Goal: Task Accomplishment & Management: Manage account settings

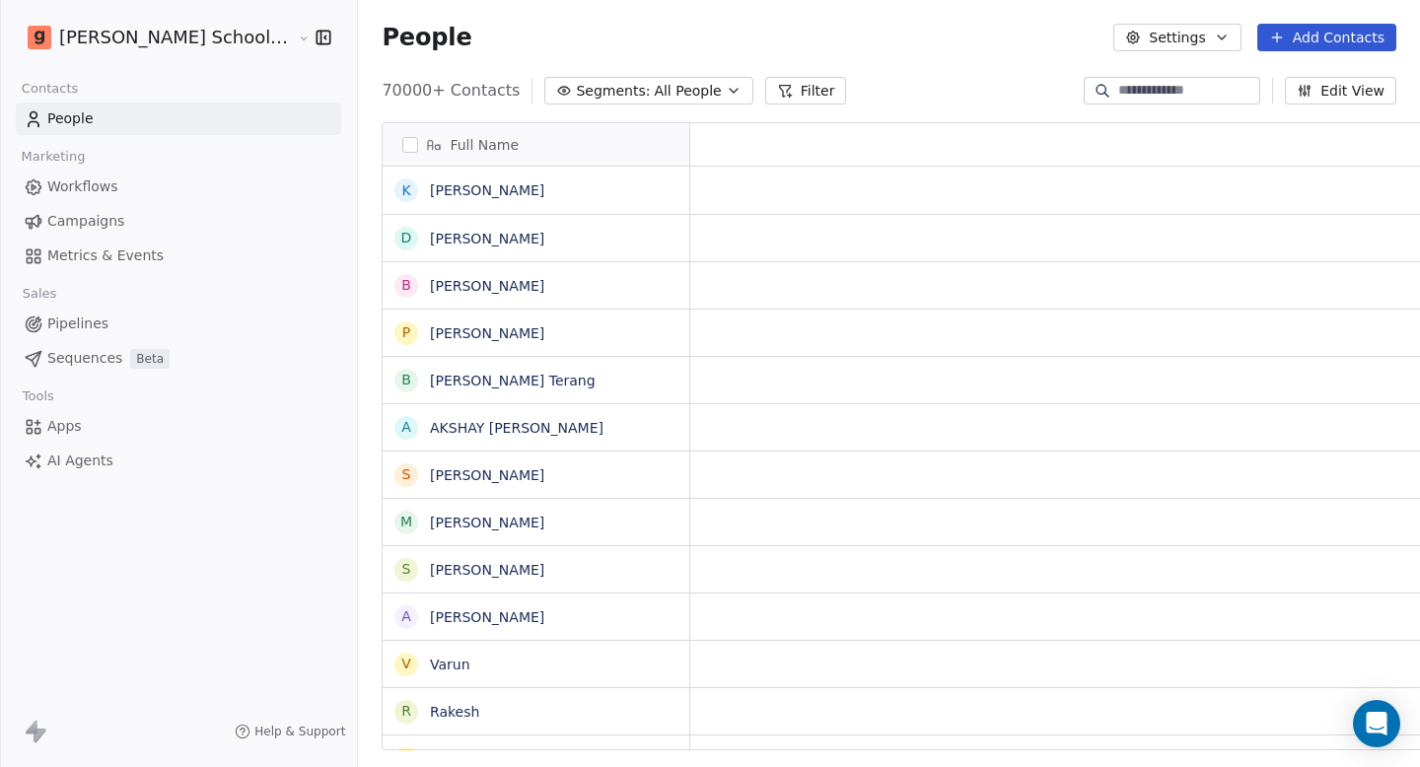
scroll to position [661, 1115]
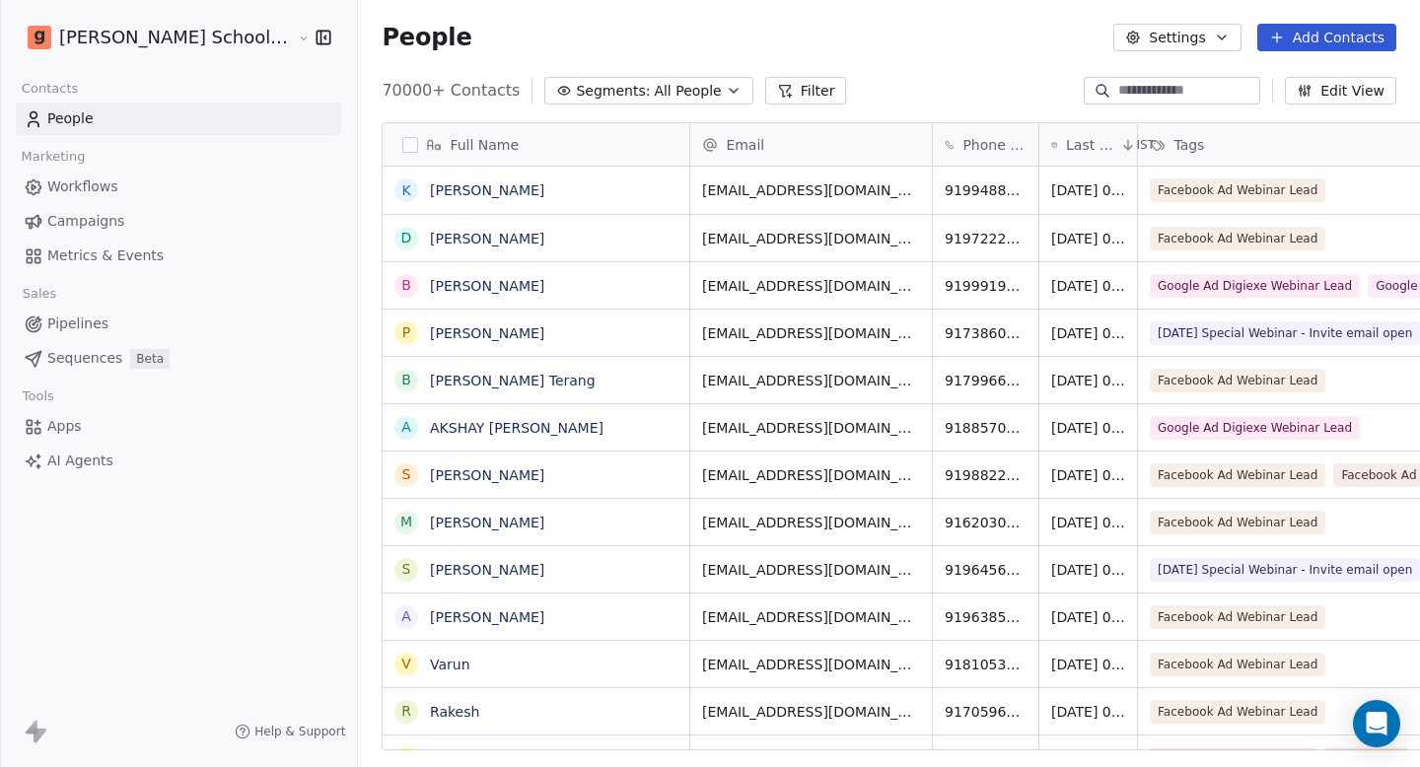
click at [157, 193] on link "Workflows" at bounding box center [179, 187] width 326 height 33
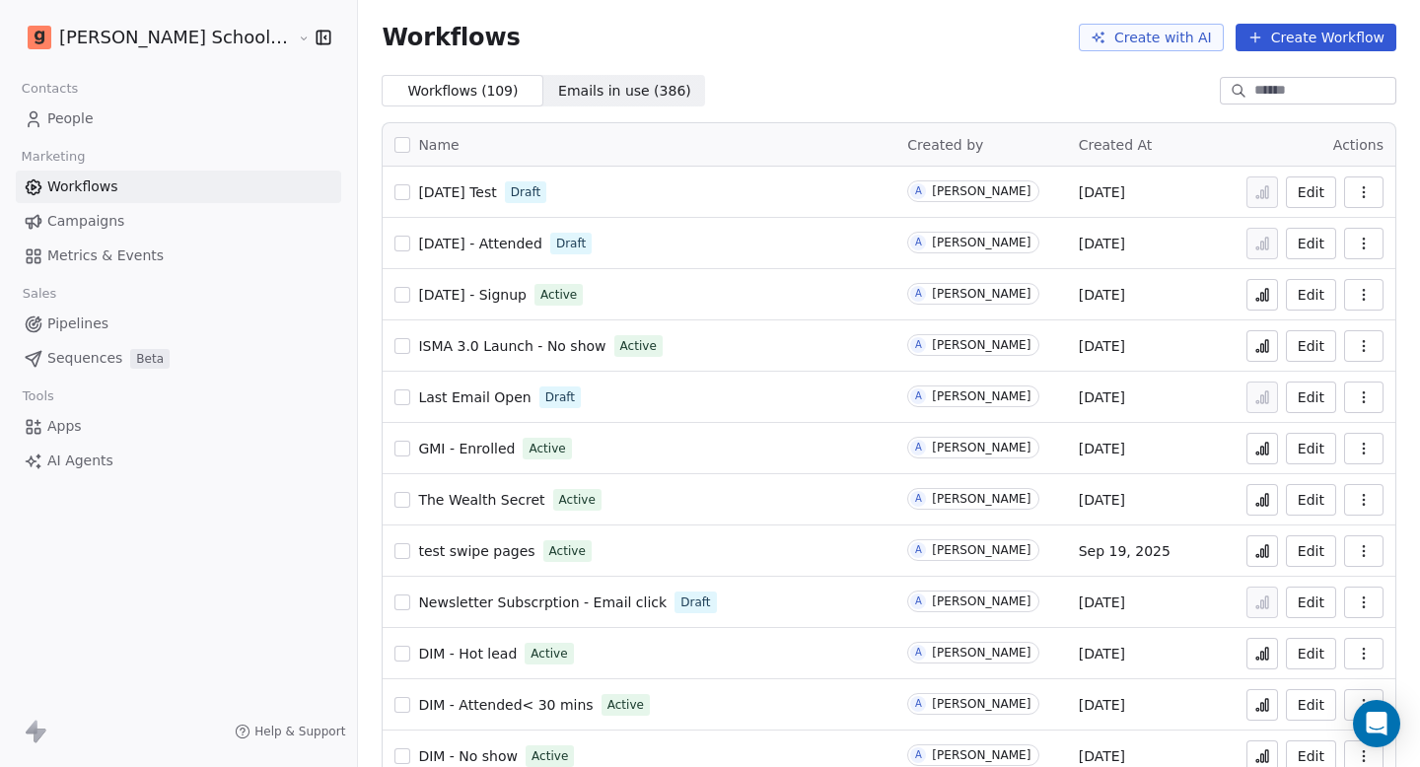
click at [117, 114] on link "People" at bounding box center [179, 119] width 326 height 33
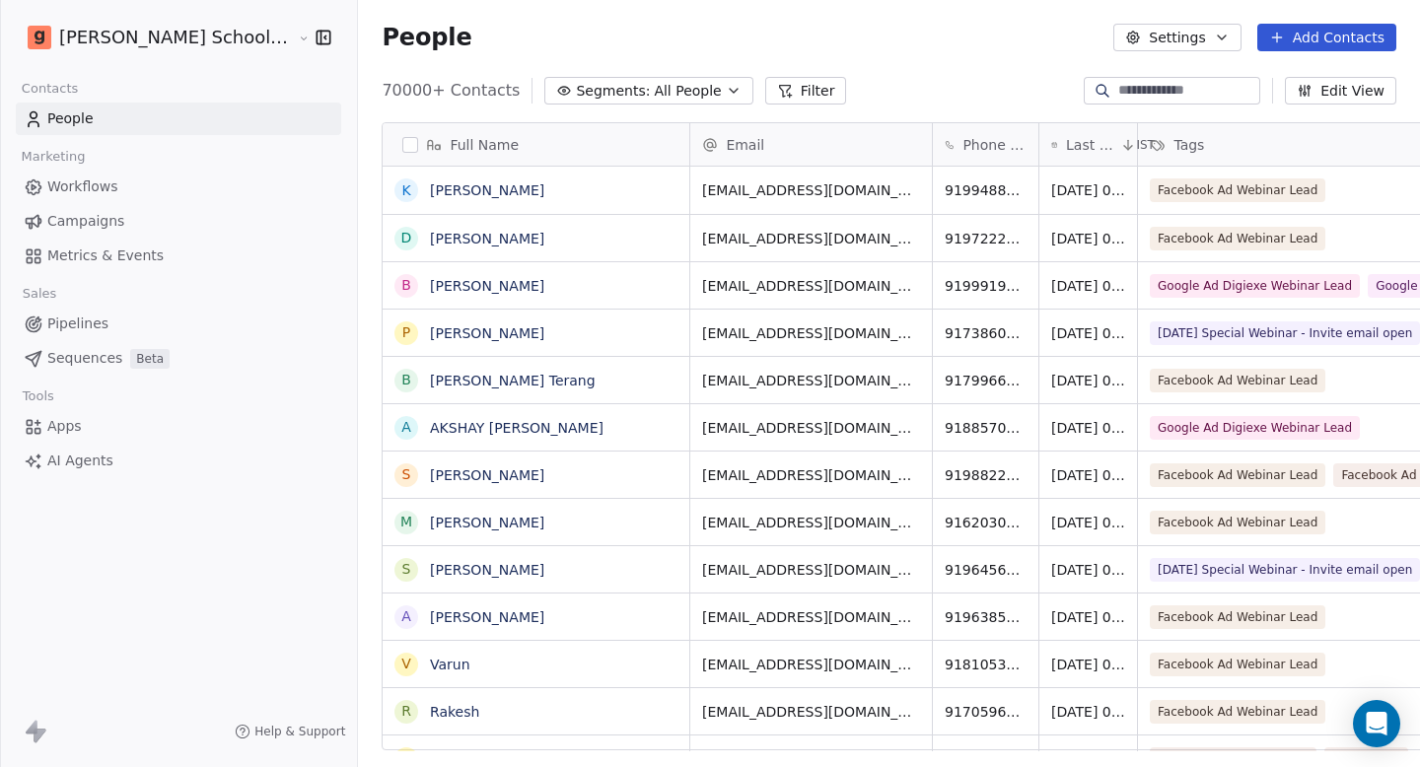
scroll to position [661, 1115]
click at [1164, 45] on button "Settings" at bounding box center [1177, 38] width 127 height 28
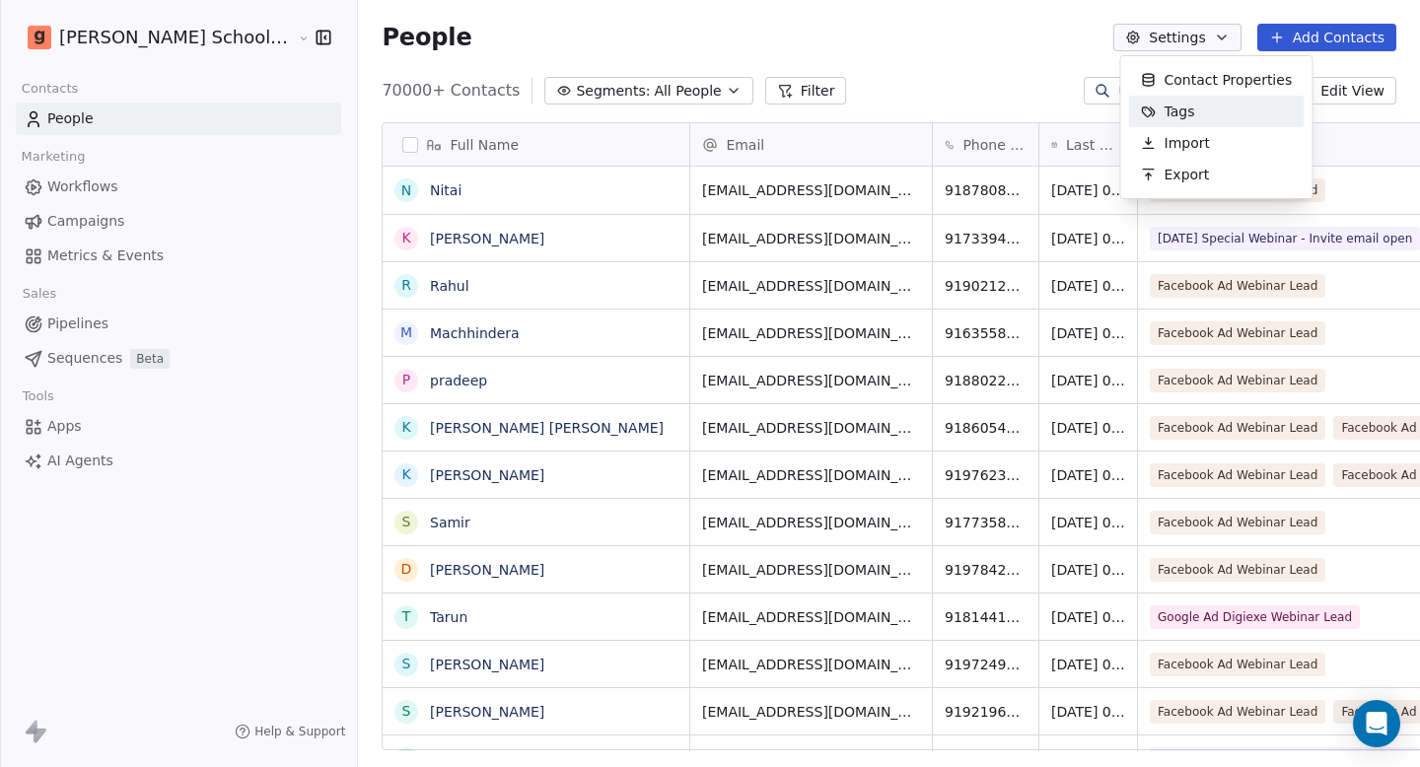
click at [1160, 114] on div "Tags" at bounding box center [1168, 112] width 78 height 32
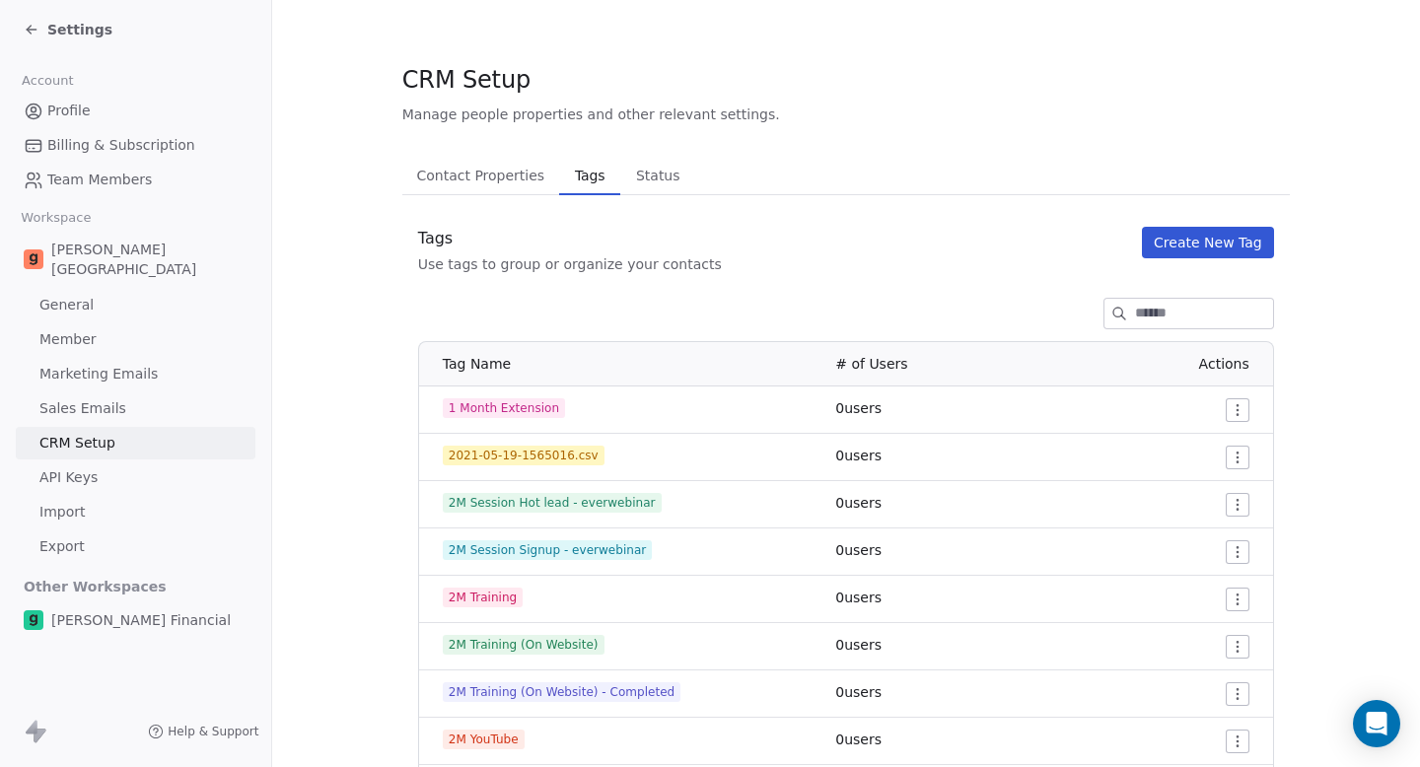
click at [1144, 318] on input at bounding box center [1204, 314] width 138 height 30
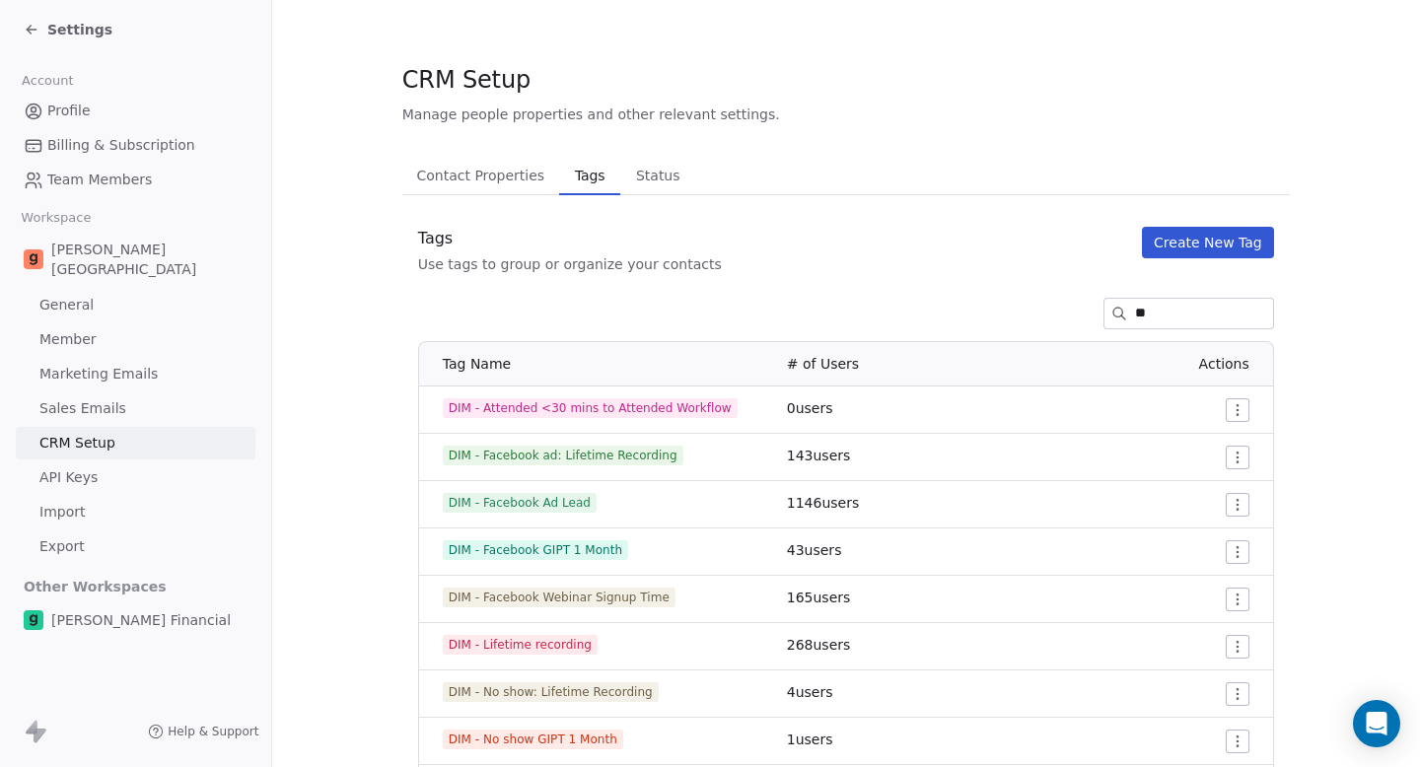
type input "*"
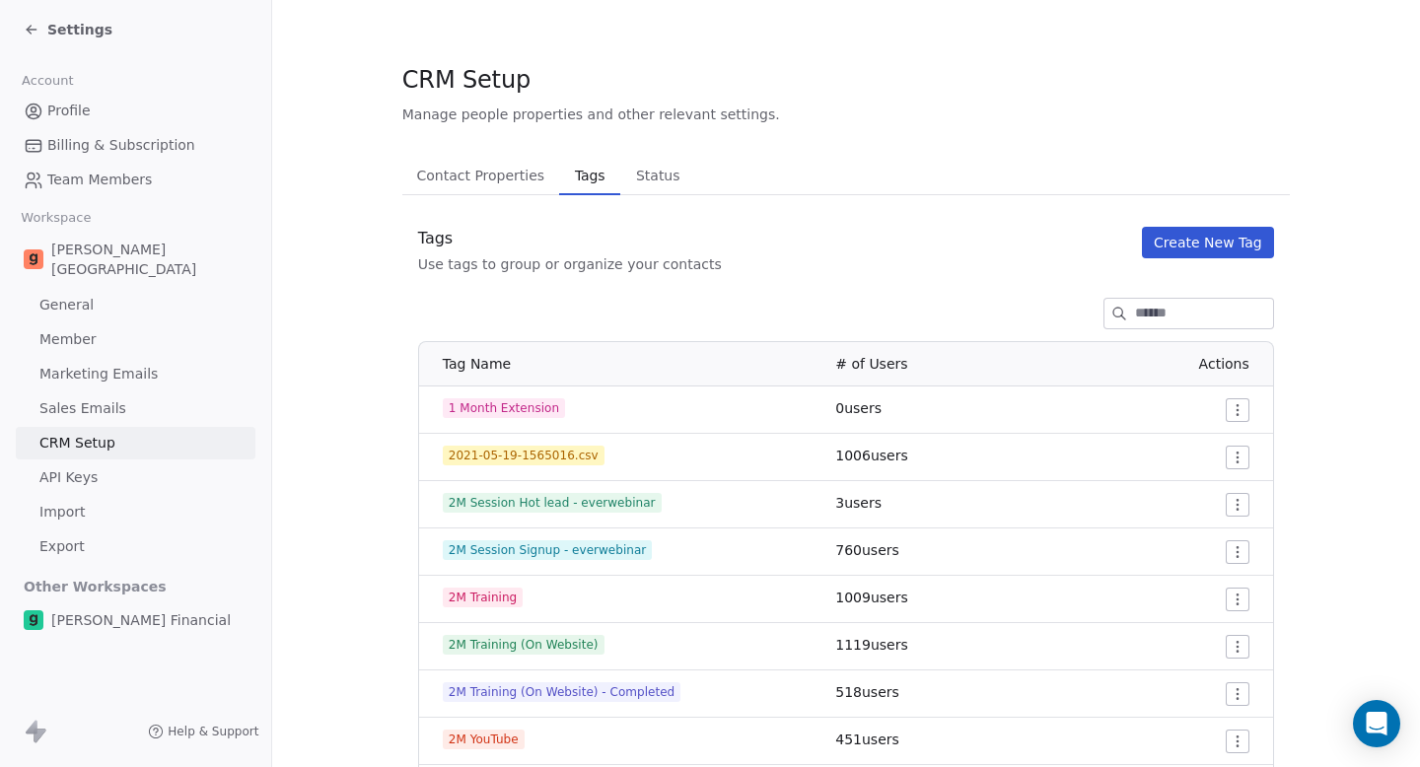
click at [1192, 241] on button "Create New Tag" at bounding box center [1208, 243] width 132 height 32
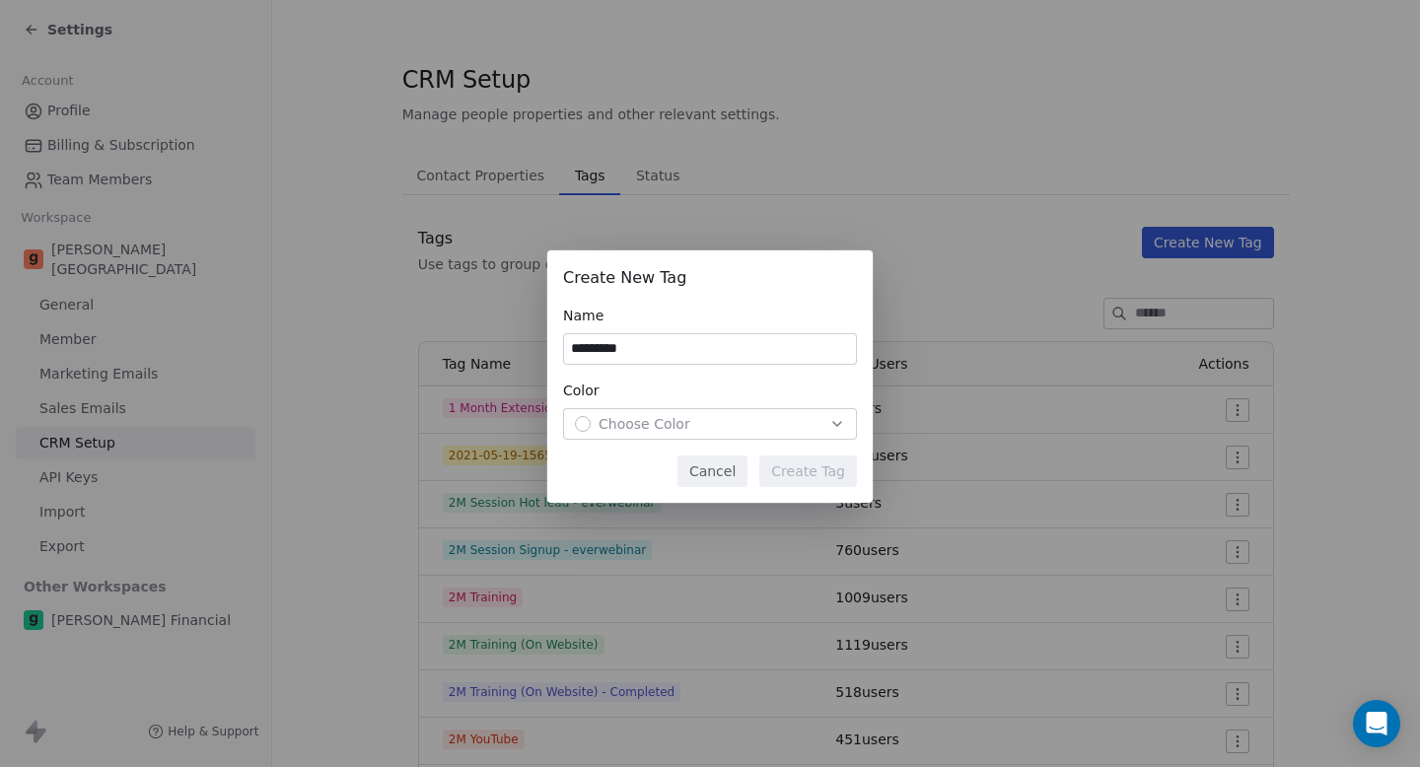
type input "*********"
click at [697, 471] on button "Cancel" at bounding box center [713, 472] width 70 height 32
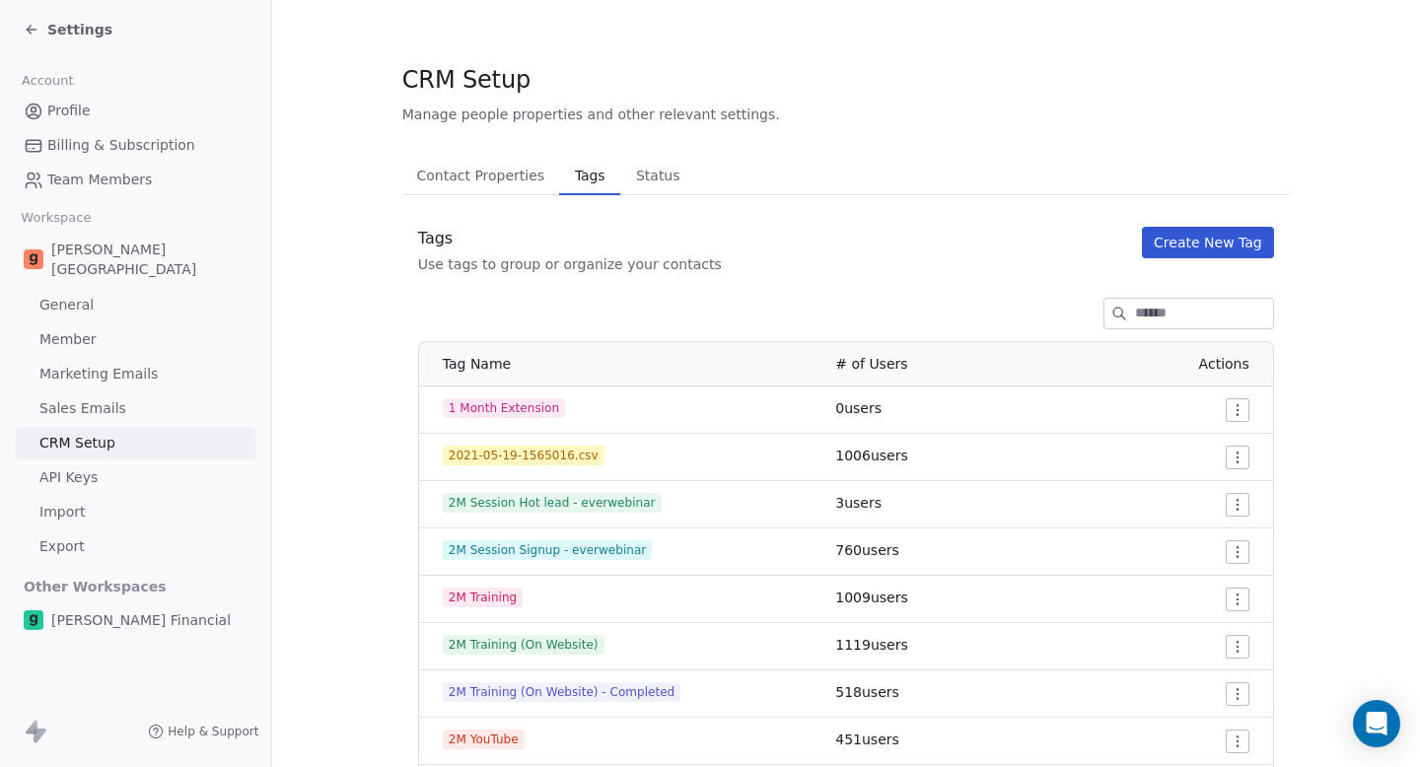
click at [1135, 313] on input at bounding box center [1204, 314] width 138 height 30
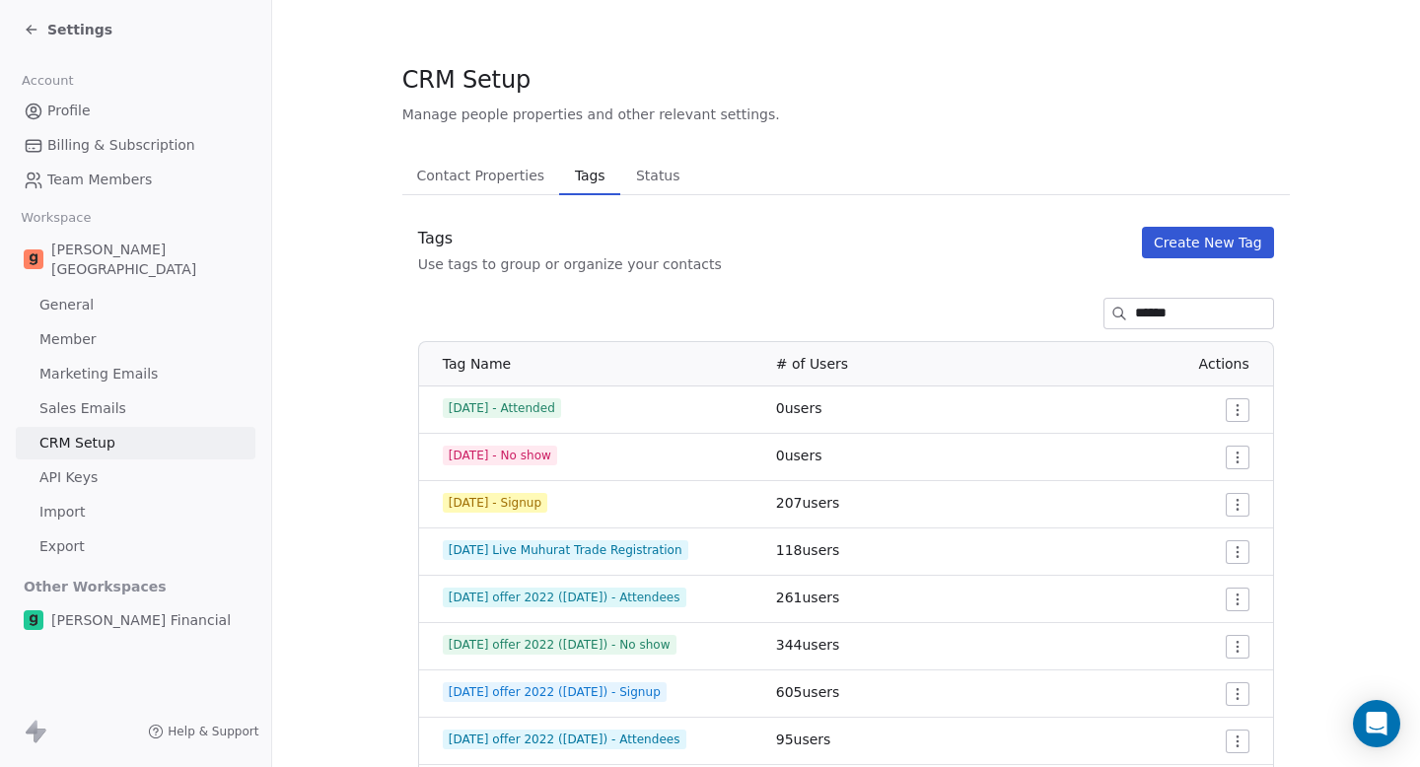
type input "******"
click at [1182, 232] on button "Create New Tag" at bounding box center [1208, 243] width 132 height 32
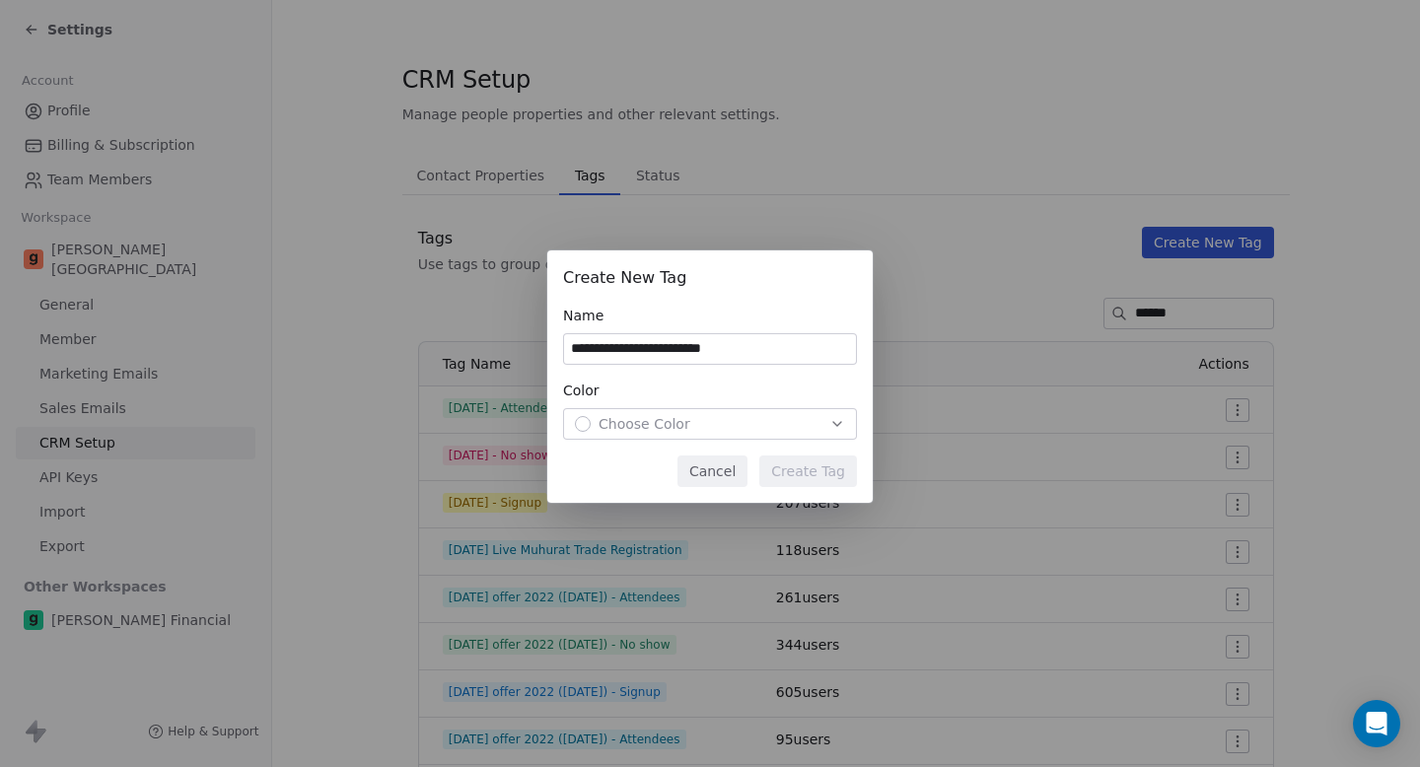
type input "**********"
click at [641, 431] on span "Choose Color" at bounding box center [645, 424] width 92 height 20
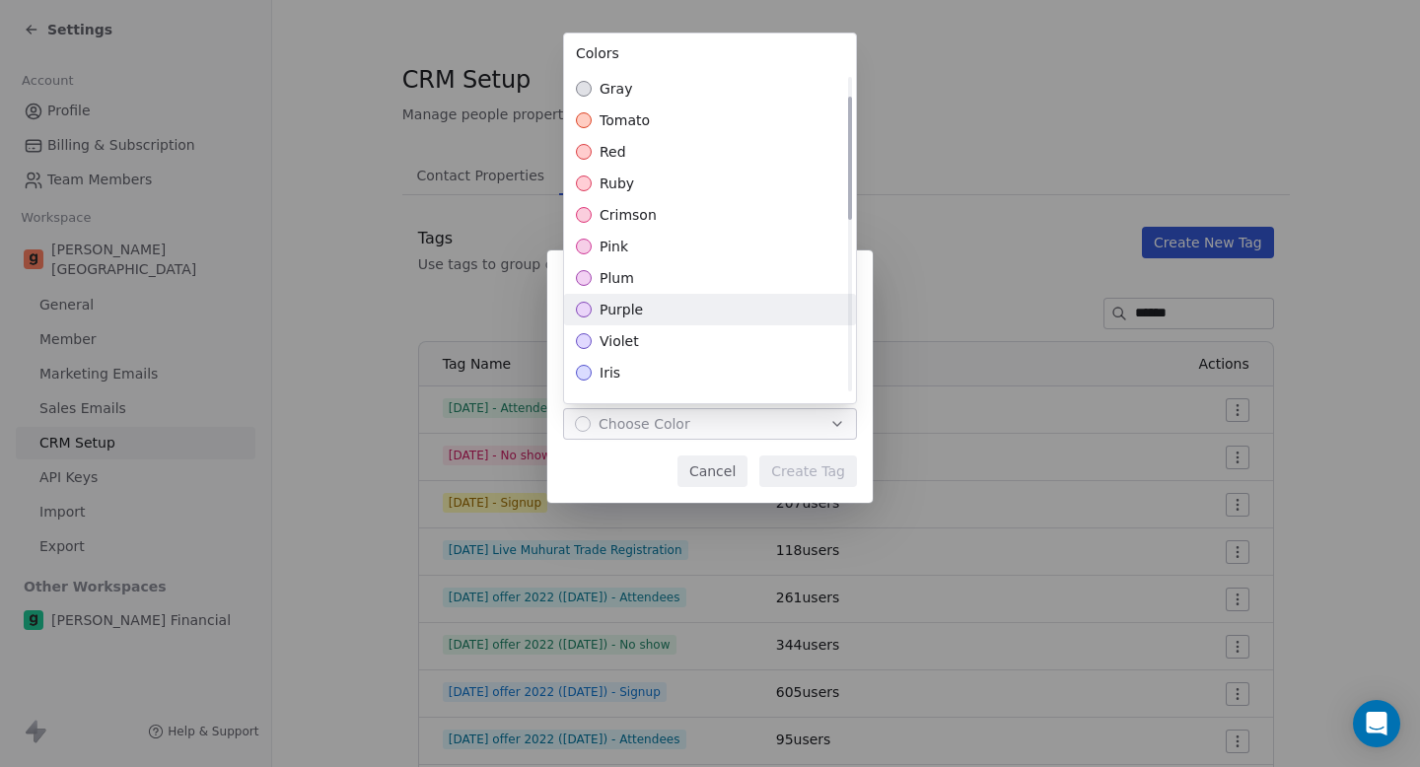
scroll to position [154, 0]
click at [630, 309] on div "blue" at bounding box center [710, 314] width 292 height 32
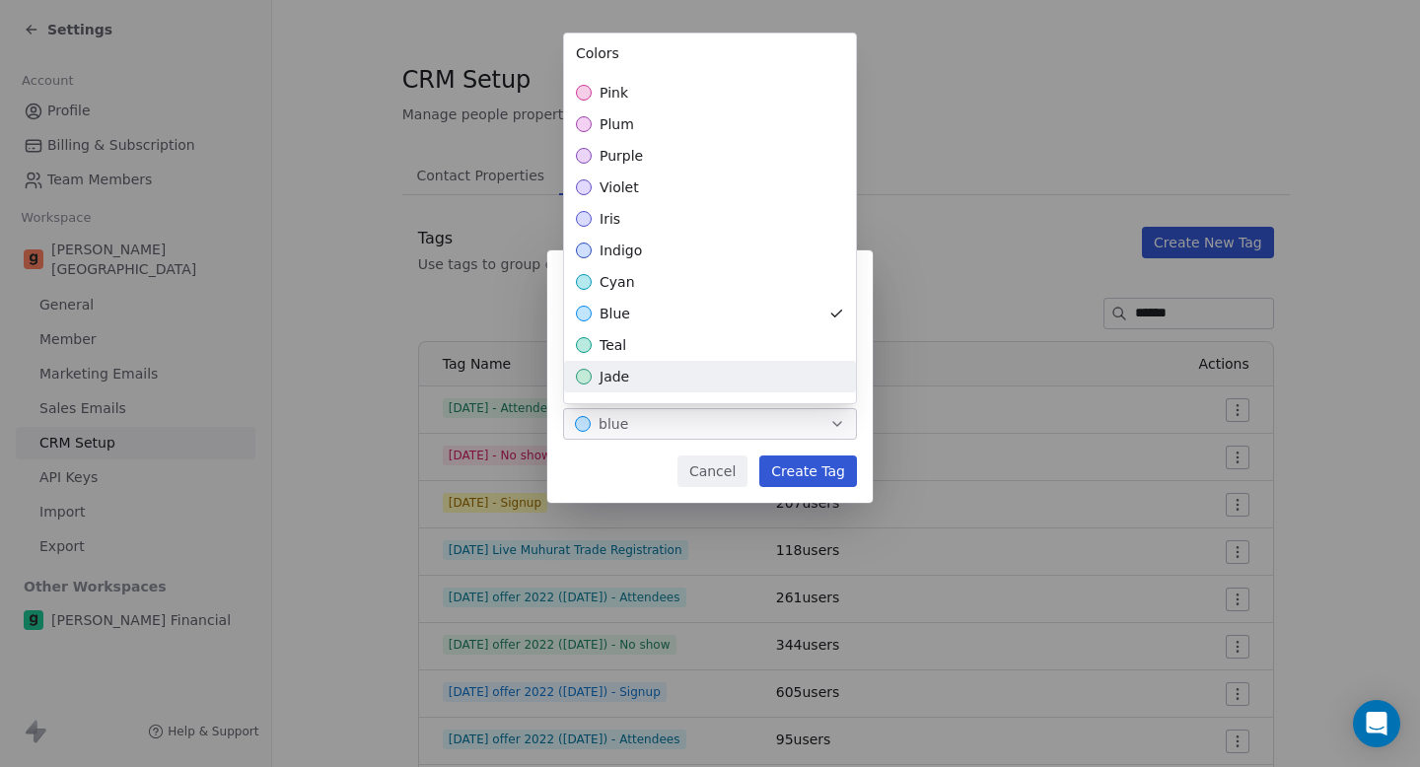
click at [801, 473] on div "**********" at bounding box center [710, 384] width 1420 height 330
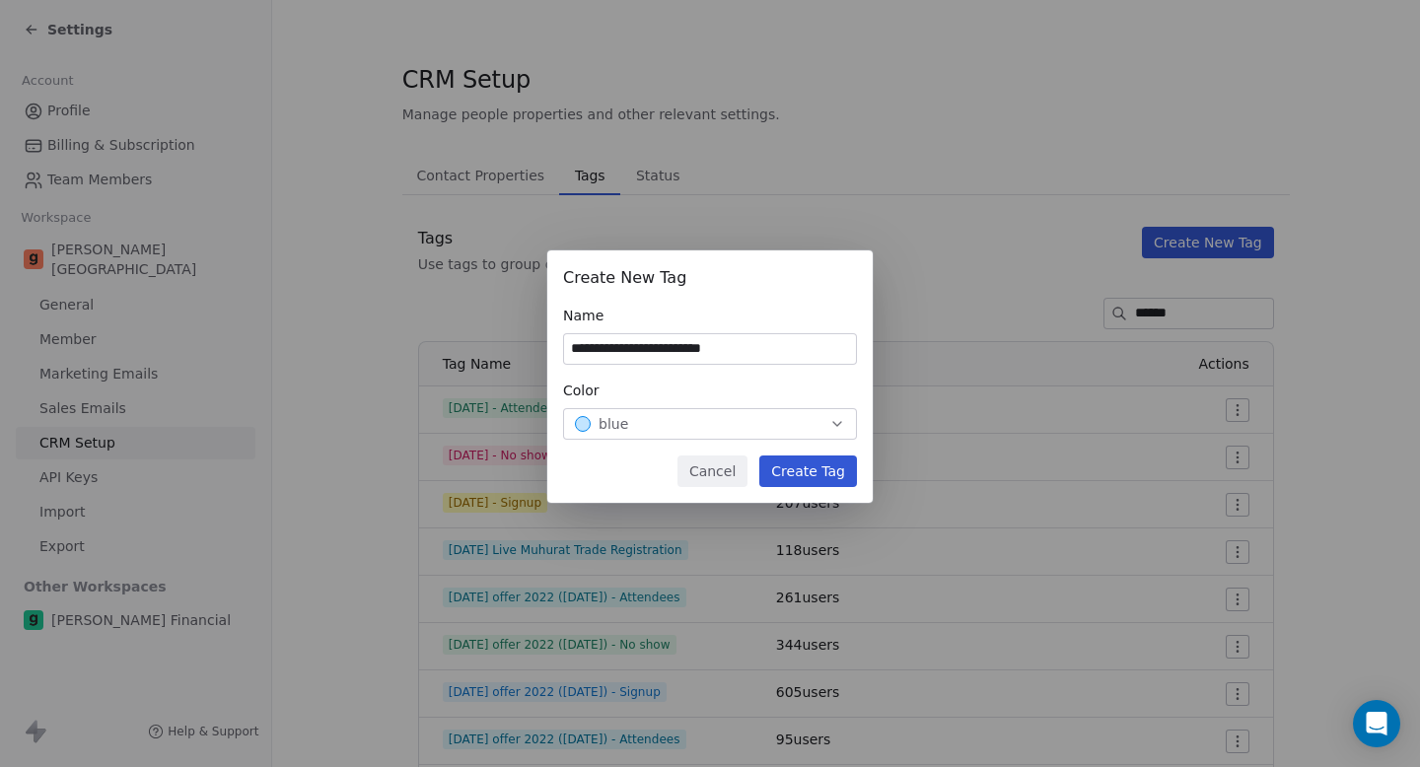
click at [801, 473] on button "Create Tag" at bounding box center [809, 472] width 98 height 32
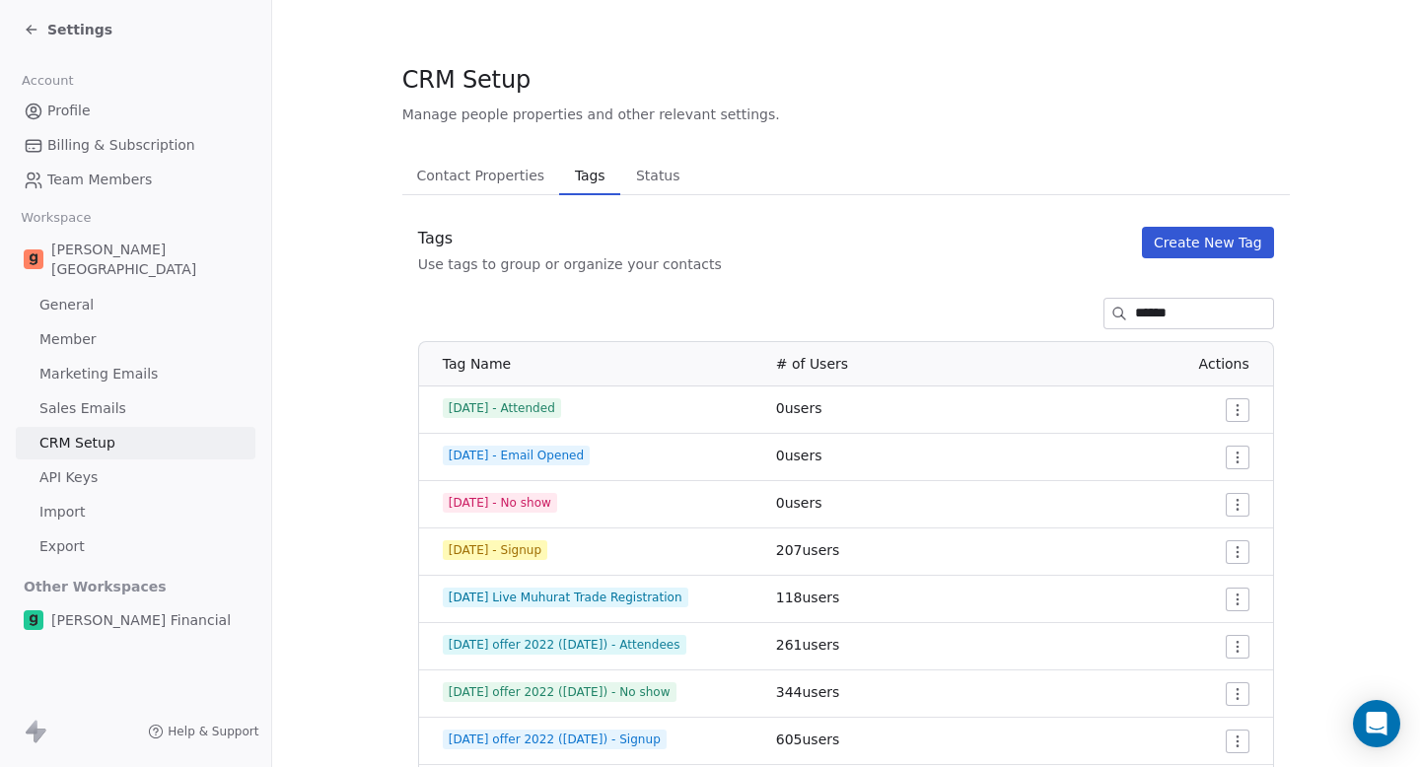
click at [70, 32] on span "Settings" at bounding box center [79, 30] width 65 height 20
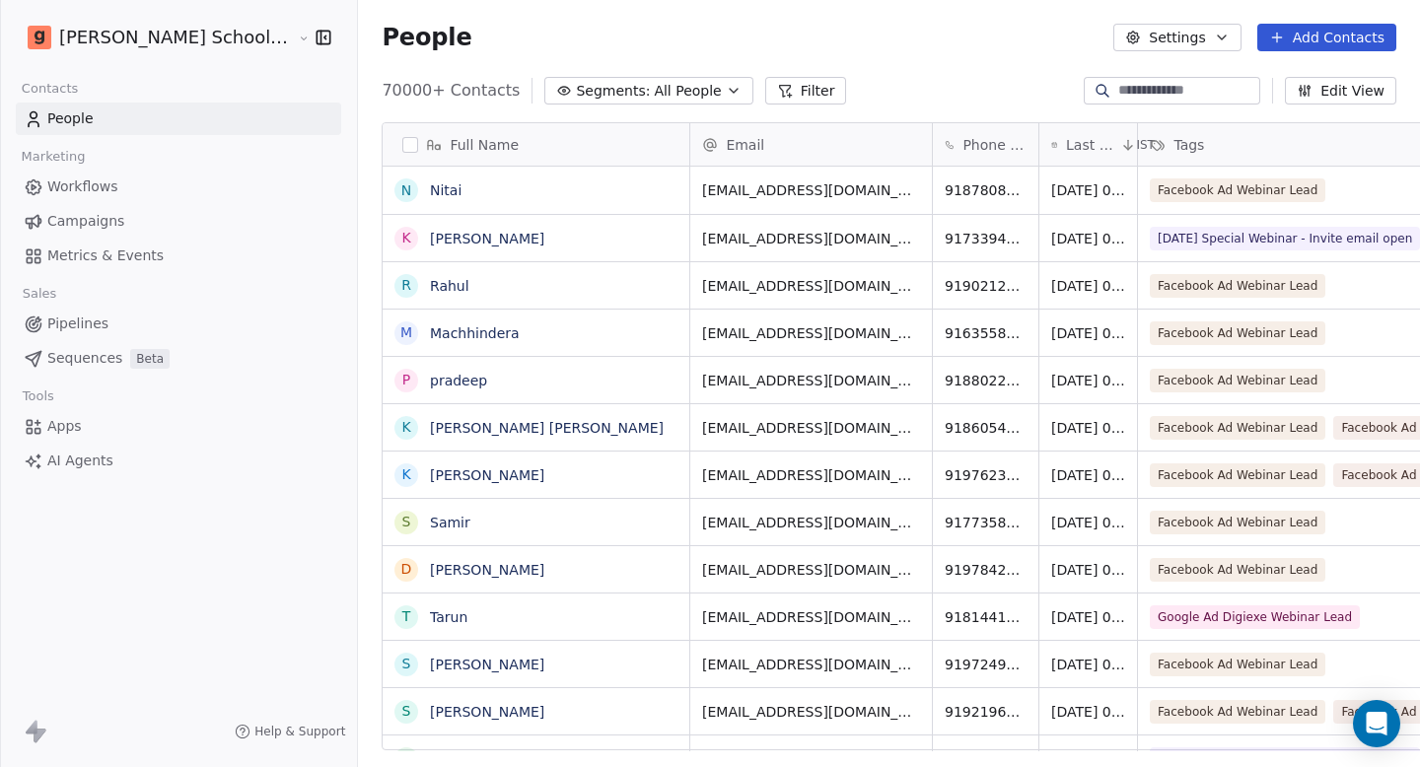
scroll to position [661, 1115]
click at [107, 198] on link "Workflows" at bounding box center [179, 187] width 326 height 33
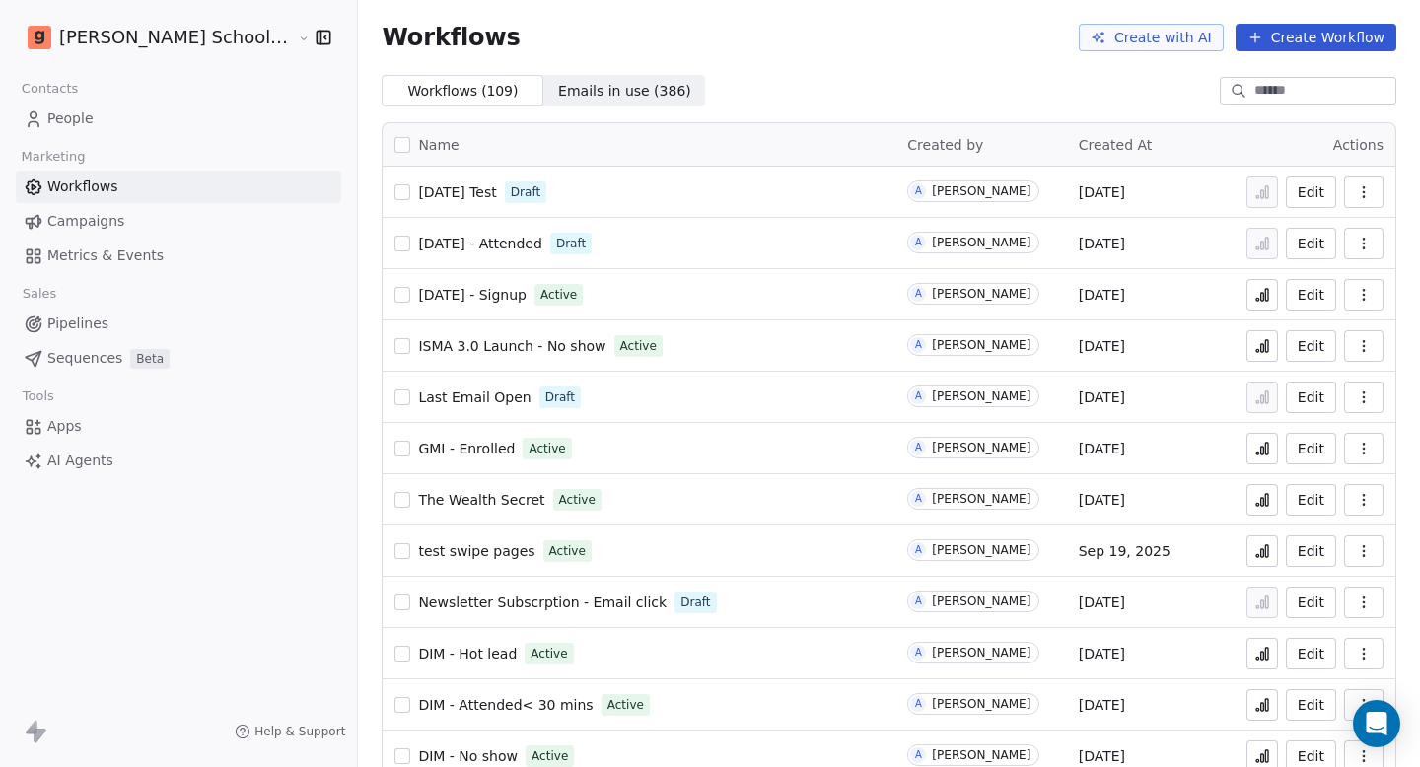
click at [418, 195] on span "Diwali Test" at bounding box center [457, 192] width 78 height 16
click at [1356, 194] on icon "button" at bounding box center [1364, 192] width 16 height 16
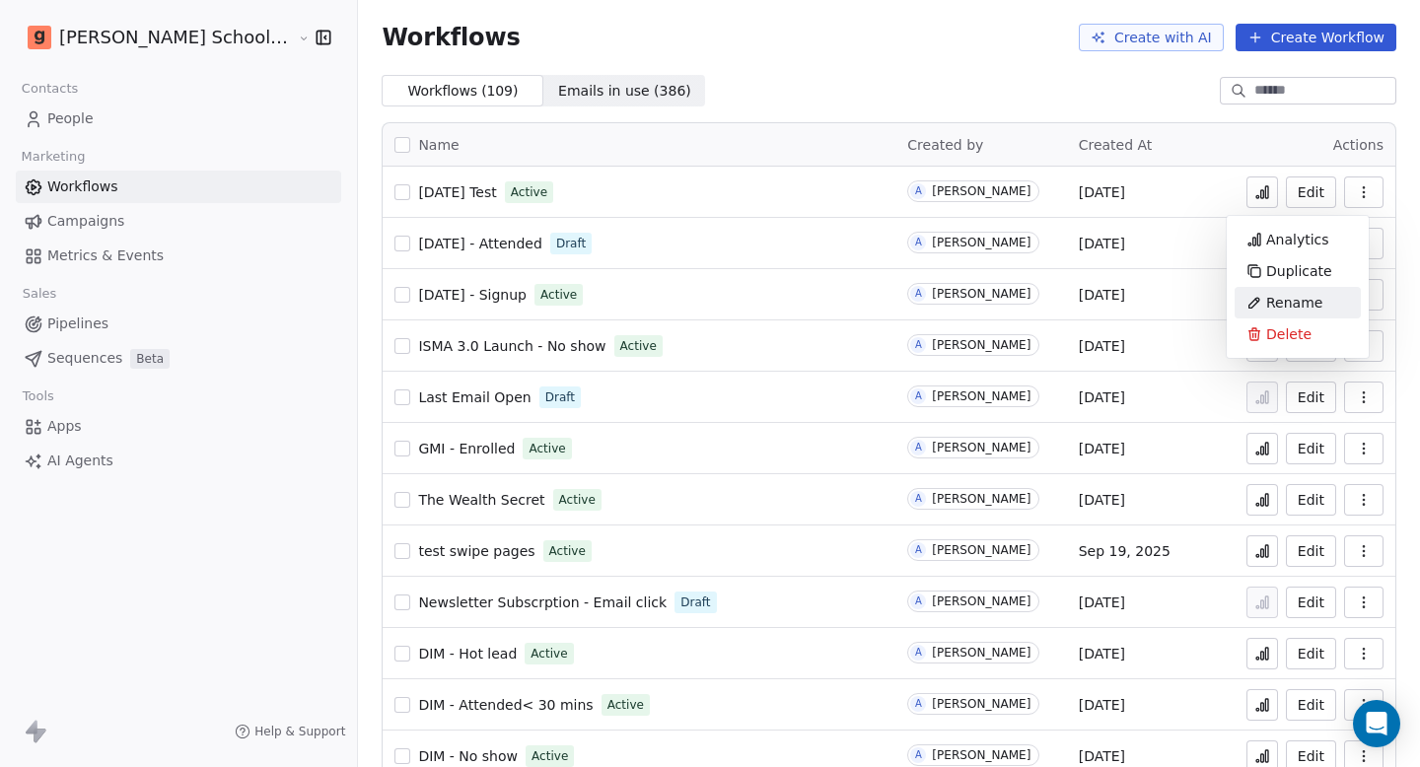
click at [1290, 295] on span "Rename" at bounding box center [1295, 303] width 56 height 20
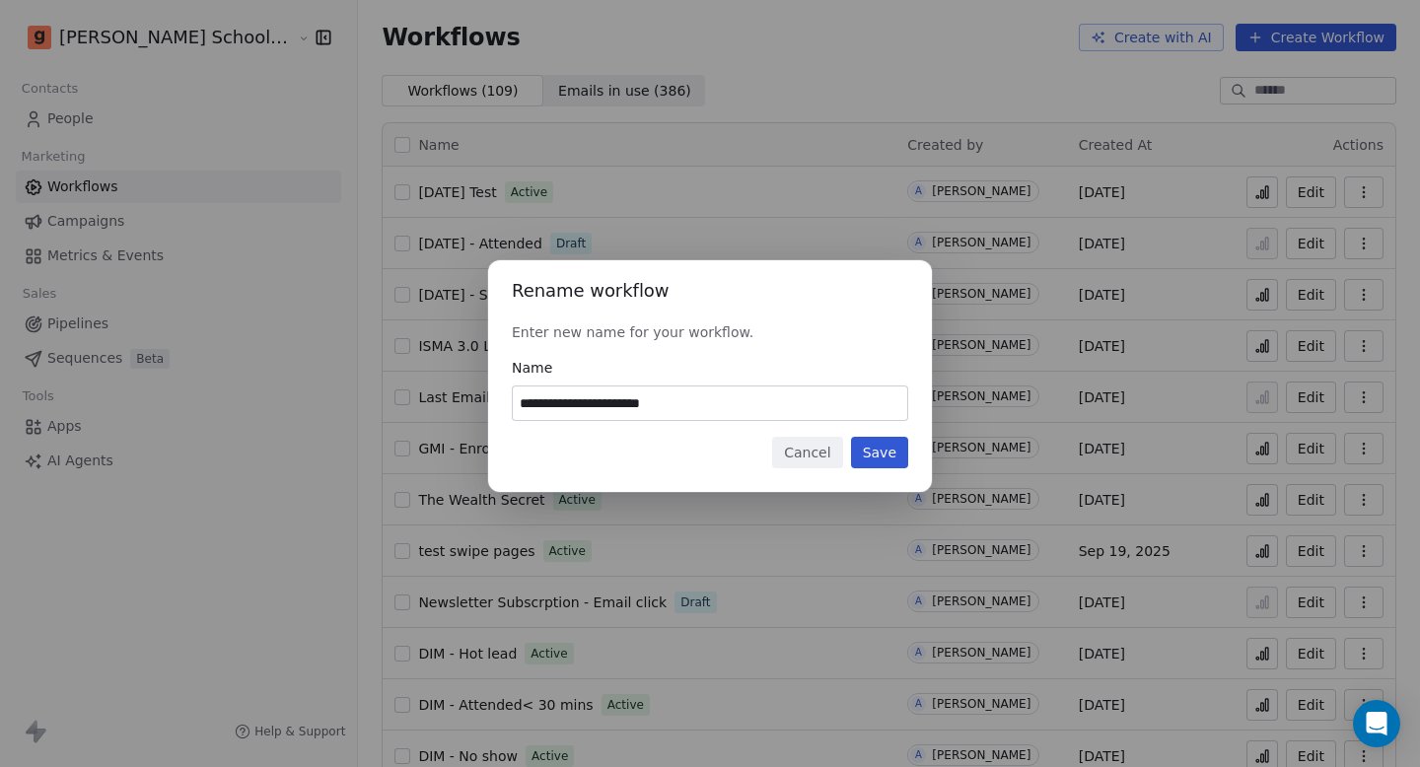
type input "**********"
click at [883, 456] on button "Save" at bounding box center [879, 453] width 57 height 32
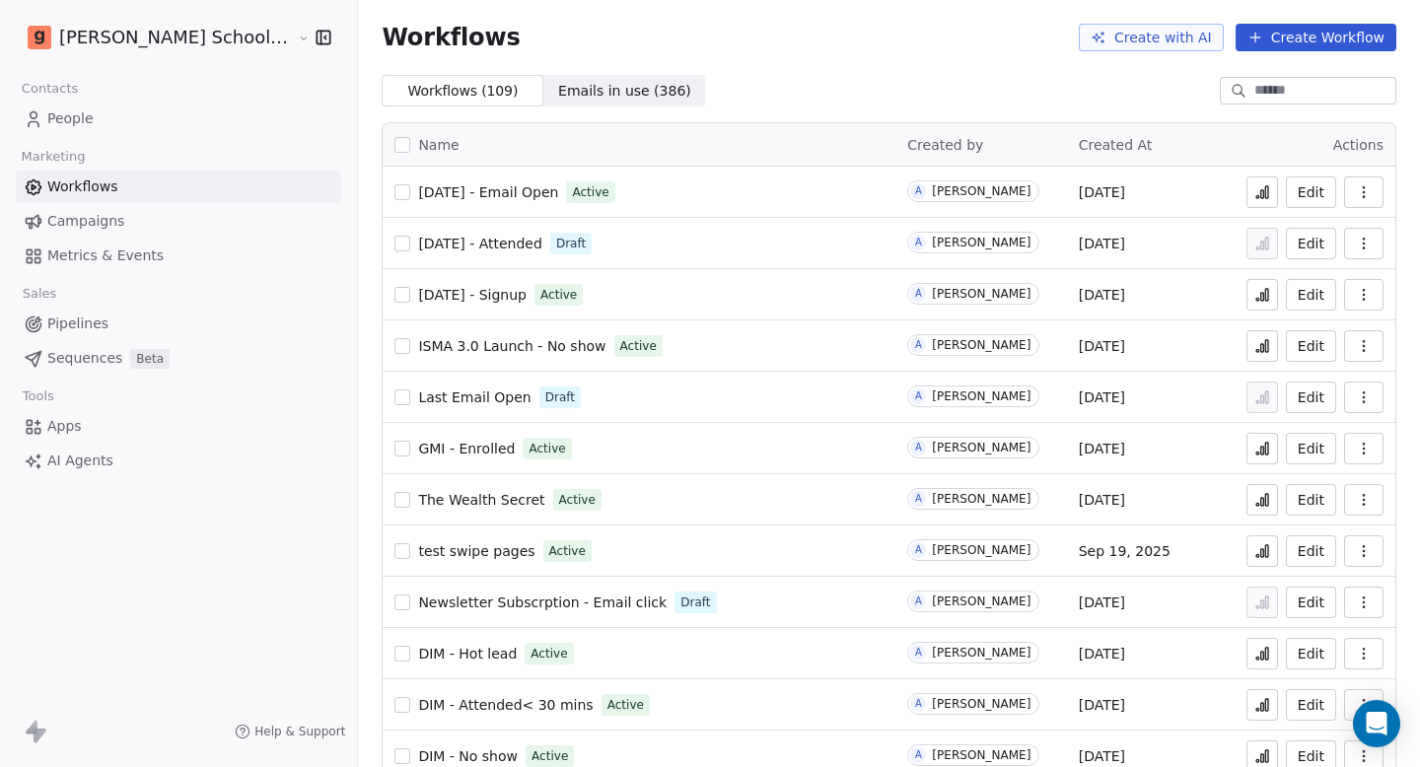
click at [418, 194] on span "[DATE] - Email Open" at bounding box center [488, 192] width 140 height 16
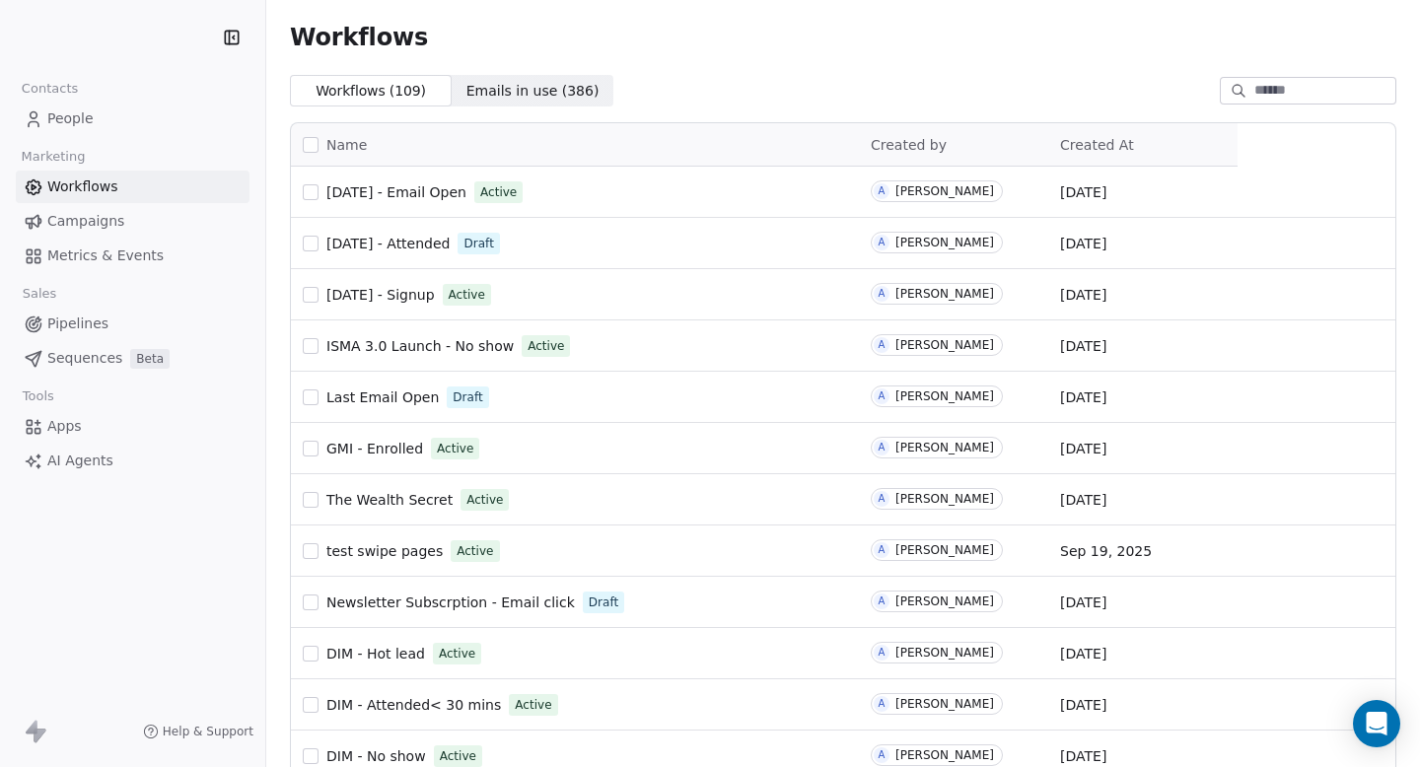
click at [124, 127] on link "People" at bounding box center [133, 119] width 234 height 33
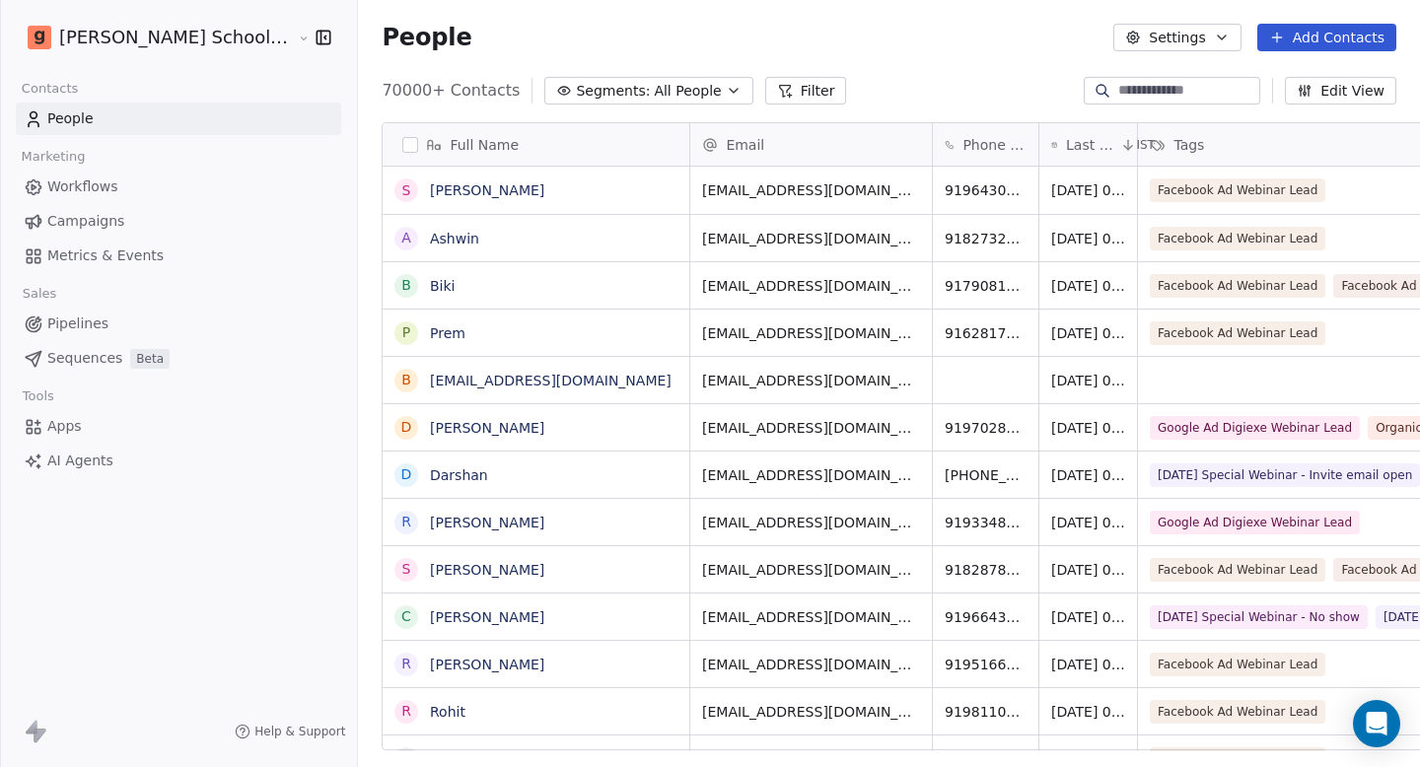
scroll to position [661, 1115]
click at [402, 143] on button "button" at bounding box center [410, 145] width 16 height 16
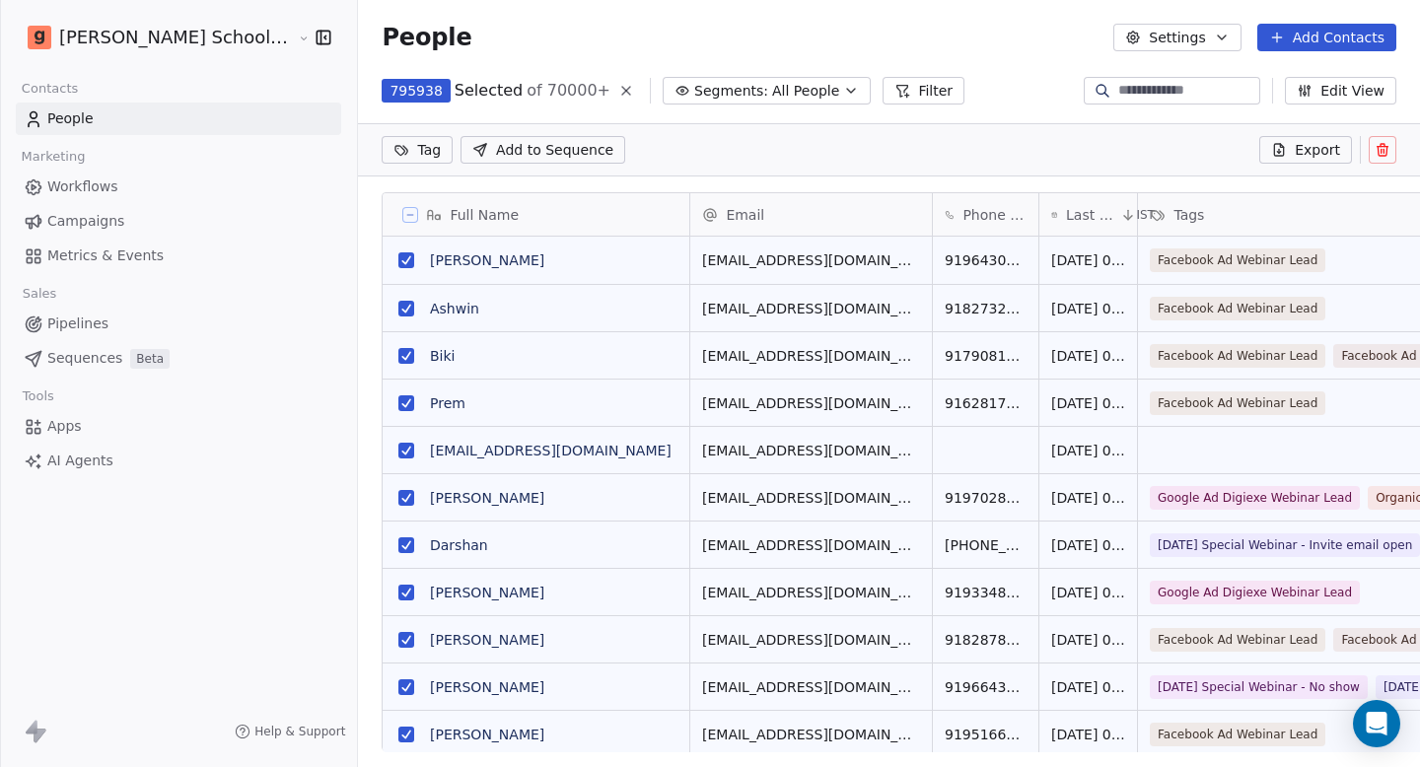
scroll to position [592, 1115]
click at [407, 215] on icon at bounding box center [410, 215] width 6 height 0
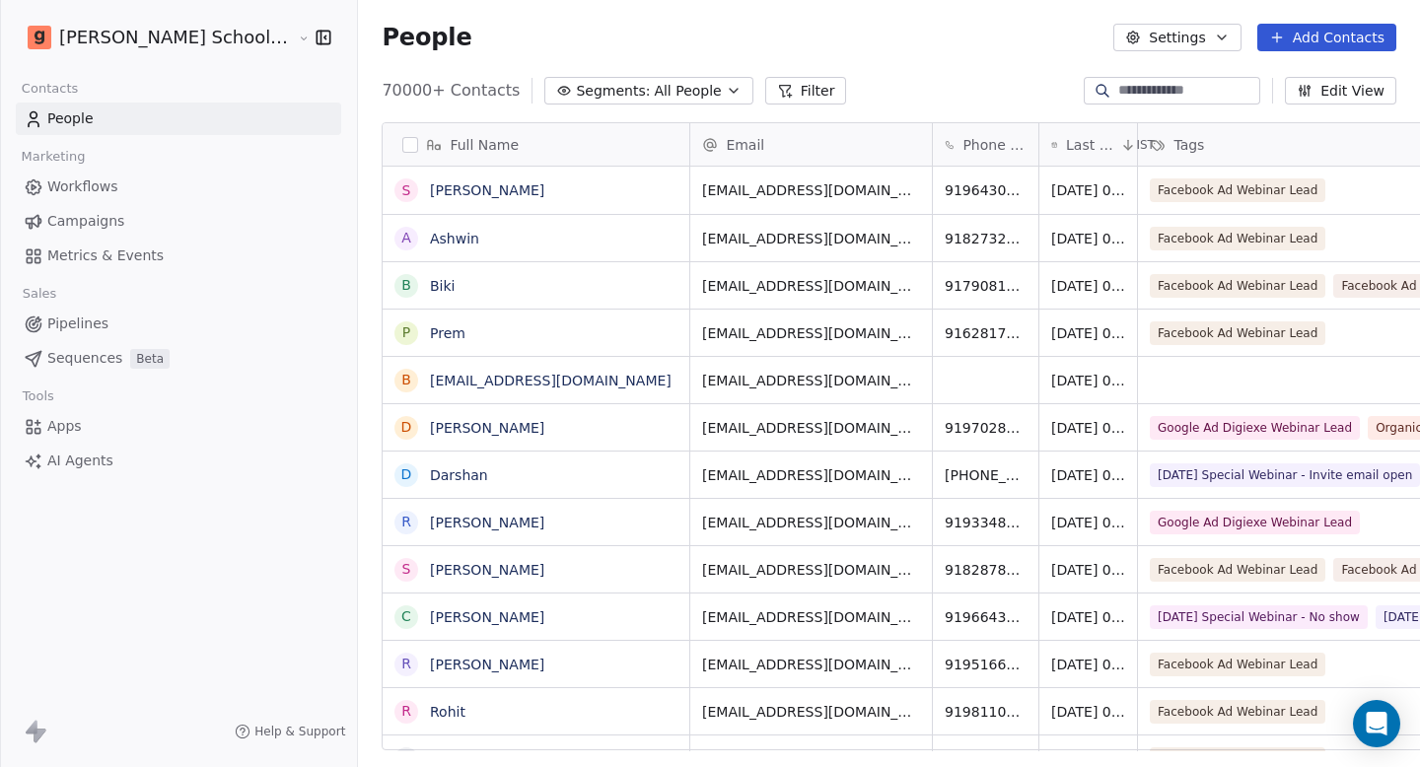
scroll to position [661, 1115]
click at [402, 151] on button "button" at bounding box center [410, 145] width 16 height 16
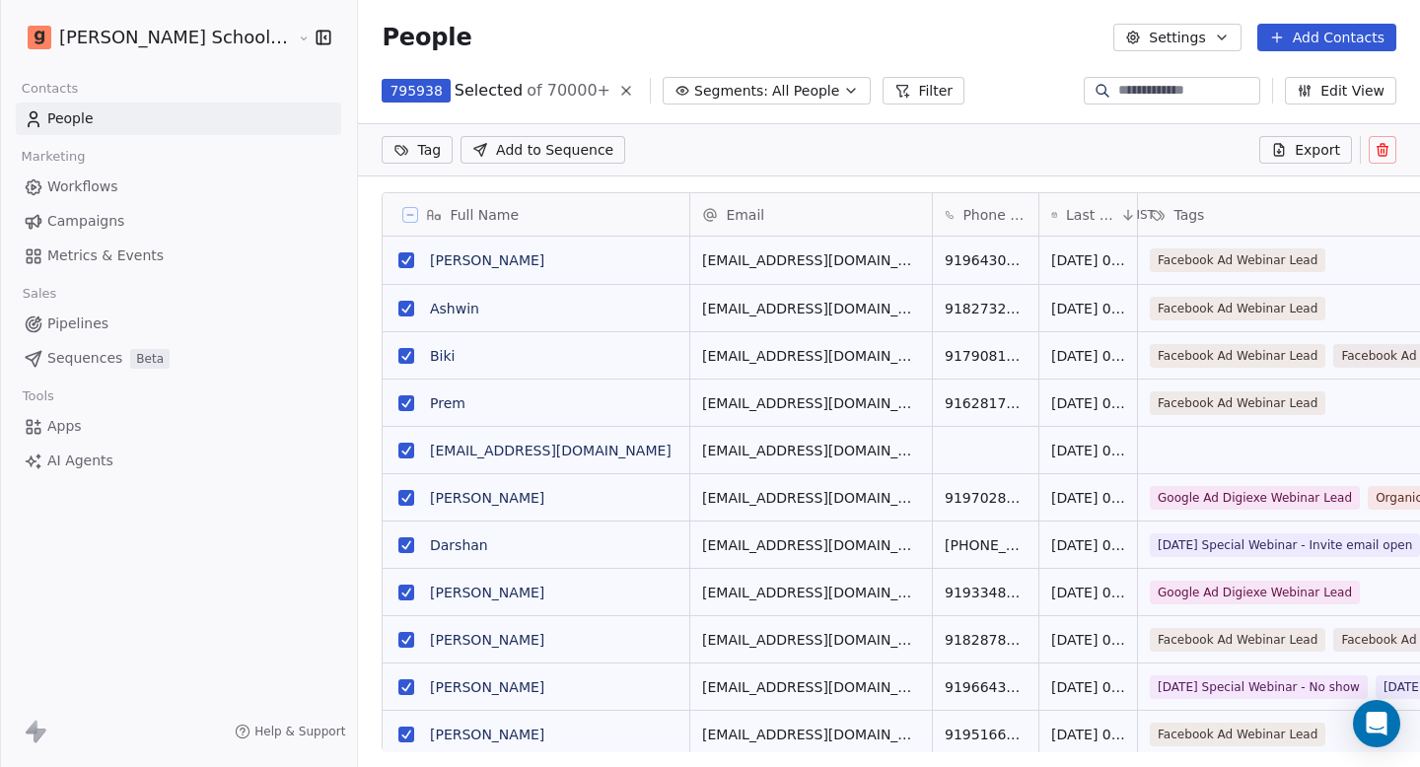
click at [405, 212] on icon at bounding box center [410, 215] width 10 height 10
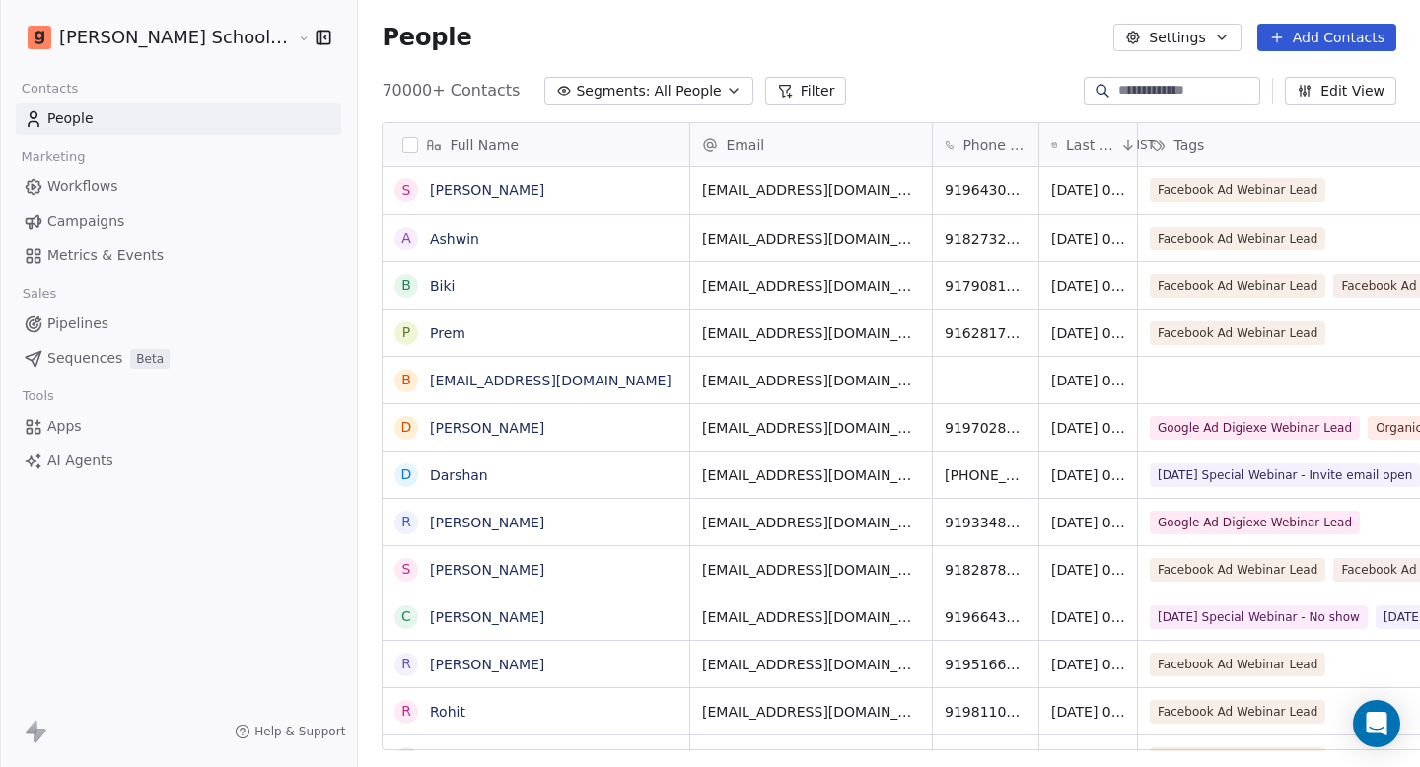
scroll to position [661, 1115]
click at [765, 89] on button "Filter" at bounding box center [806, 91] width 82 height 28
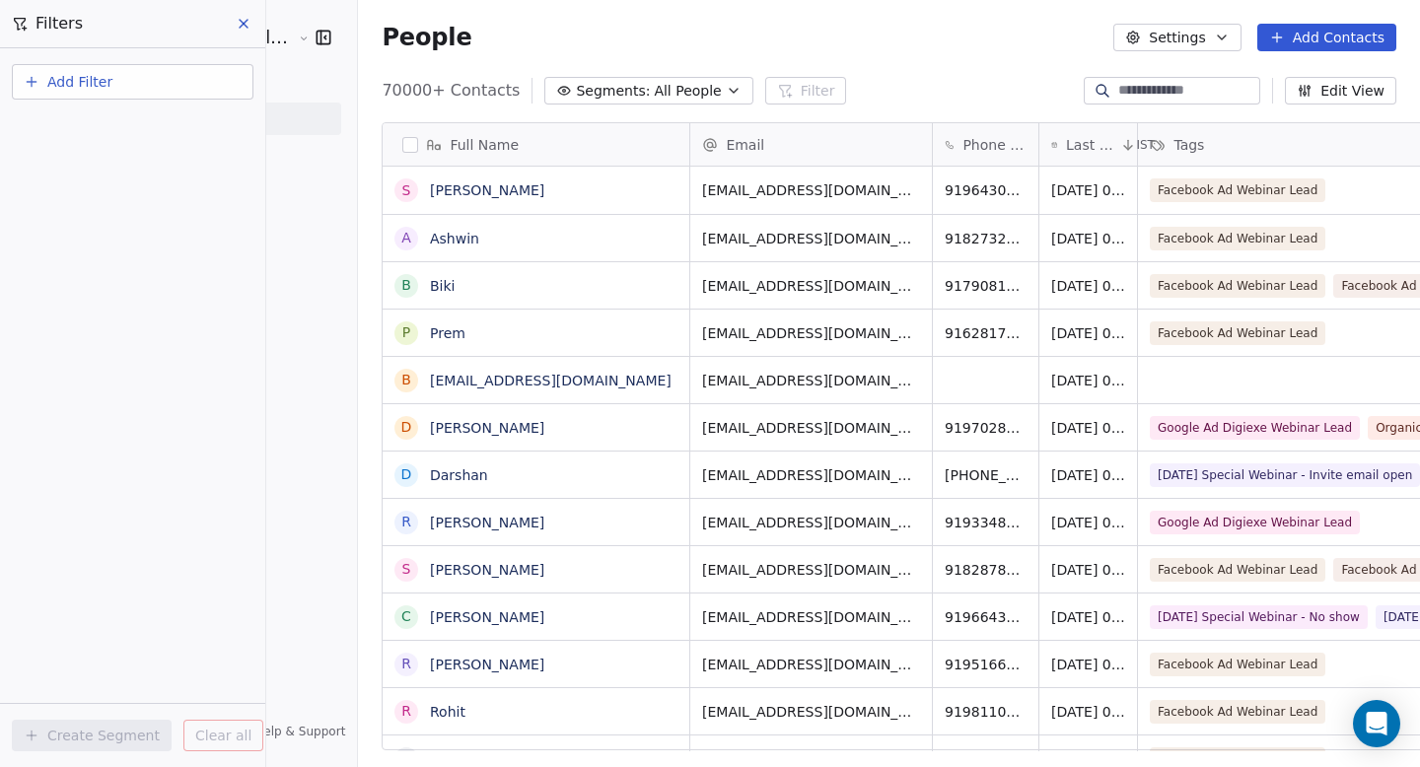
click at [138, 82] on button "Add Filter" at bounding box center [133, 82] width 242 height 36
click at [132, 120] on span "Contact properties" at bounding box center [97, 128] width 128 height 21
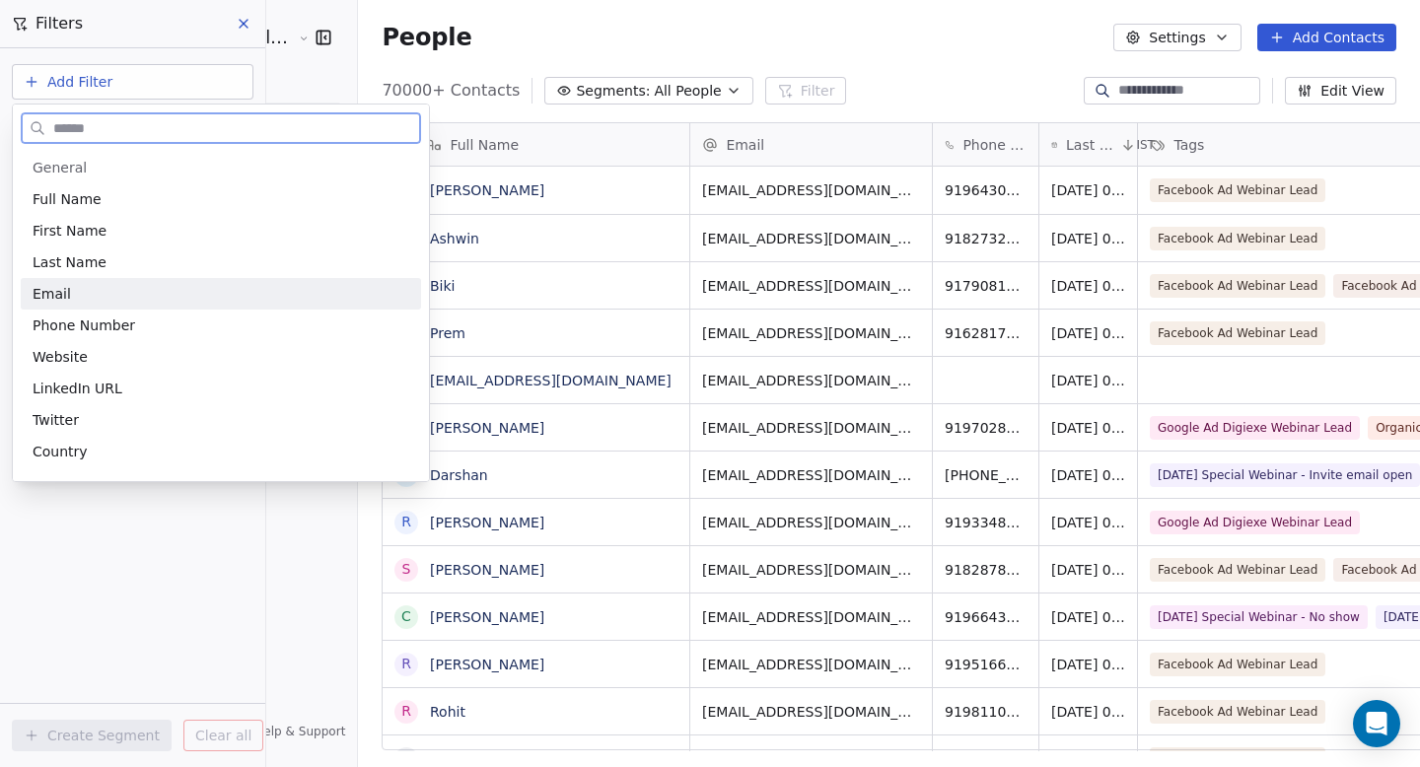
click at [104, 302] on div "Email" at bounding box center [221, 294] width 377 height 20
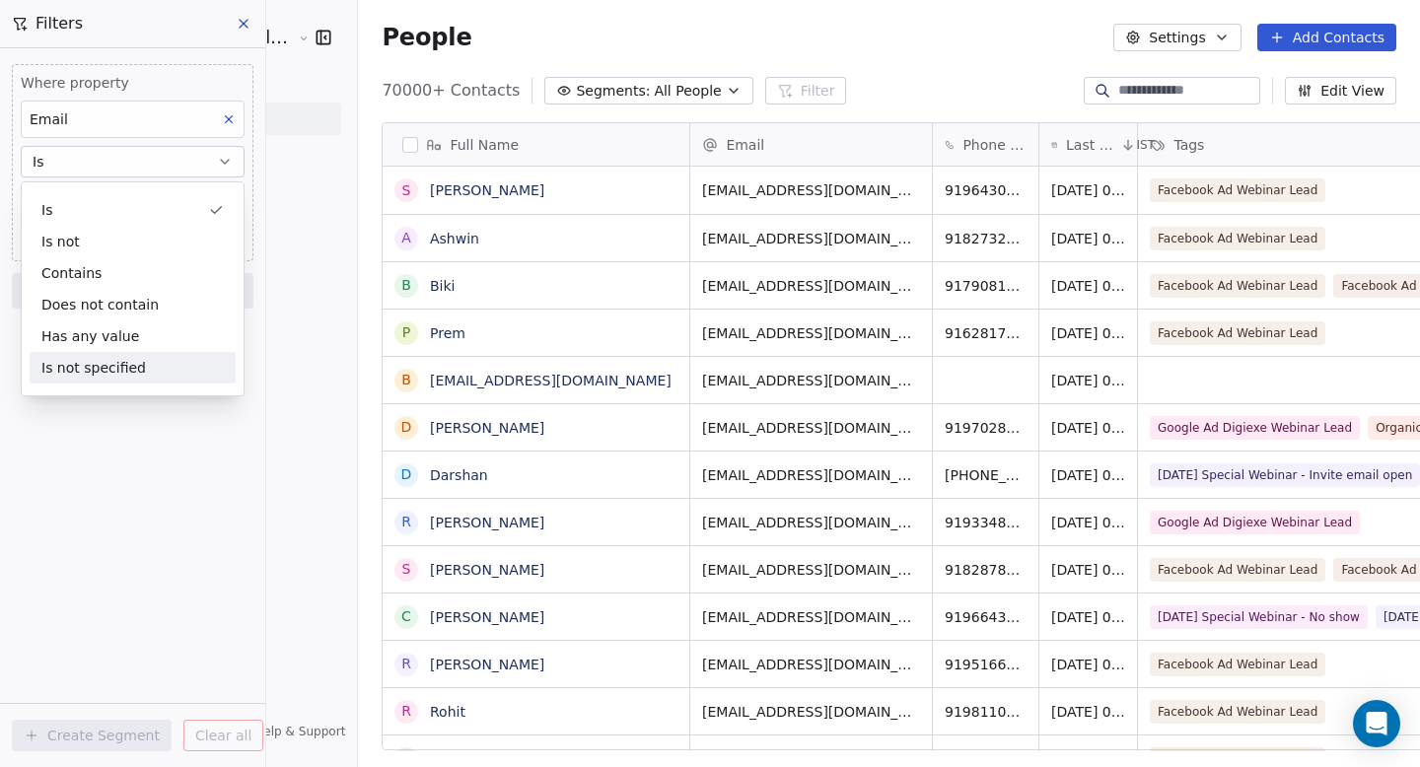
click at [132, 466] on div "Where property Email Is Add filter to this group Add another filter Create Segm…" at bounding box center [132, 407] width 265 height 719
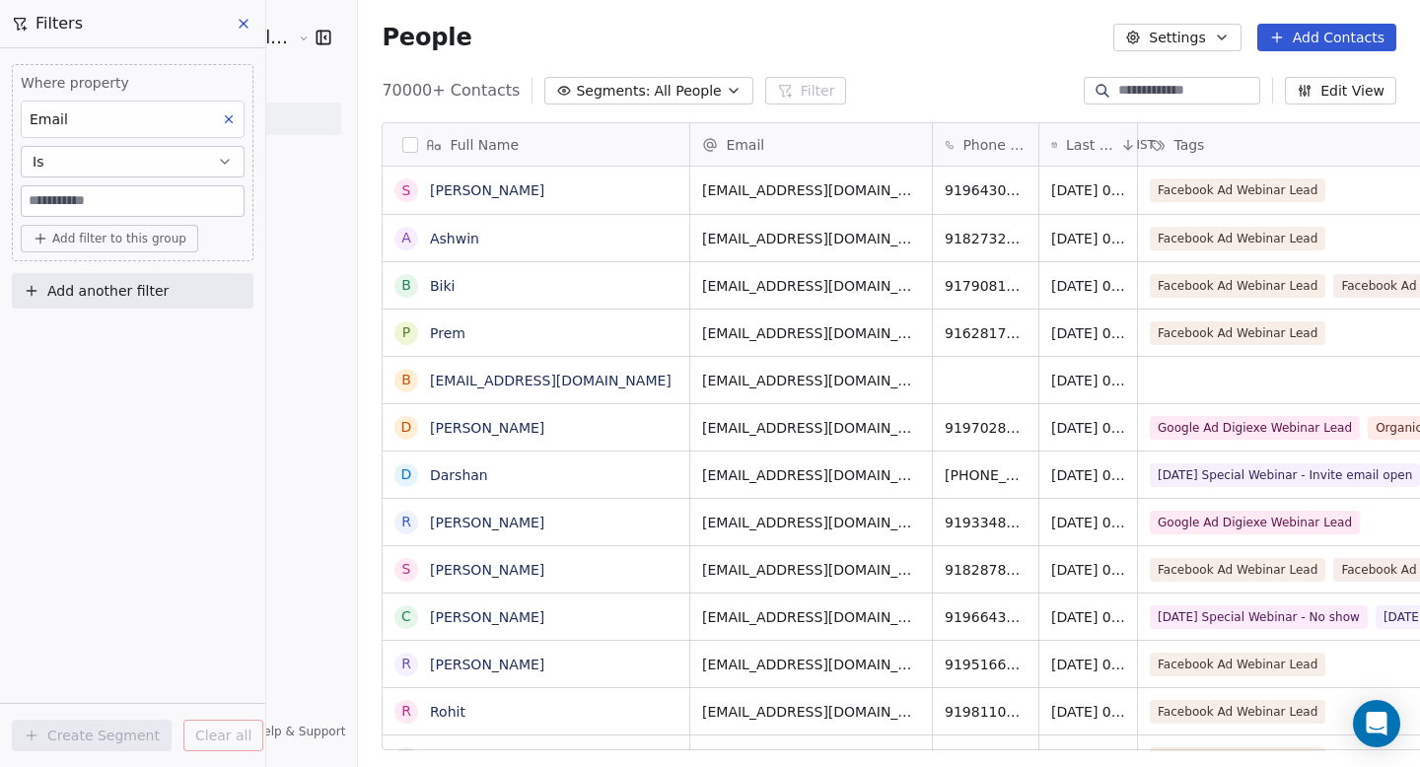
click at [233, 115] on icon at bounding box center [229, 119] width 14 height 14
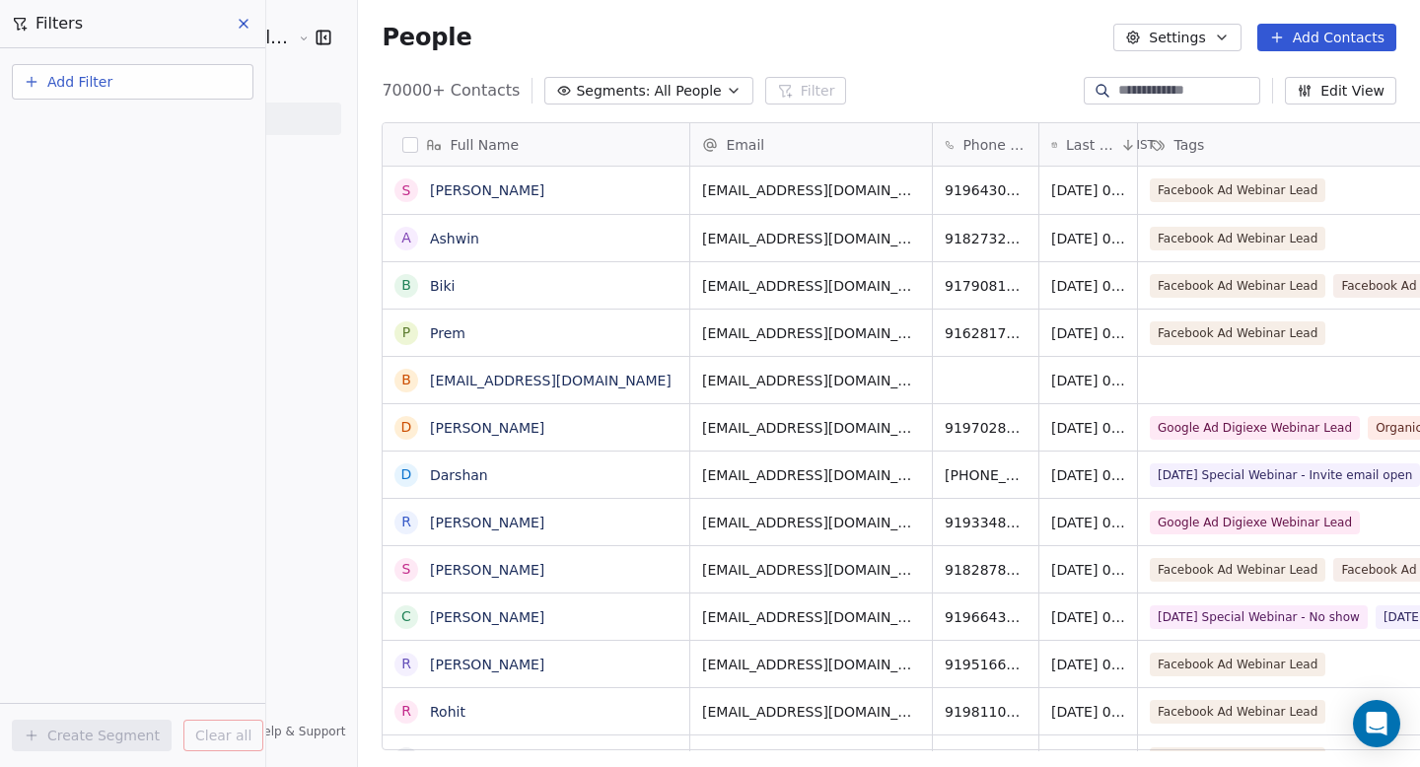
click at [145, 74] on button "Add Filter" at bounding box center [133, 82] width 242 height 36
click at [110, 161] on span "Contact activity" at bounding box center [87, 160] width 109 height 21
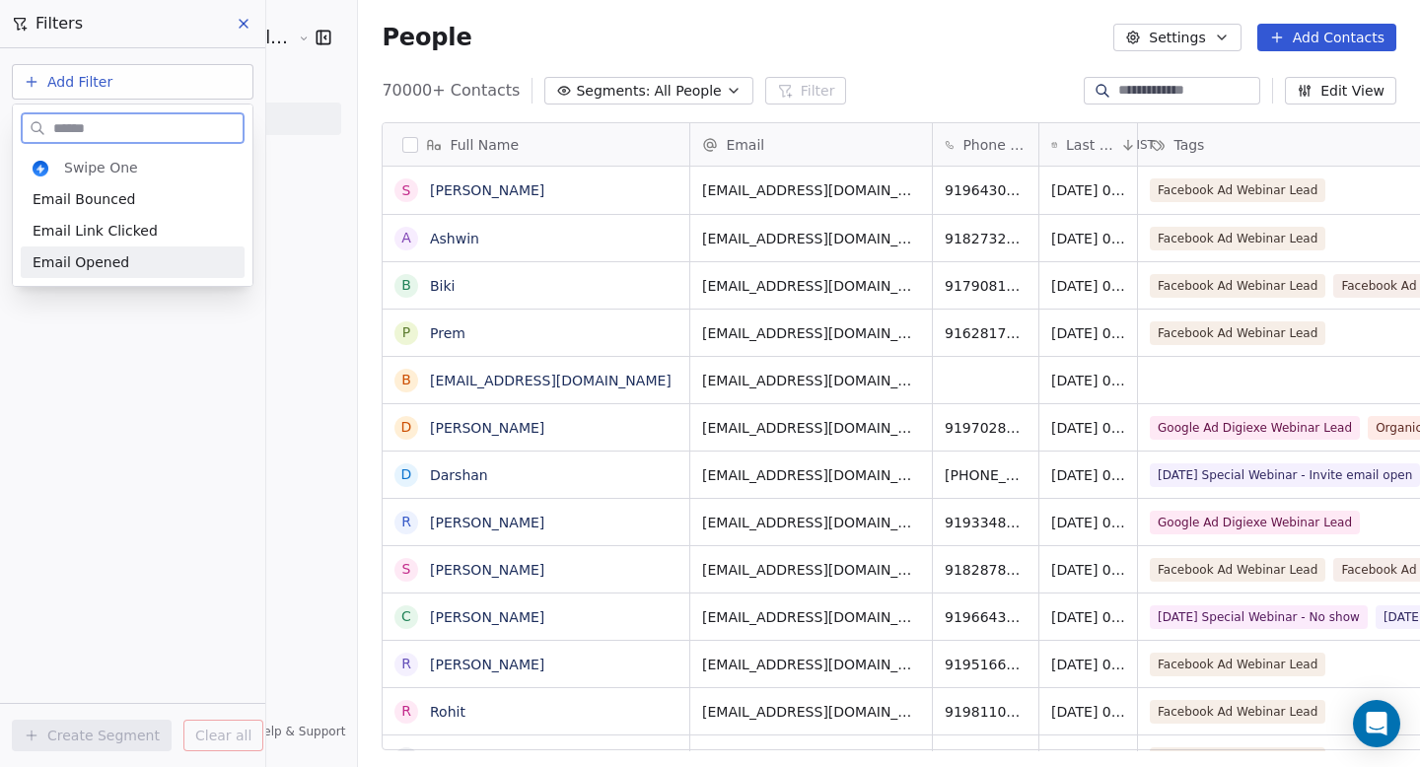
click at [134, 255] on div "Email Opened" at bounding box center [133, 263] width 200 height 20
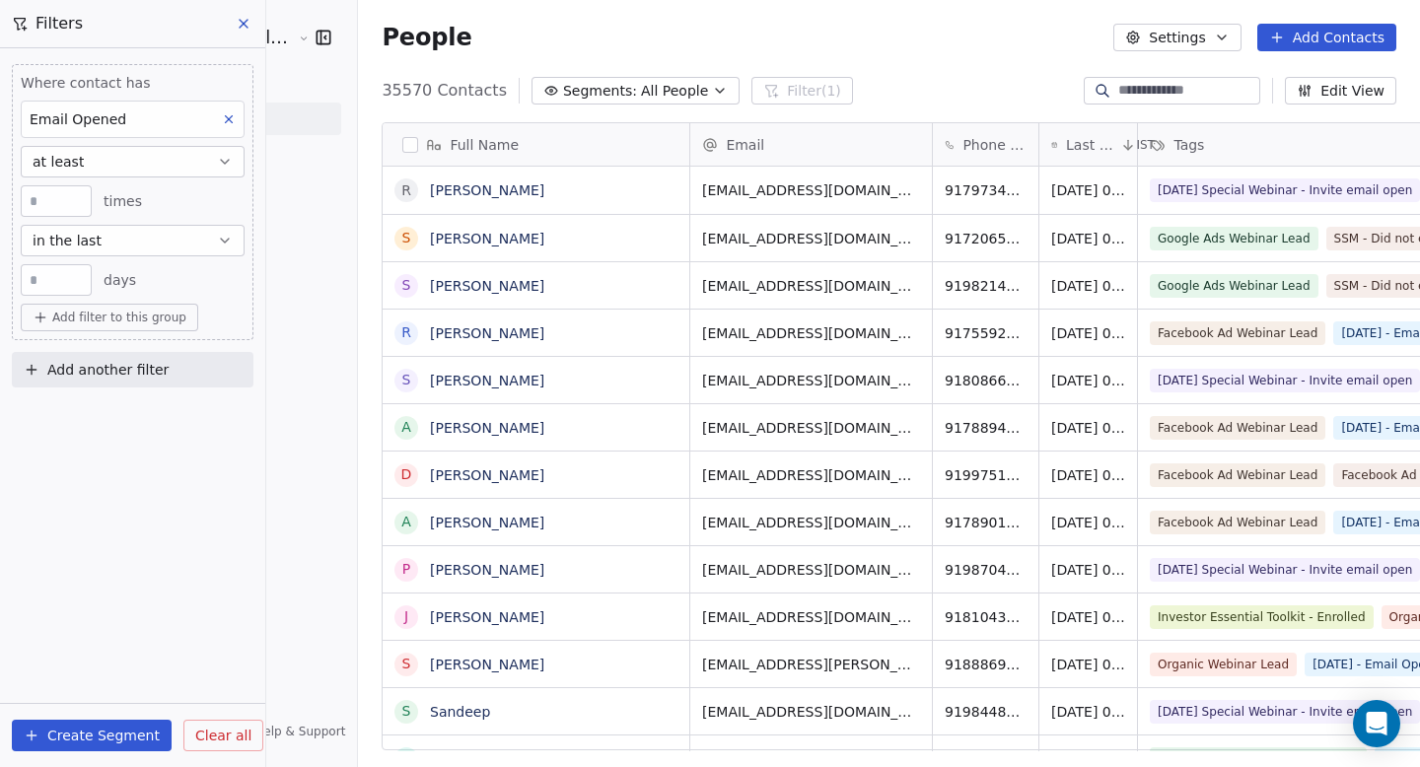
click at [402, 151] on button "button" at bounding box center [410, 145] width 16 height 16
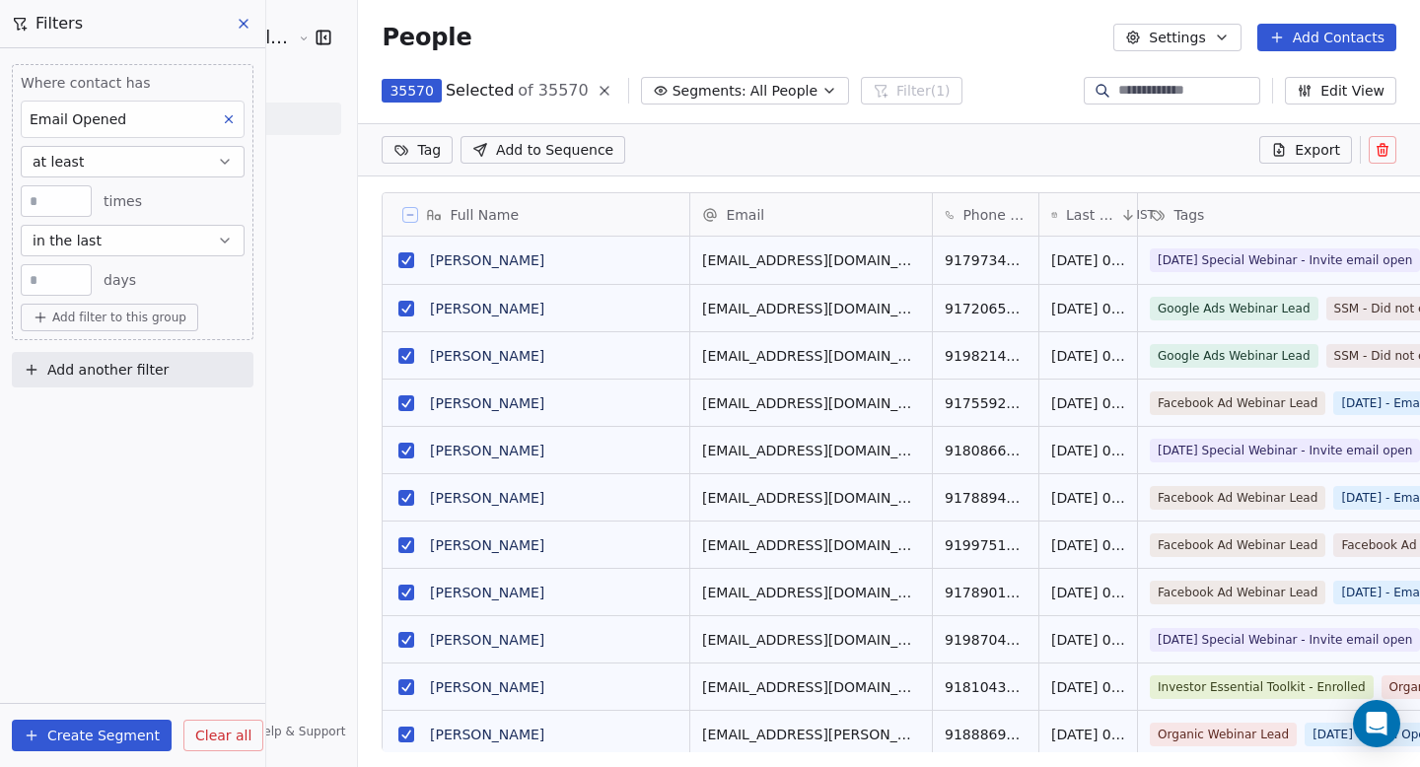
click at [405, 210] on icon at bounding box center [410, 215] width 10 height 10
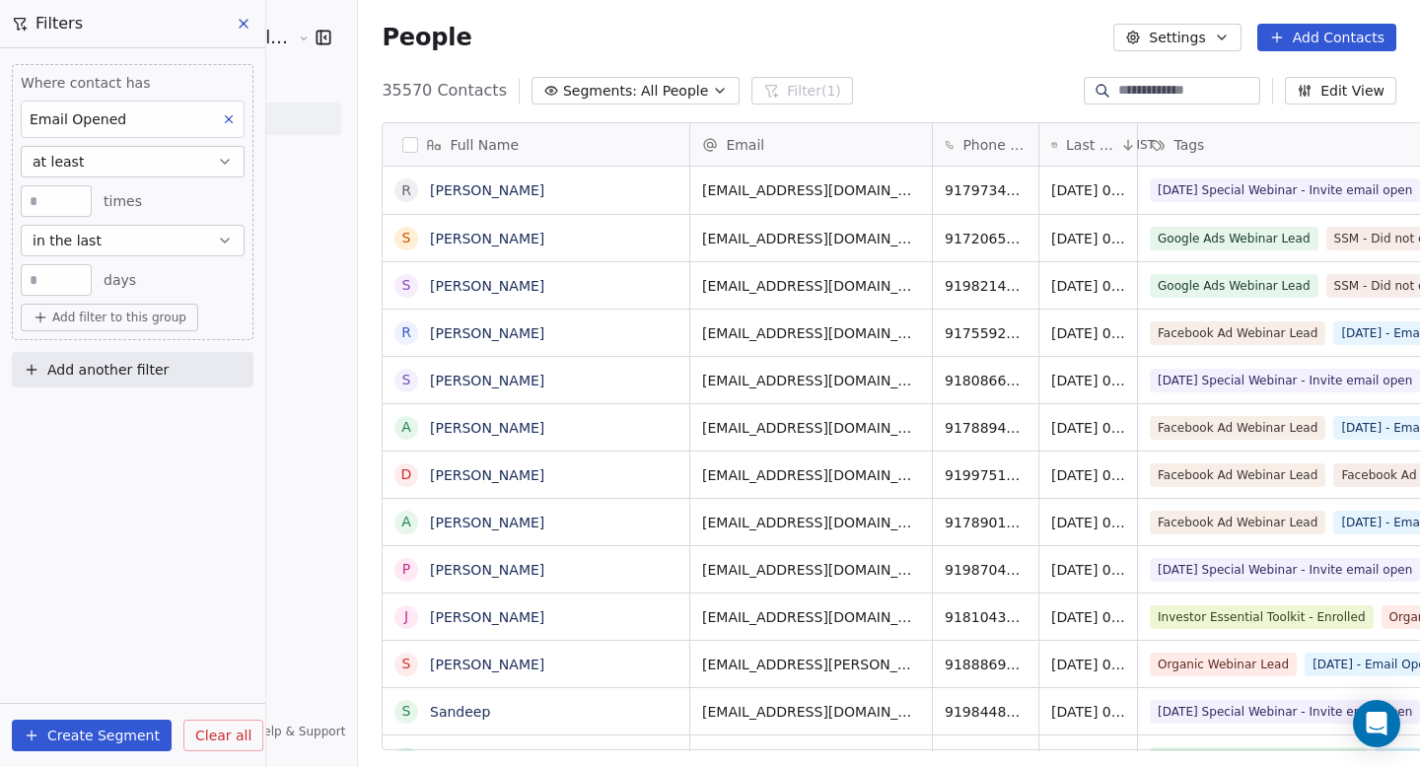
click at [402, 138] on button "button" at bounding box center [410, 145] width 16 height 16
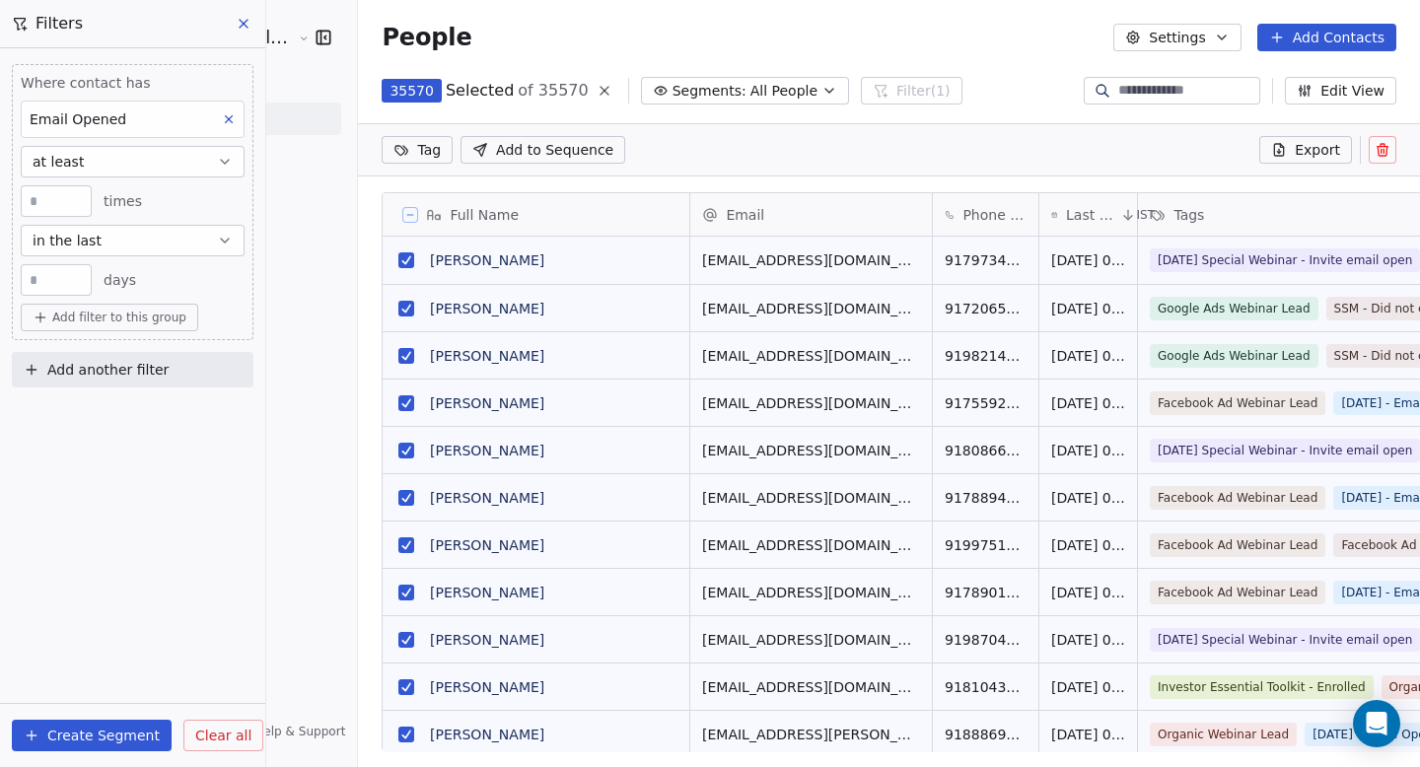
click at [402, 208] on button at bounding box center [410, 215] width 16 height 16
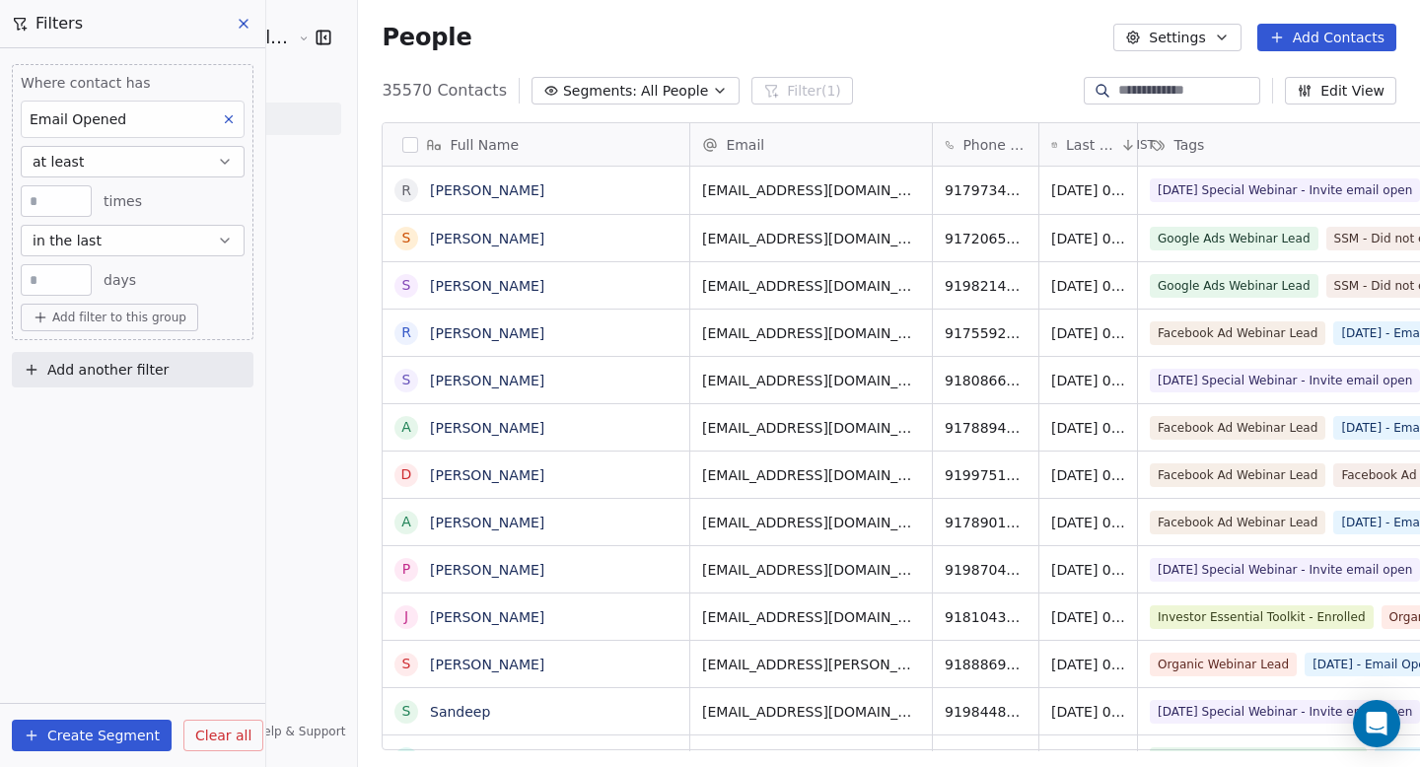
click at [402, 150] on button "button" at bounding box center [410, 145] width 16 height 16
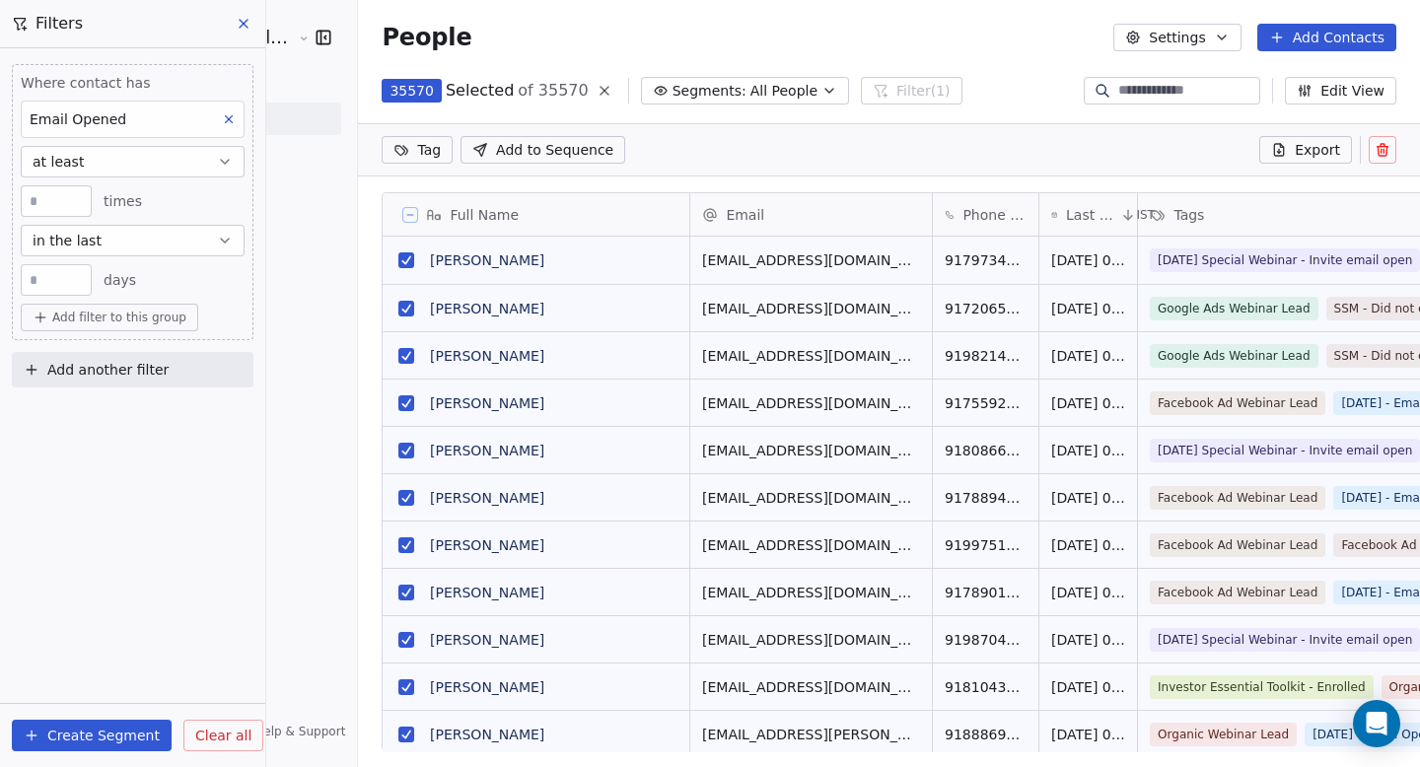
scroll to position [592, 1115]
click at [405, 214] on icon at bounding box center [410, 215] width 10 height 10
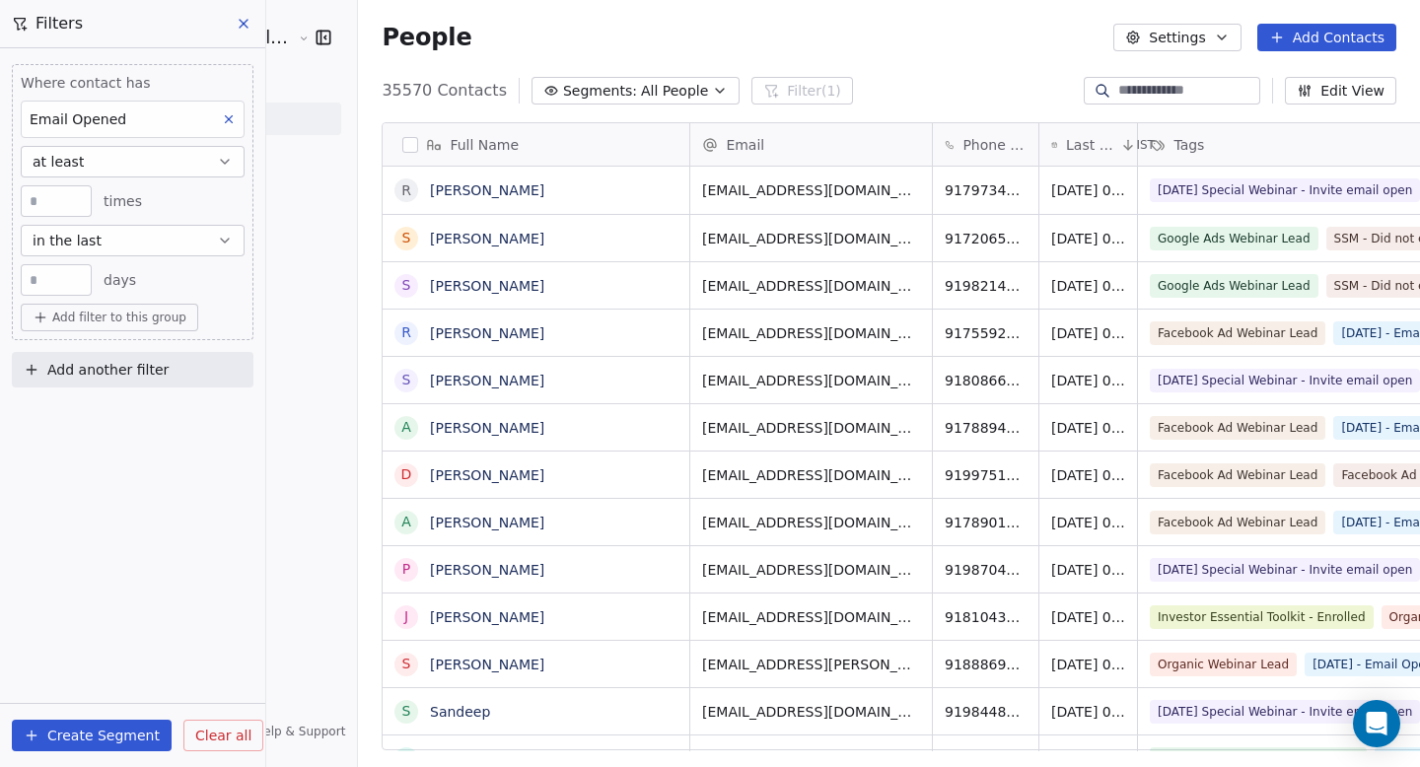
scroll to position [661, 1115]
click at [402, 142] on button "button" at bounding box center [410, 145] width 16 height 16
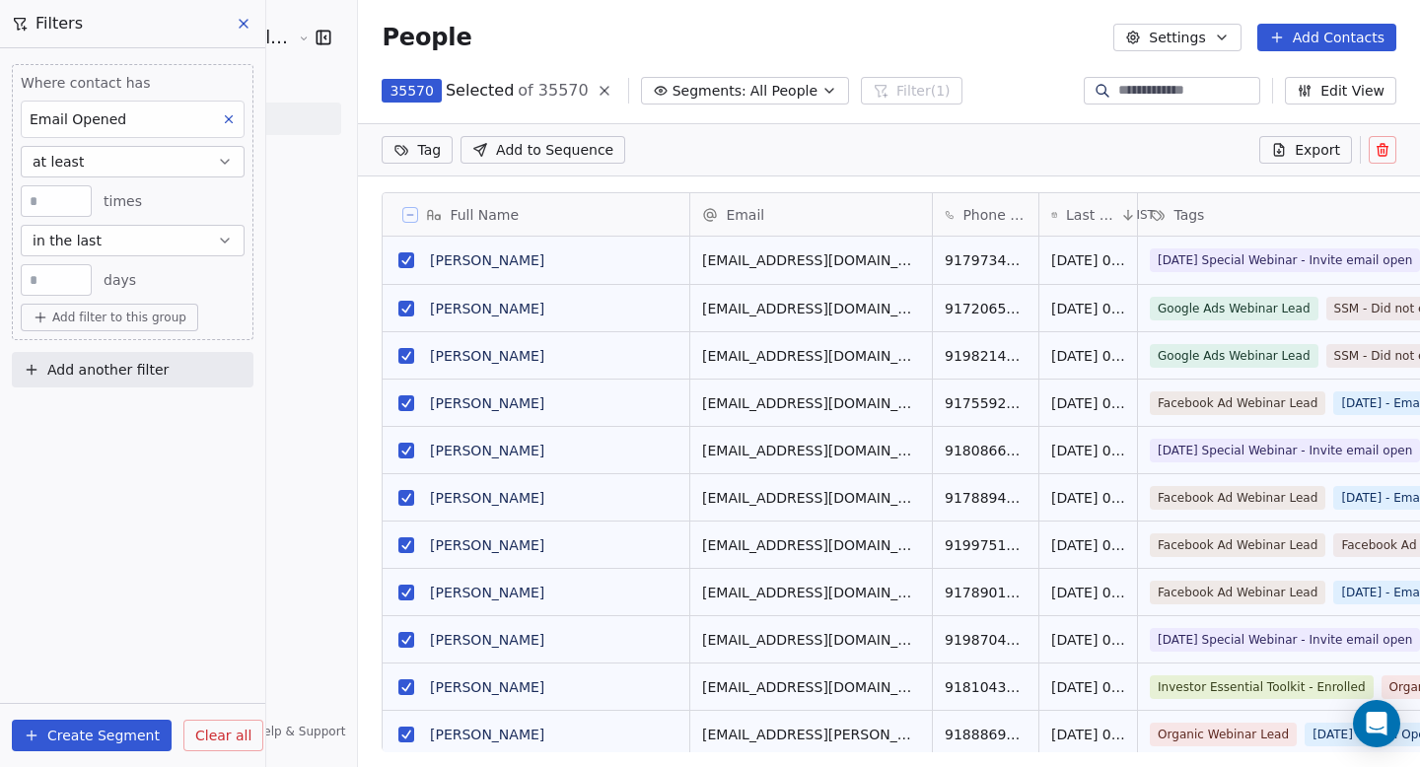
click at [402, 221] on button at bounding box center [410, 215] width 16 height 16
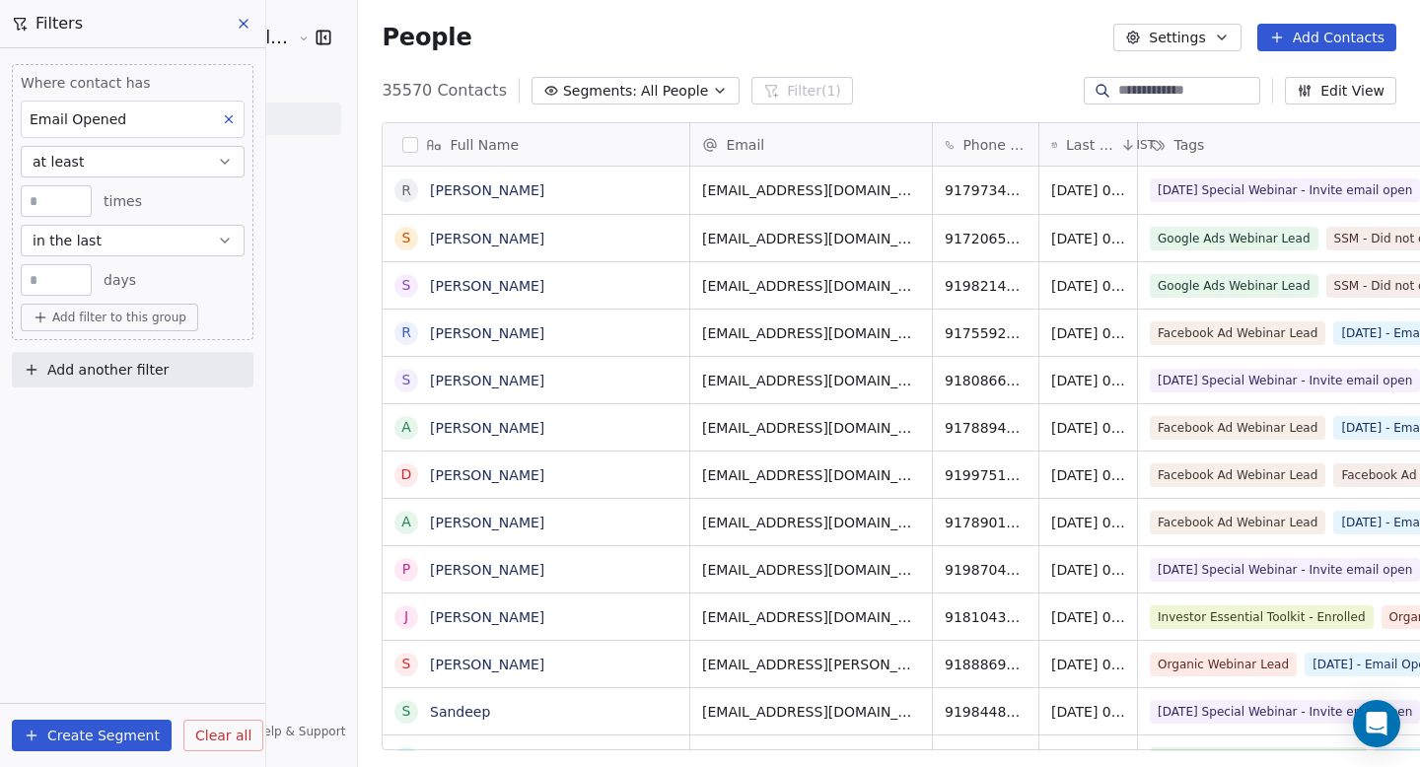
scroll to position [661, 1115]
click at [402, 152] on button "button" at bounding box center [410, 145] width 16 height 16
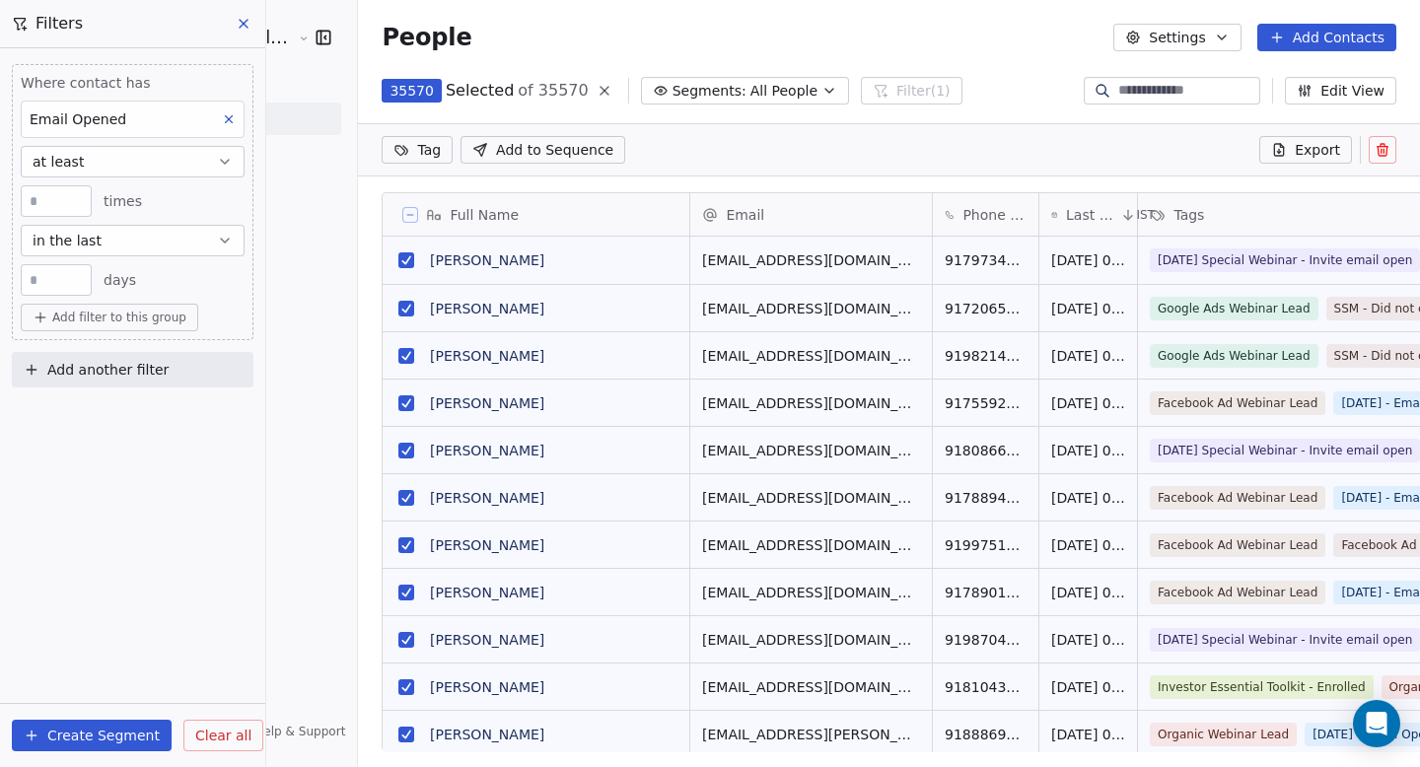
scroll to position [592, 1115]
click at [402, 219] on button at bounding box center [410, 215] width 16 height 16
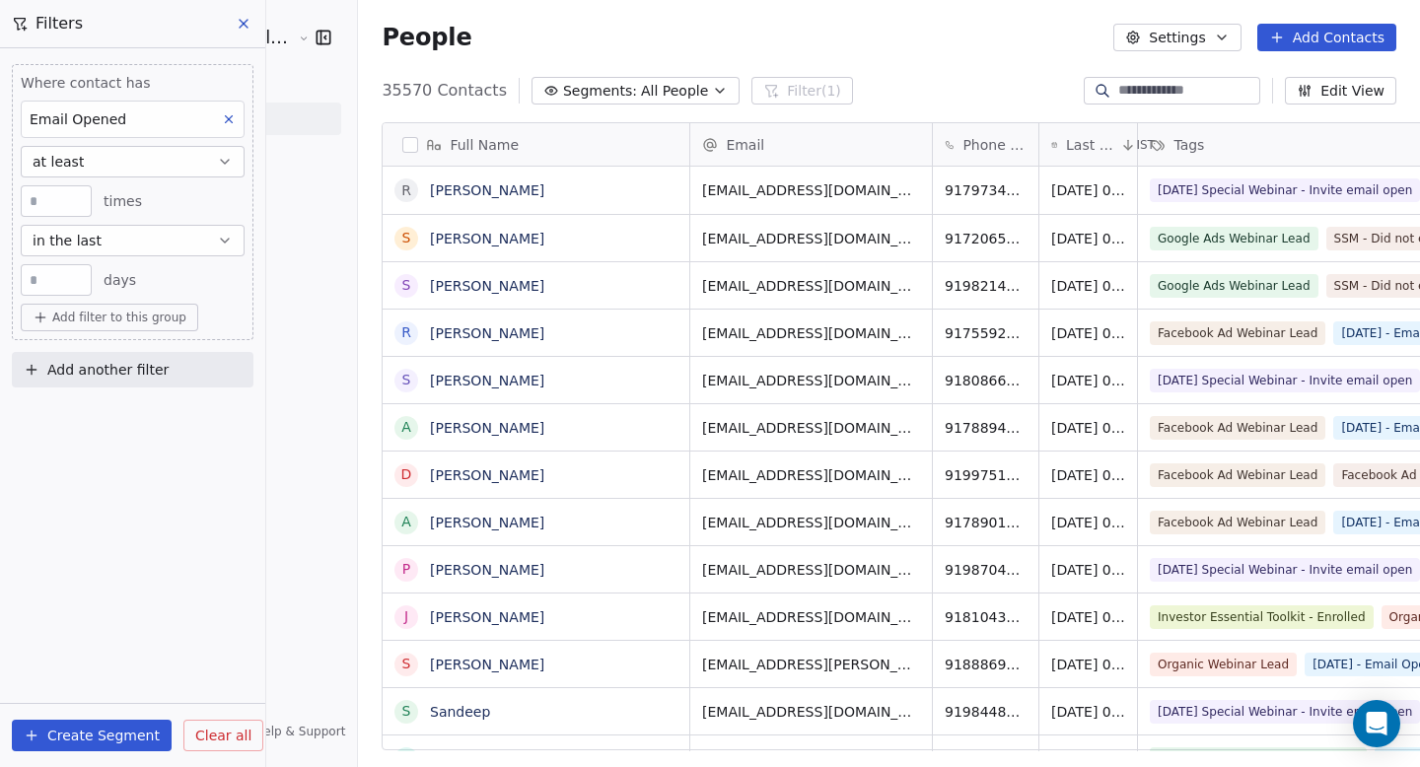
scroll to position [661, 1115]
click at [402, 146] on button "button" at bounding box center [410, 145] width 16 height 16
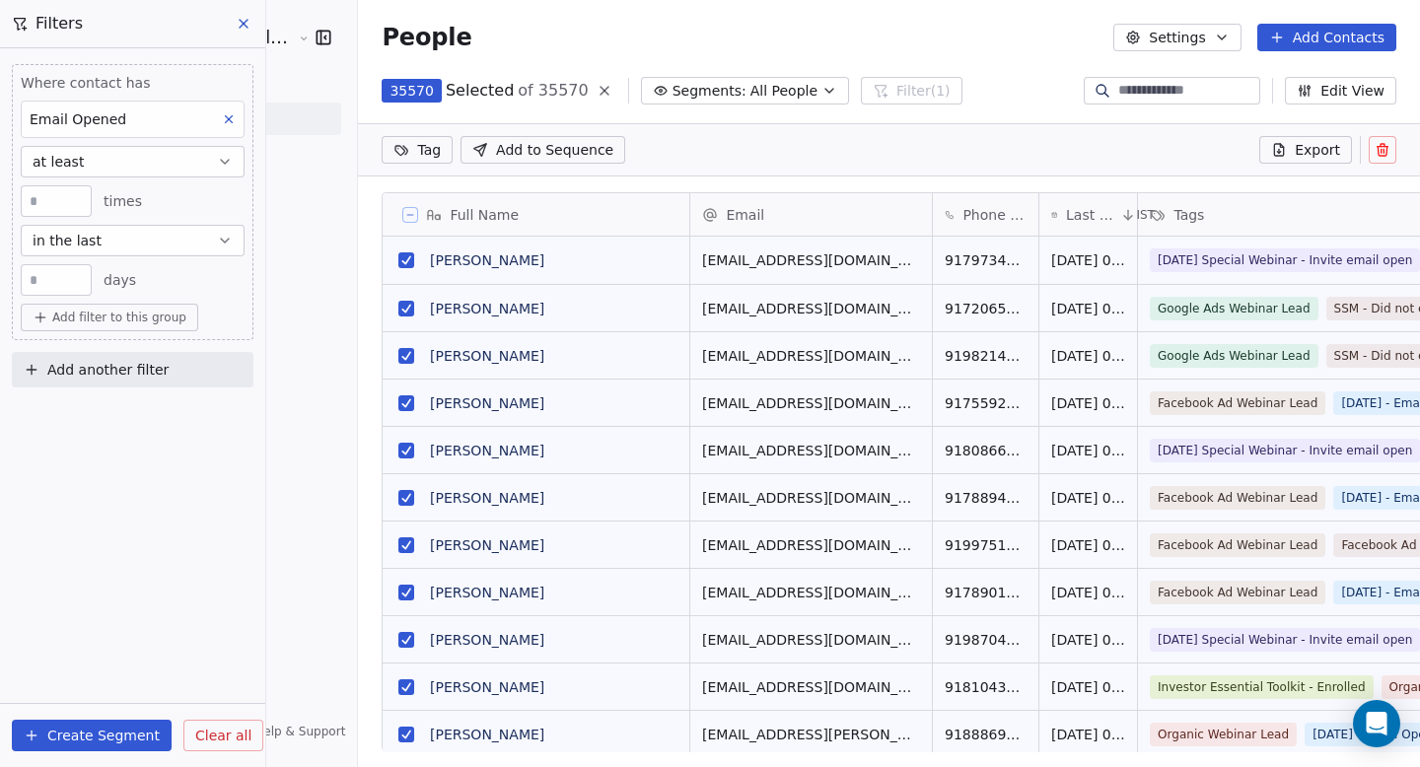
scroll to position [592, 1115]
click at [405, 213] on icon at bounding box center [410, 215] width 10 height 10
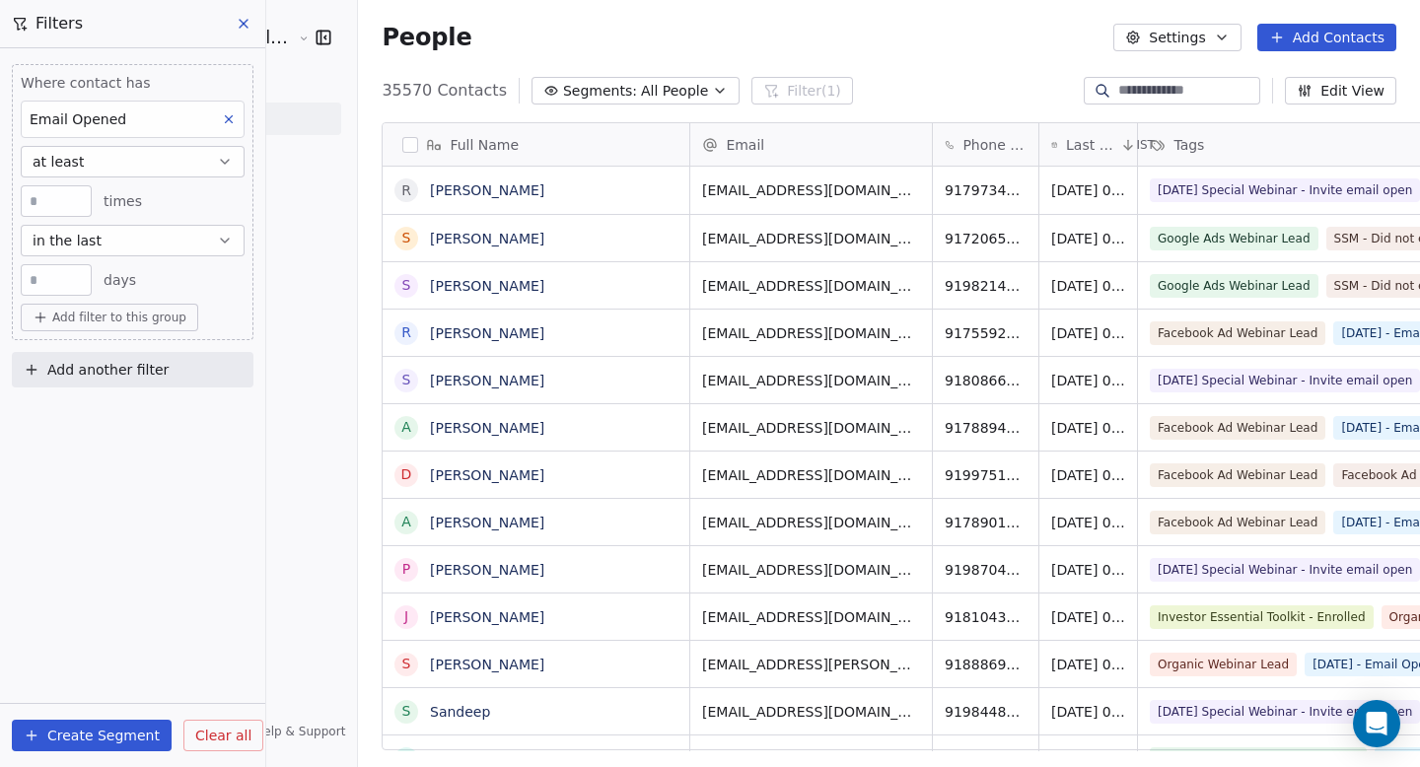
scroll to position [16, 16]
click at [402, 148] on button "button" at bounding box center [410, 145] width 16 height 16
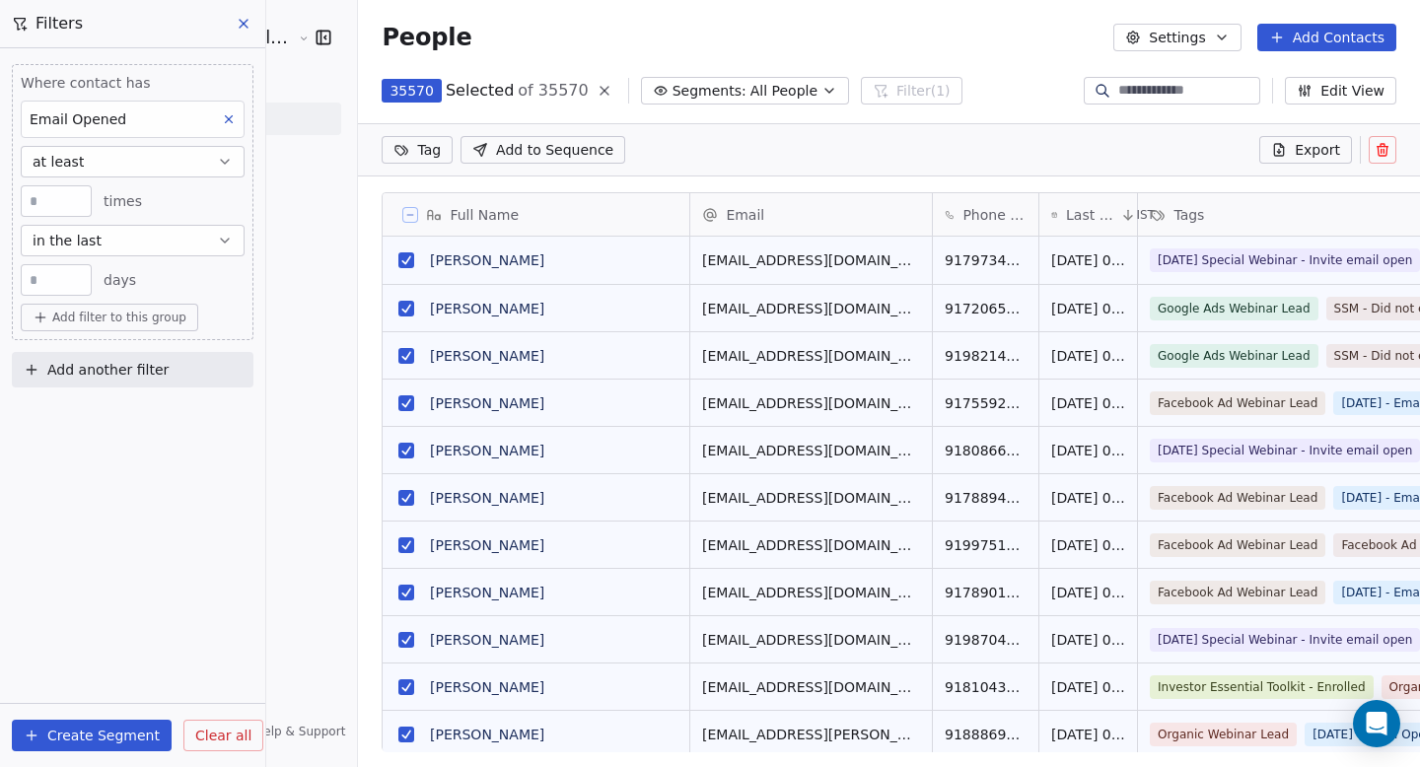
scroll to position [592, 1115]
click at [405, 211] on icon at bounding box center [410, 215] width 10 height 10
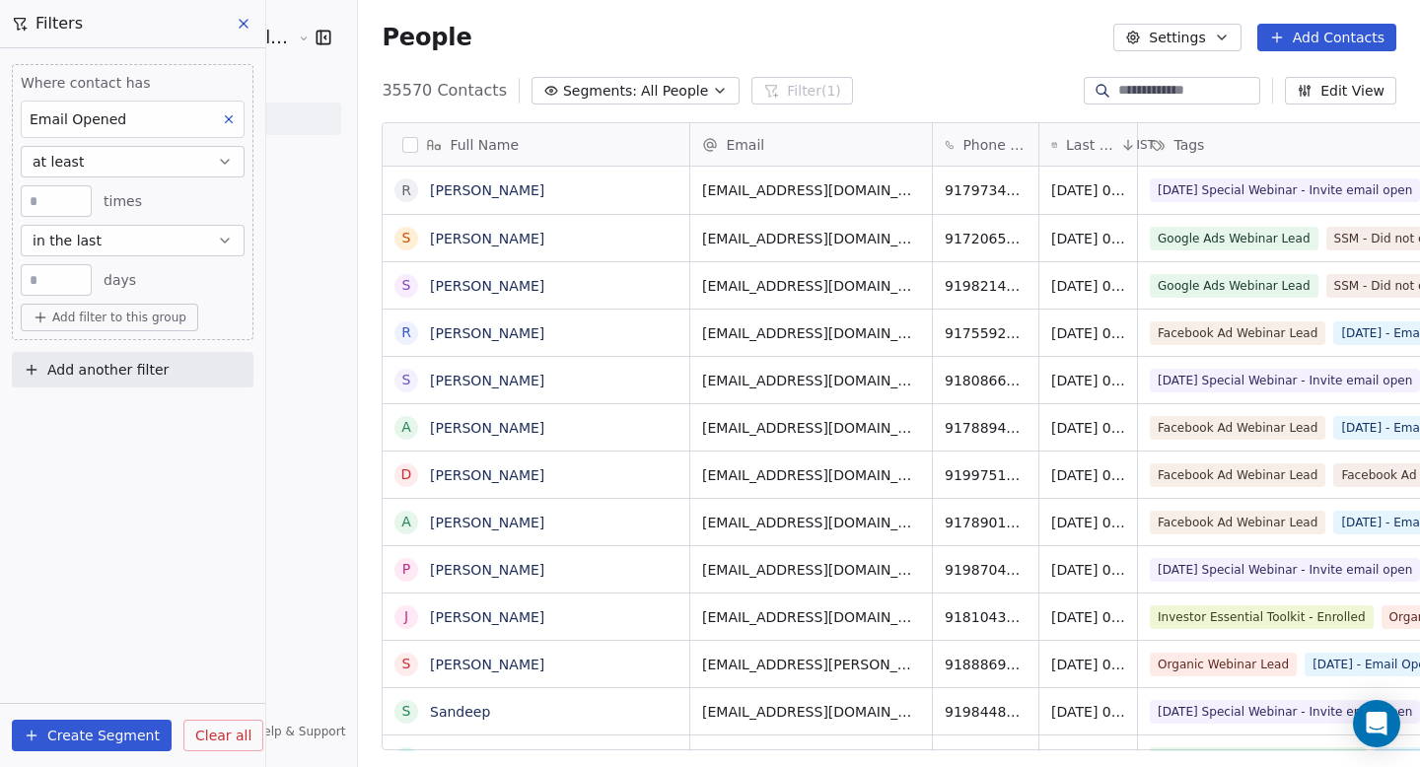
scroll to position [16, 16]
click at [402, 146] on button "button" at bounding box center [410, 145] width 16 height 16
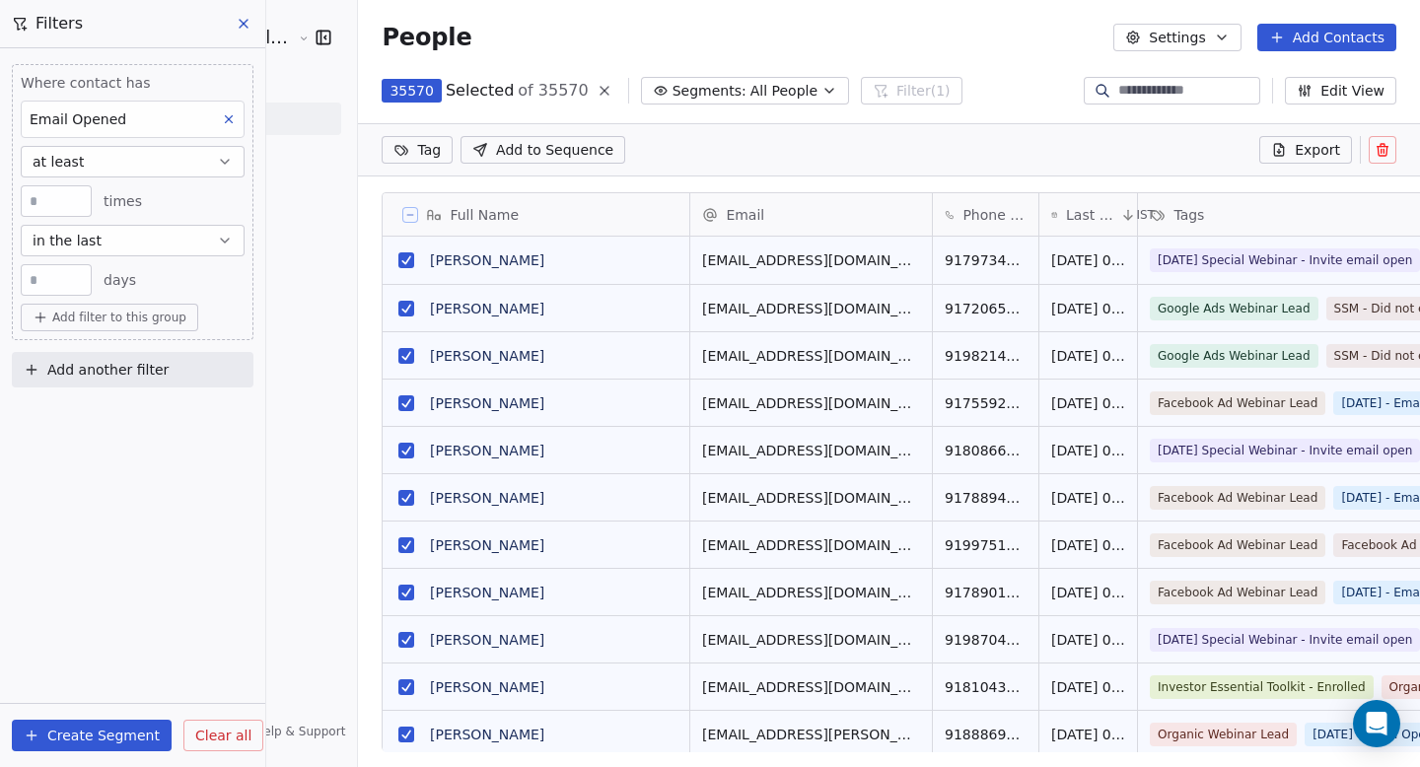
click at [405, 218] on icon at bounding box center [410, 215] width 10 height 10
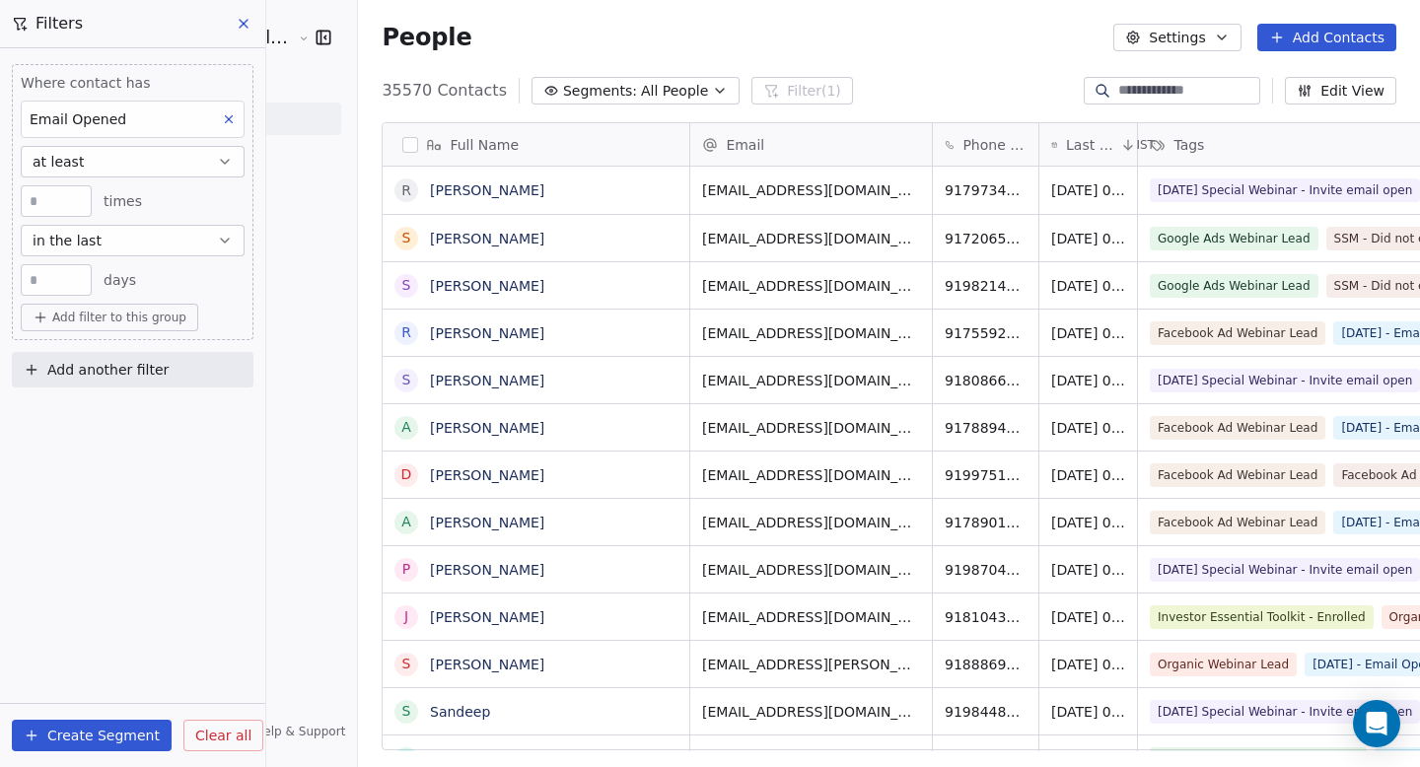
click at [402, 148] on button "button" at bounding box center [410, 145] width 16 height 16
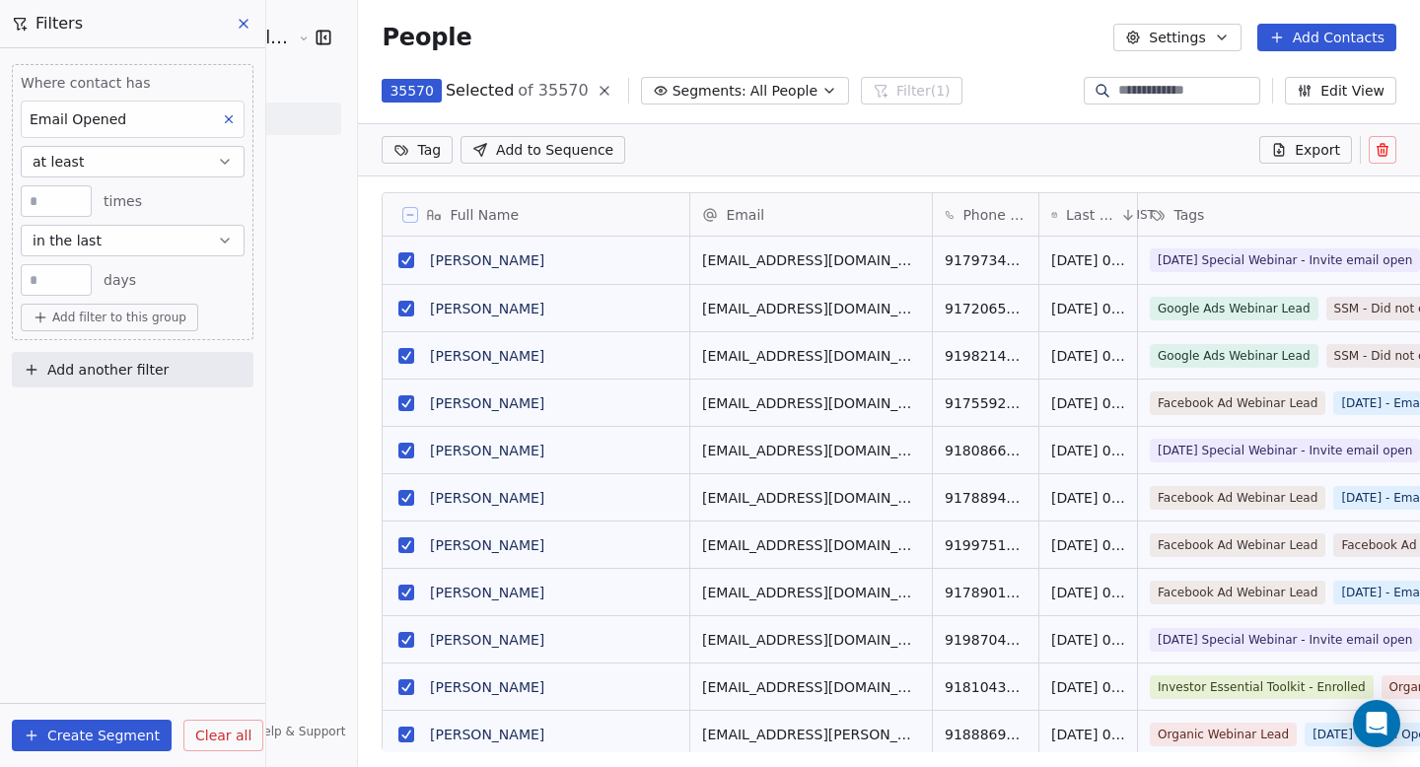
scroll to position [592, 1115]
click at [405, 210] on icon at bounding box center [410, 215] width 10 height 10
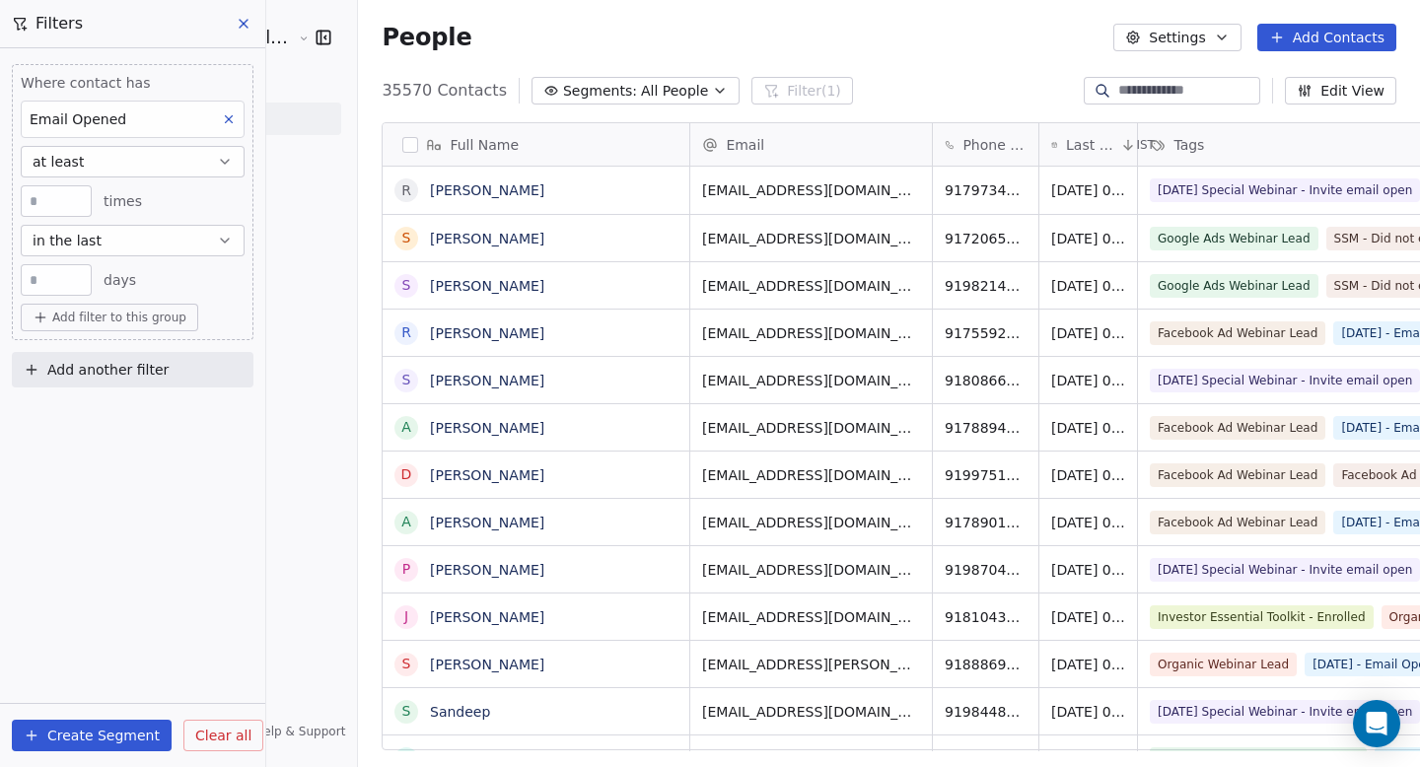
scroll to position [16, 16]
click at [402, 142] on button "button" at bounding box center [410, 145] width 16 height 16
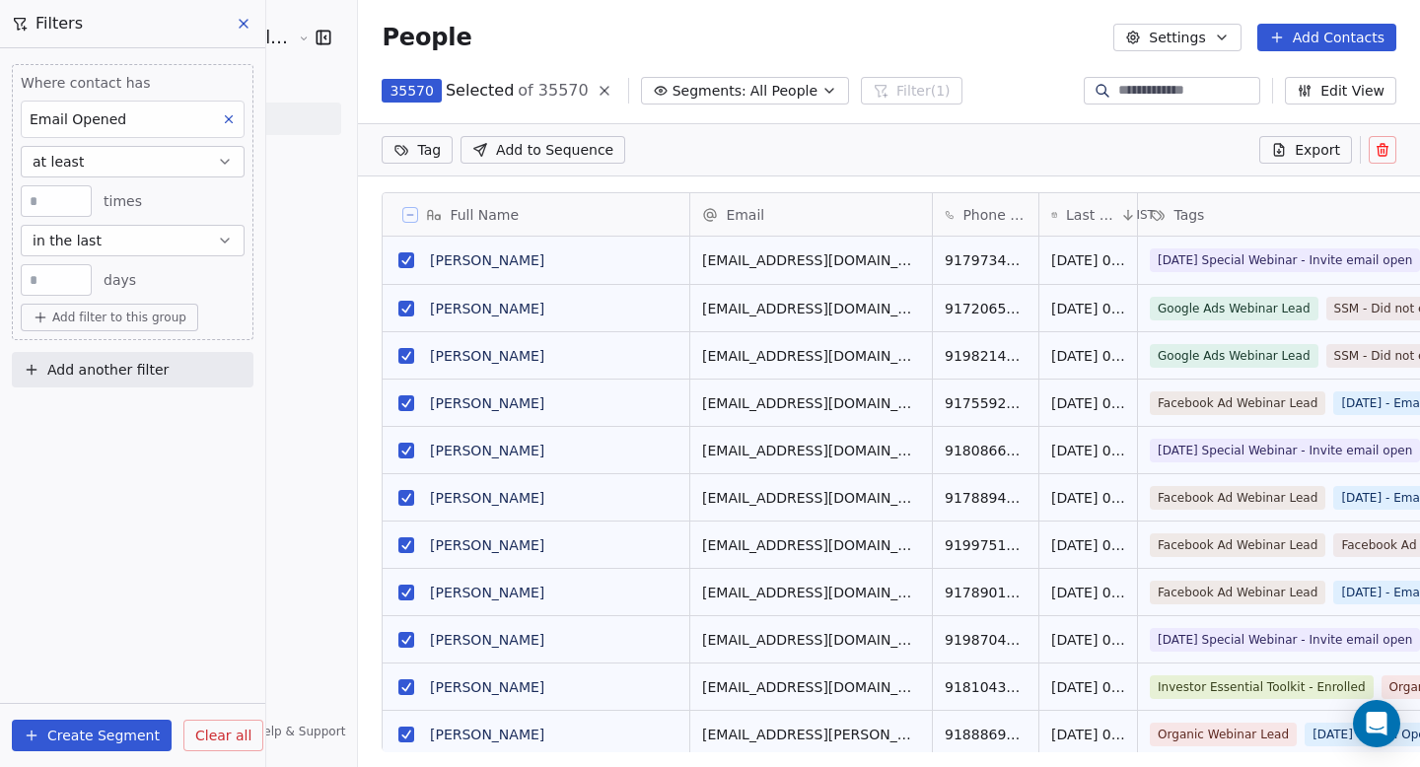
click at [402, 217] on button at bounding box center [410, 215] width 16 height 16
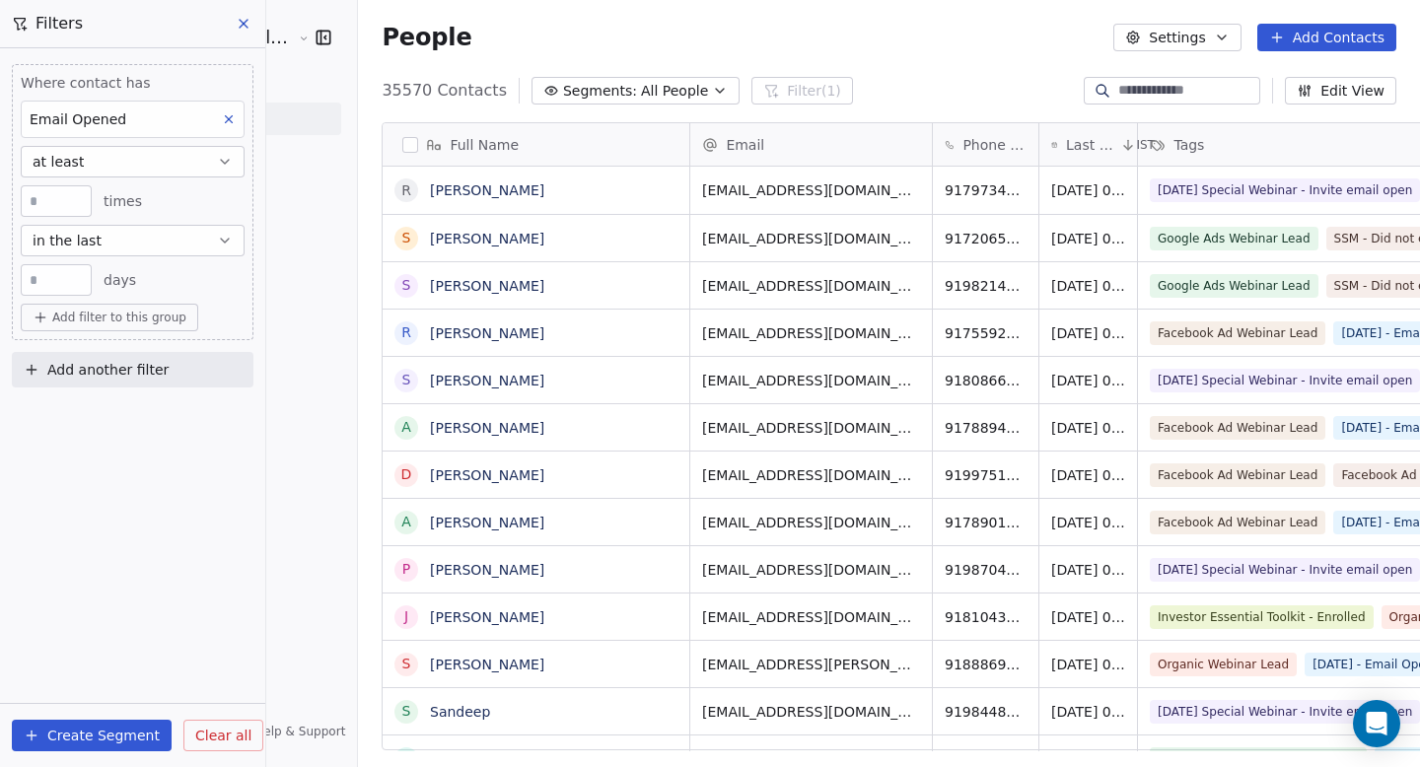
scroll to position [0, 0]
click at [402, 144] on button "button" at bounding box center [410, 145] width 16 height 16
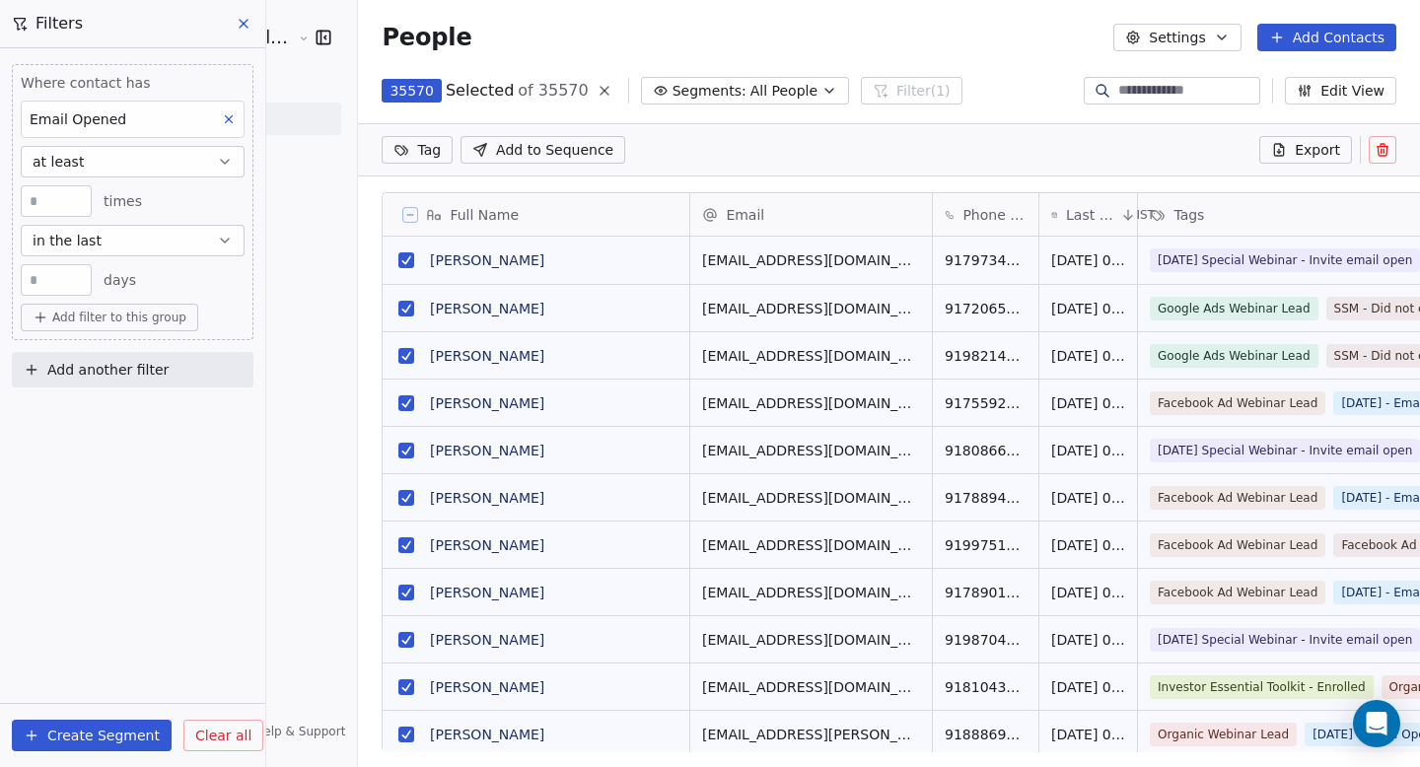
click at [405, 215] on icon at bounding box center [410, 215] width 10 height 10
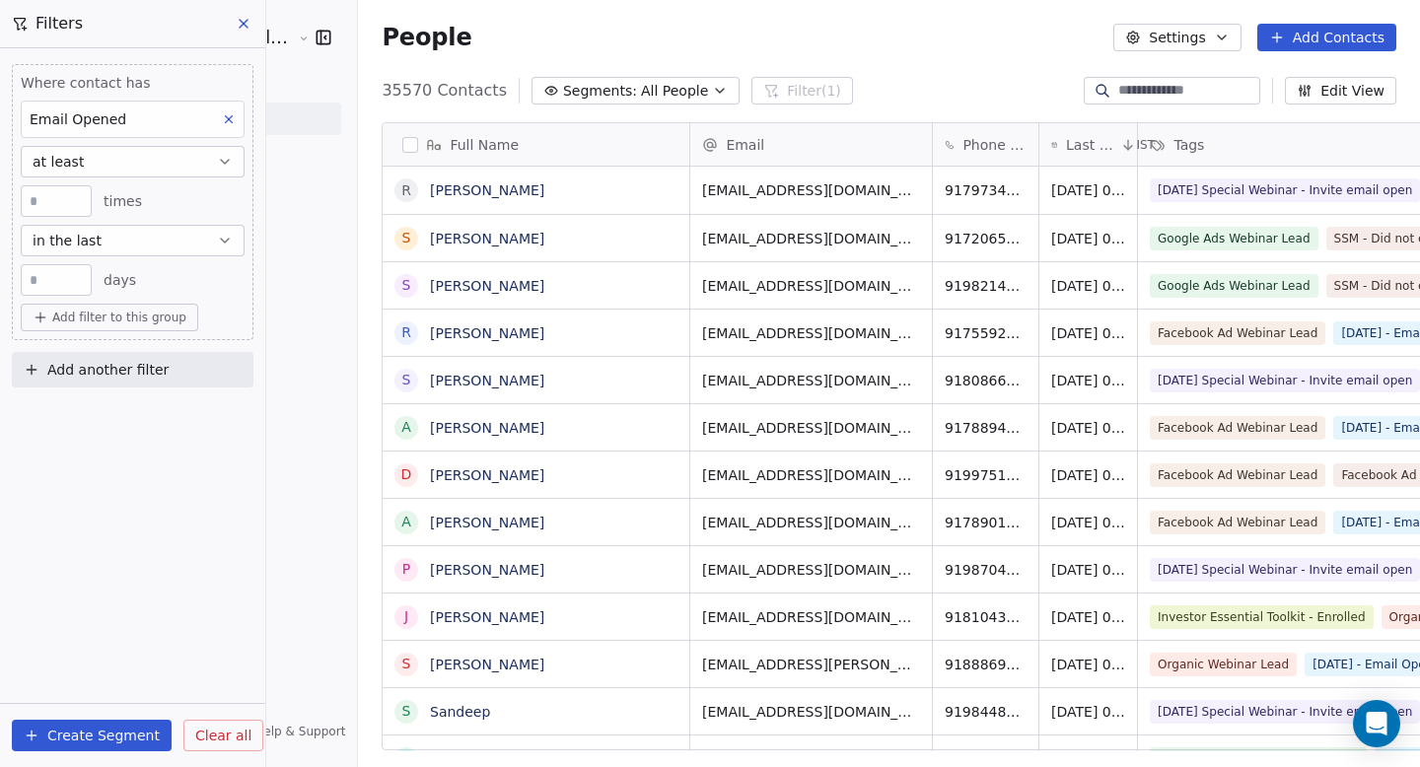
click at [402, 147] on button "button" at bounding box center [410, 145] width 16 height 16
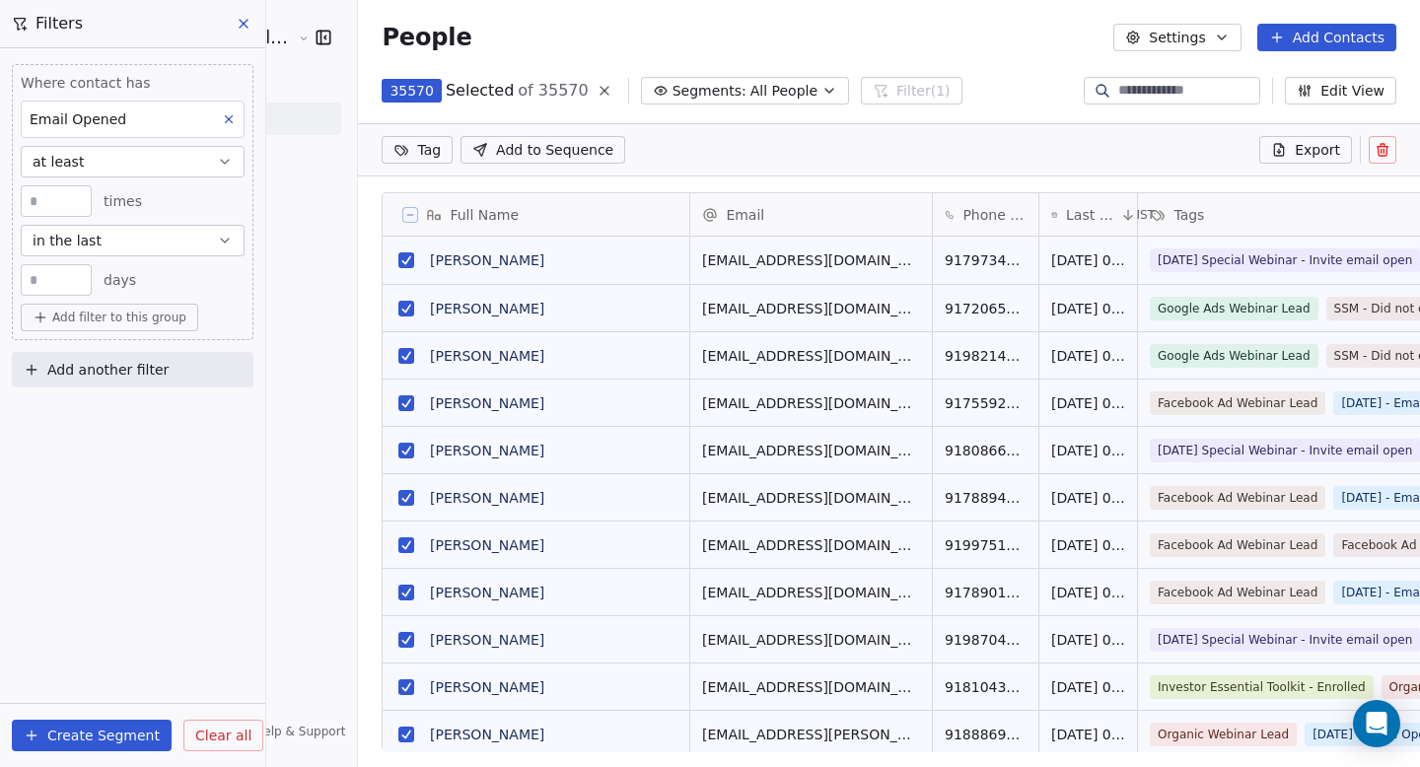
click at [405, 212] on icon at bounding box center [410, 215] width 10 height 10
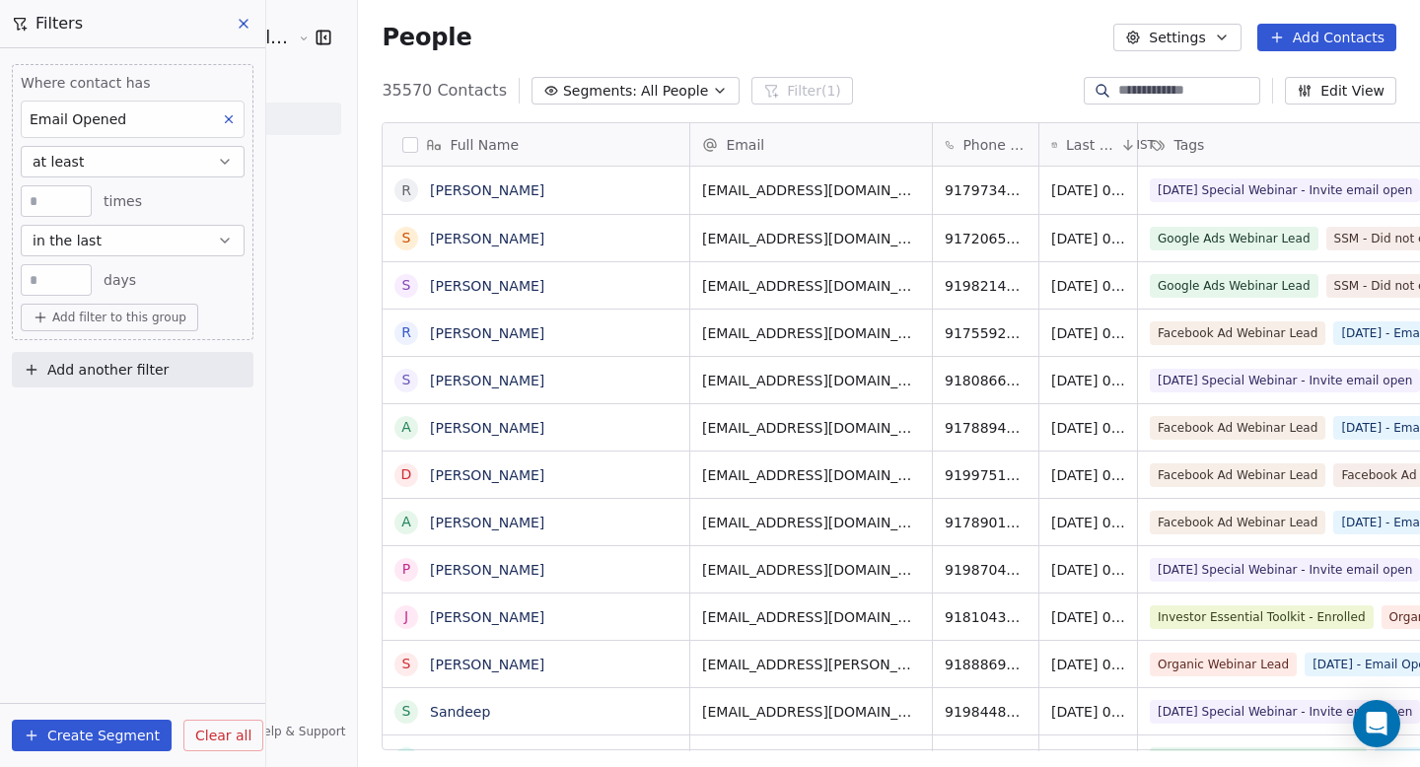
click at [716, 91] on icon "button" at bounding box center [720, 91] width 8 height 4
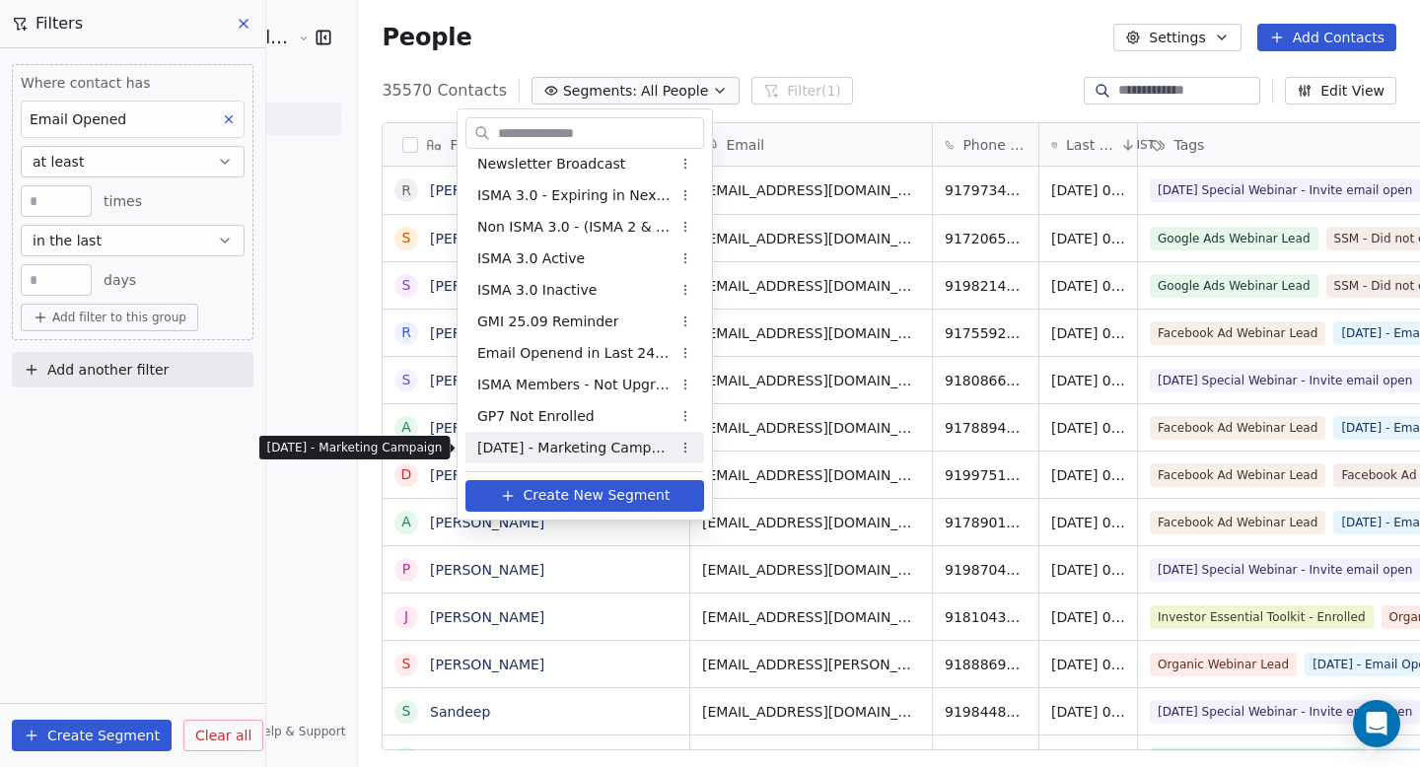
click at [583, 441] on span "[DATE] - Marketing Campaign" at bounding box center [573, 448] width 193 height 21
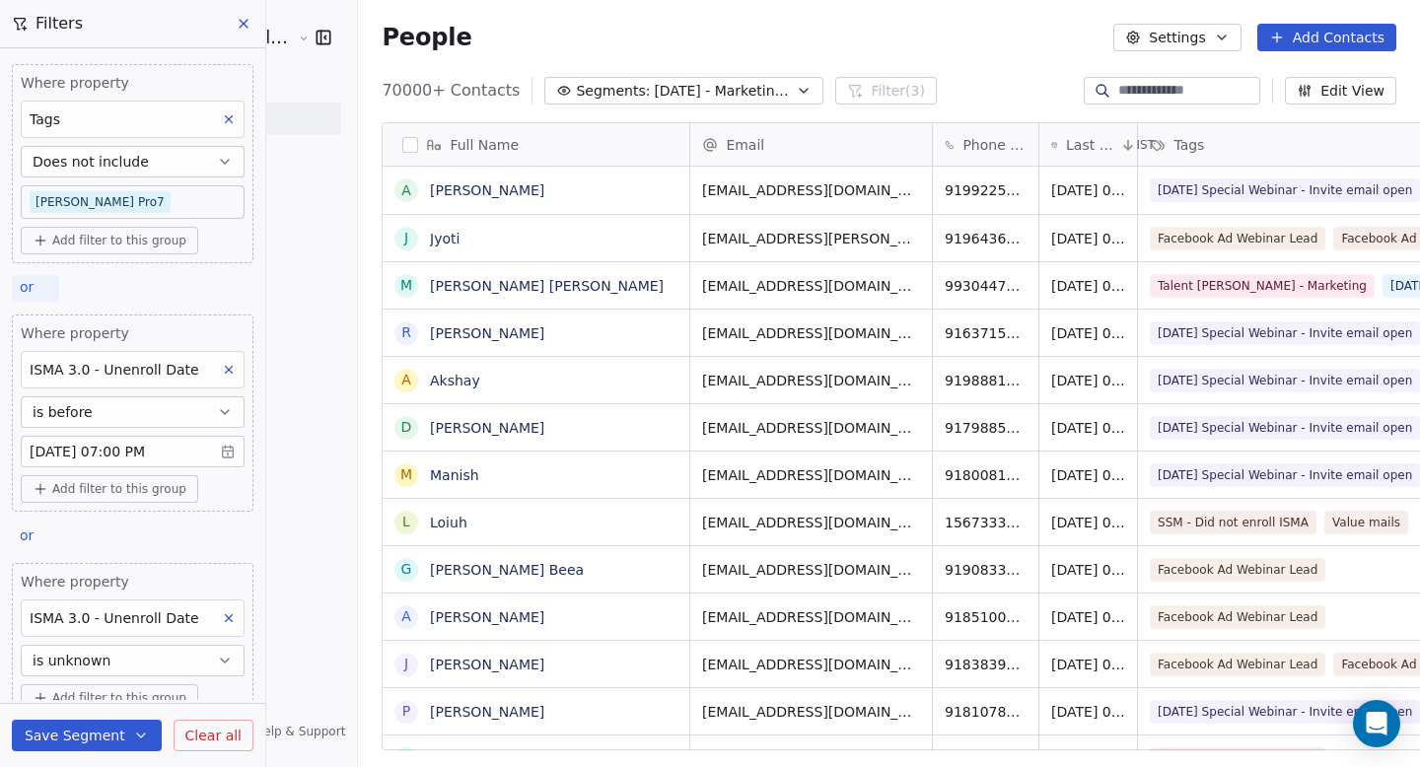
click at [25, 290] on span "or" at bounding box center [27, 287] width 14 height 16
click at [60, 334] on div "and" at bounding box center [51, 332] width 37 height 21
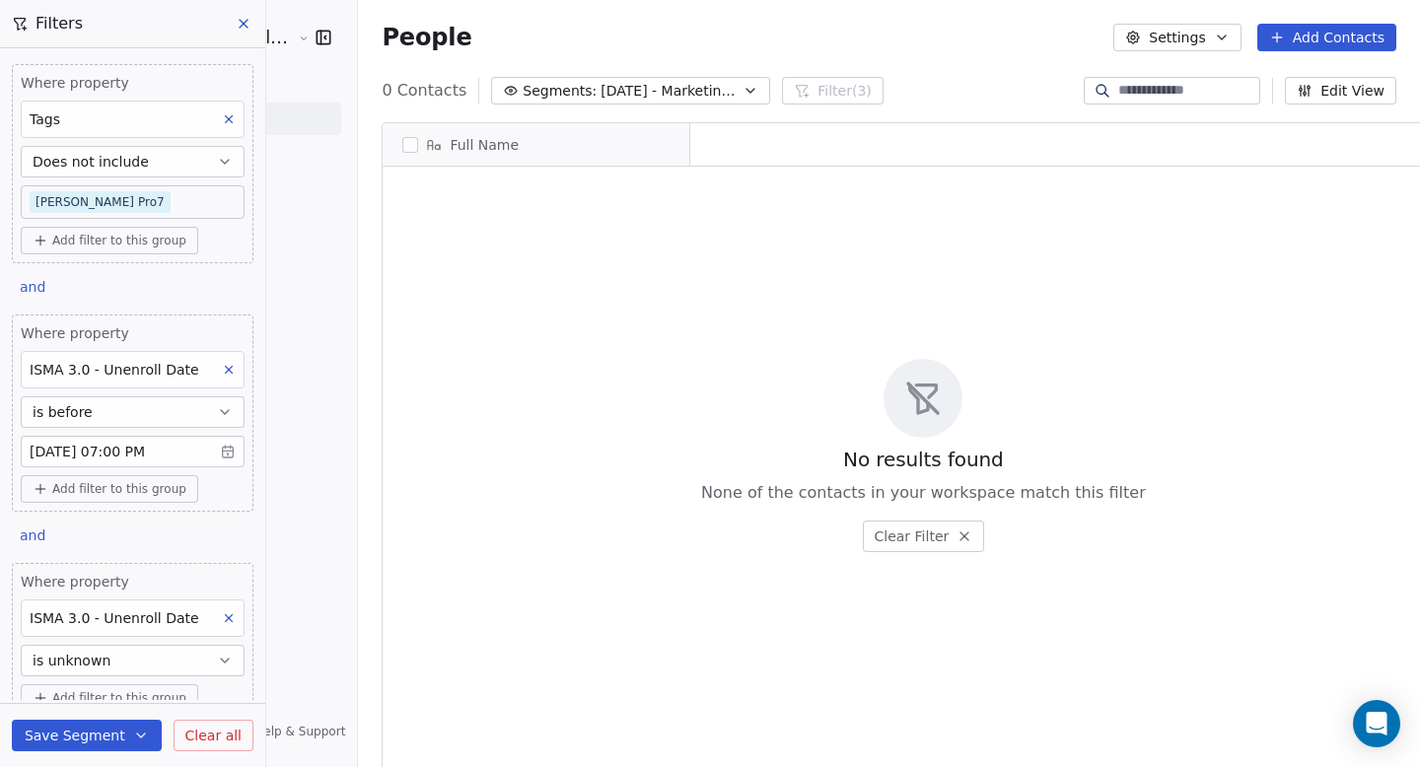
scroll to position [661, 1115]
click at [123, 738] on button "Save Segment" at bounding box center [87, 736] width 150 height 32
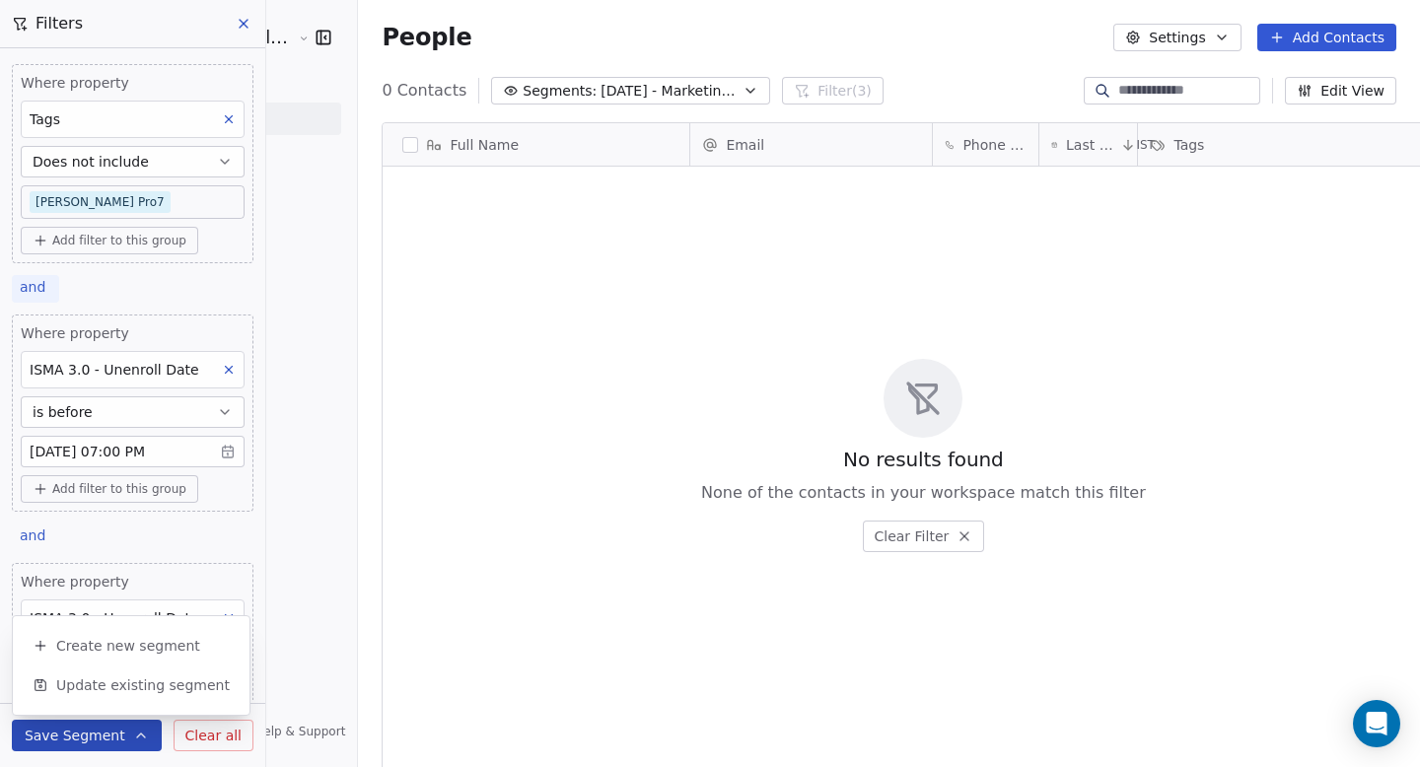
click at [29, 285] on span "and" at bounding box center [33, 287] width 26 height 16
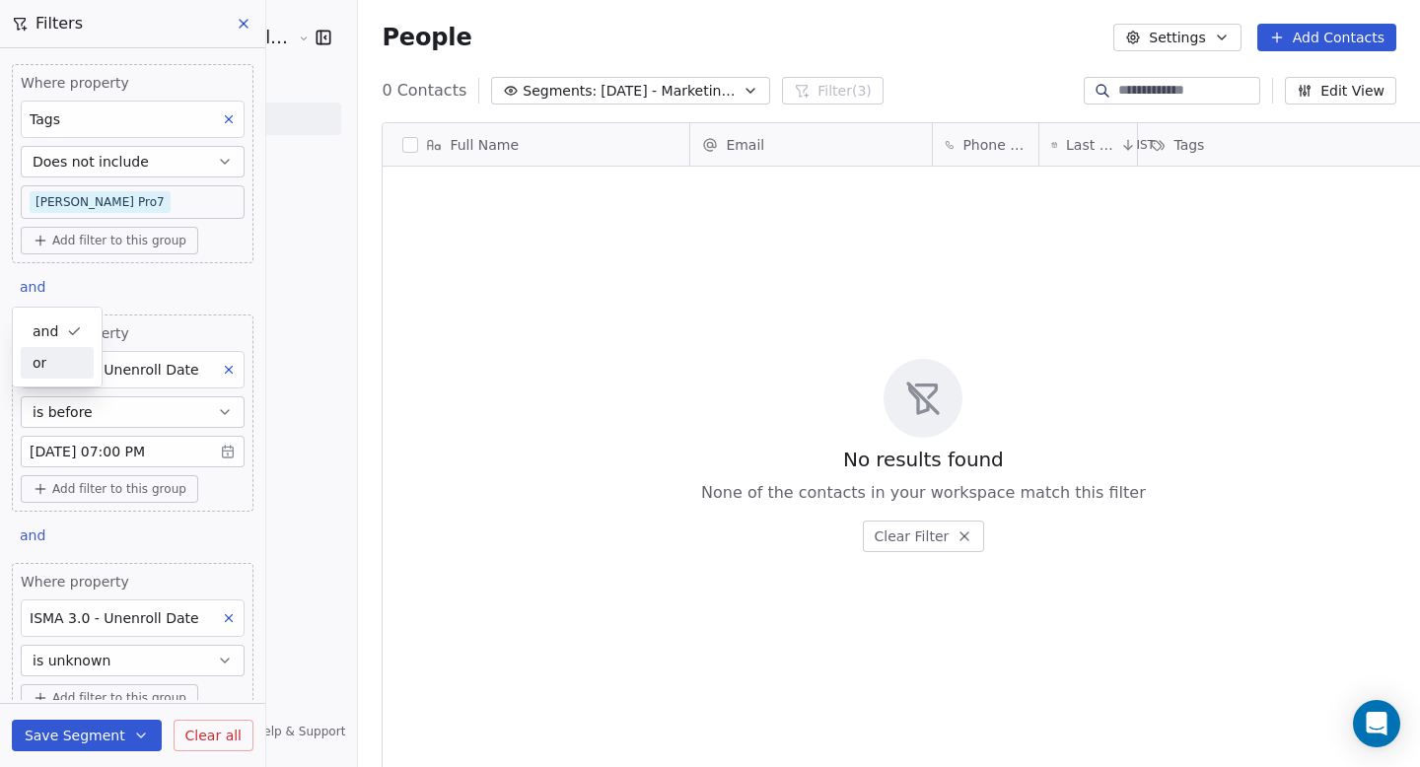
click at [60, 355] on div "or" at bounding box center [57, 363] width 49 height 21
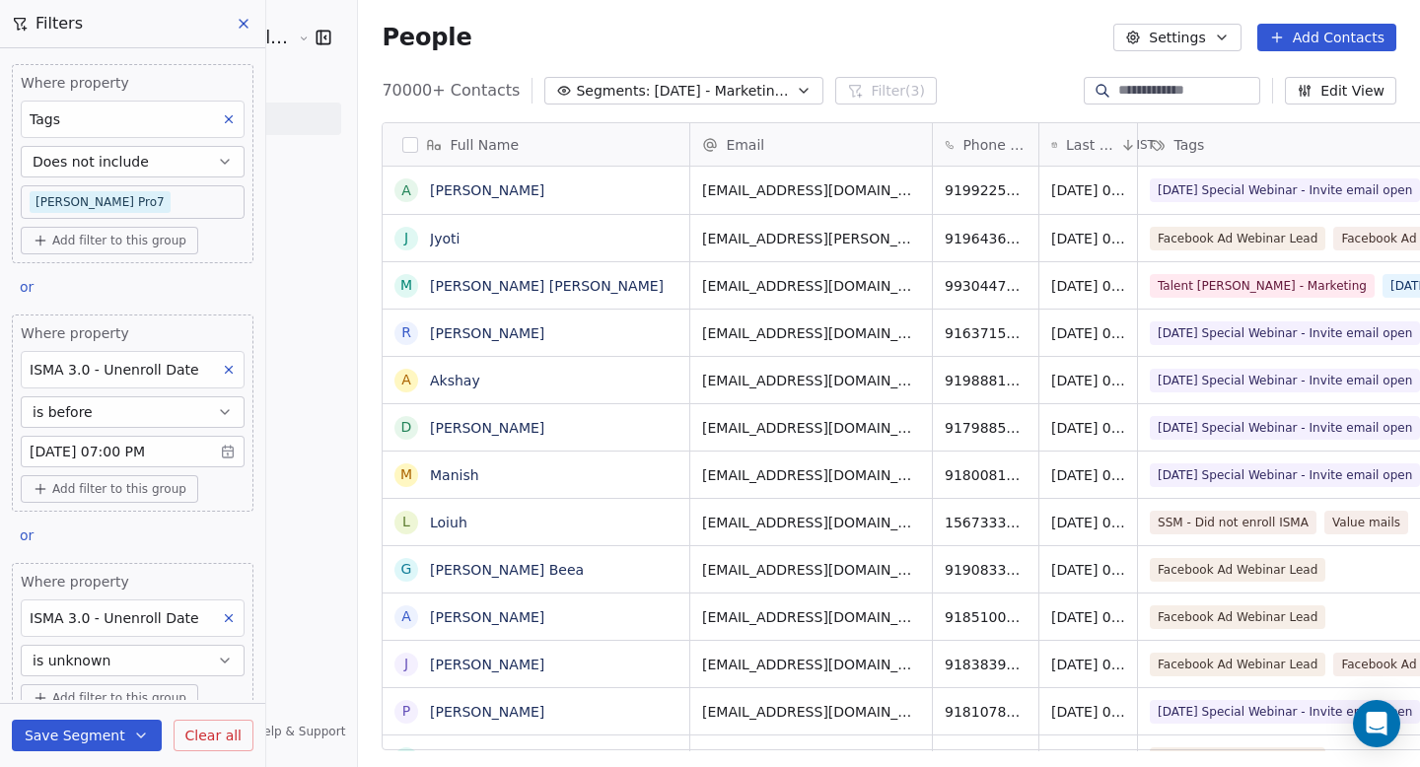
click at [395, 152] on div "Full Name" at bounding box center [534, 145] width 279 height 20
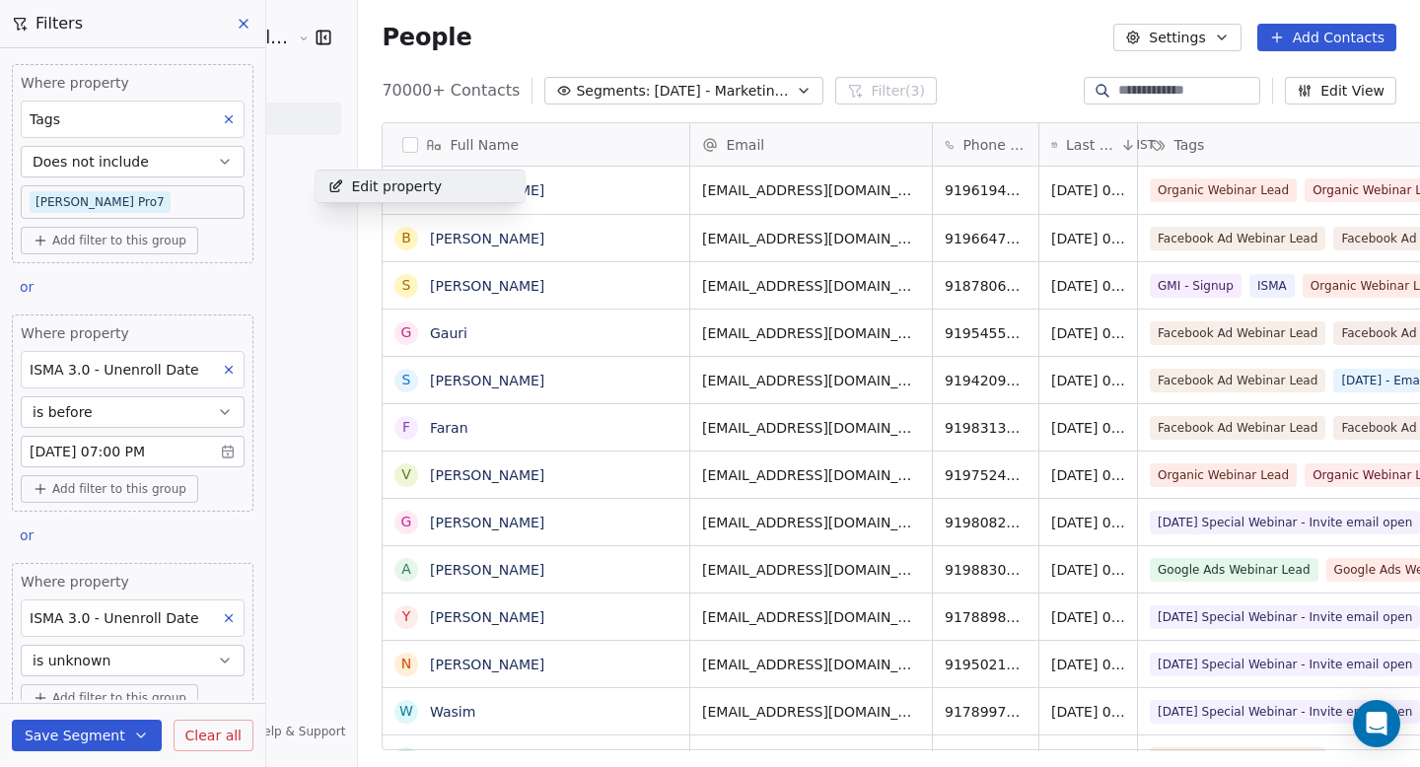
click at [340, 145] on html "Goela School of Finance LLP Contacts People Marketing Workflows Campaigns Metri…" at bounding box center [710, 383] width 1420 height 767
click at [402, 145] on button "button" at bounding box center [410, 145] width 16 height 16
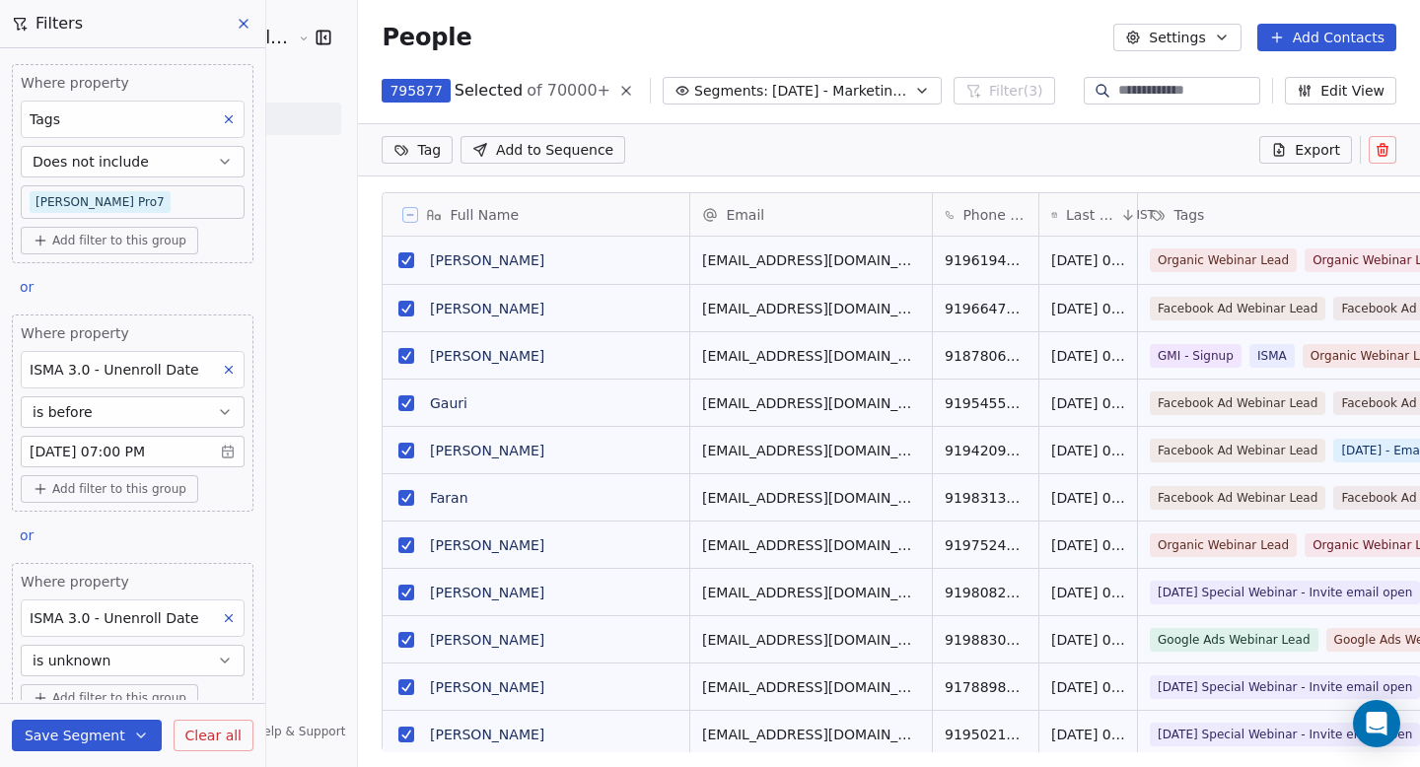
scroll to position [592, 1115]
click at [405, 214] on icon at bounding box center [410, 215] width 10 height 10
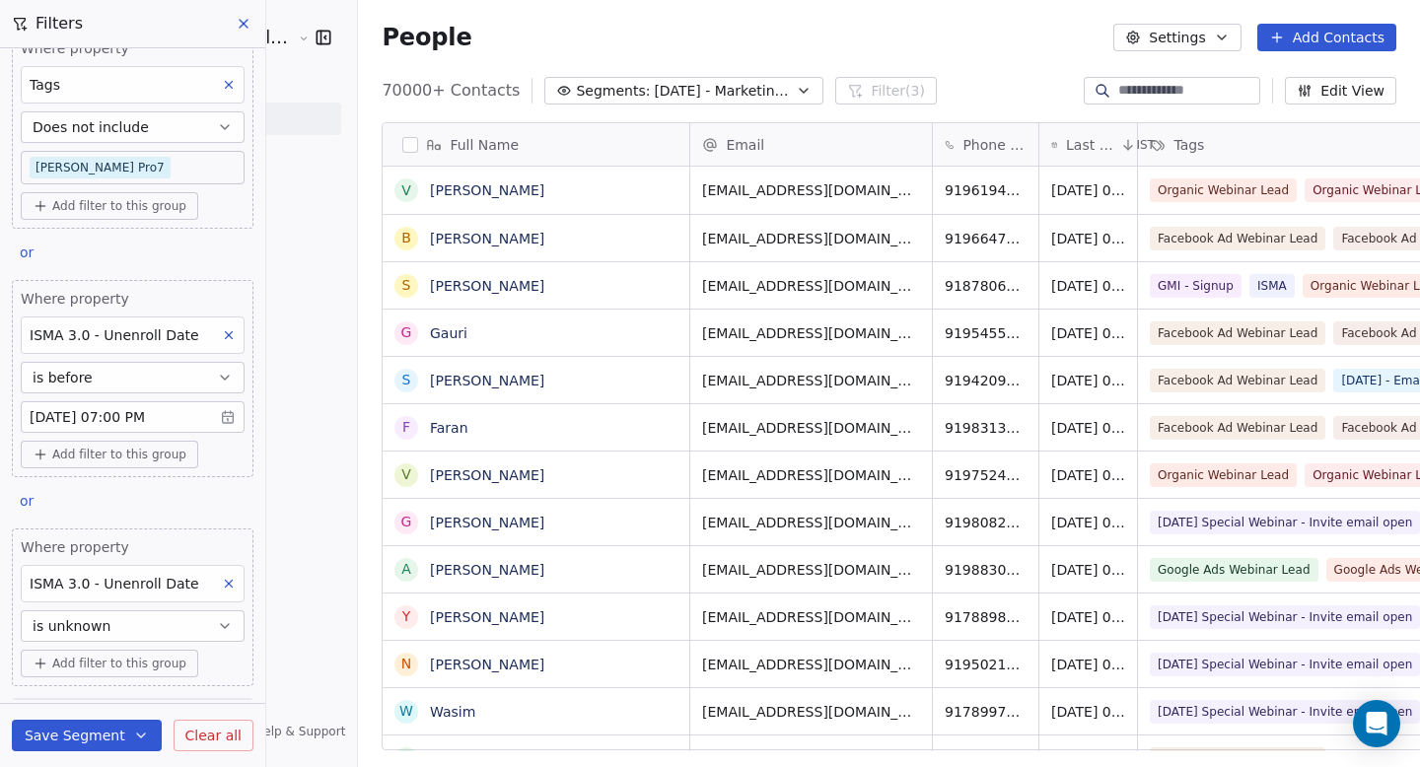
scroll to position [0, 0]
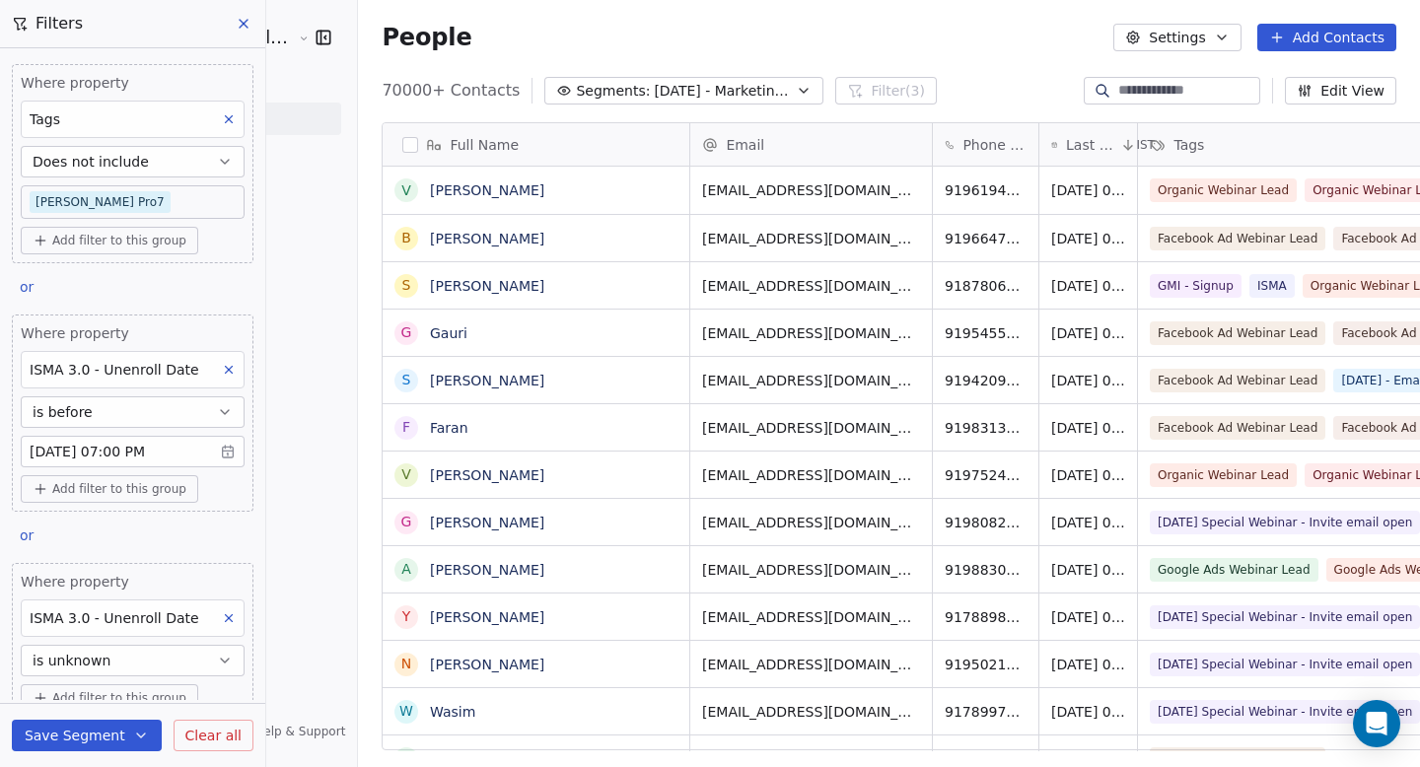
click at [402, 146] on button "button" at bounding box center [410, 145] width 16 height 16
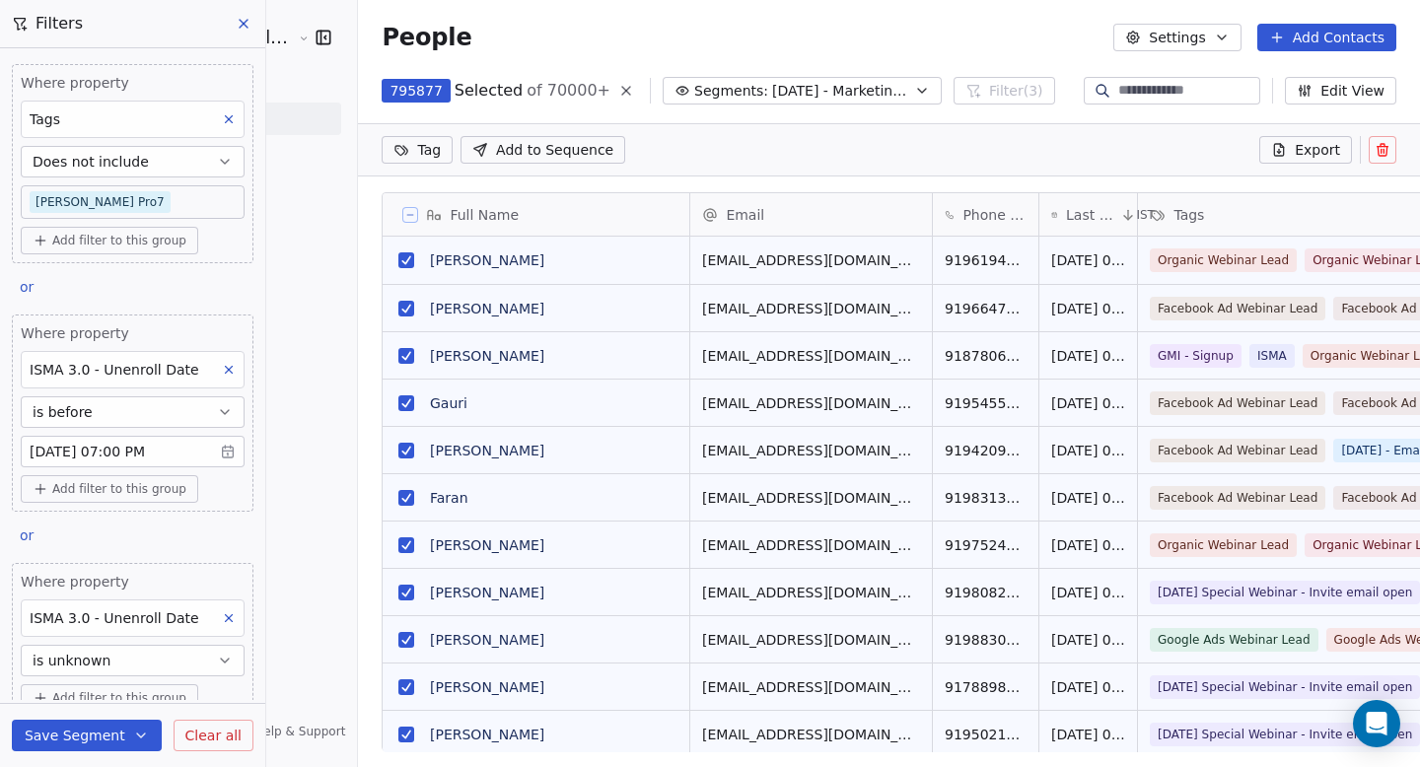
scroll to position [592, 1115]
click at [405, 213] on icon at bounding box center [410, 215] width 10 height 10
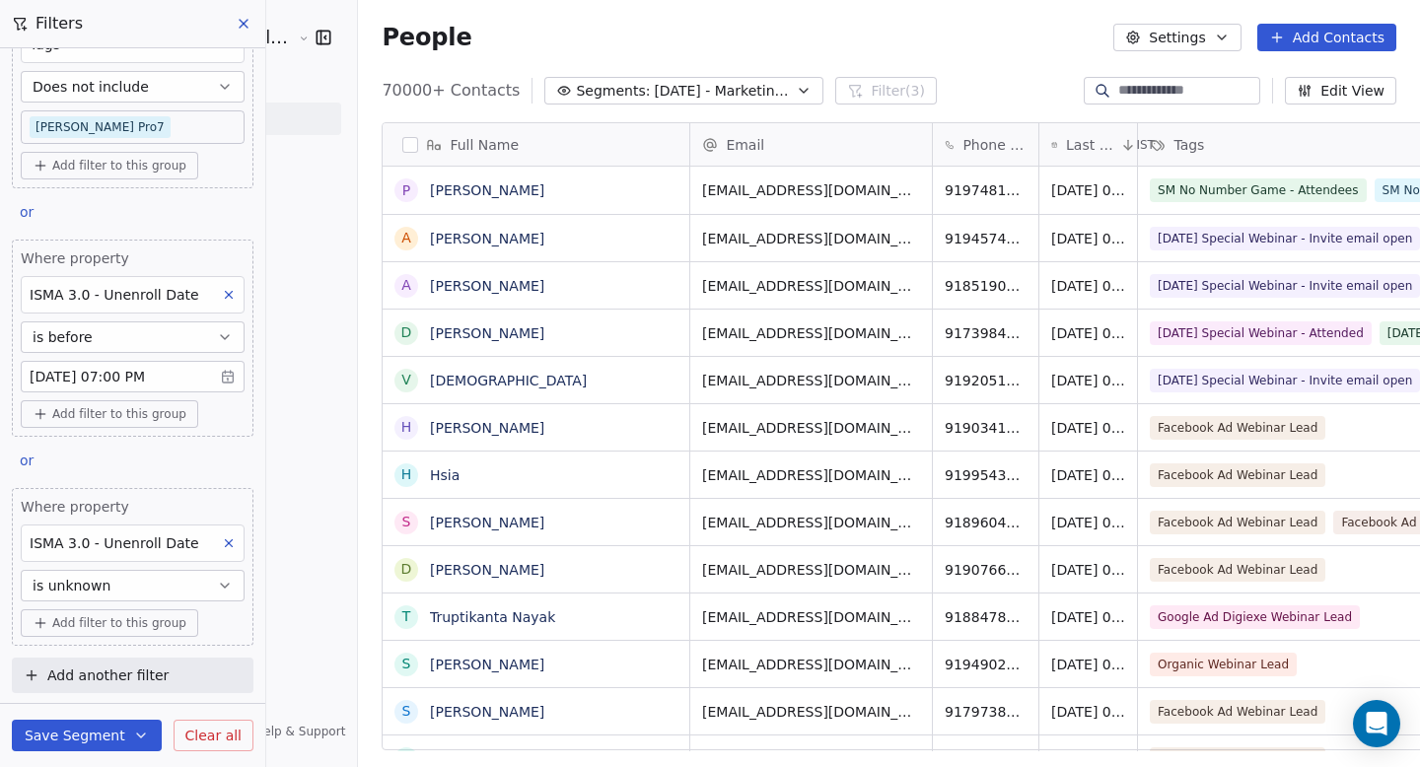
scroll to position [0, 0]
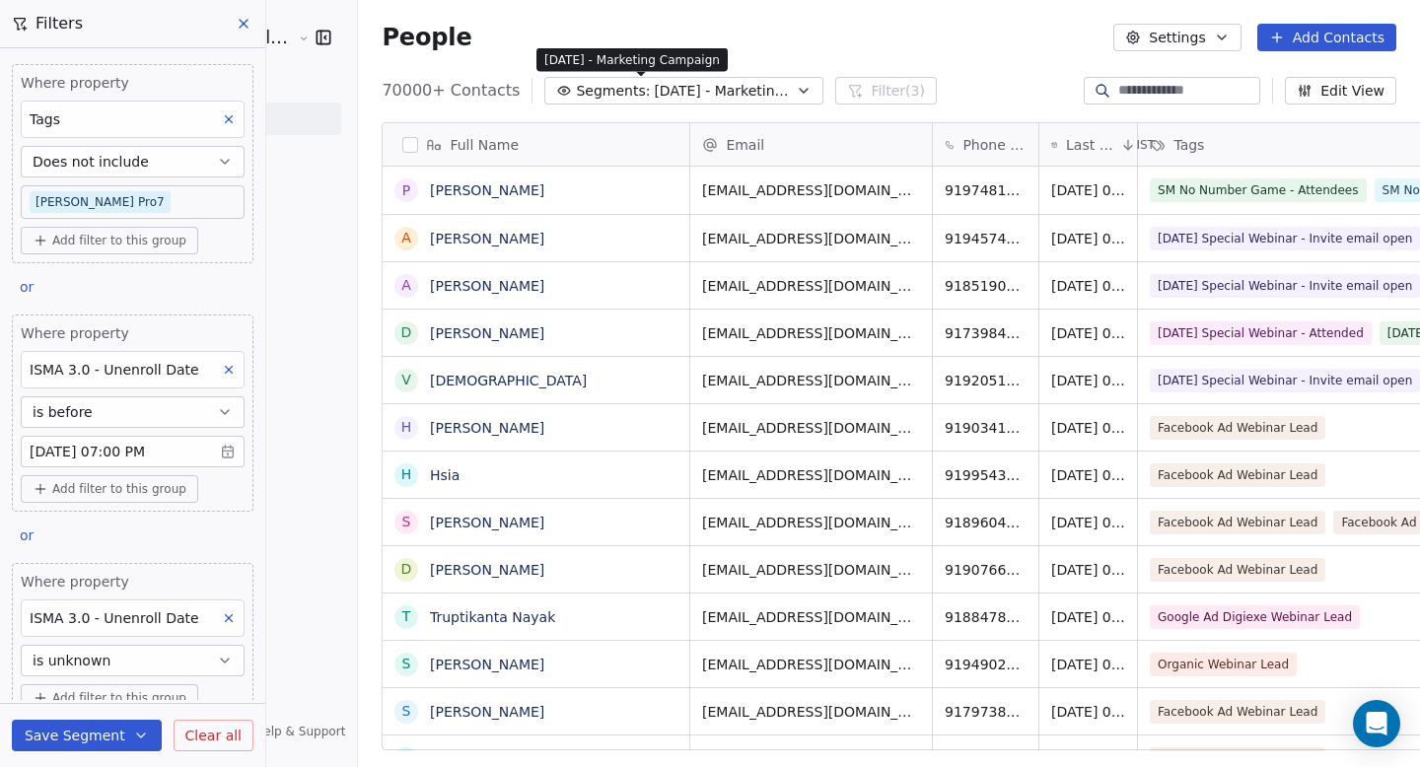
click at [654, 93] on span "[DATE] - Marketing Campaign" at bounding box center [723, 91] width 138 height 21
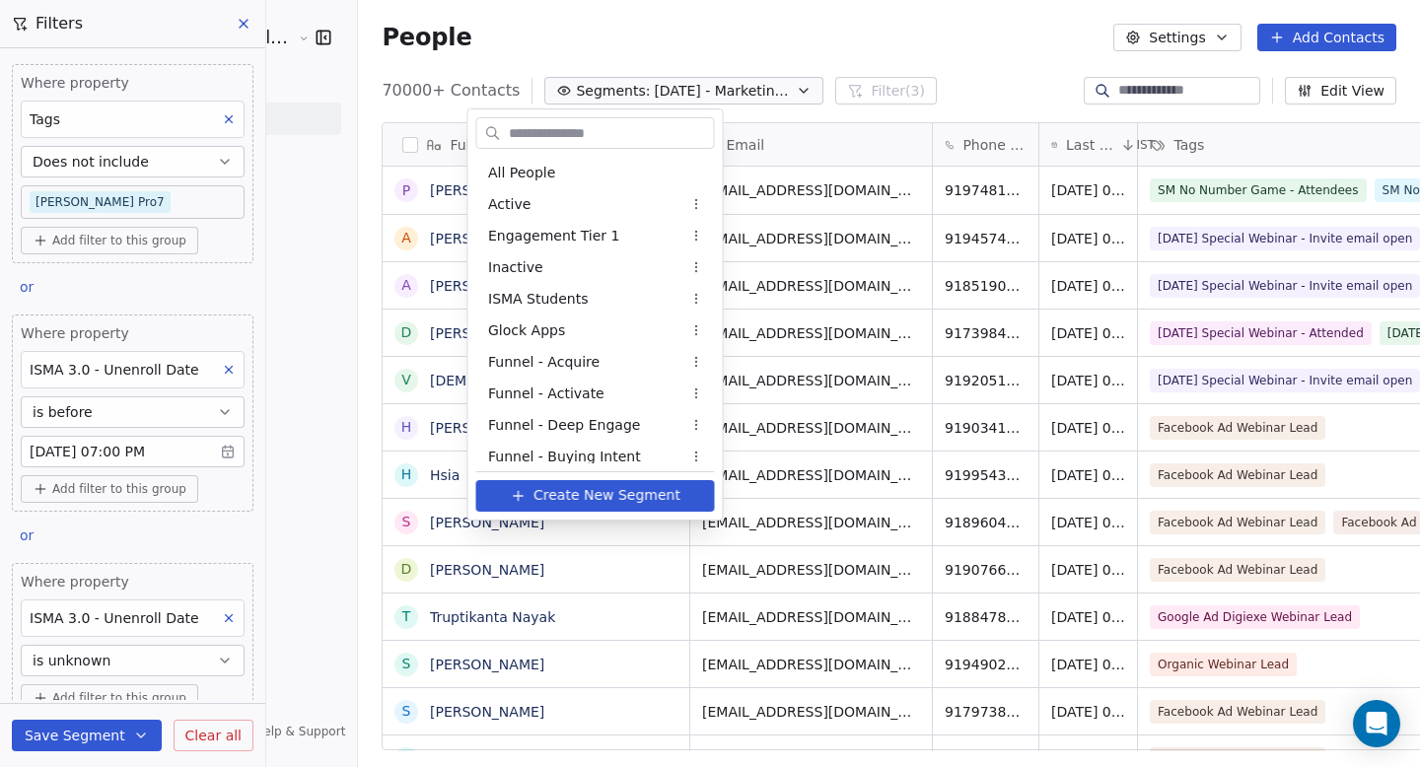
scroll to position [1713, 0]
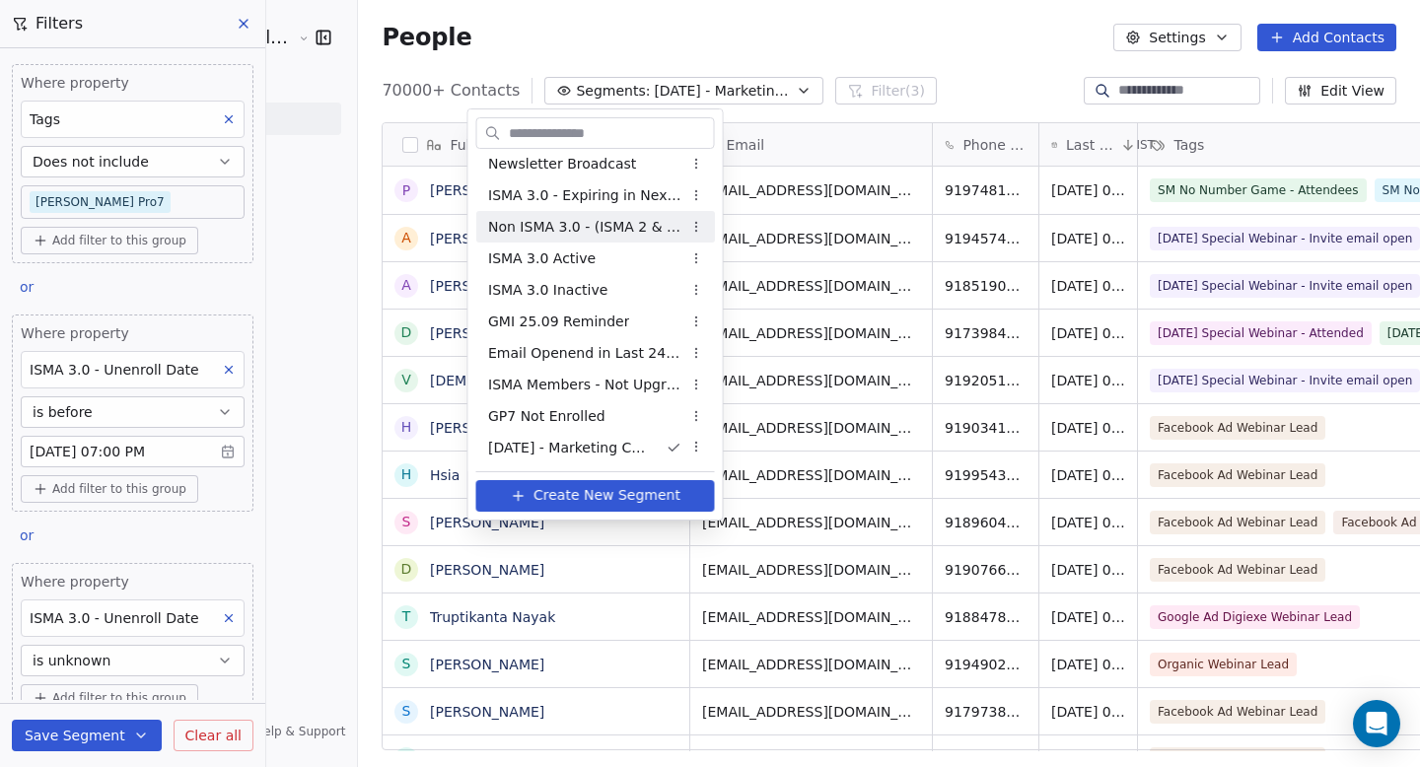
click at [306, 139] on html "Goela School of Finance LLP Contacts People Marketing Workflows Campaigns Metri…" at bounding box center [710, 383] width 1420 height 767
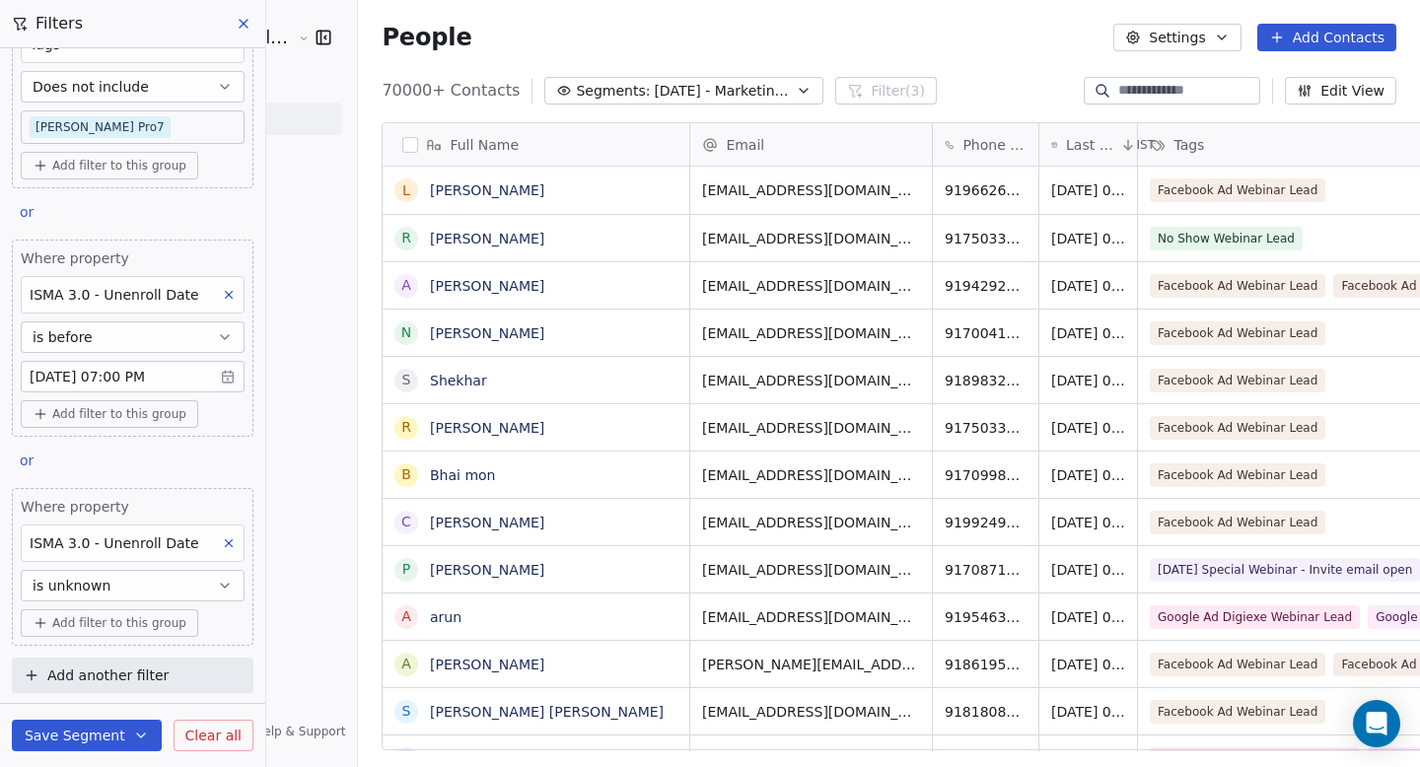
scroll to position [0, 0]
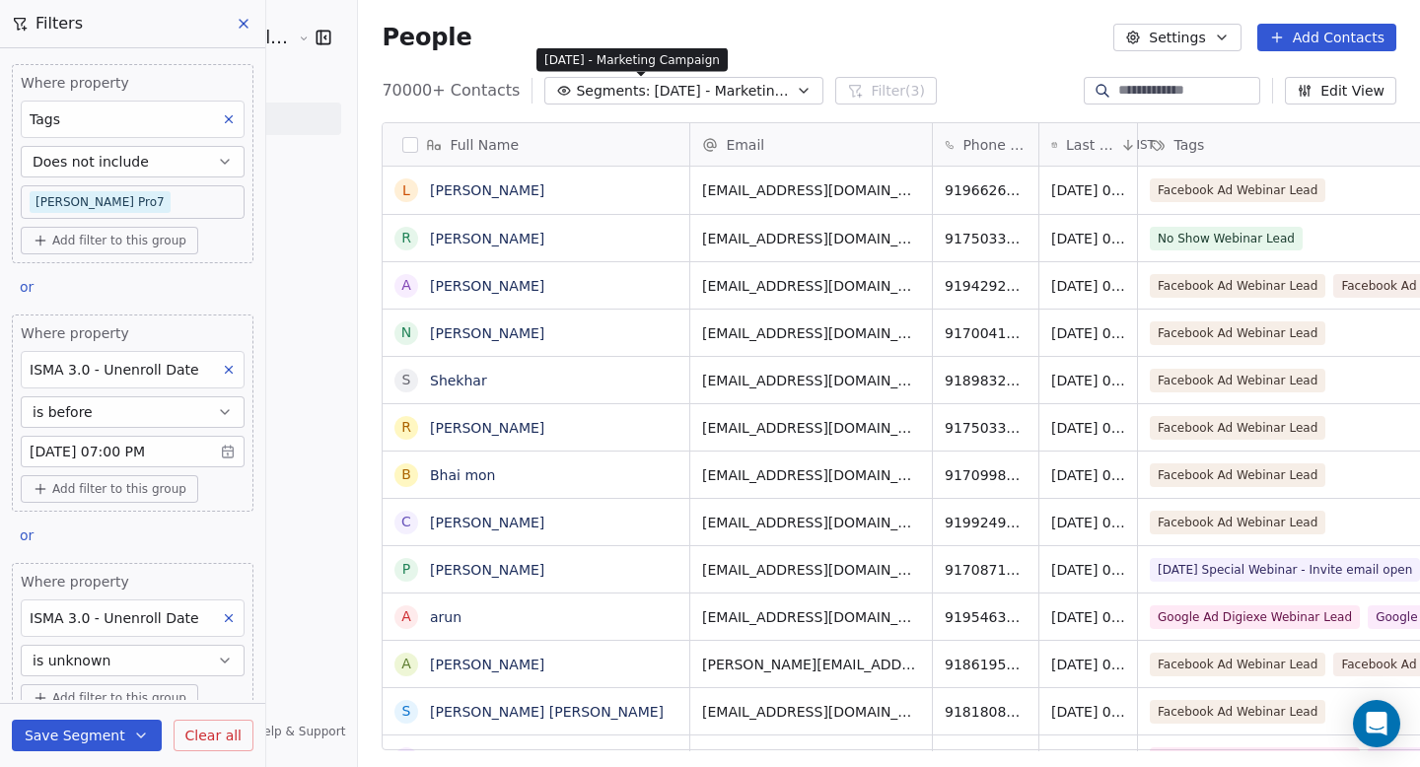
click at [654, 90] on span "[DATE] - Marketing Campaign" at bounding box center [723, 91] width 138 height 21
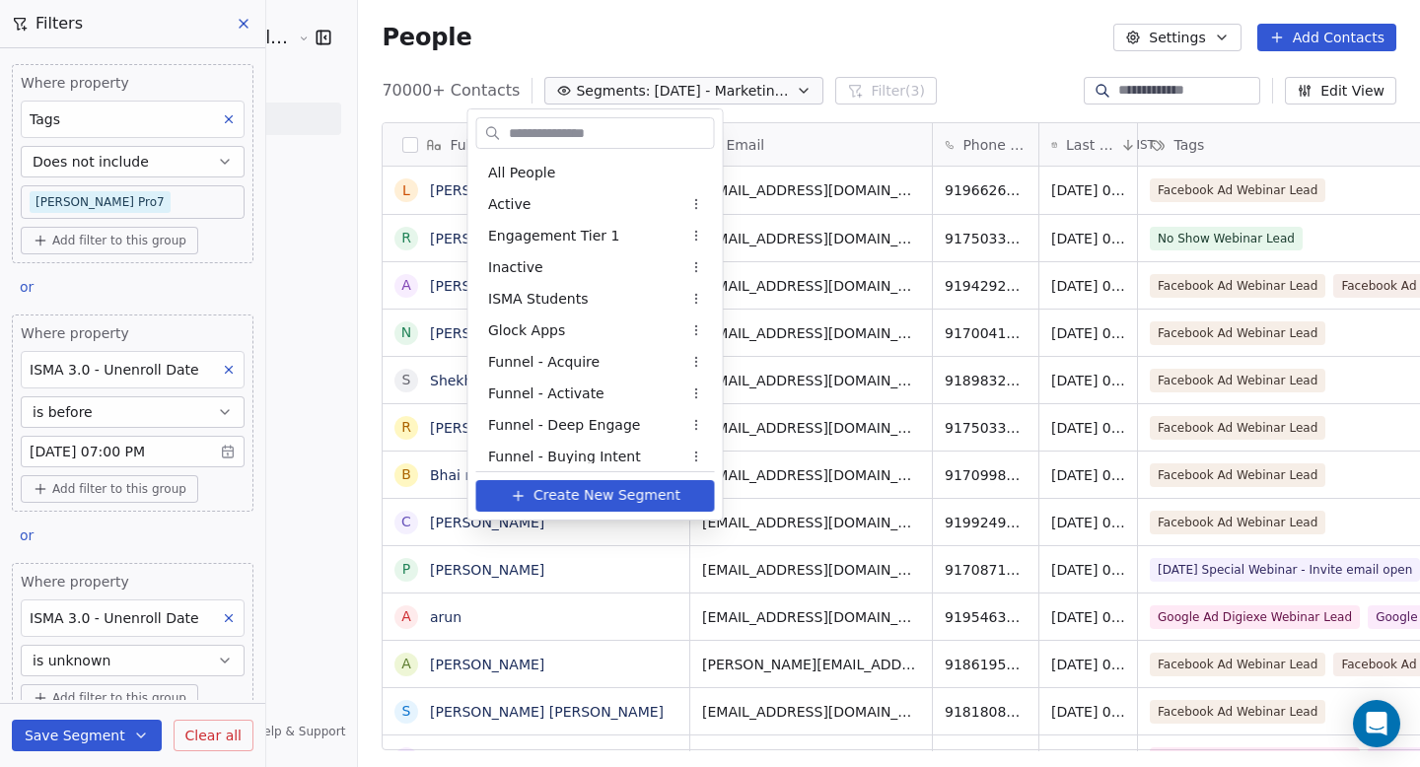
scroll to position [1713, 0]
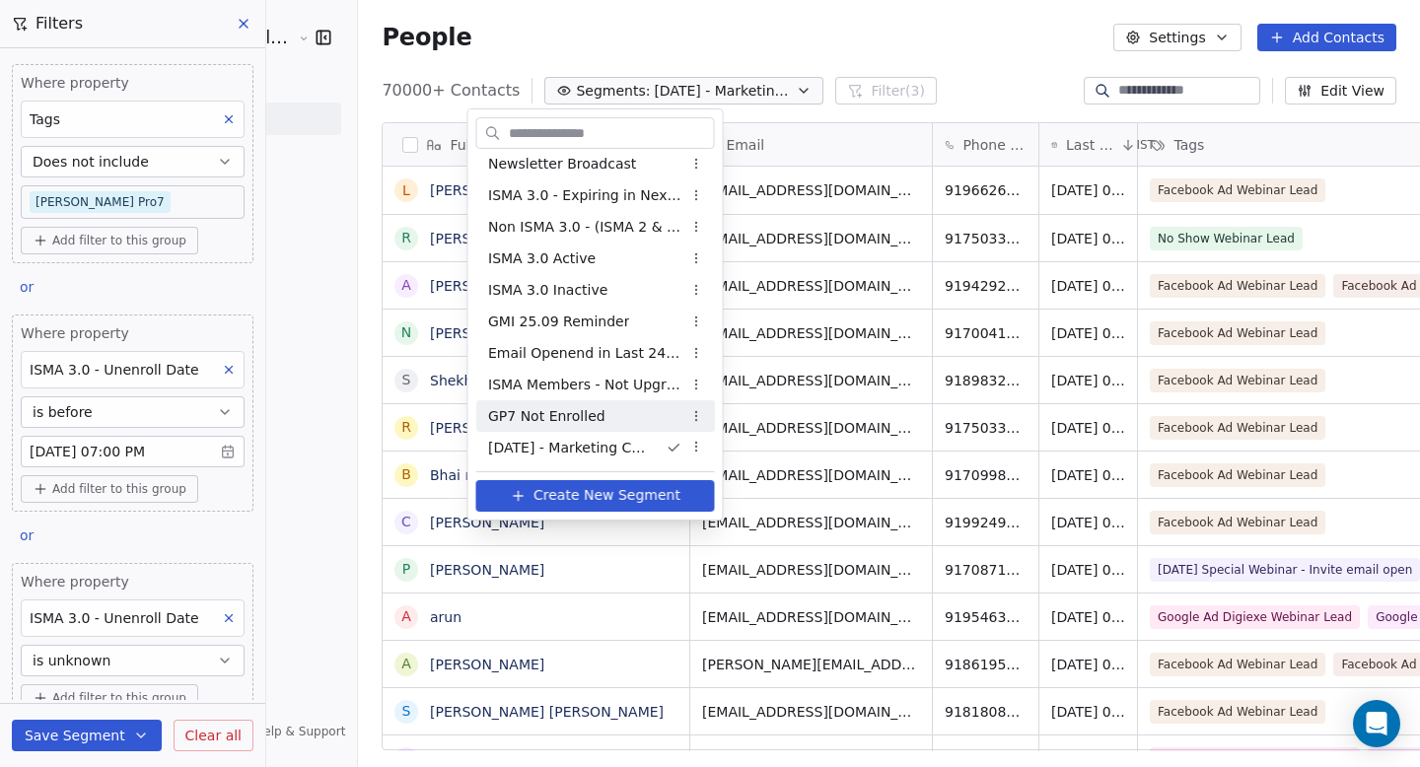
click at [317, 343] on html "Goela School of Finance LLP Contacts People Marketing Workflows Campaigns Metri…" at bounding box center [710, 383] width 1420 height 767
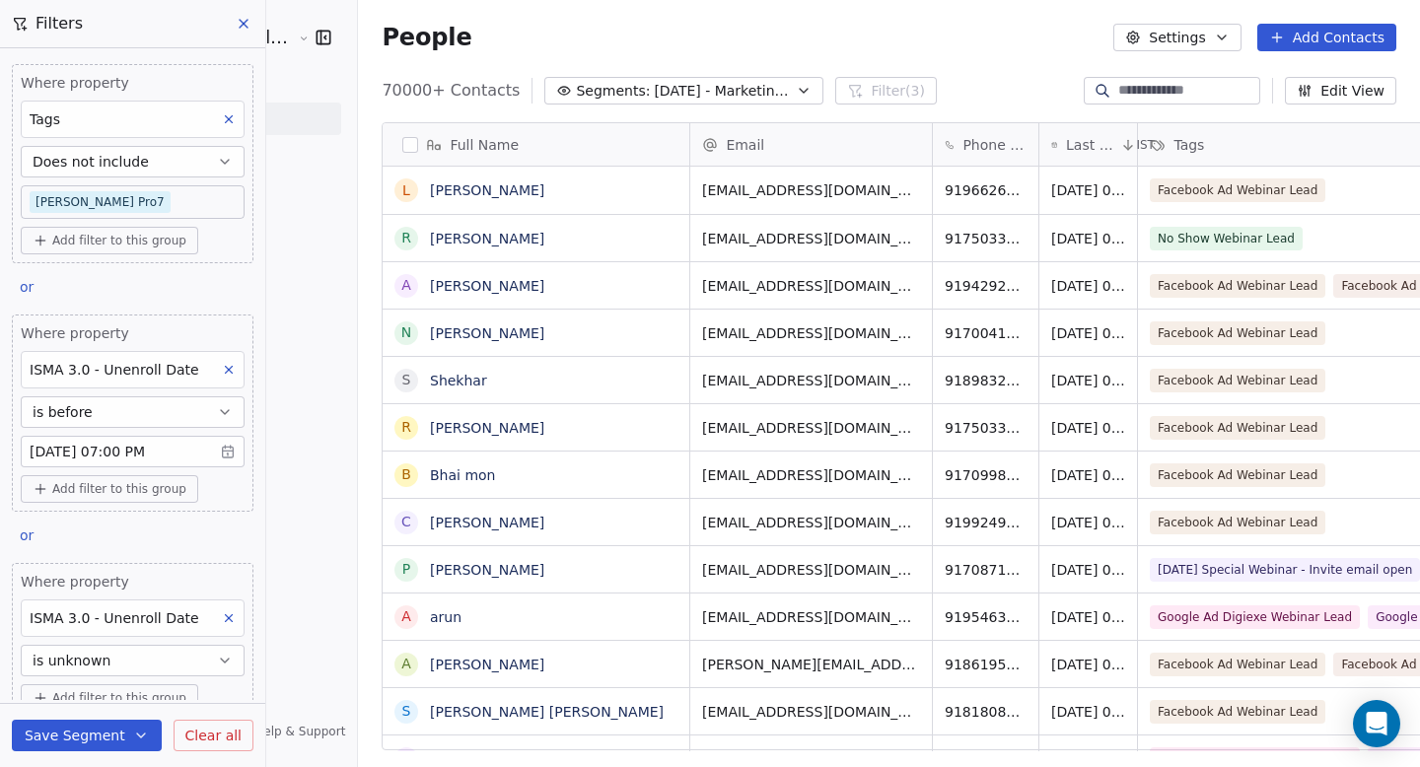
scroll to position [75, 0]
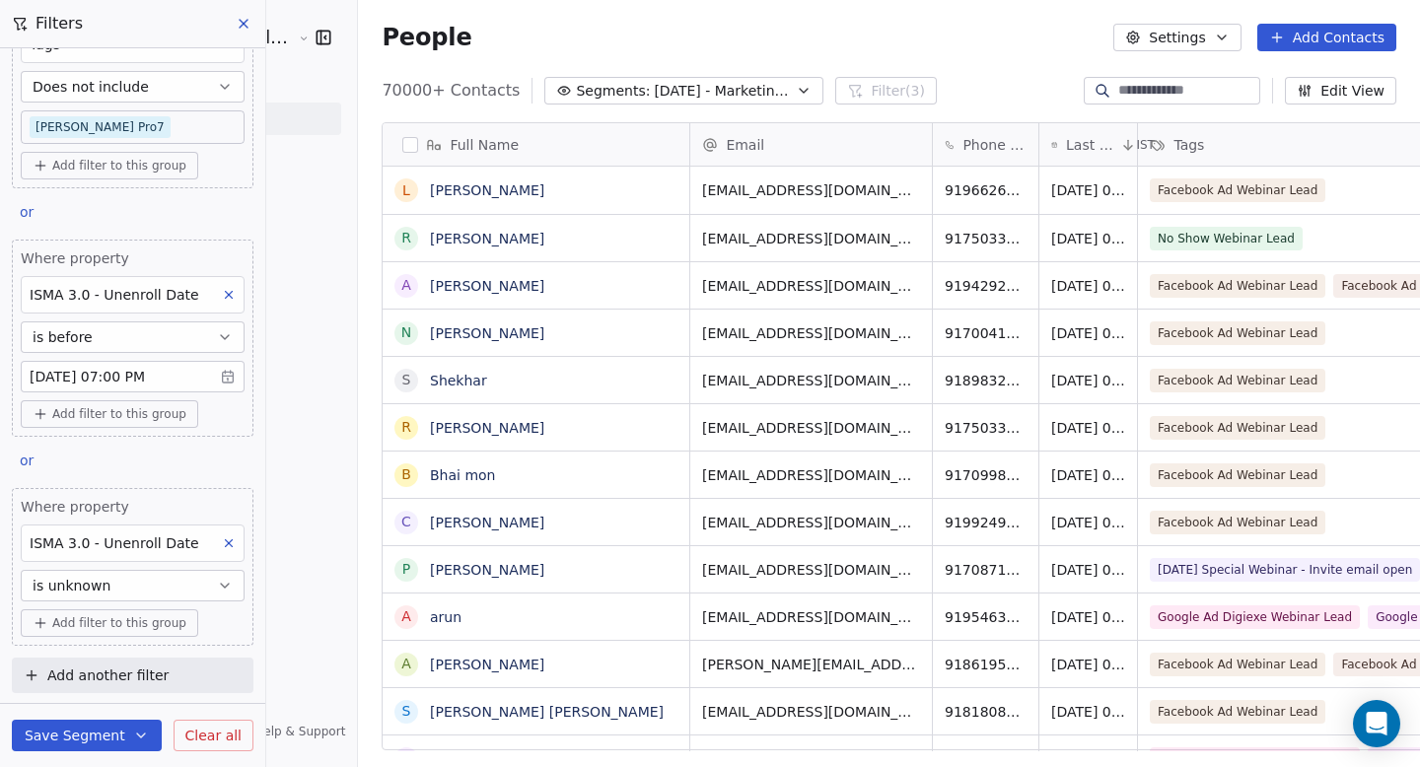
click at [402, 148] on button "button" at bounding box center [410, 145] width 16 height 16
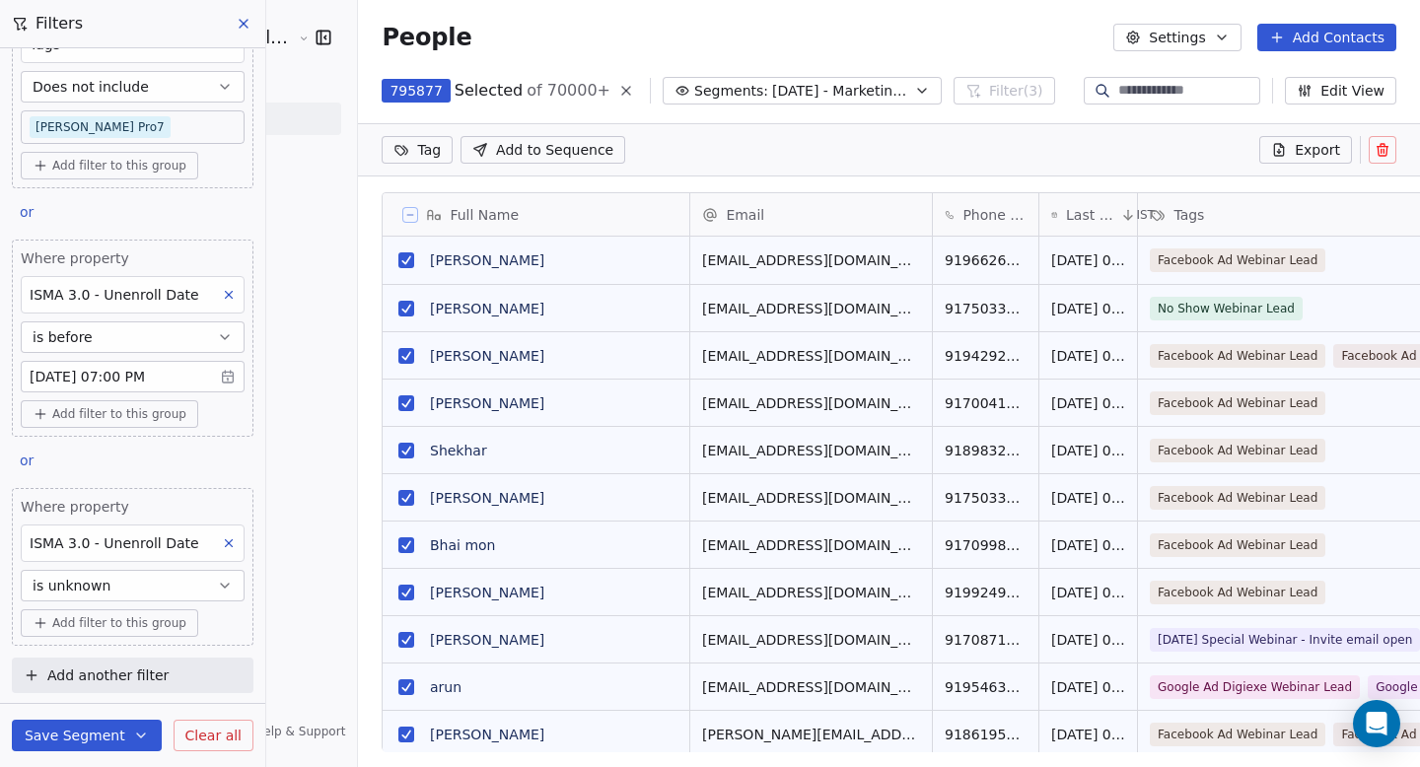
scroll to position [592, 1115]
click at [405, 211] on icon at bounding box center [410, 215] width 10 height 10
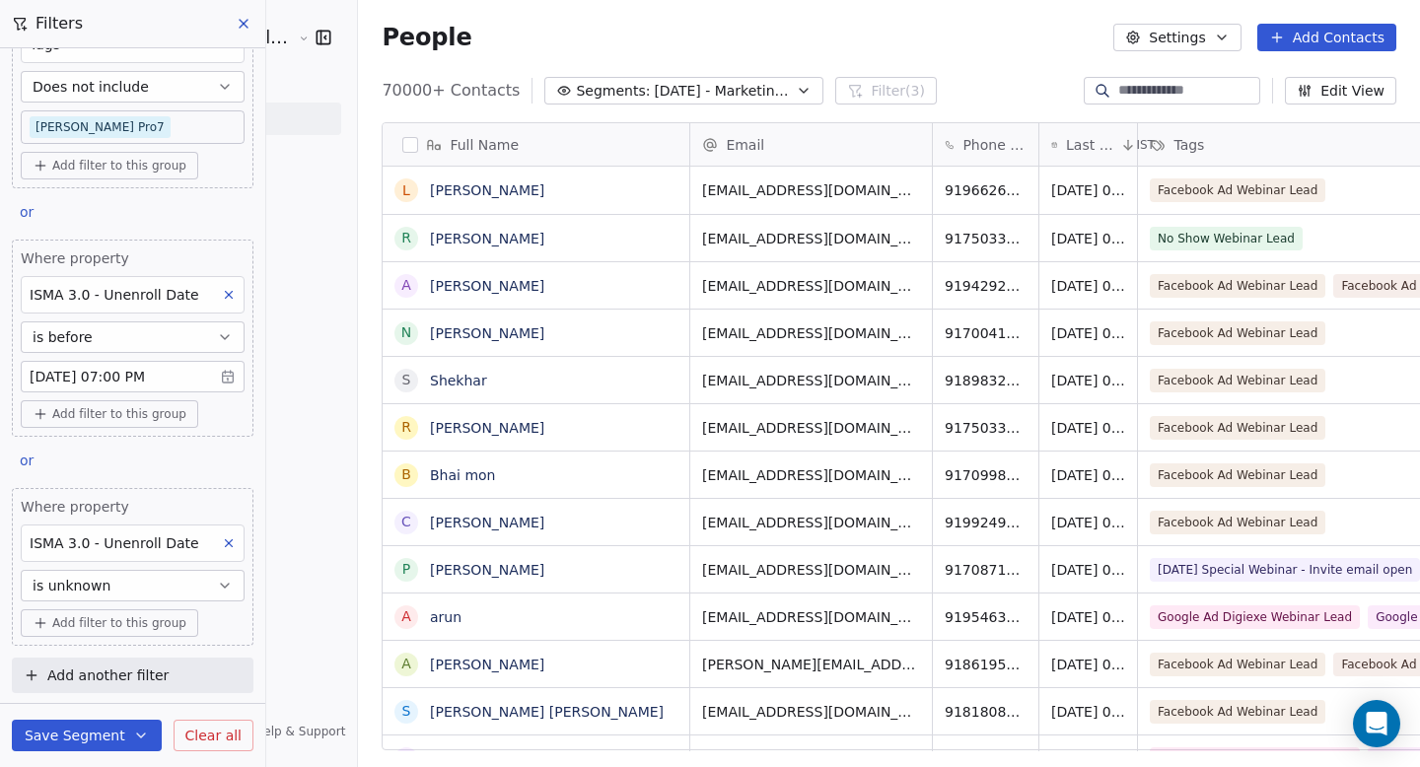
click at [402, 150] on button "button" at bounding box center [410, 145] width 16 height 16
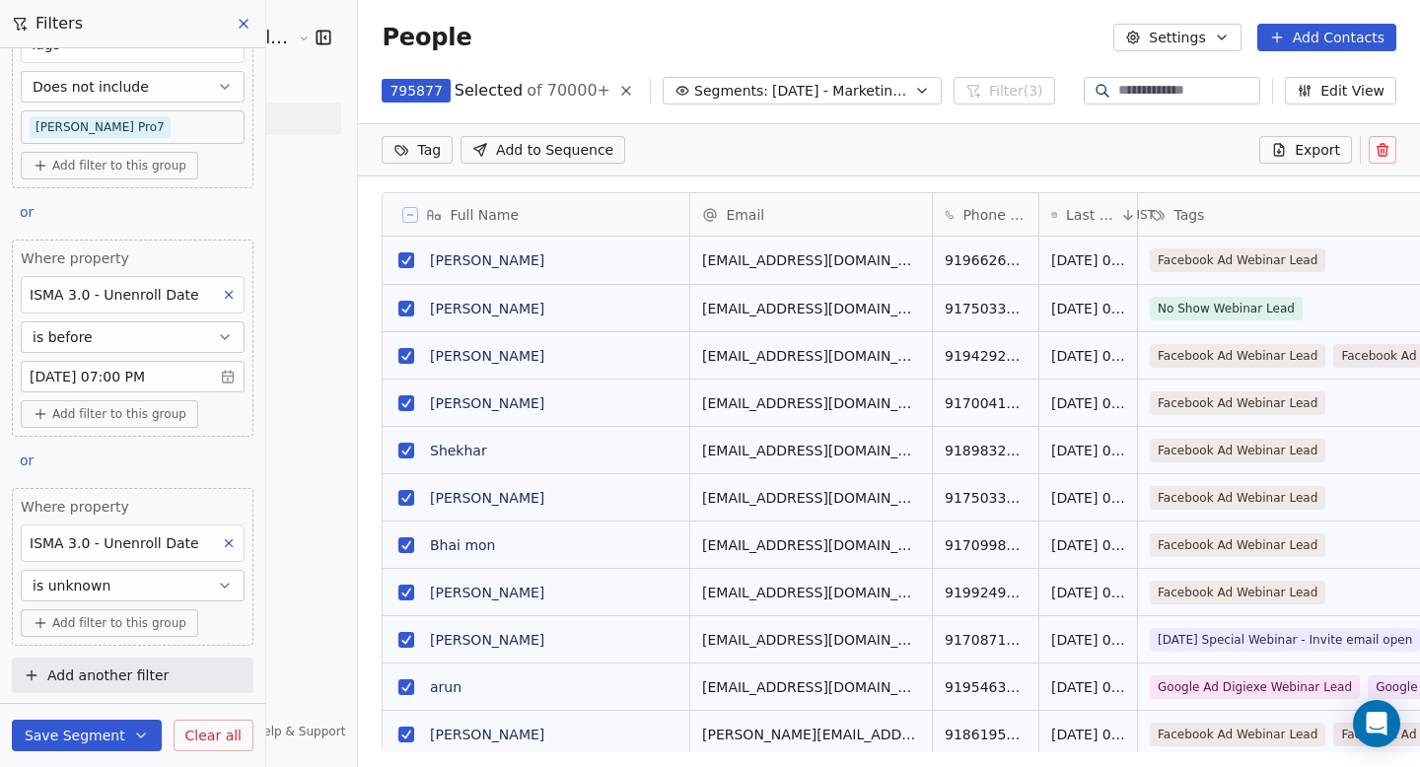
click at [402, 216] on button at bounding box center [410, 215] width 16 height 16
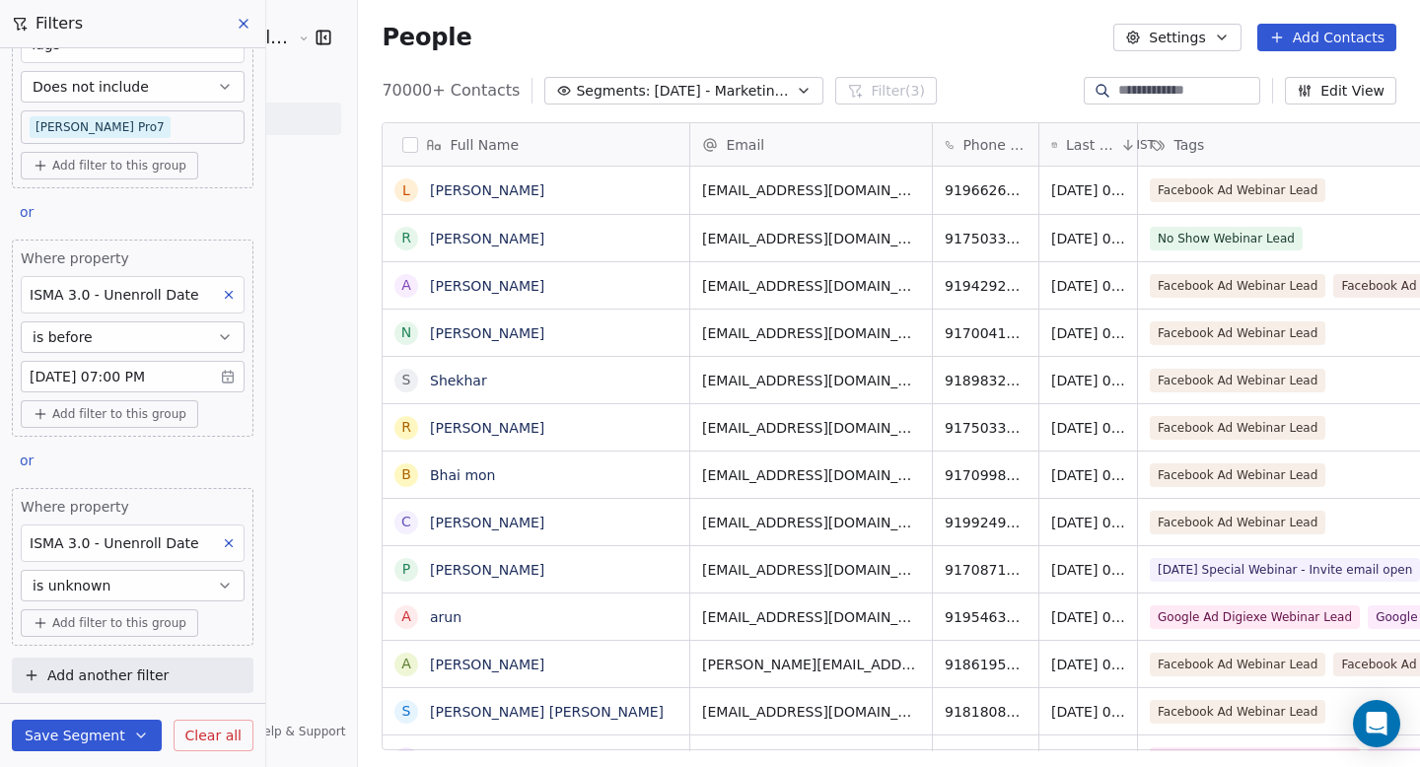
click at [402, 150] on button "button" at bounding box center [410, 145] width 16 height 16
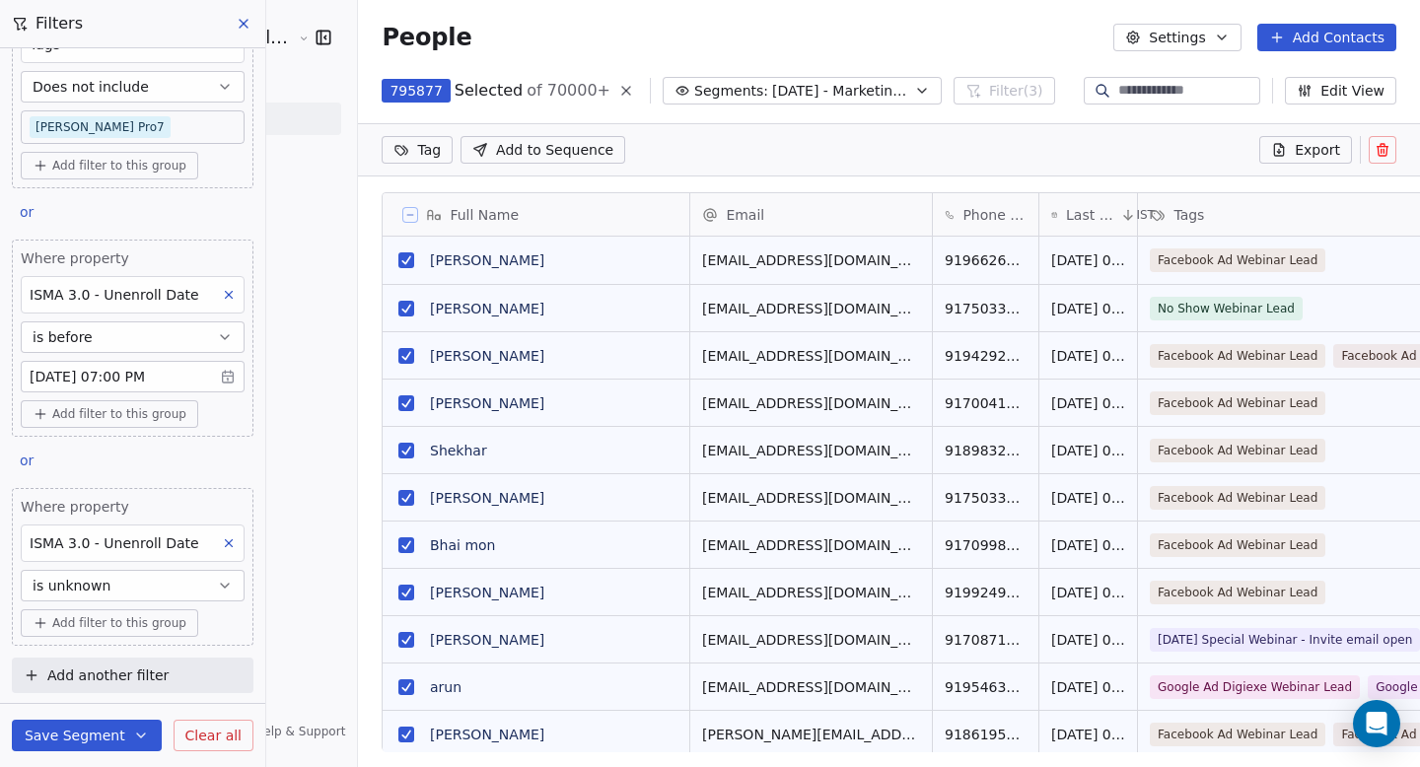
click at [402, 220] on button at bounding box center [410, 215] width 16 height 16
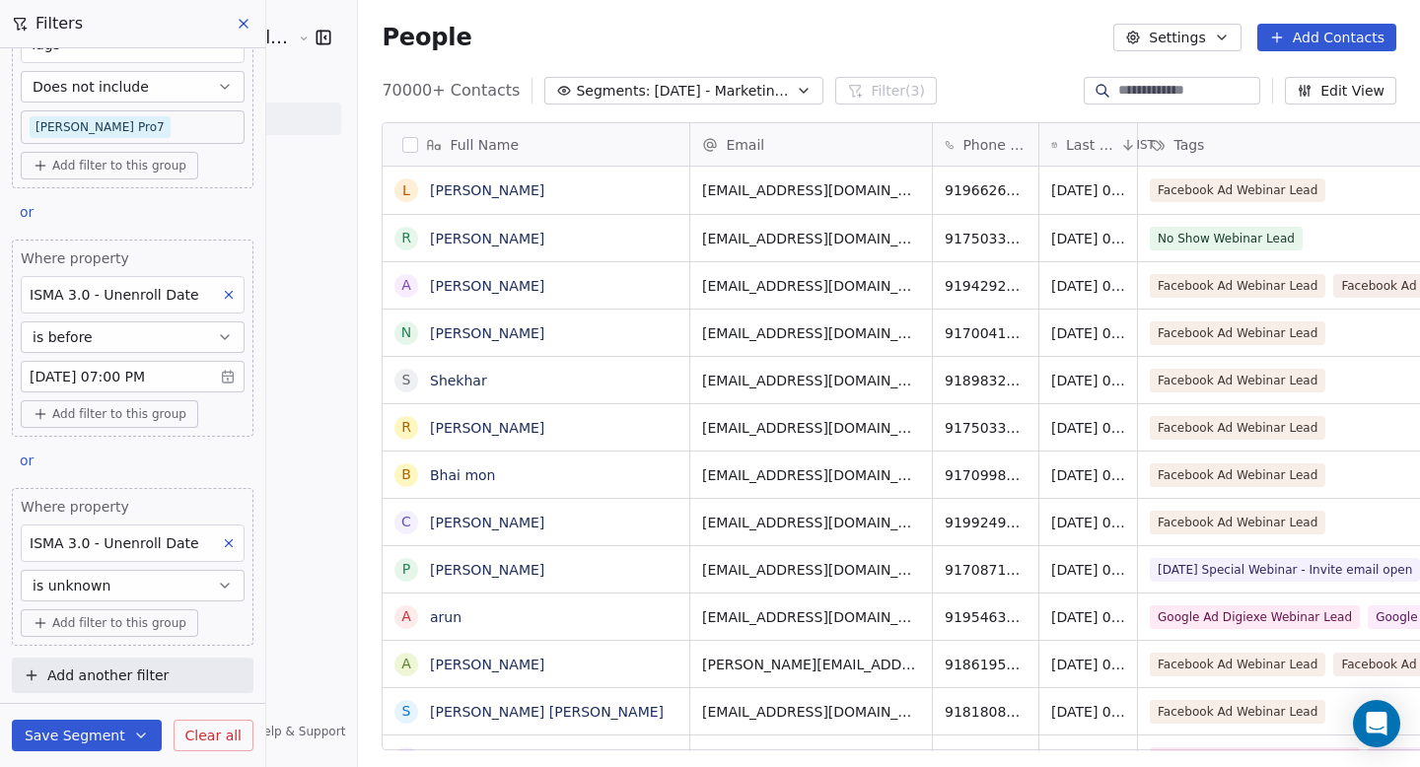
click at [402, 147] on button "button" at bounding box center [410, 145] width 16 height 16
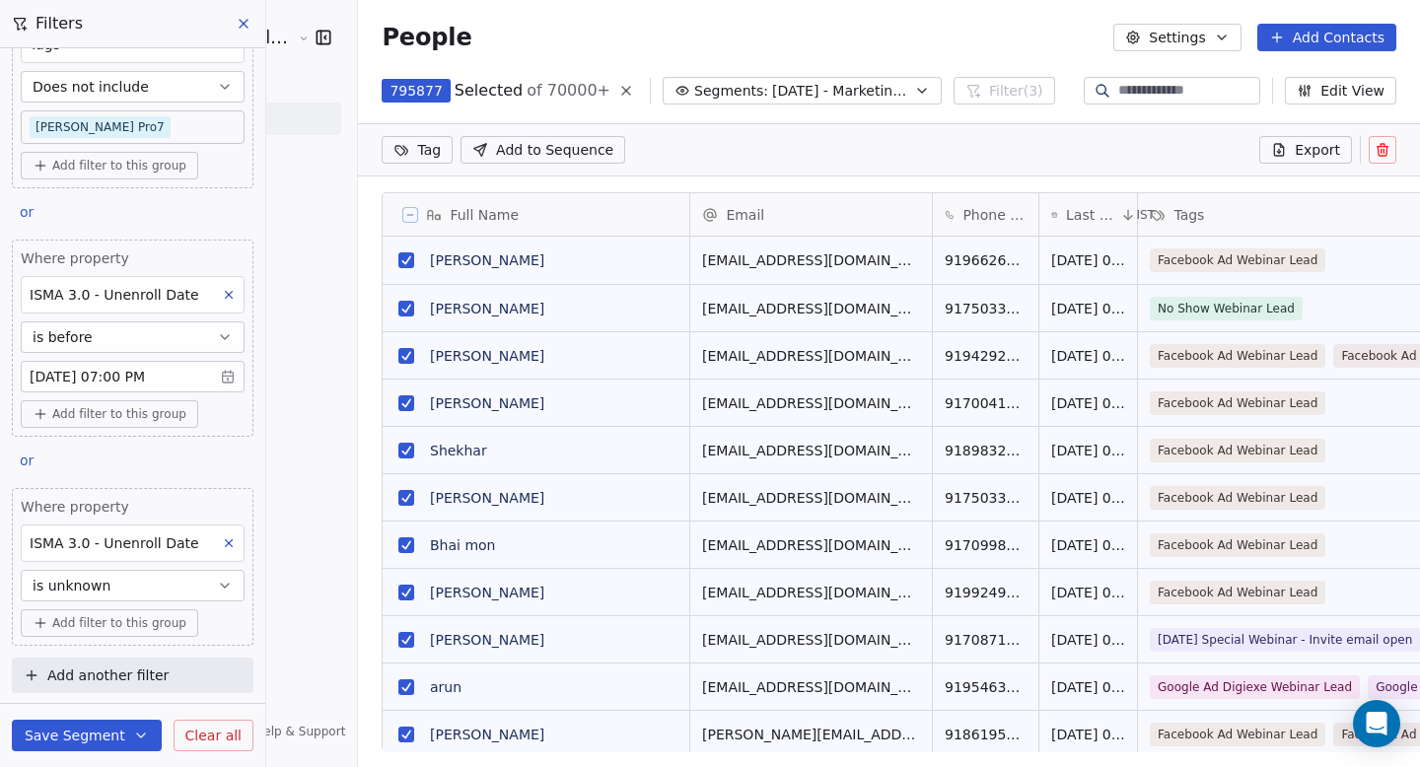
click at [405, 211] on icon at bounding box center [410, 215] width 10 height 10
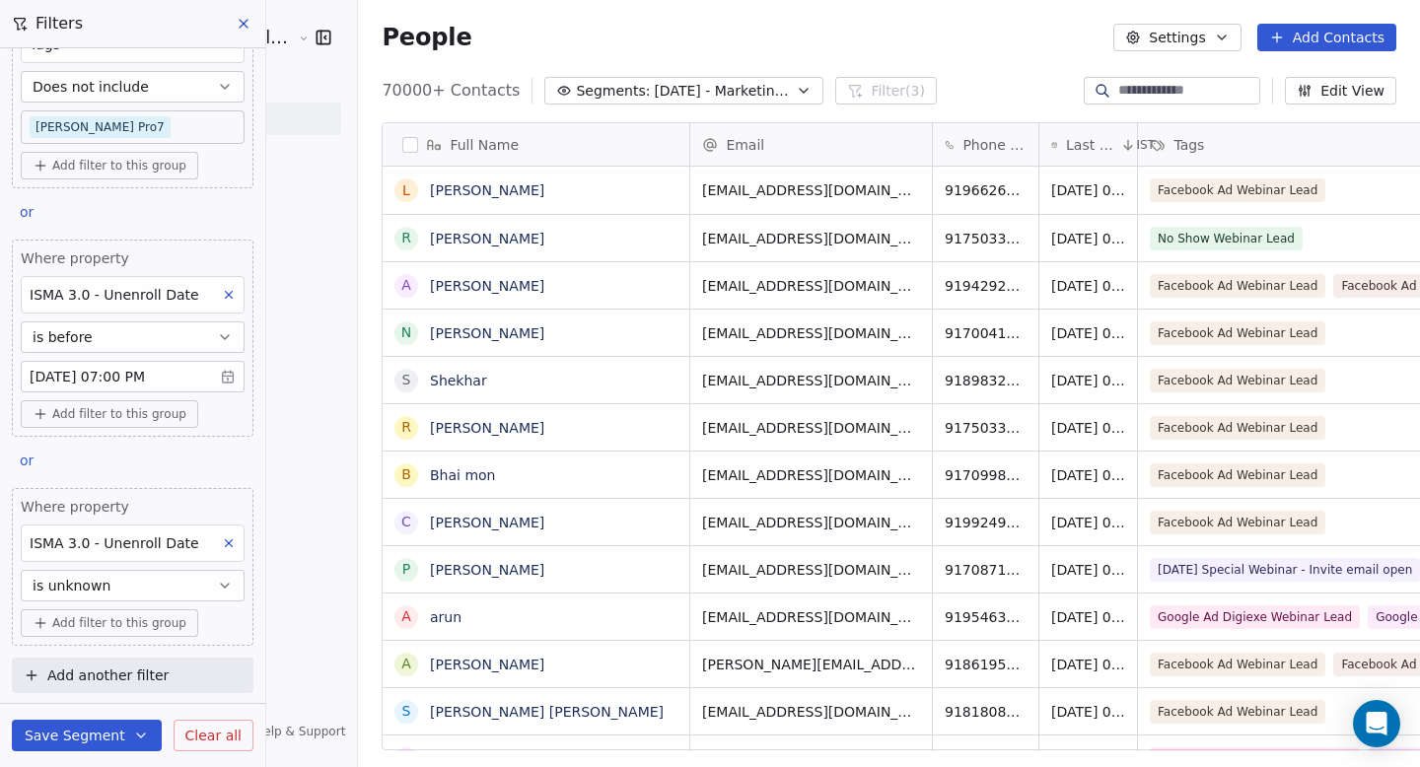
click at [1162, 95] on input at bounding box center [1188, 91] width 138 height 20
type input "******"
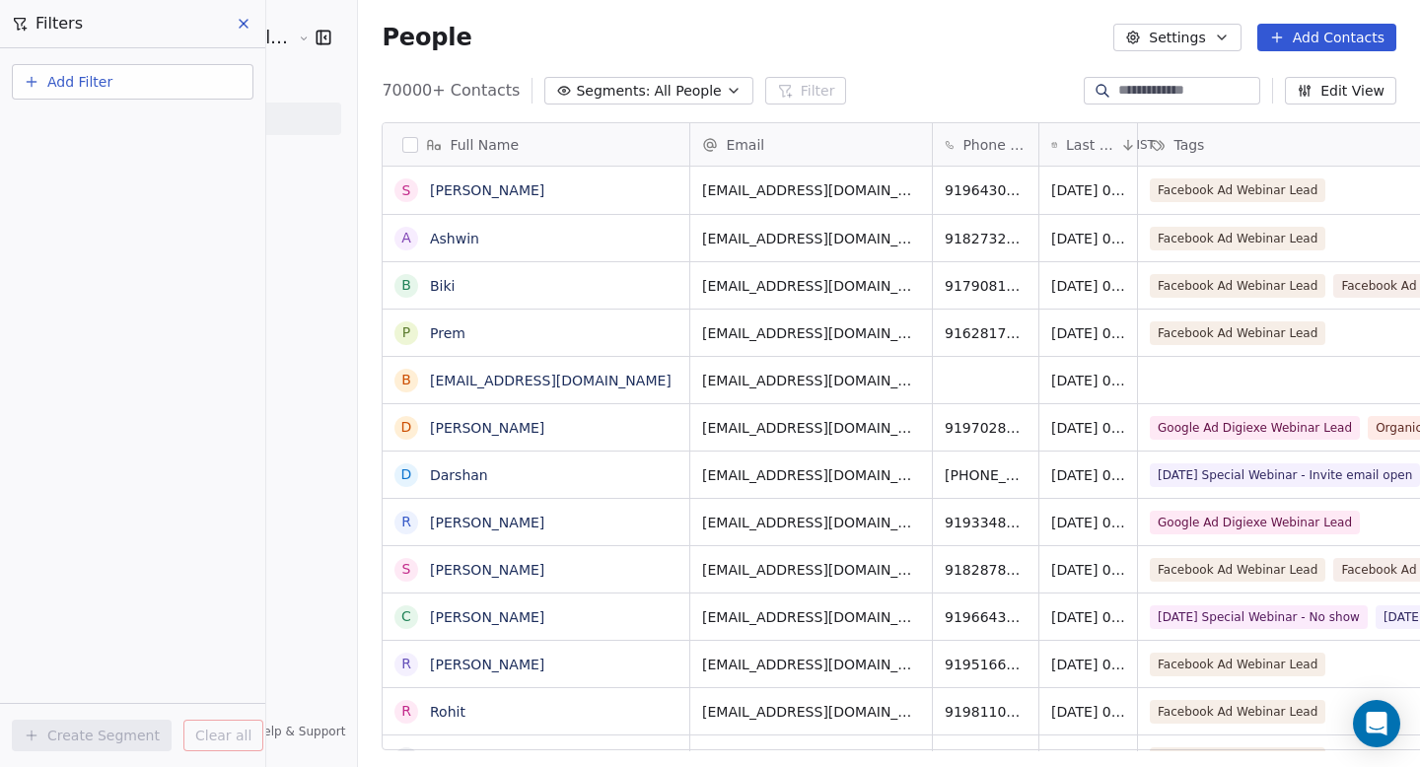
click at [812, 27] on div "People Settings Add Contacts" at bounding box center [889, 38] width 1015 height 28
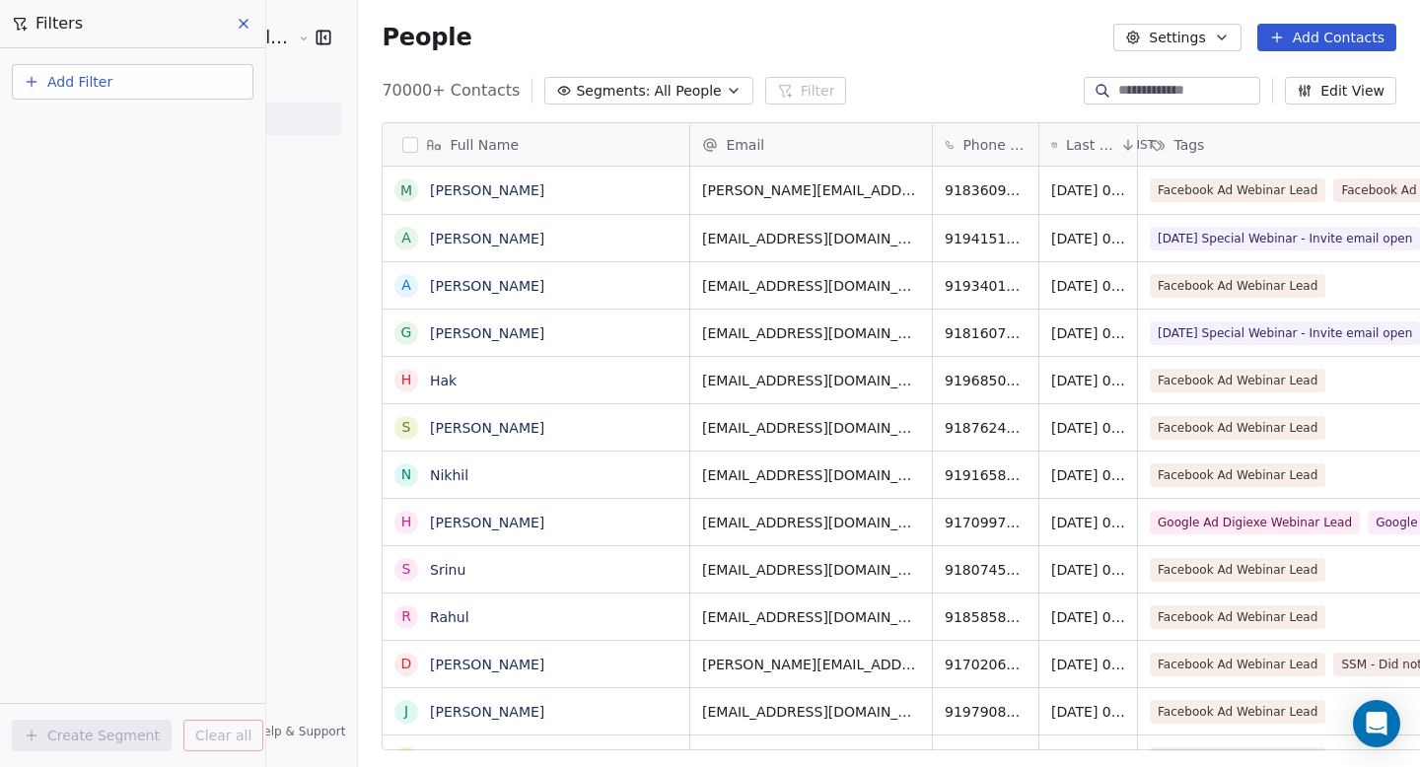
click at [814, 59] on div "People Settings Add Contacts" at bounding box center [889, 37] width 1062 height 75
click at [570, 82] on button "Segments: All People" at bounding box center [649, 91] width 208 height 28
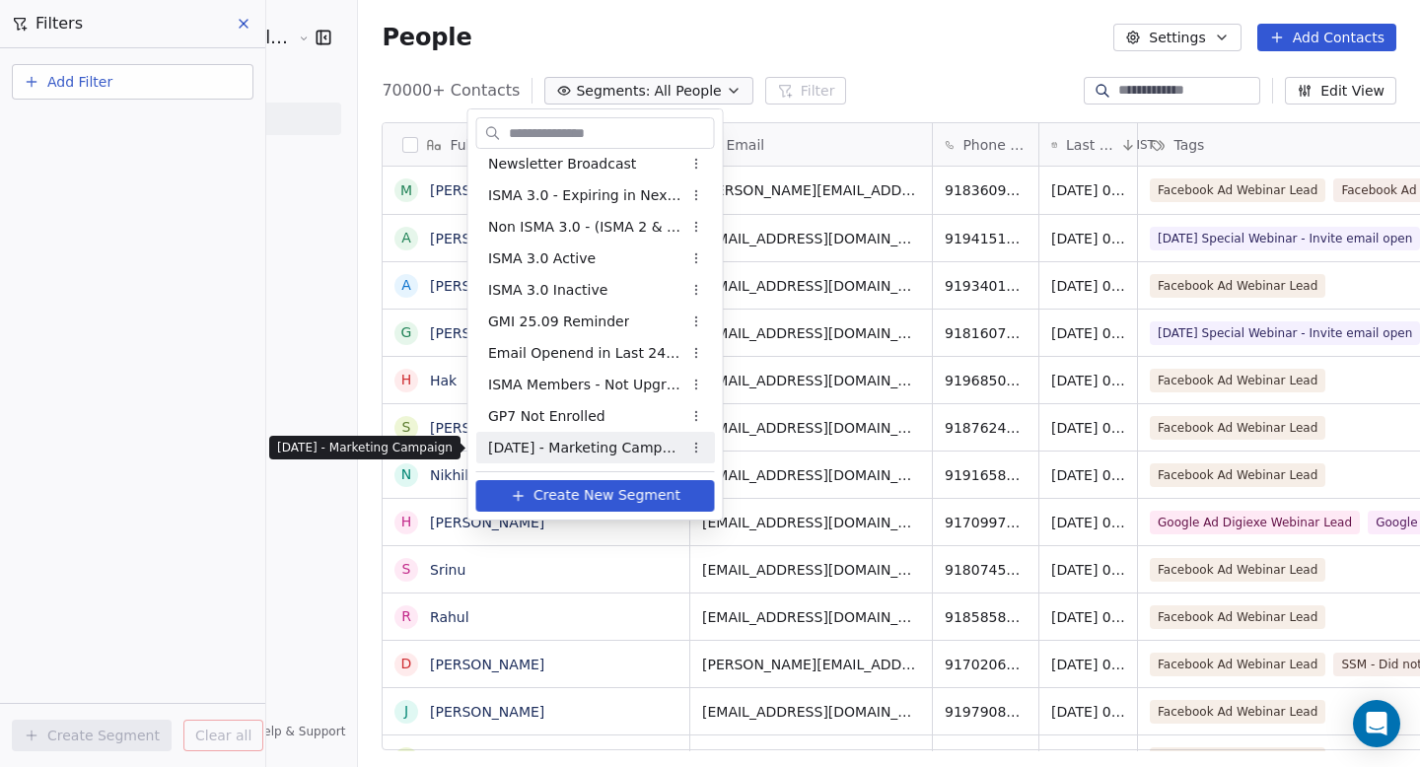
click at [585, 441] on span "[DATE] - Marketing Campaign" at bounding box center [584, 448] width 193 height 21
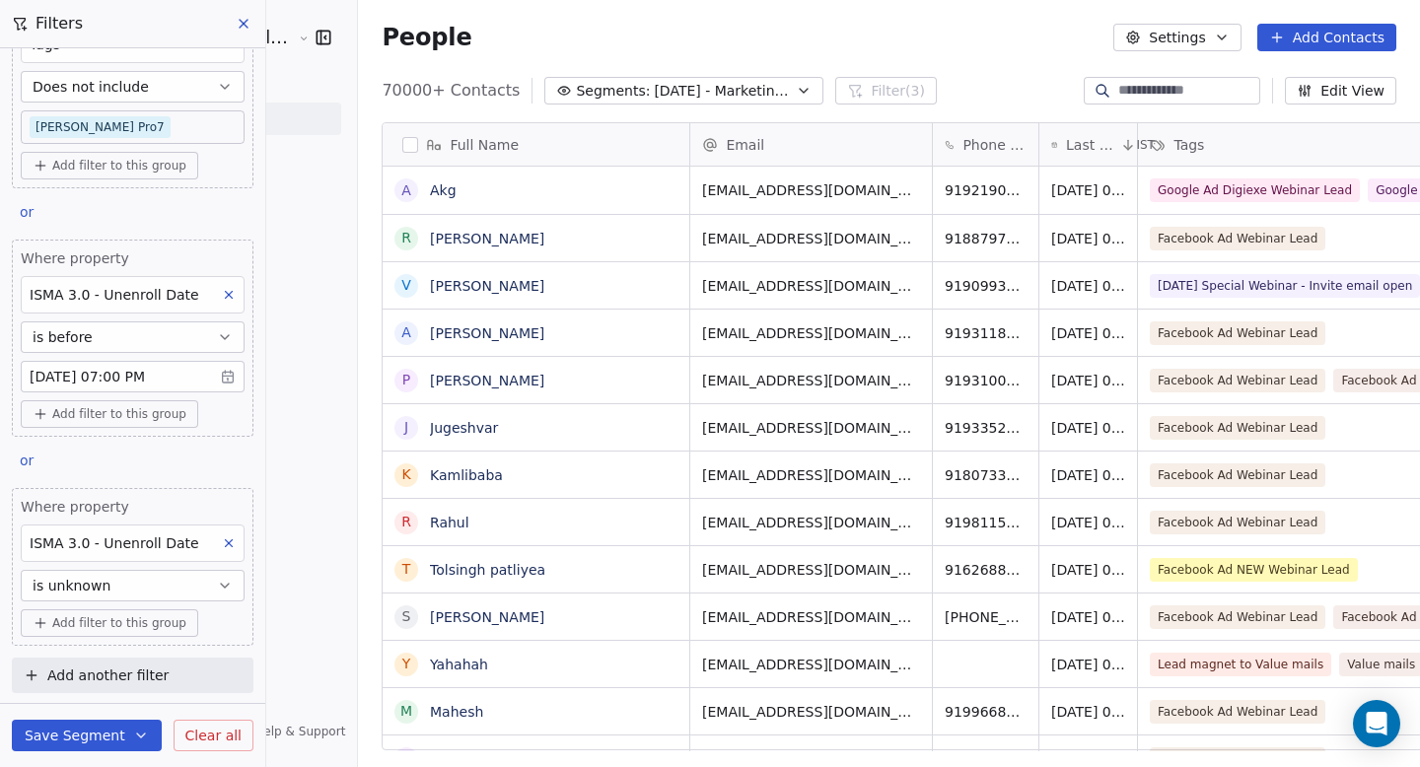
scroll to position [0, 0]
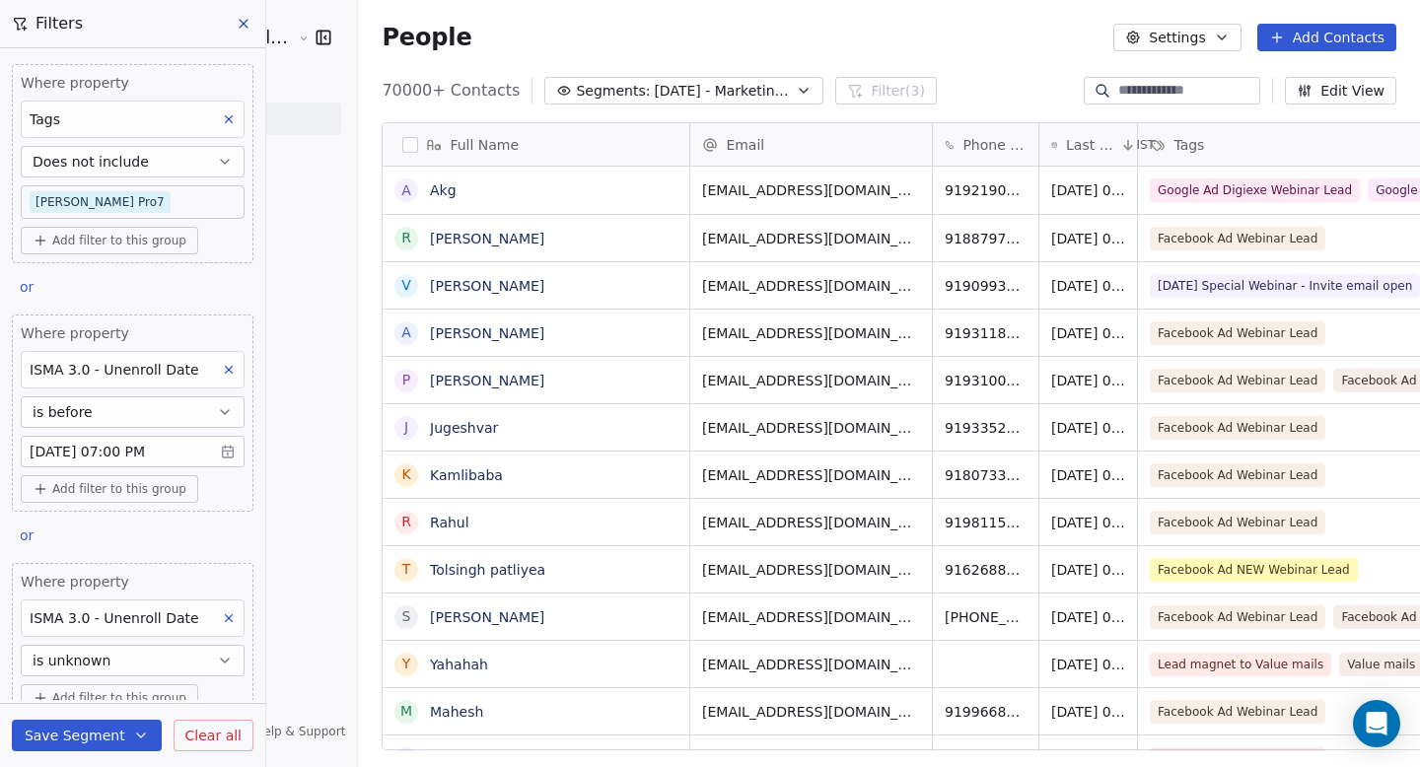
click at [402, 143] on button "button" at bounding box center [410, 145] width 16 height 16
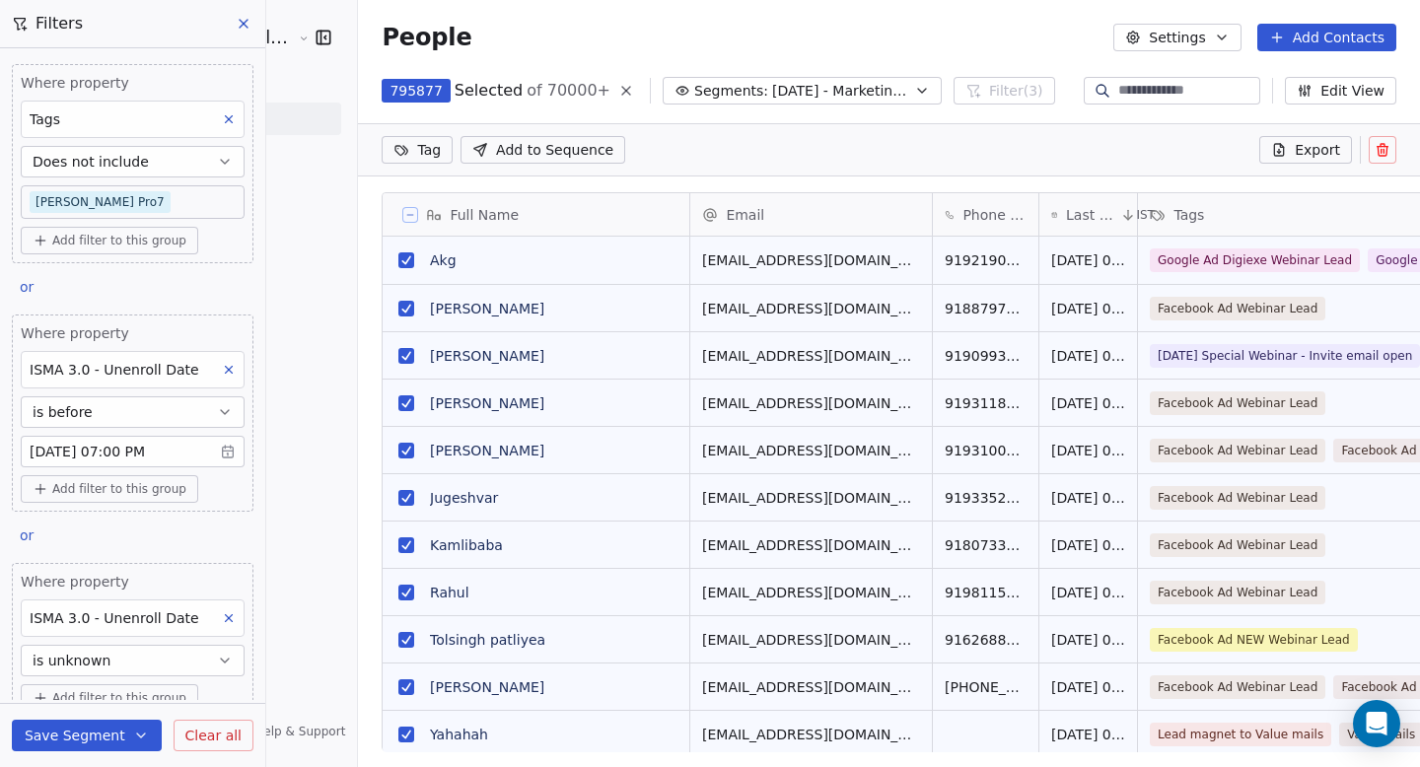
click at [402, 220] on button at bounding box center [410, 215] width 16 height 16
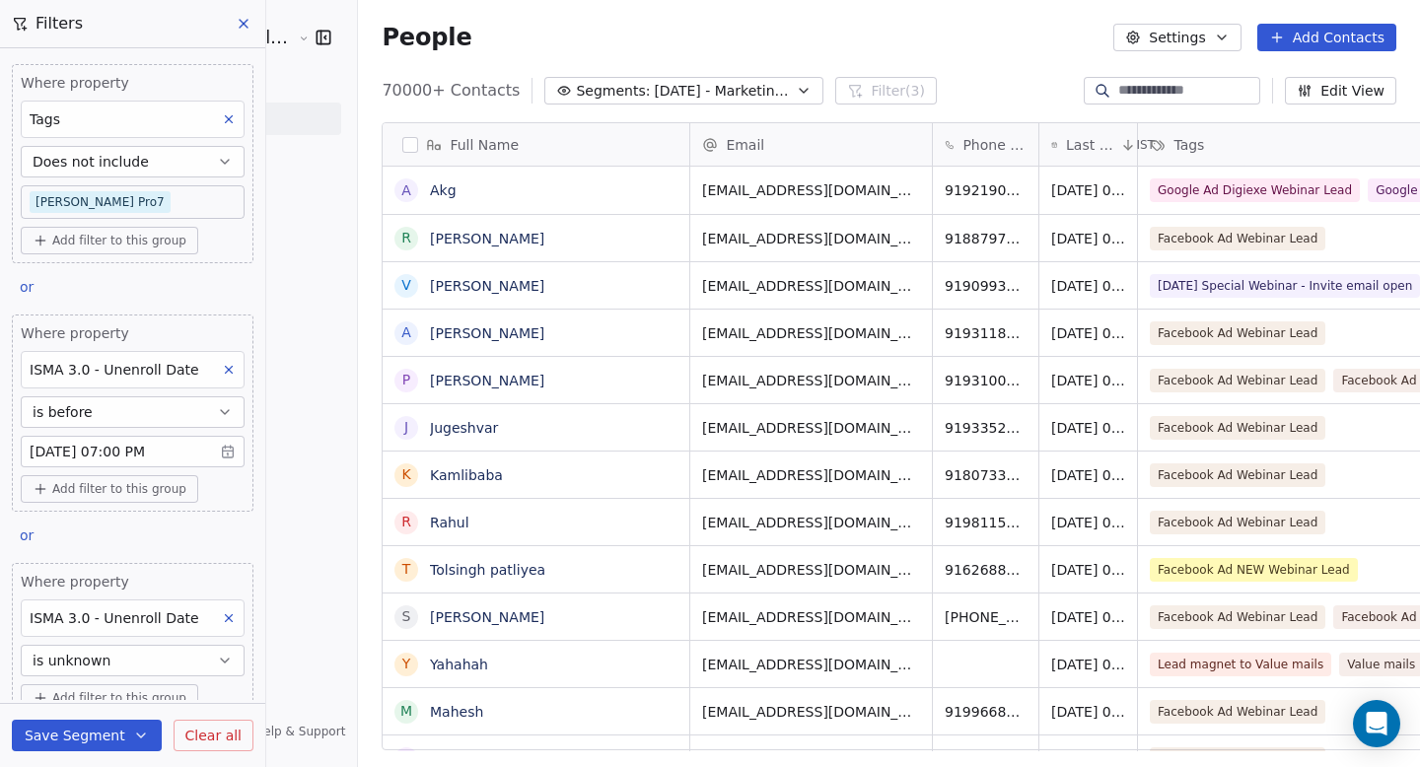
scroll to position [661, 1115]
click at [222, 114] on icon at bounding box center [229, 119] width 14 height 14
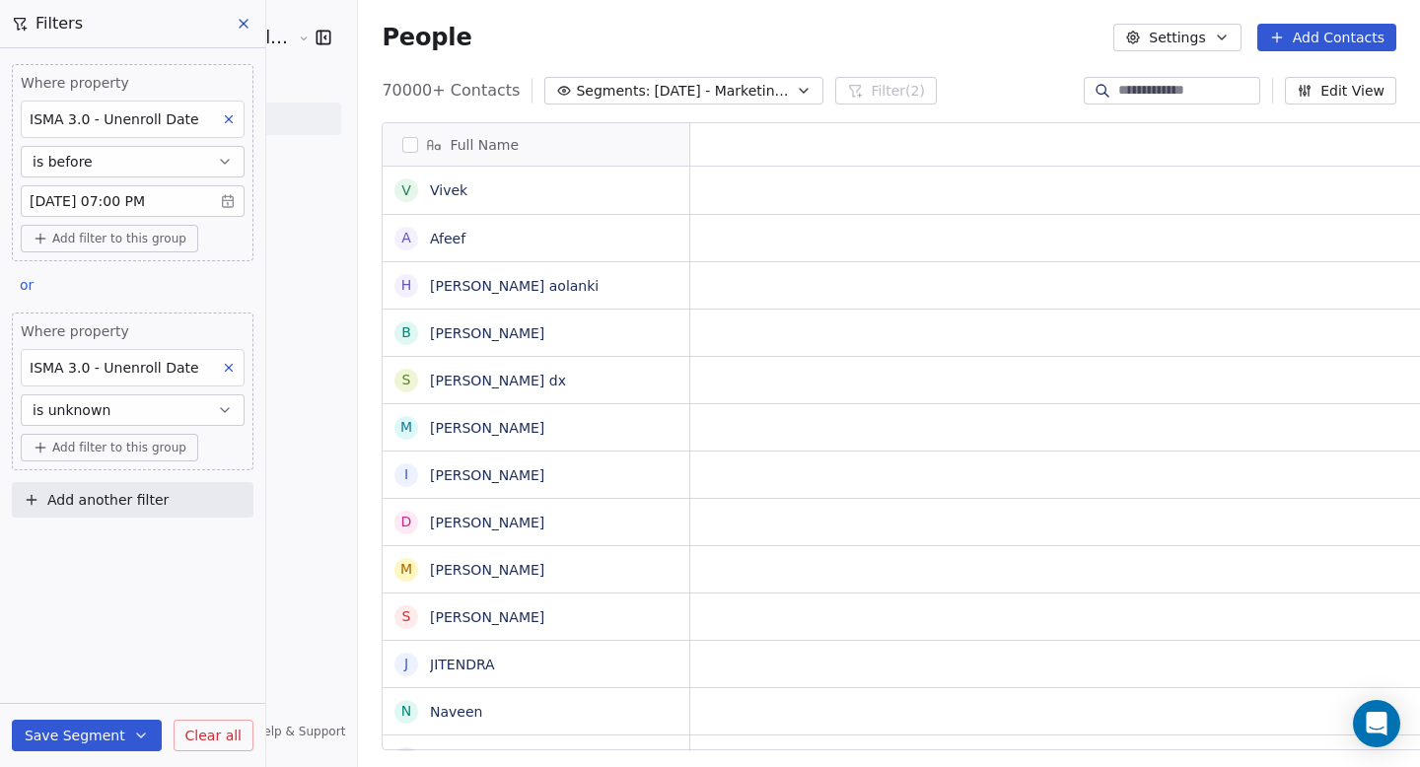
scroll to position [16, 16]
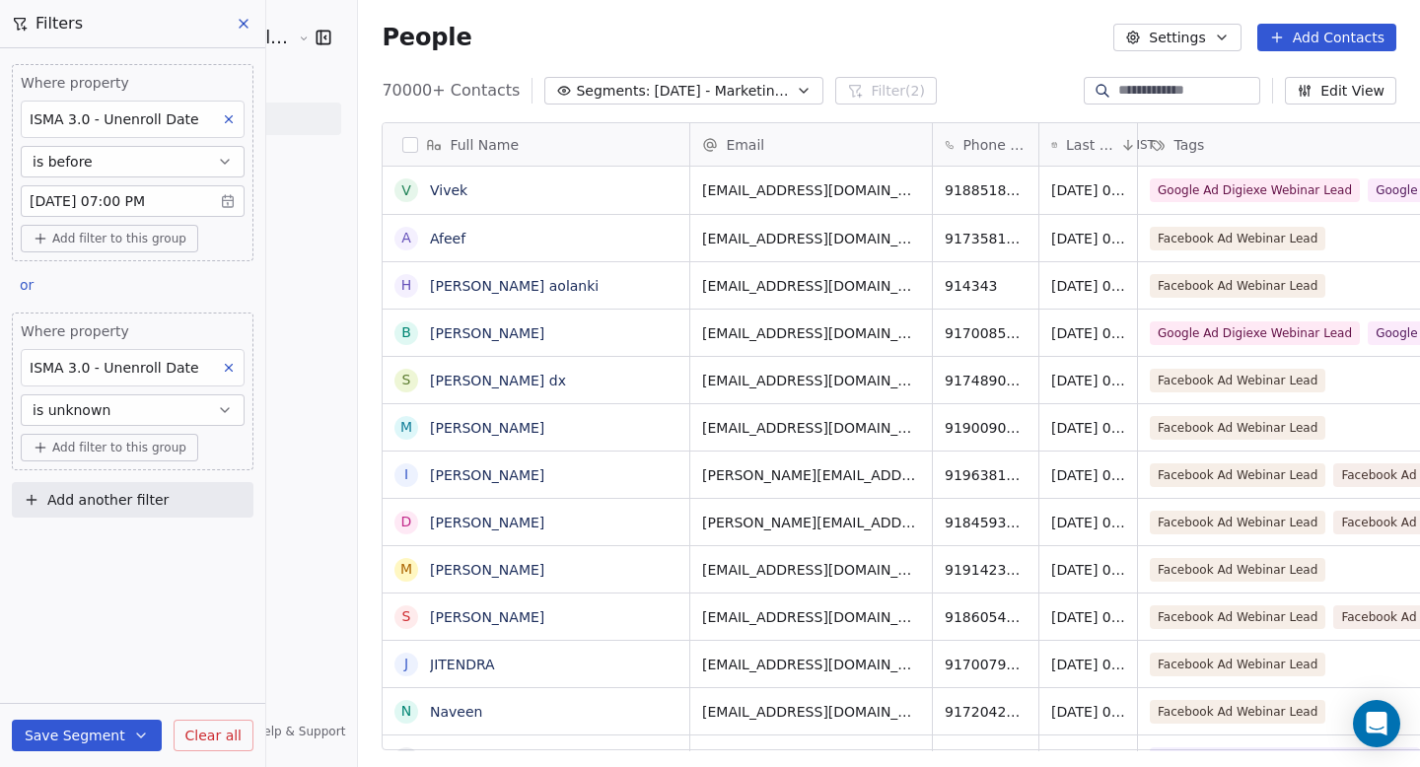
click at [402, 143] on button "button" at bounding box center [410, 145] width 16 height 16
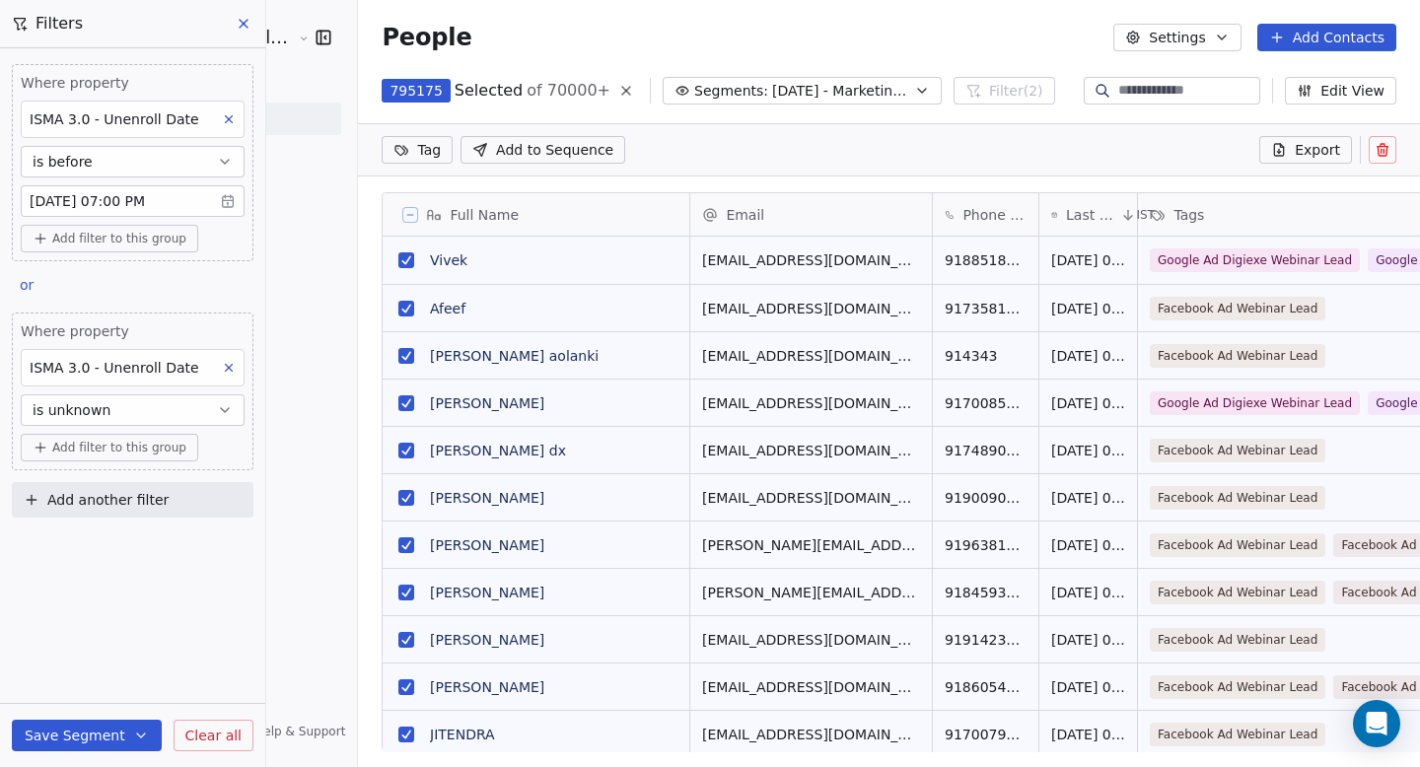
scroll to position [592, 1115]
click at [126, 737] on button "Save Segment" at bounding box center [87, 736] width 150 height 32
click at [180, 578] on div "Where property ISMA 3.0 - Unenroll Date is before Oct 09, 2025 07:00 PM Add fil…" at bounding box center [132, 407] width 265 height 719
click at [751, 105] on div "795175 Selected of 70000+ Segments: Diwali 2025 - Marketing Campaign Filter (2)…" at bounding box center [889, 91] width 1062 height 32
click at [772, 83] on span "[DATE] - Marketing Campaign" at bounding box center [841, 91] width 138 height 21
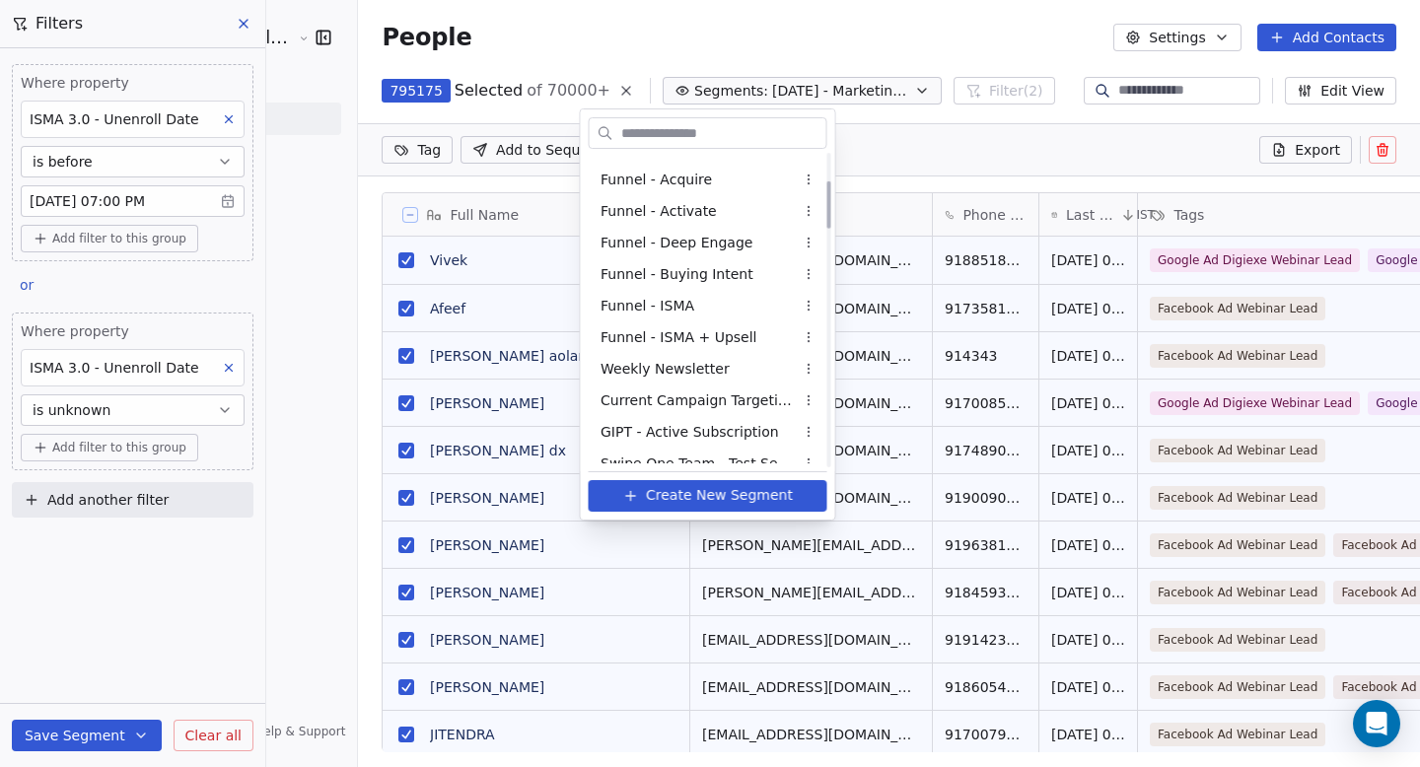
scroll to position [182, 0]
click at [213, 740] on html "Goela School of Finance LLP Contacts People Marketing Workflows Campaigns Metri…" at bounding box center [710, 383] width 1420 height 767
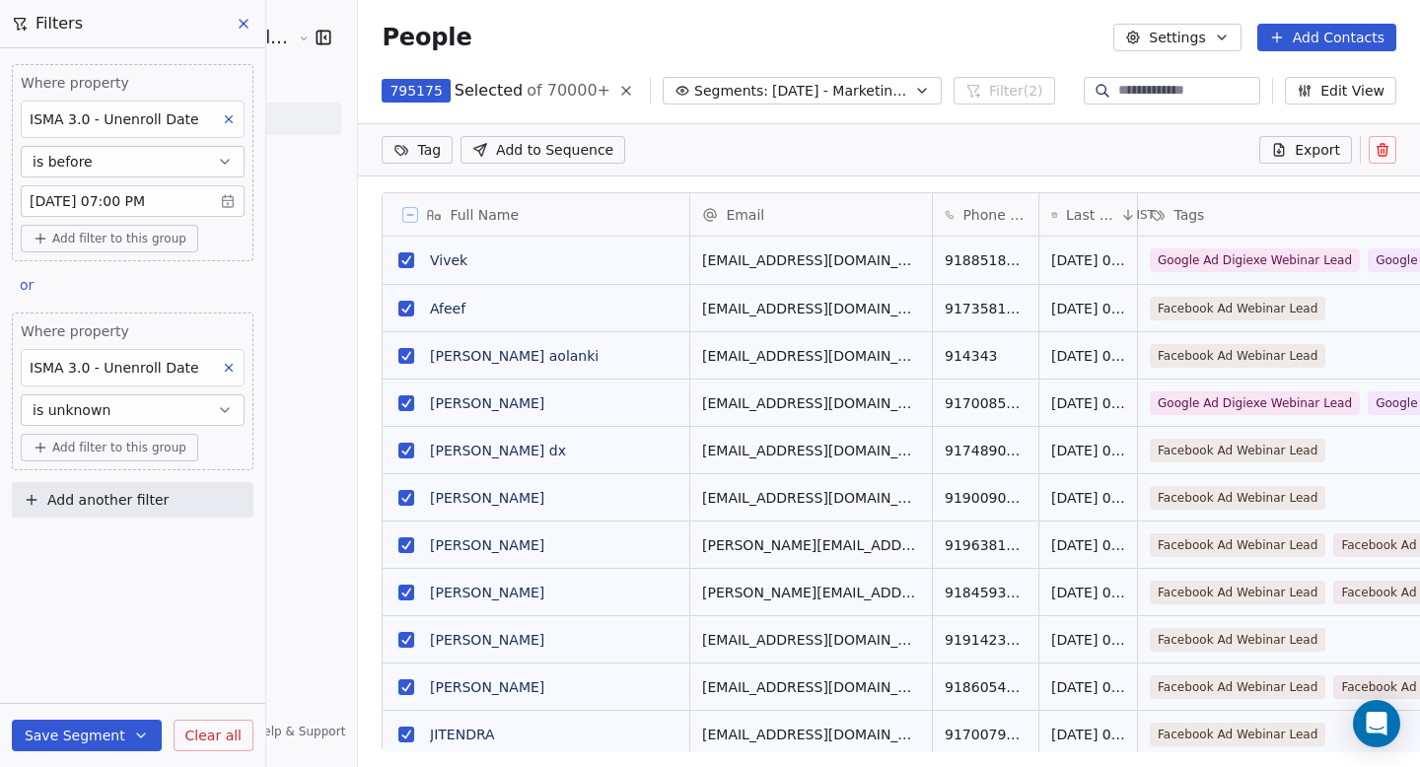
click at [244, 28] on icon at bounding box center [244, 24] width 16 height 16
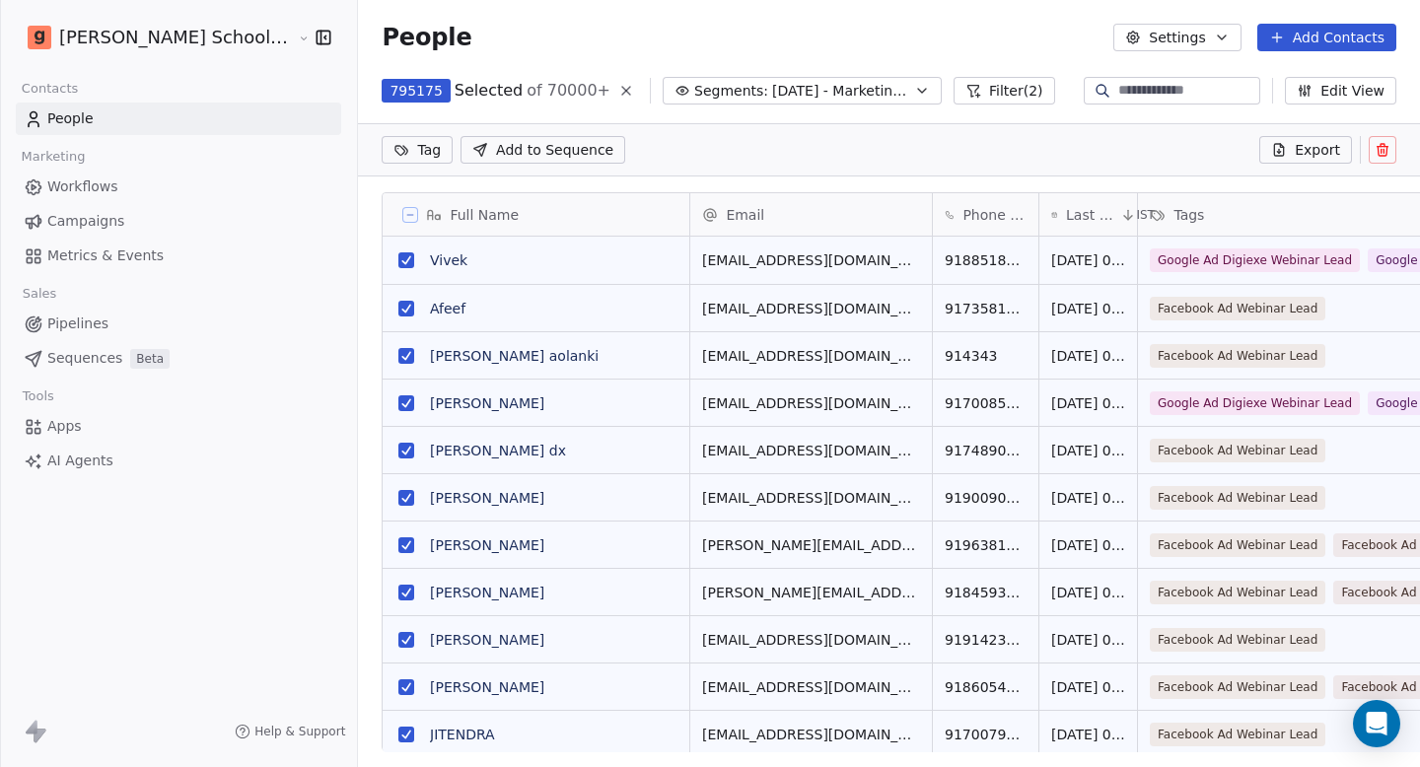
click at [772, 86] on span "[DATE] - Marketing Campaign" at bounding box center [841, 91] width 138 height 21
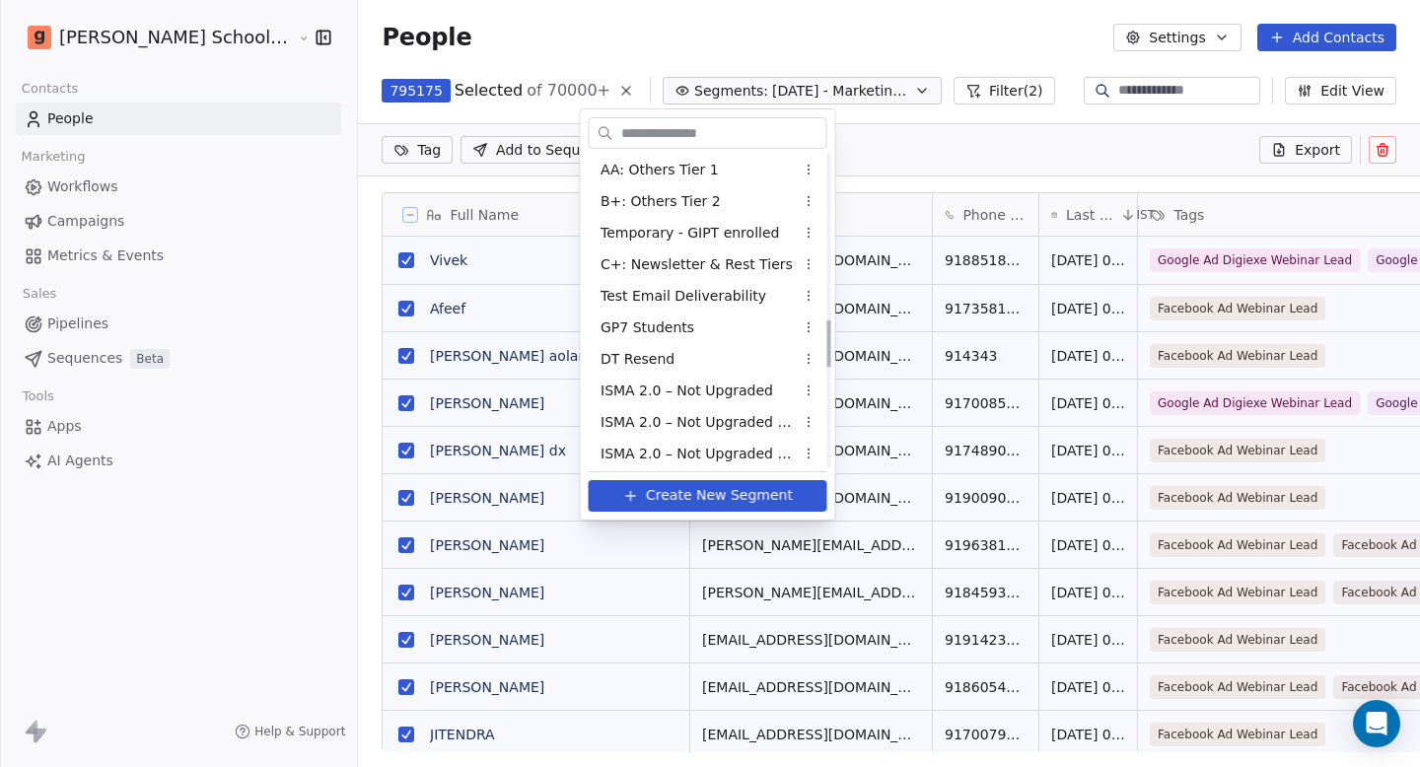
scroll to position [1055, 0]
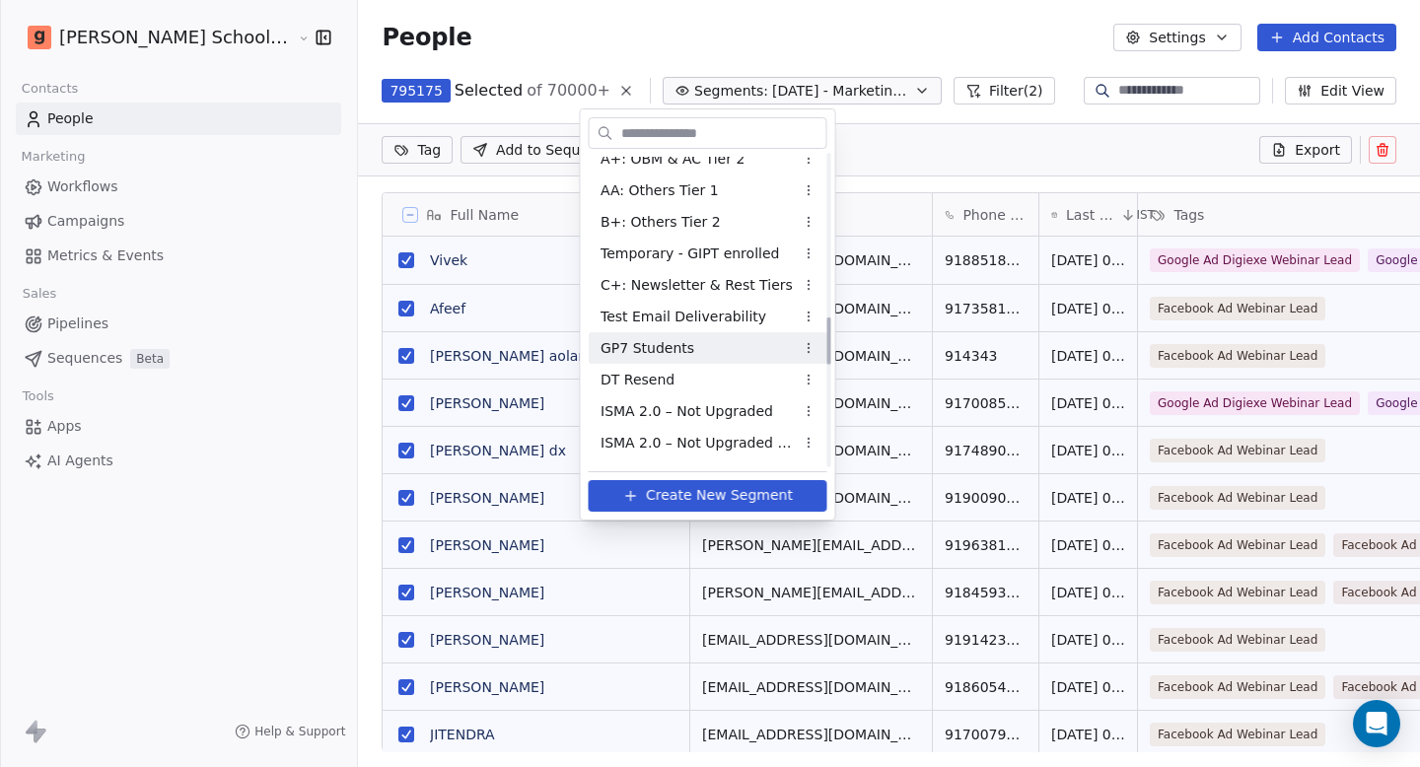
click at [709, 358] on div "GP7 Students" at bounding box center [708, 348] width 239 height 32
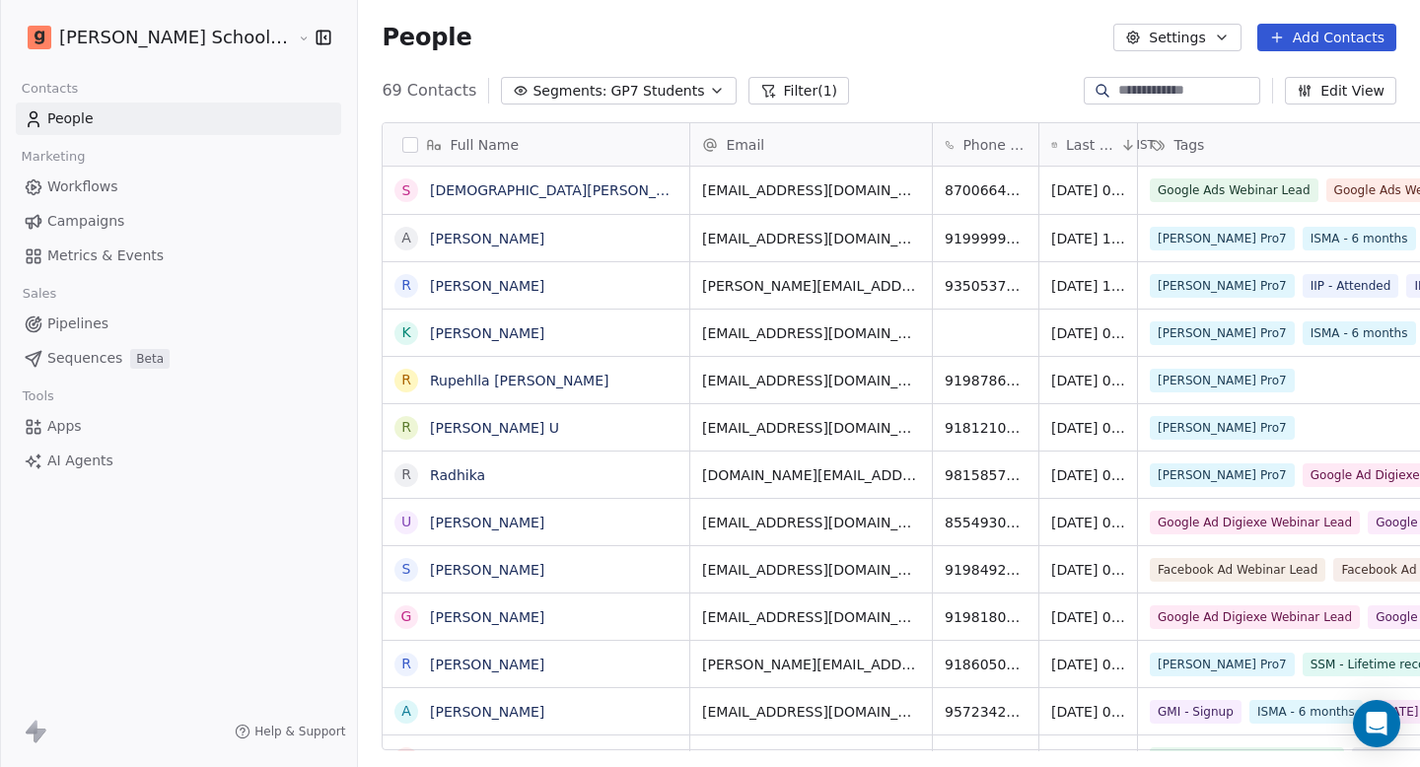
scroll to position [661, 1115]
click at [402, 146] on button "button" at bounding box center [410, 145] width 16 height 16
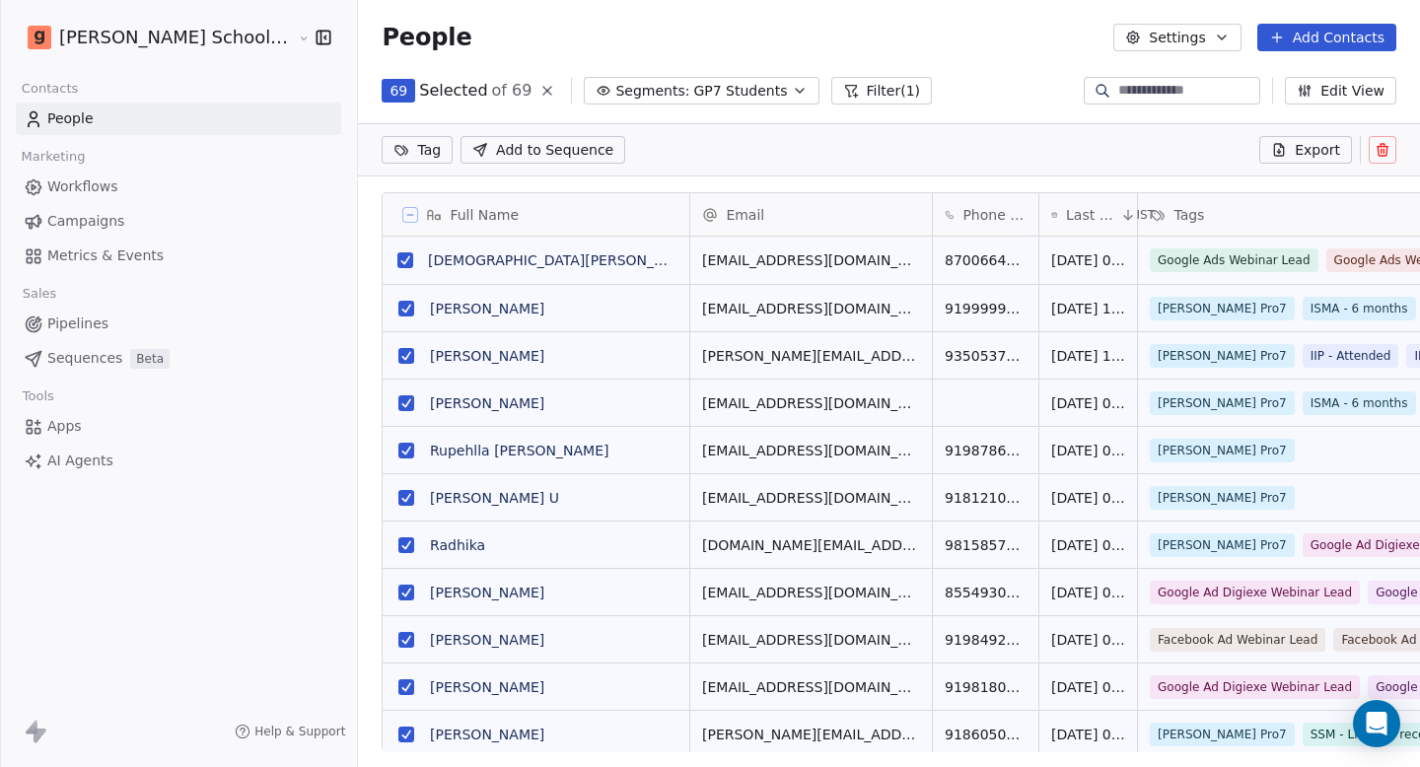
scroll to position [592, 1115]
click at [402, 208] on button at bounding box center [410, 215] width 16 height 16
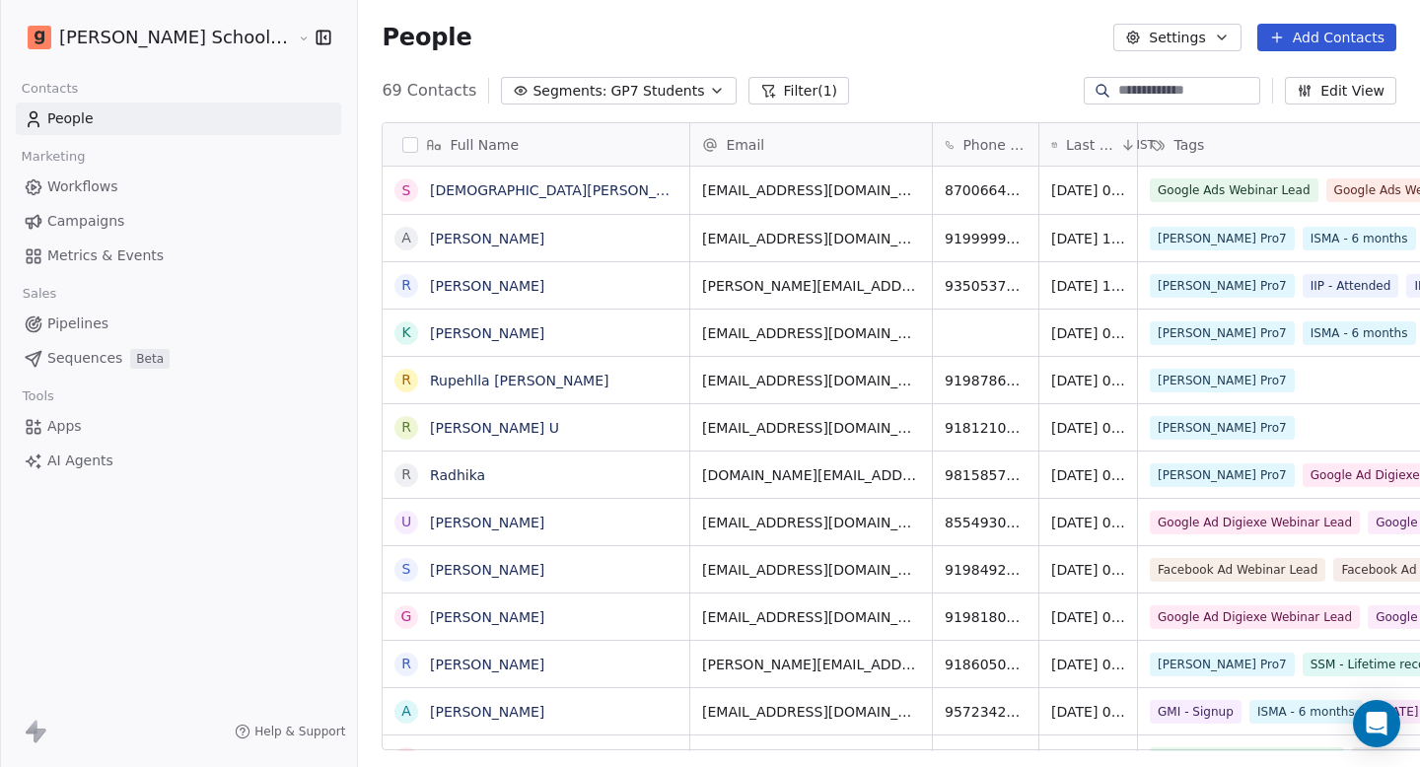
scroll to position [661, 1115]
click at [430, 243] on link "Akhil Gupta" at bounding box center [487, 239] width 114 height 16
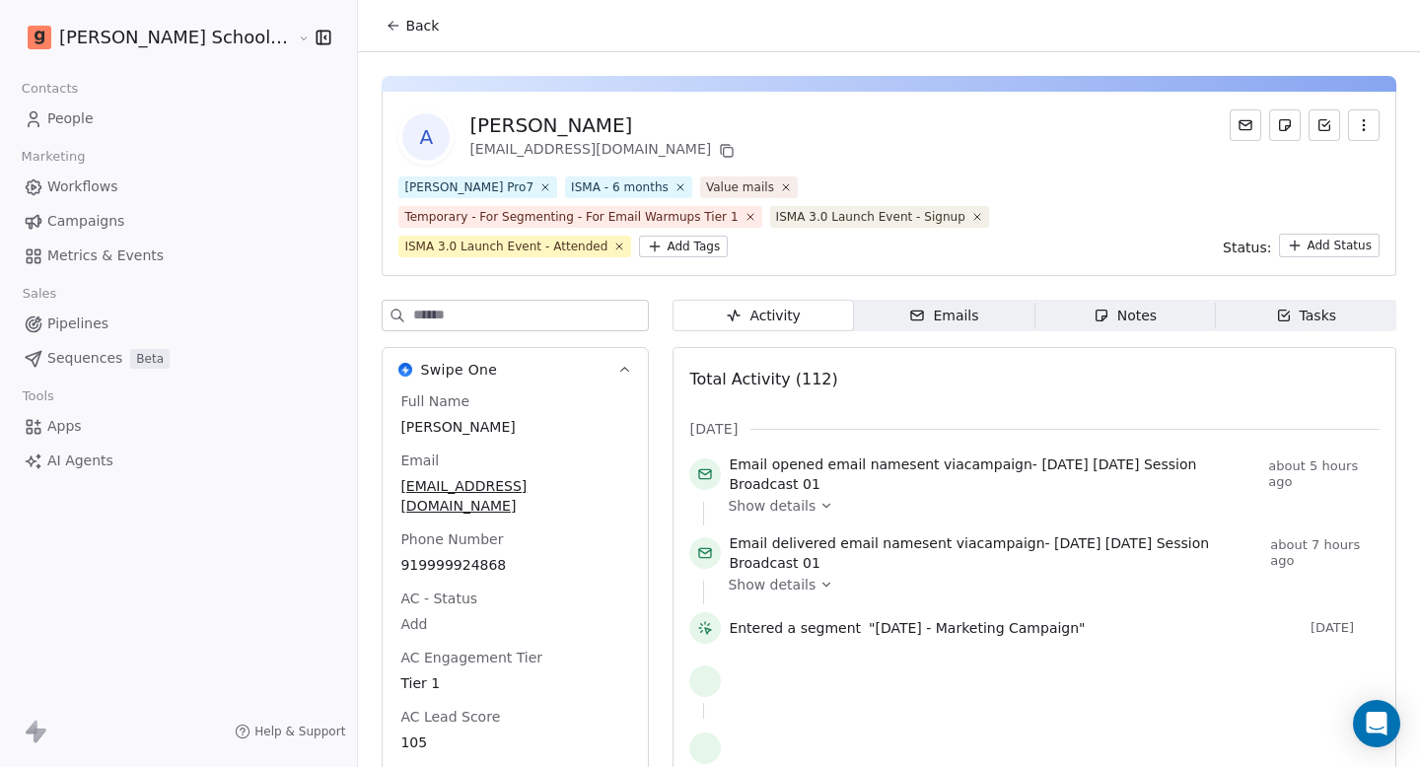
click at [443, 327] on input at bounding box center [530, 316] width 235 height 30
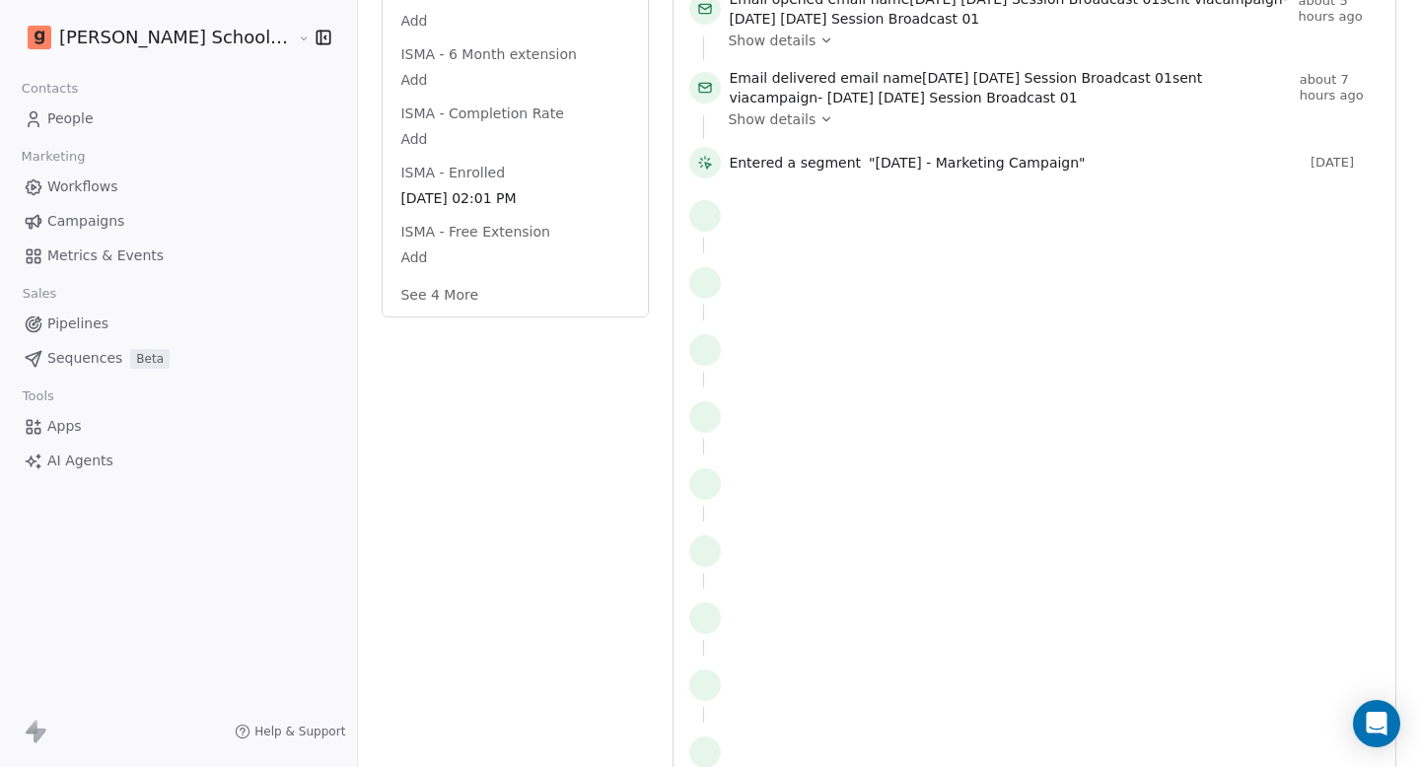
scroll to position [426, 0]
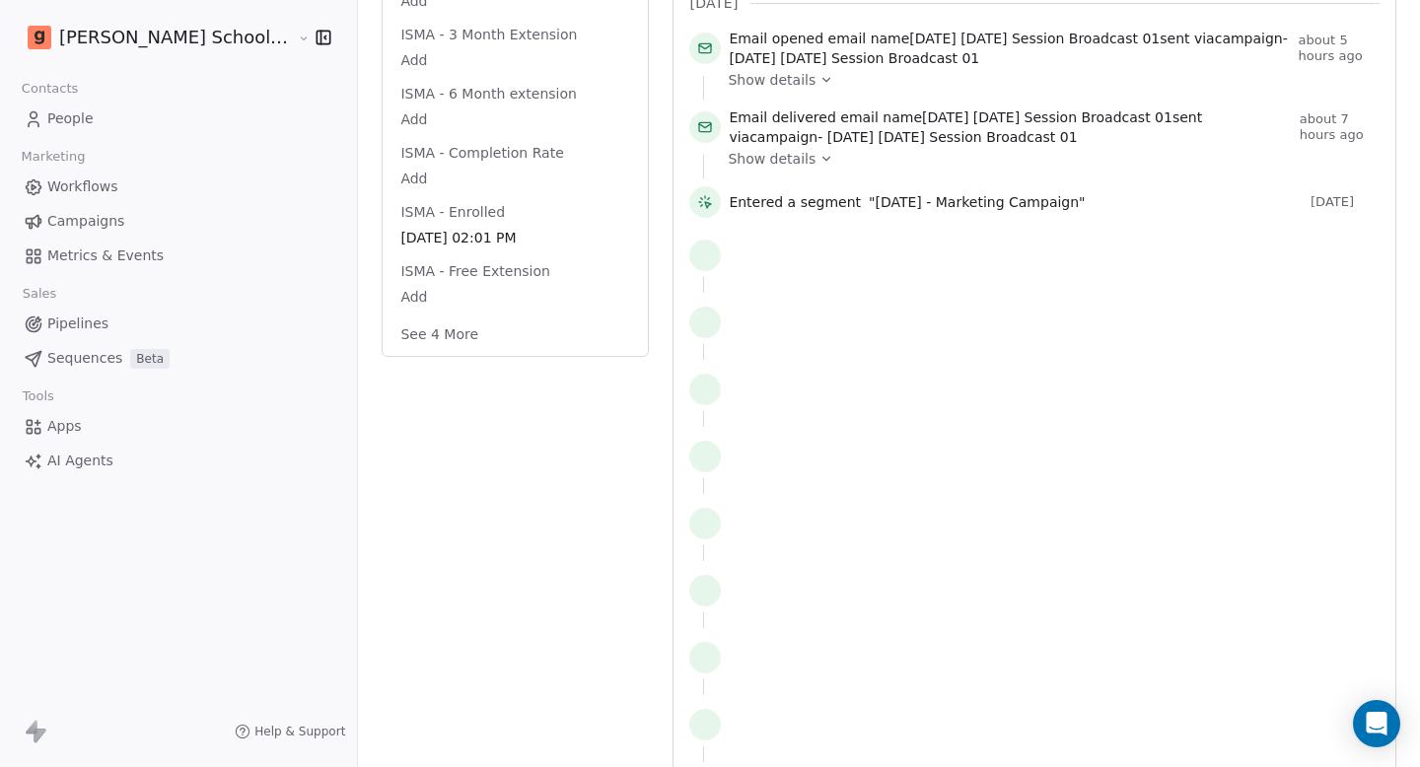
type input "****"
click at [389, 333] on button "See 4 More" at bounding box center [440, 335] width 102 height 36
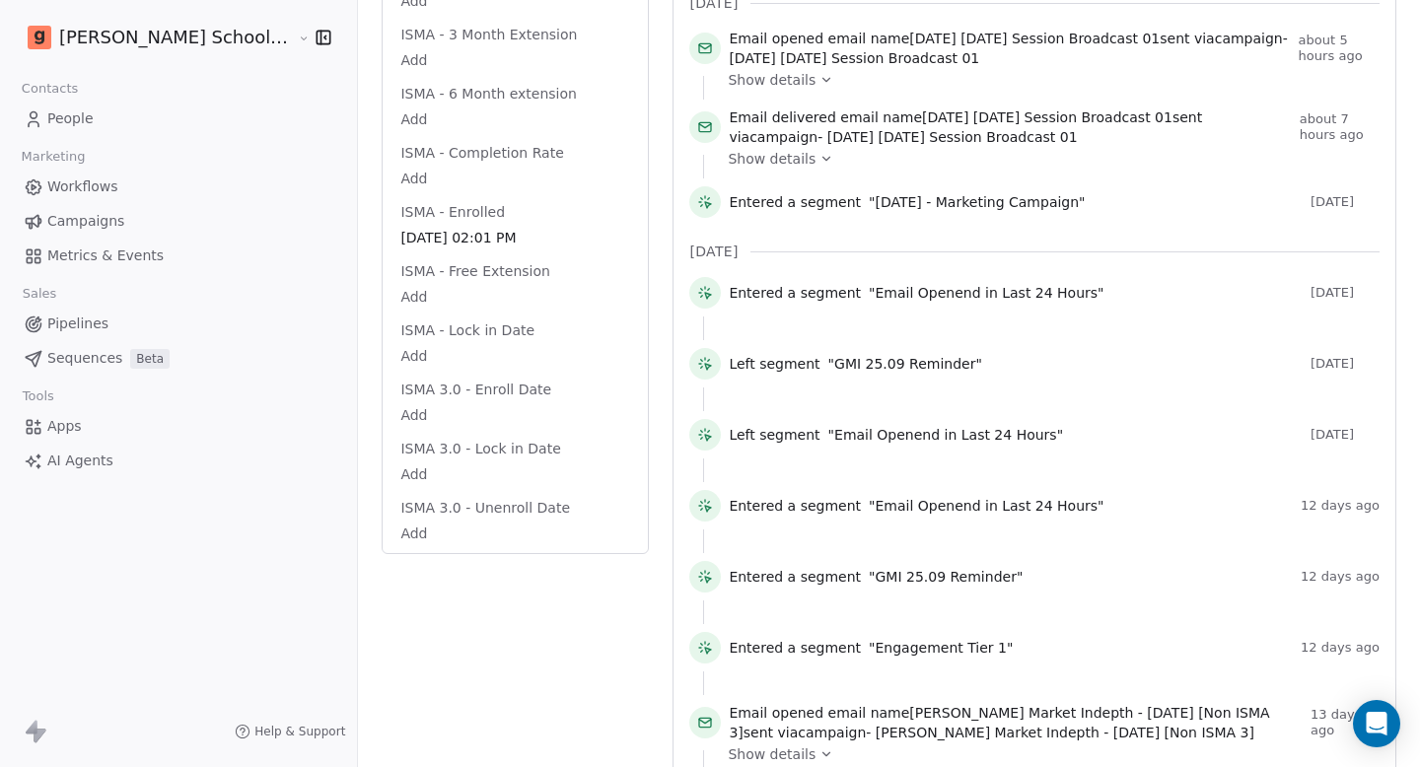
scroll to position [0, 0]
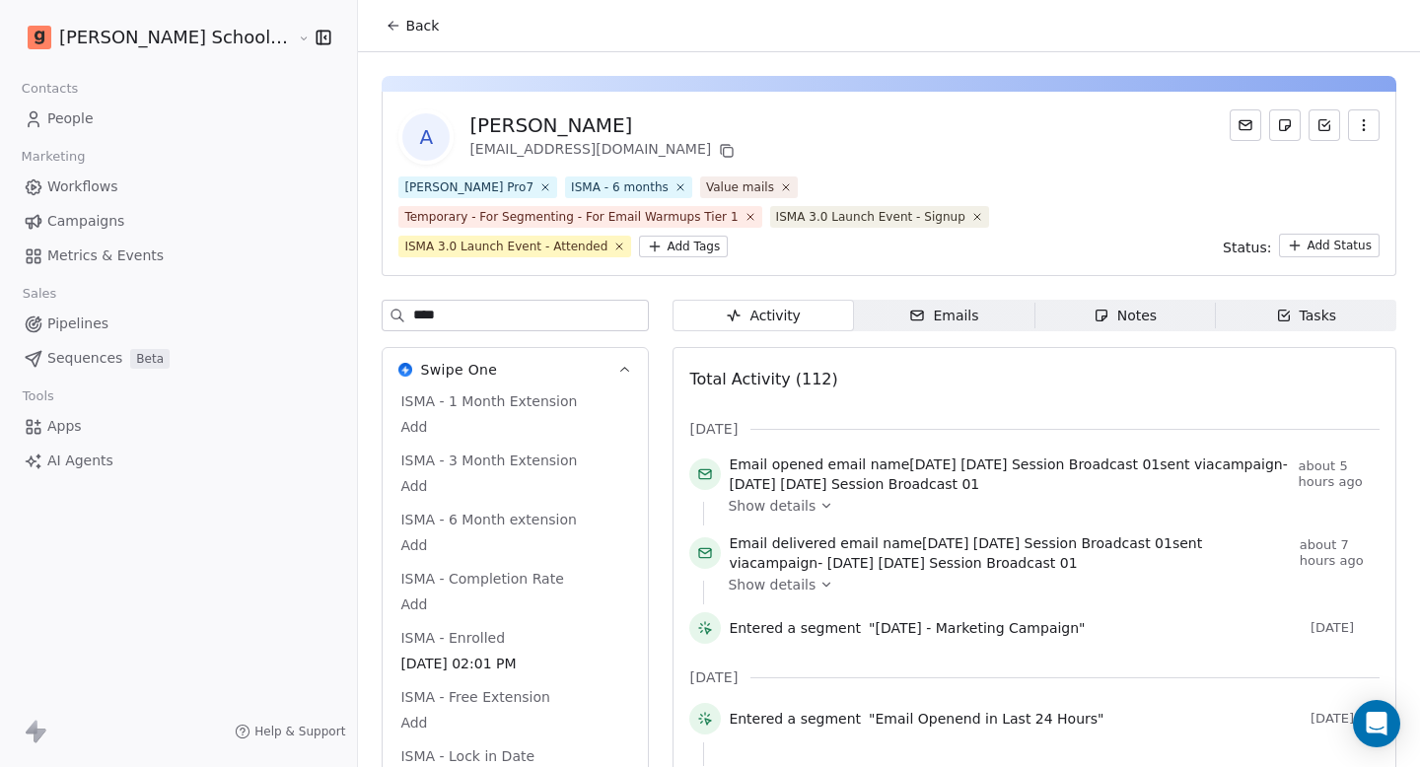
click at [386, 28] on icon at bounding box center [394, 26] width 16 height 16
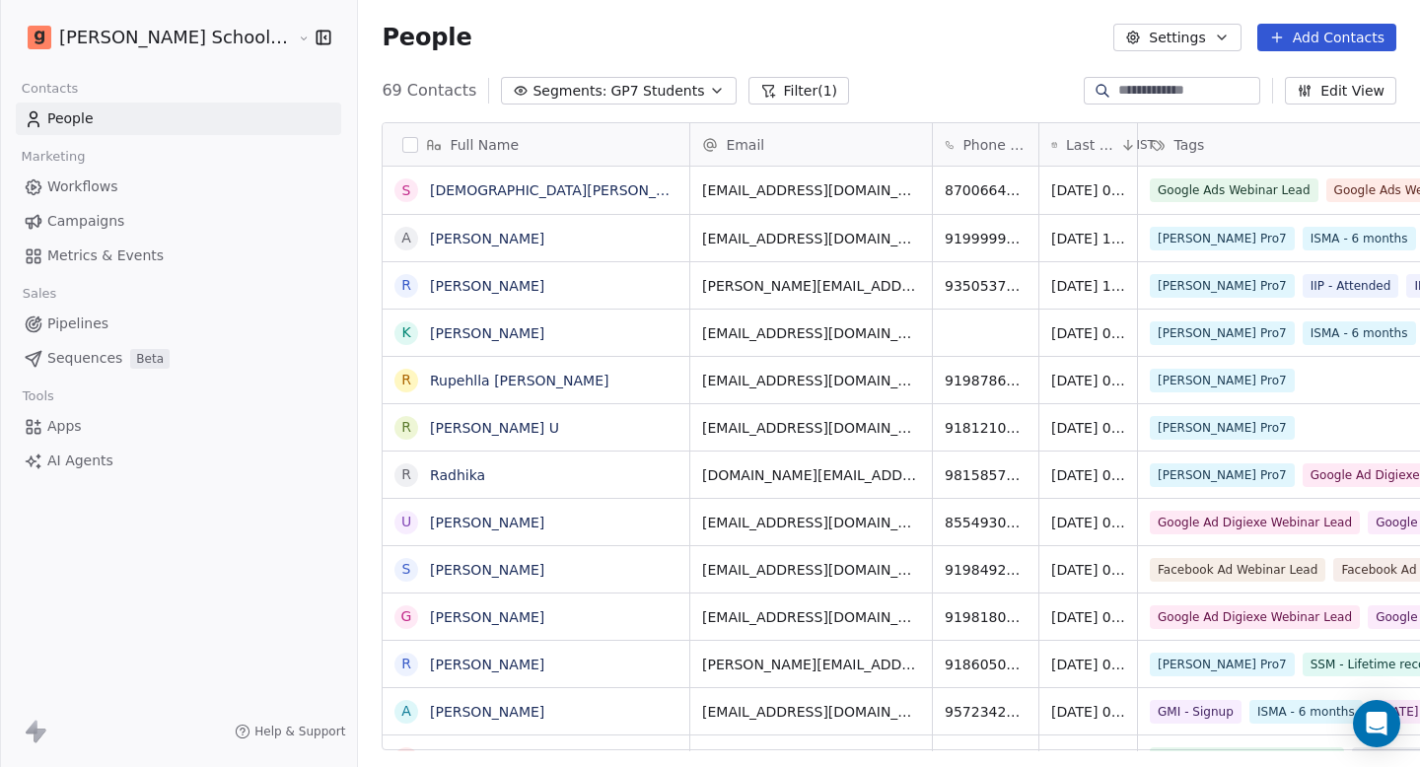
scroll to position [661, 1115]
click at [588, 79] on button "Segments: GP7 Students" at bounding box center [618, 91] width 235 height 28
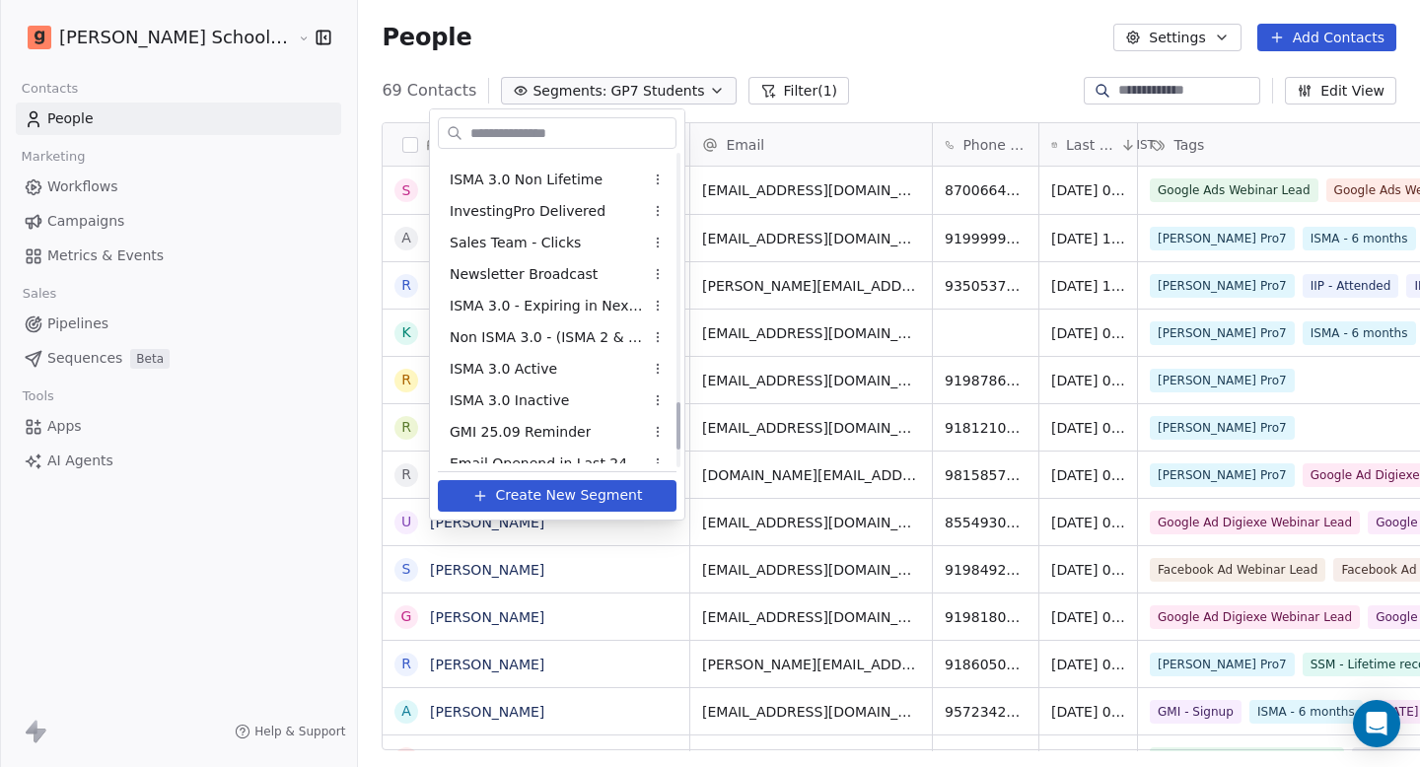
scroll to position [1713, 0]
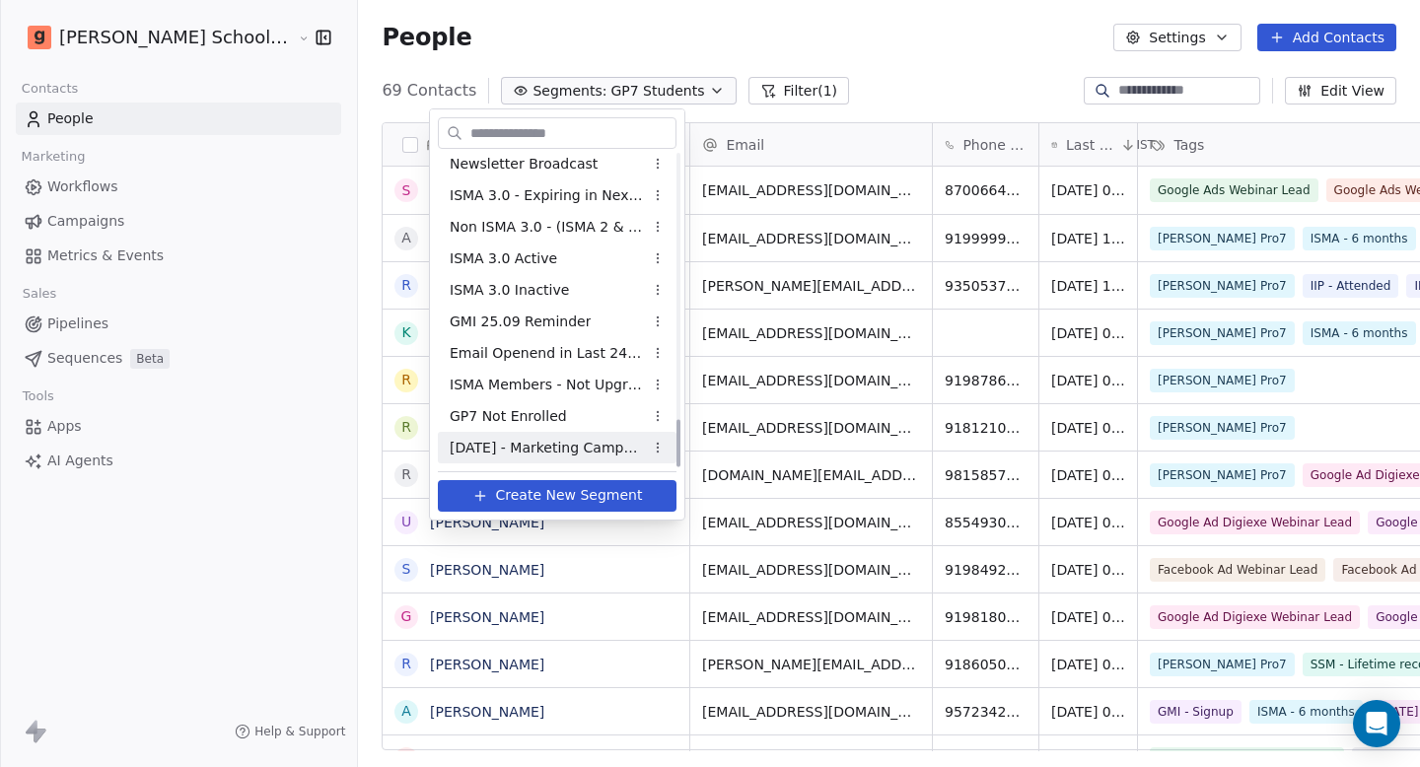
click at [537, 448] on span "[DATE] - Marketing Campaign" at bounding box center [546, 448] width 193 height 21
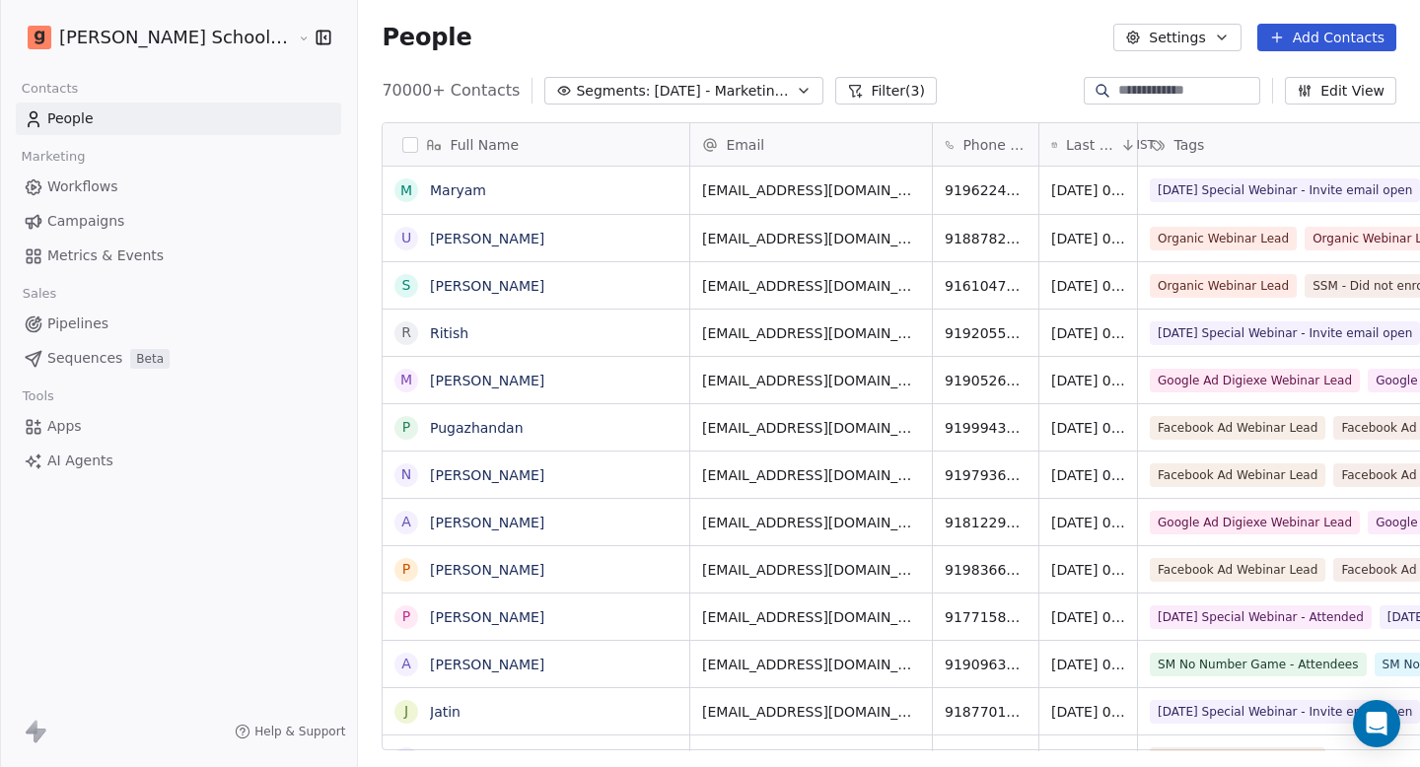
scroll to position [661, 1115]
click at [836, 92] on button "Filter (3)" at bounding box center [887, 91] width 102 height 28
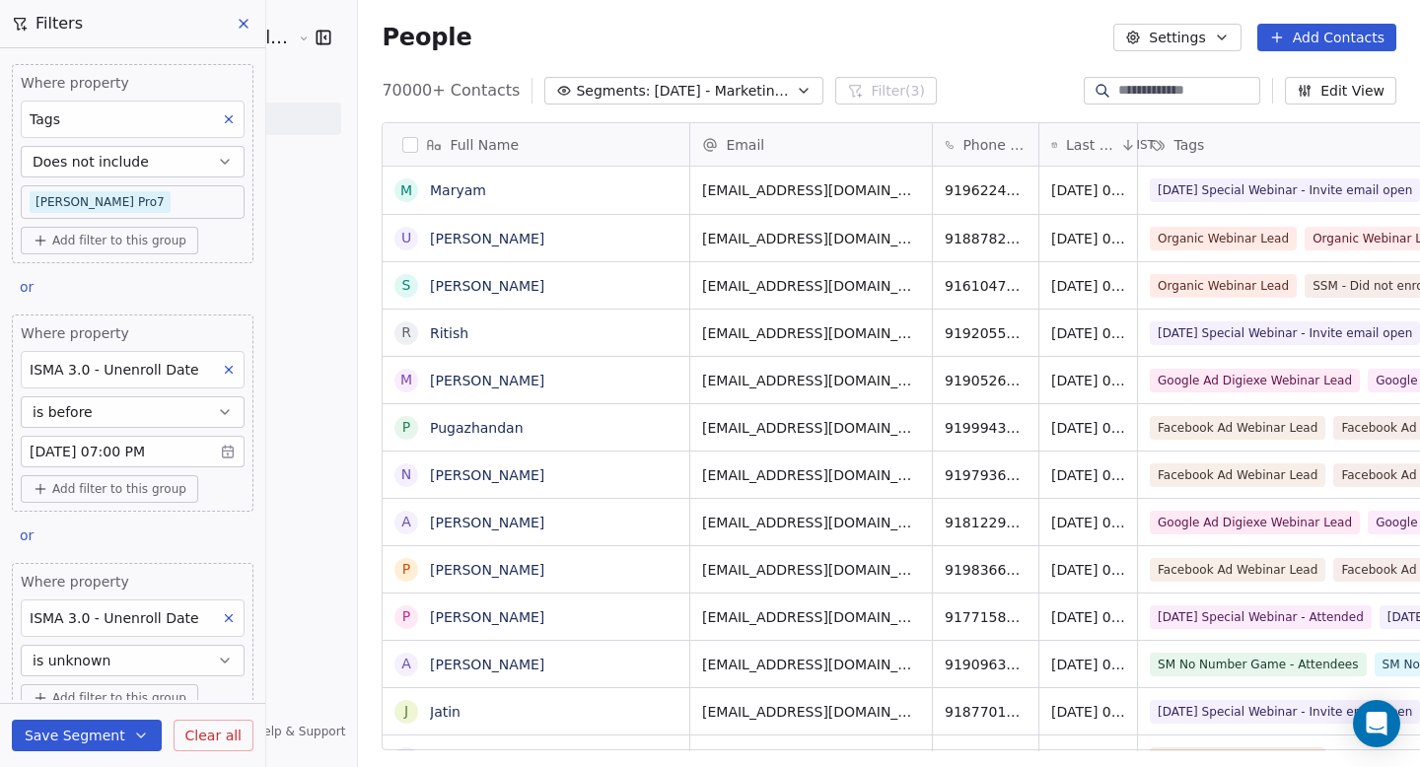
click at [138, 200] on body "Goela School of Finance LLP Contacts People Marketing Workflows Campaigns Metri…" at bounding box center [710, 383] width 1420 height 767
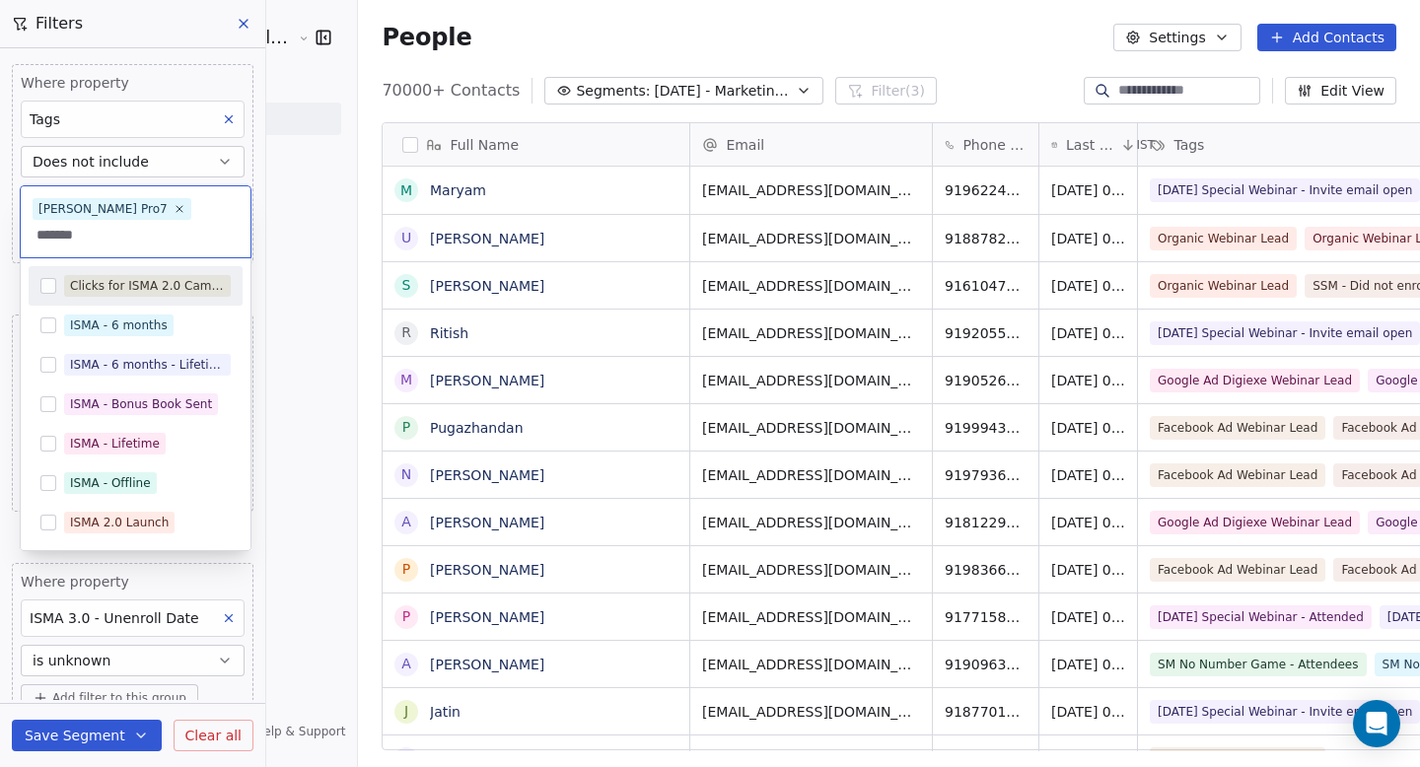
type input "********"
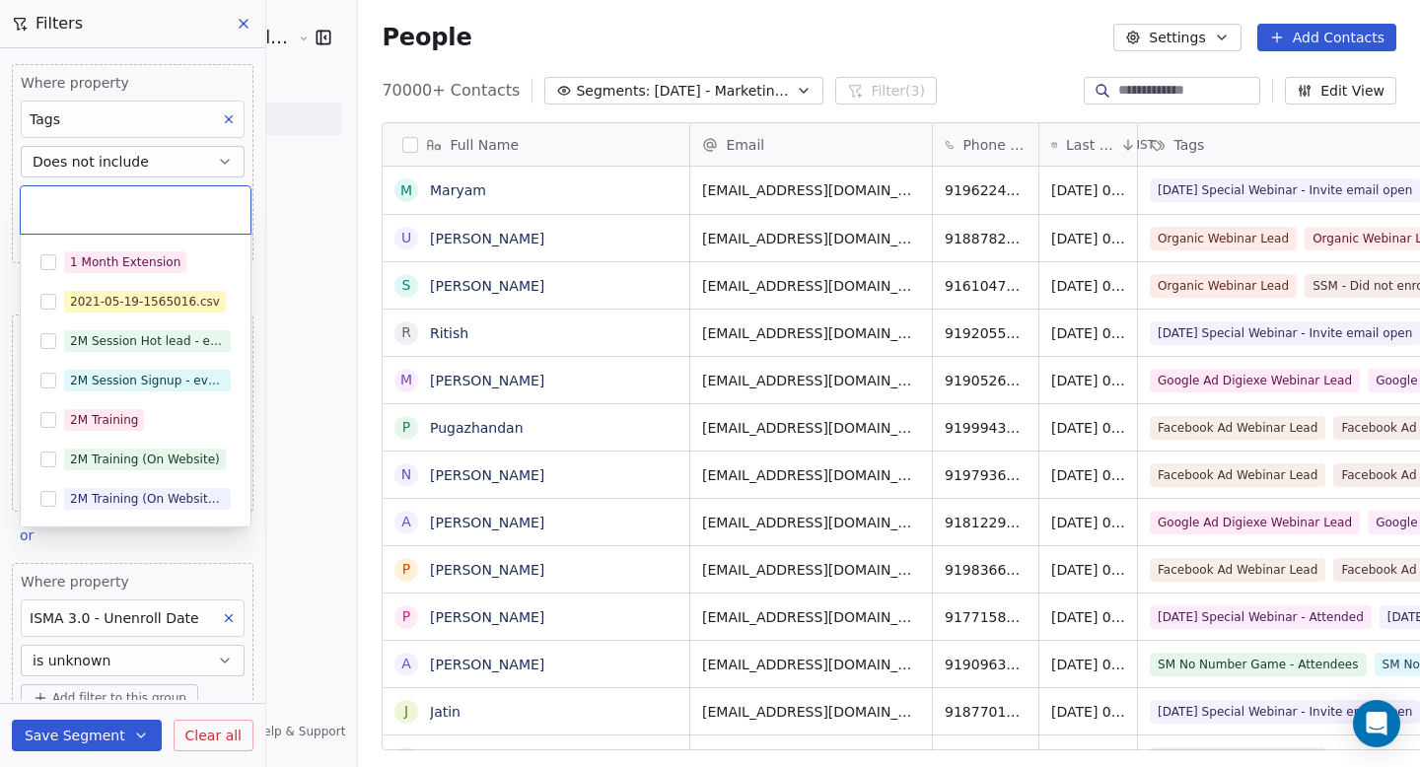
click at [149, 65] on html "Goela School of Finance LLP Contacts People Marketing Workflows Campaigns Metri…" at bounding box center [710, 383] width 1420 height 767
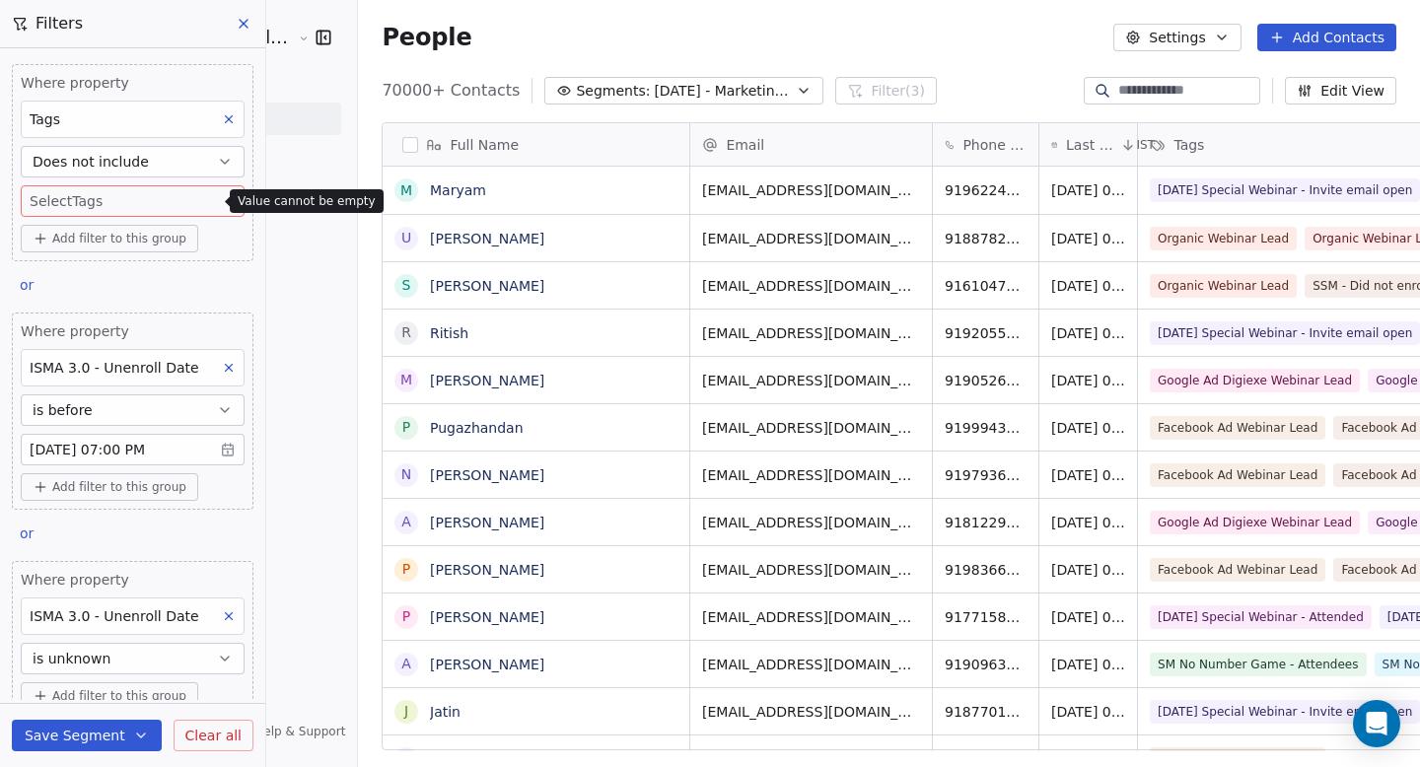
click at [654, 98] on span "[DATE] - Marketing Campaign" at bounding box center [723, 91] width 138 height 21
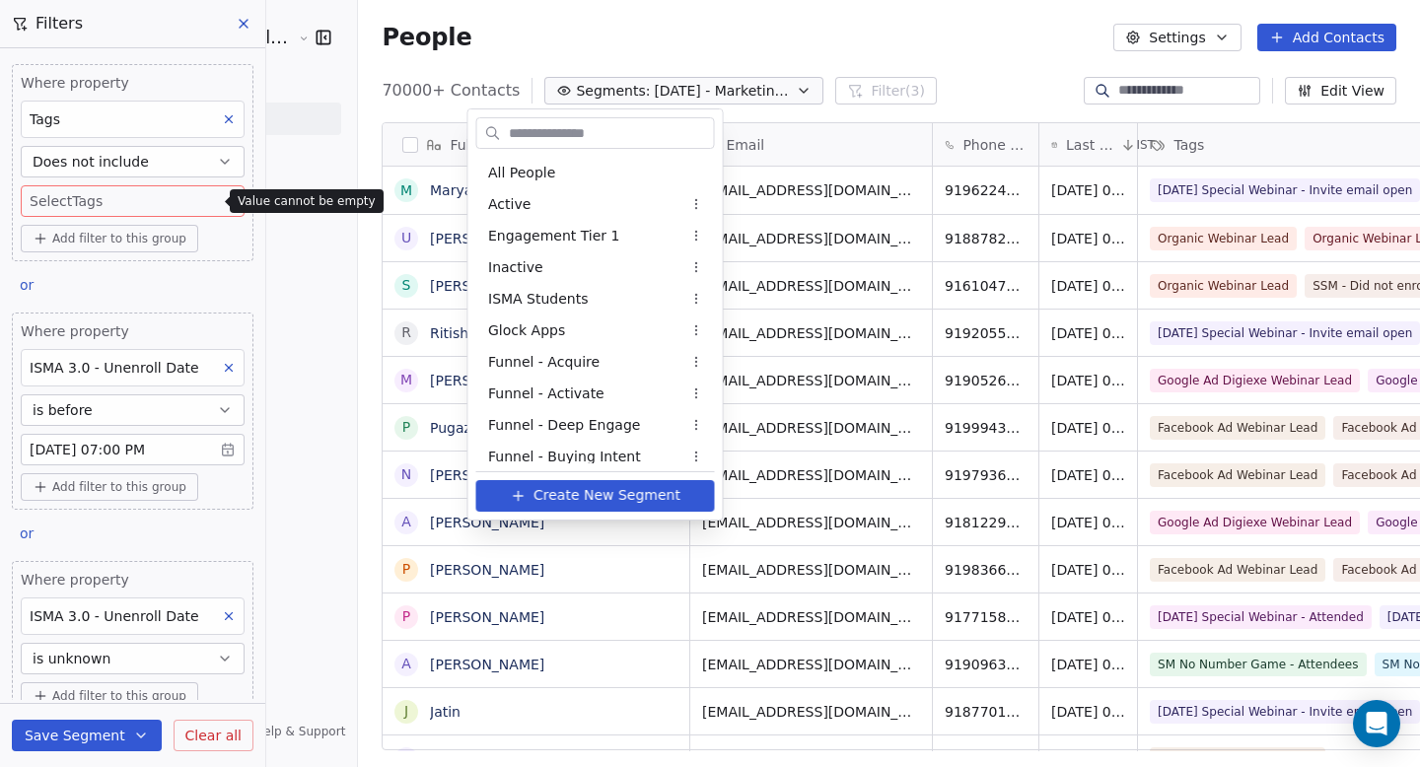
scroll to position [1713, 0]
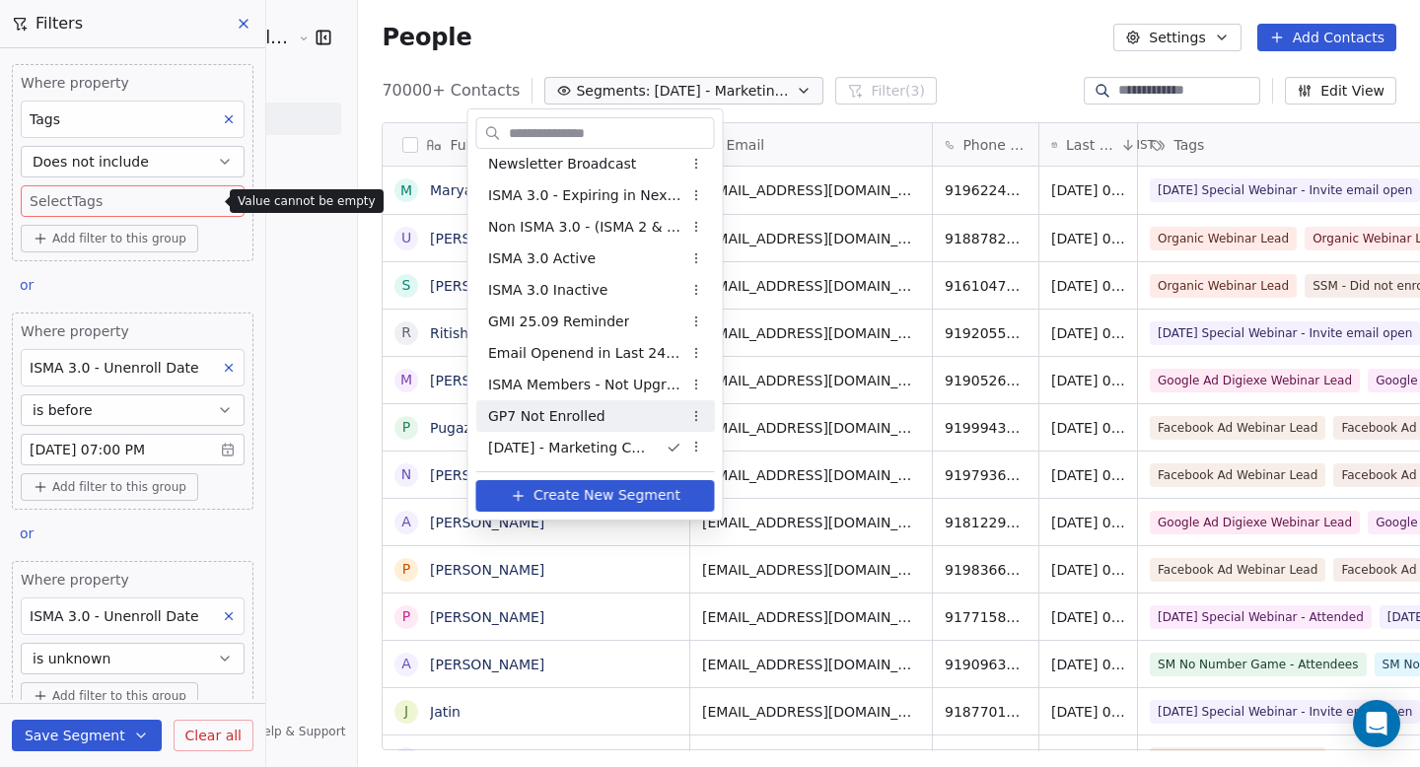
click at [558, 415] on span "GP7 Not Enrolled" at bounding box center [546, 416] width 117 height 21
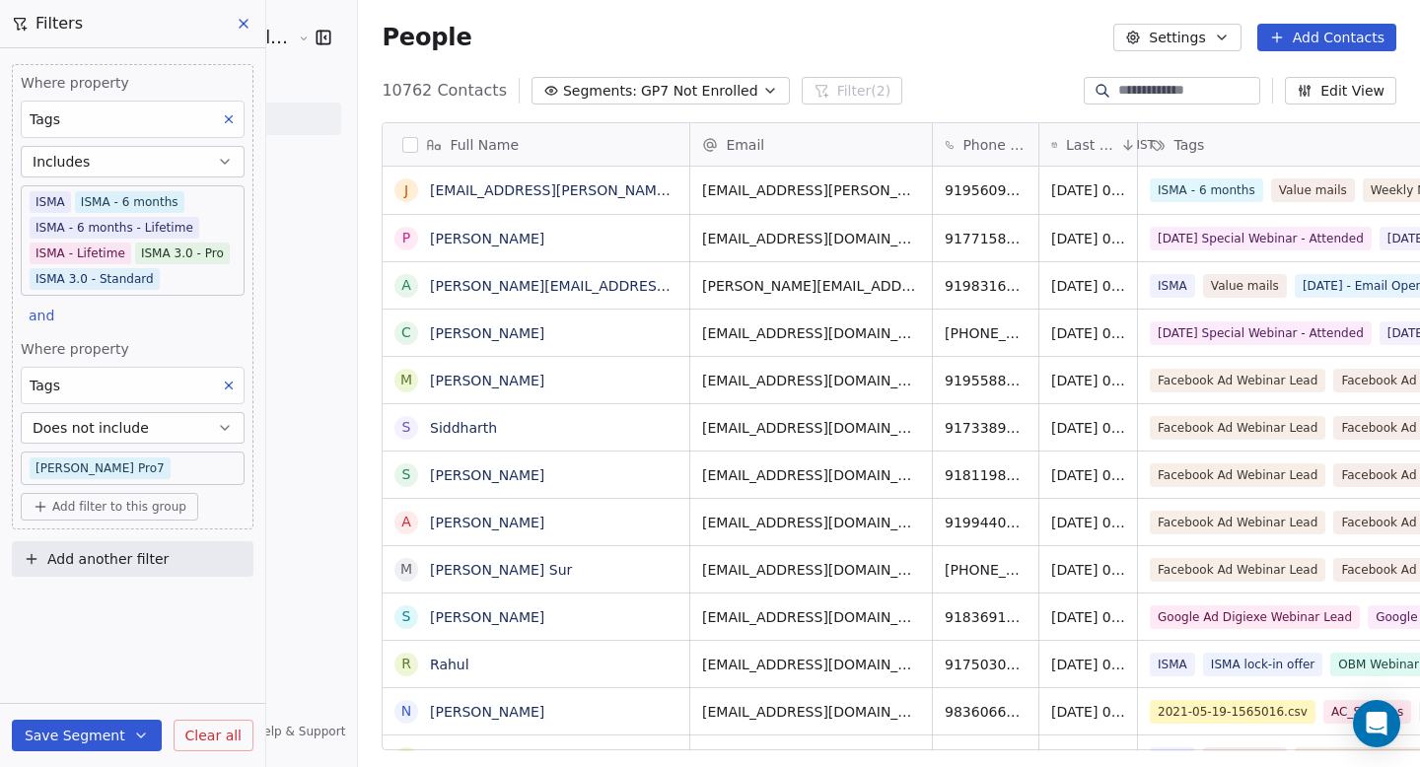
scroll to position [661, 1115]
click at [650, 92] on span "GP7 Not Enrolled" at bounding box center [699, 91] width 117 height 21
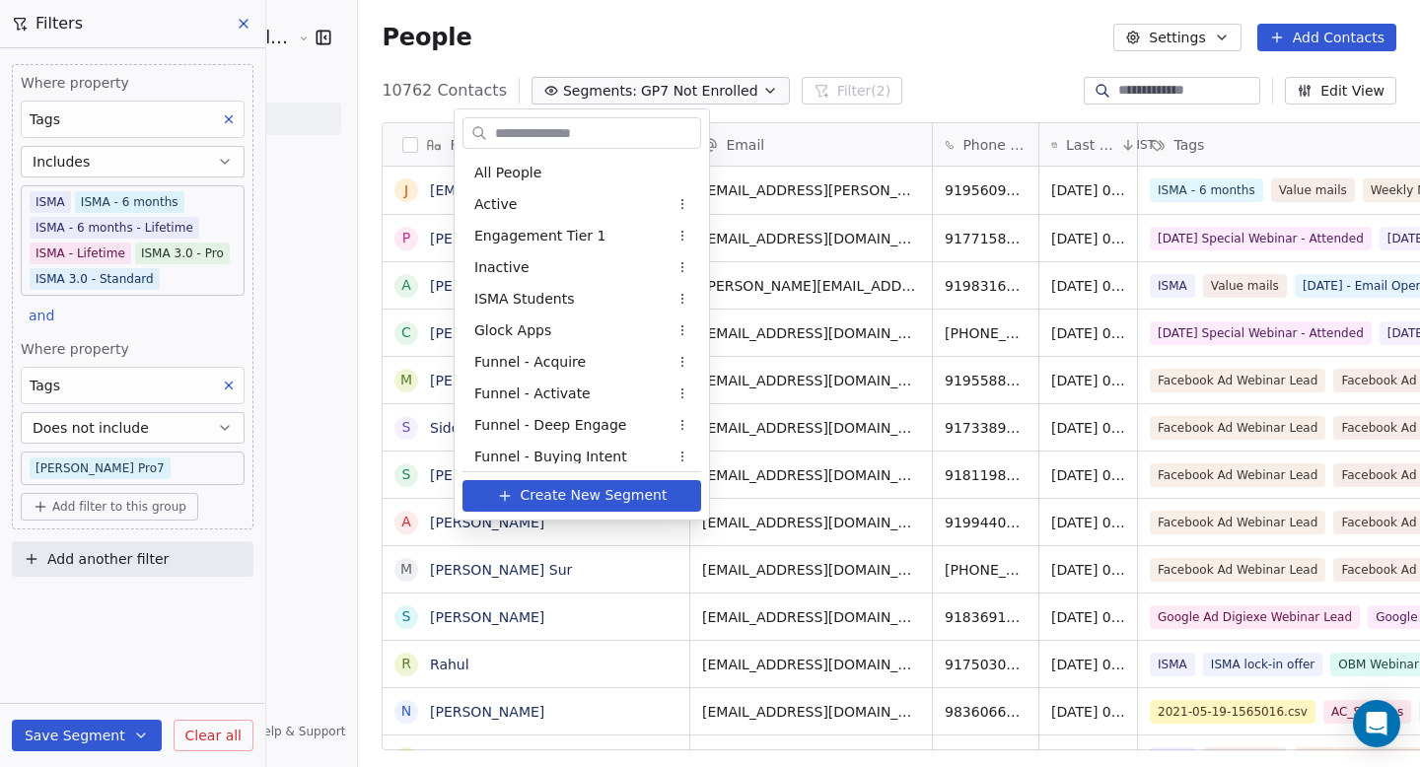
scroll to position [1682, 0]
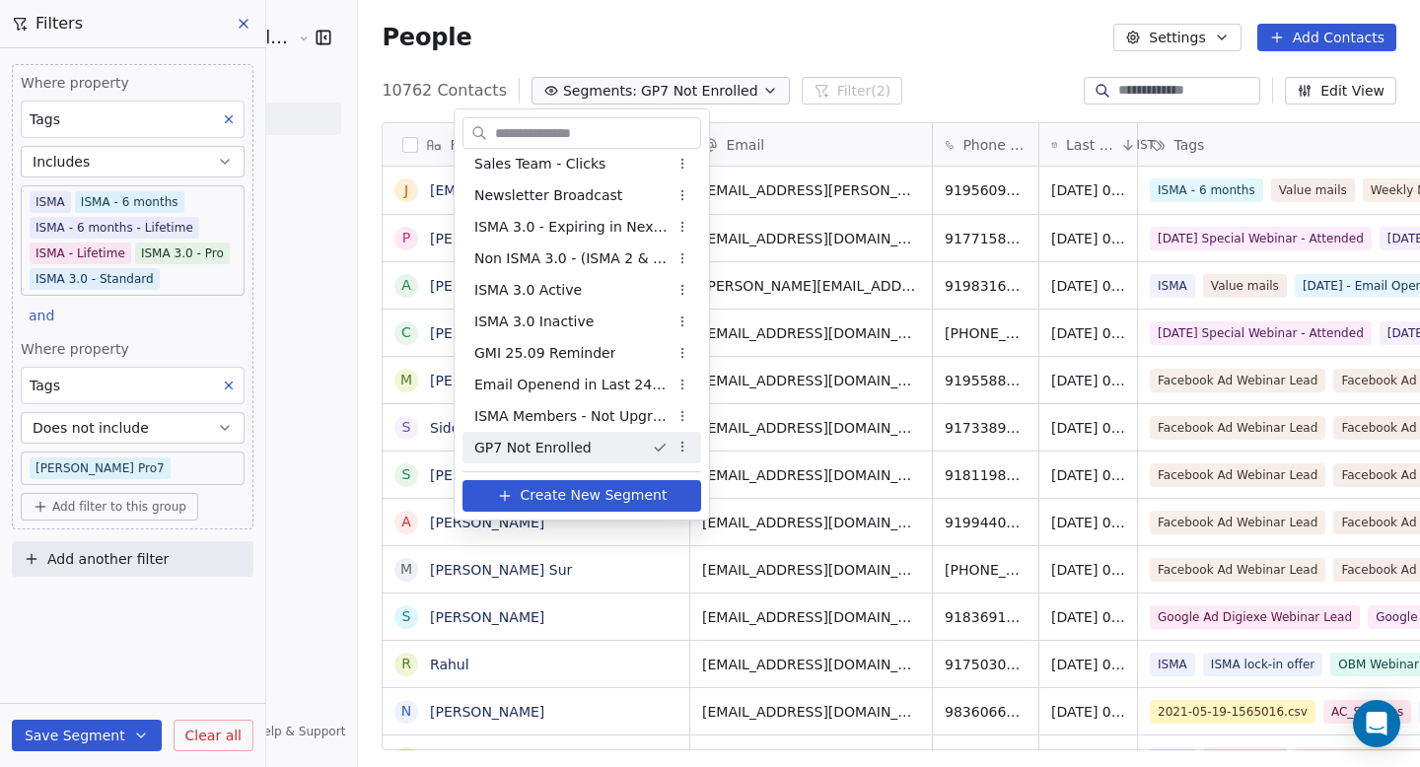
click at [579, 55] on html "Goela School of Finance LLP Contacts People Marketing Workflows Campaigns Metri…" at bounding box center [710, 383] width 1420 height 767
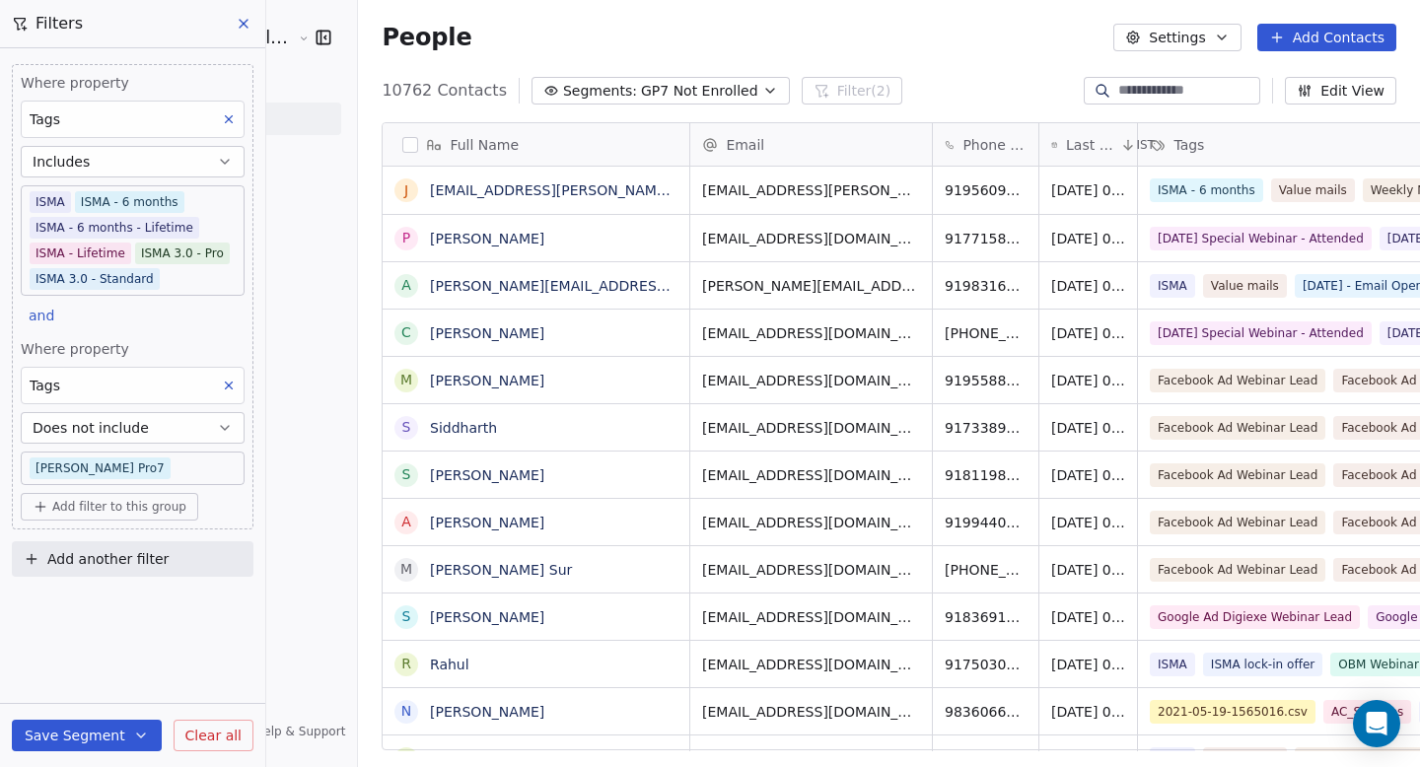
click at [641, 94] on span "GP7 Not Enrolled" at bounding box center [699, 91] width 117 height 21
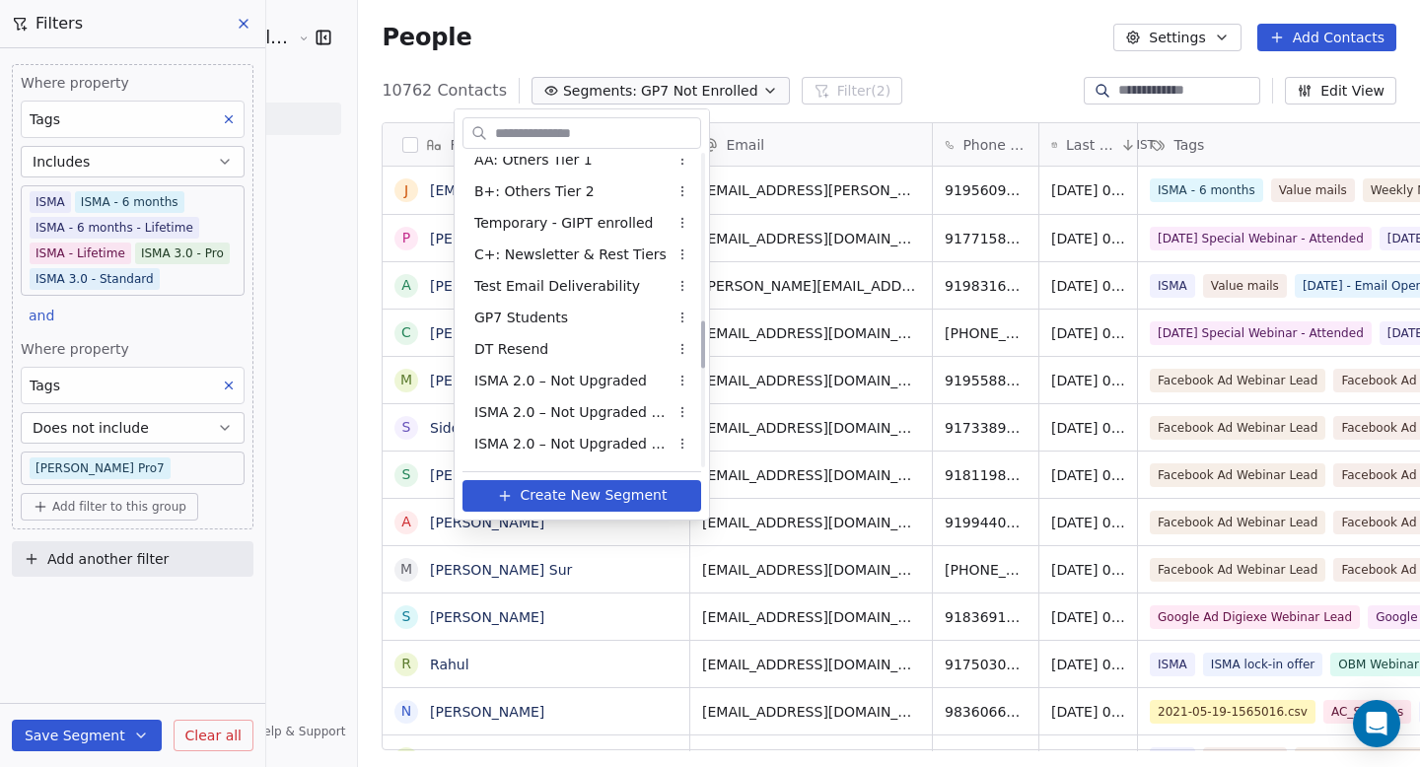
scroll to position [1073, 0]
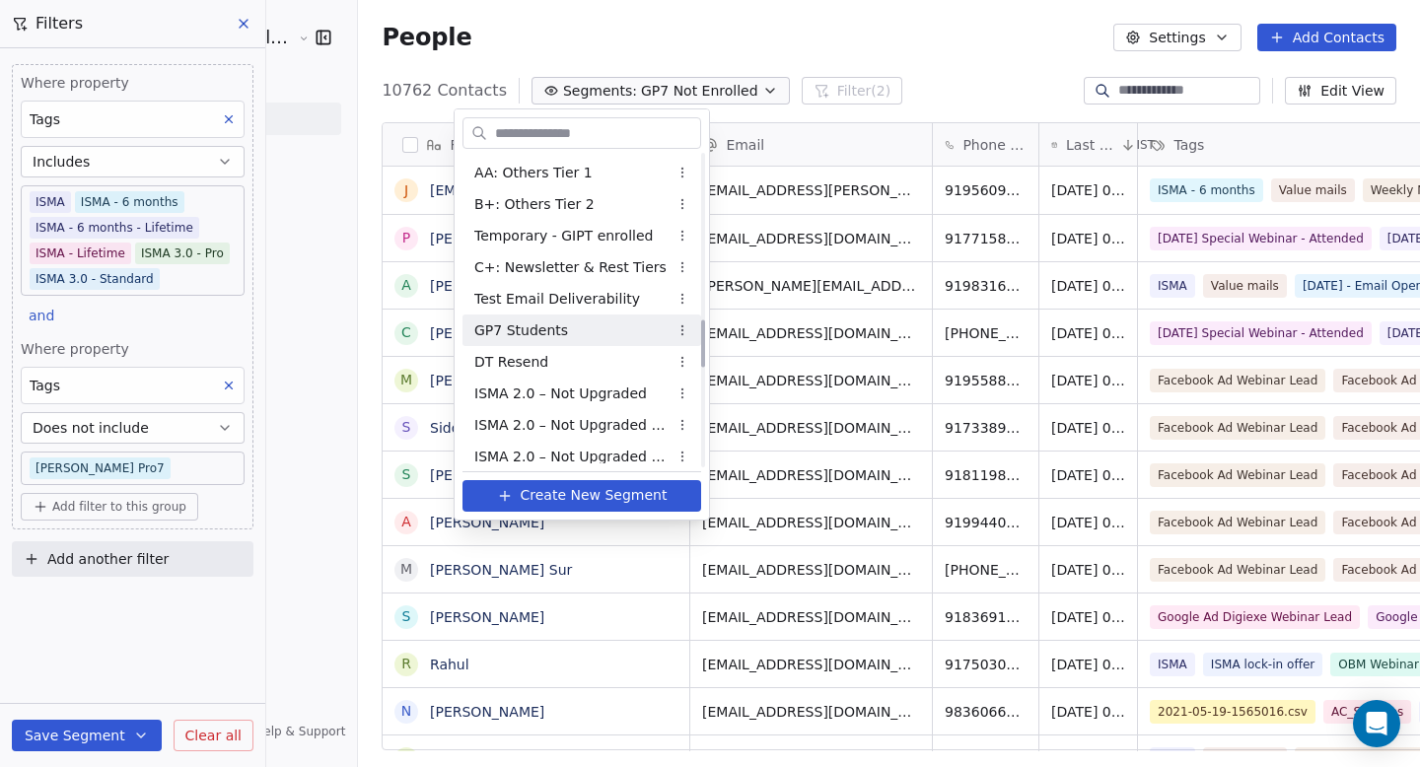
click at [582, 320] on div "GP7 Students" at bounding box center [582, 331] width 239 height 32
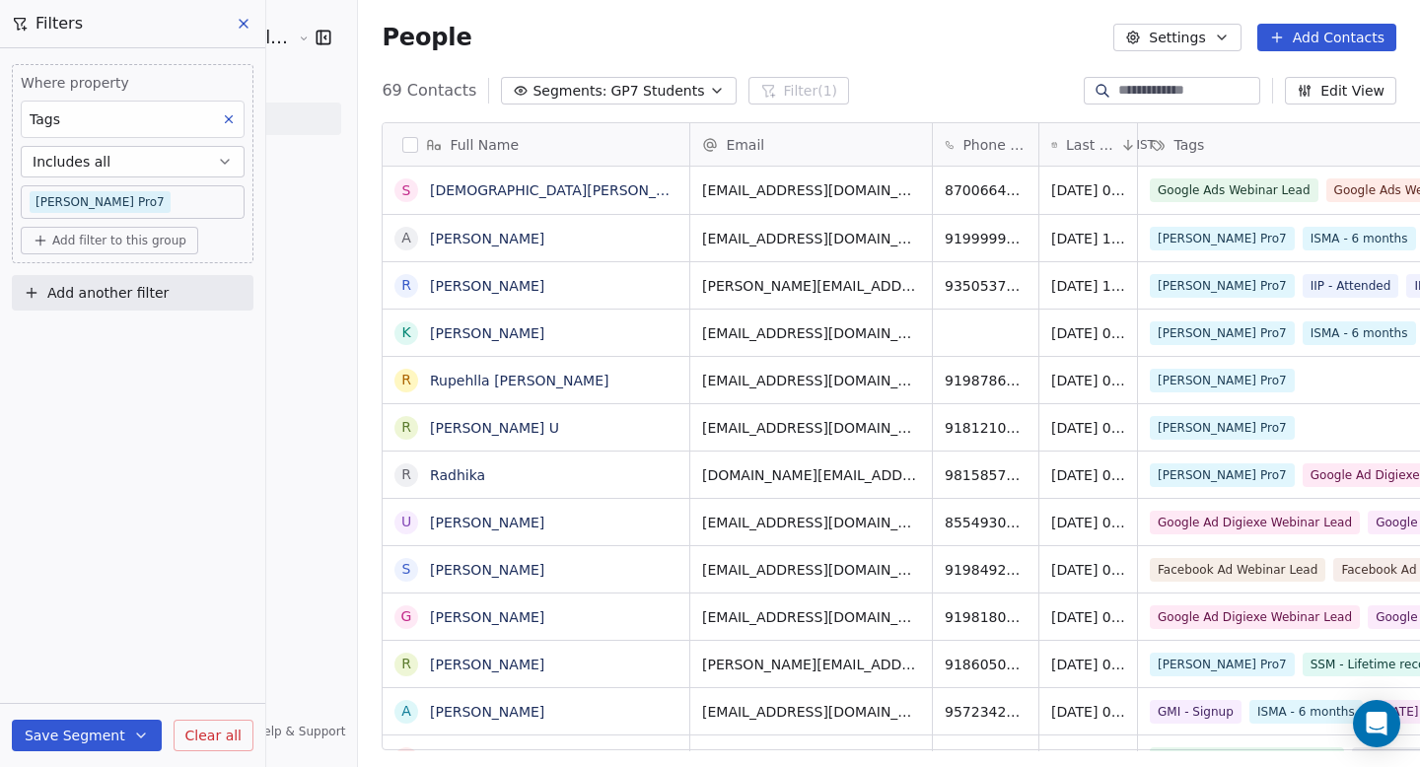
click at [590, 5] on div "People Settings Add Contacts" at bounding box center [889, 37] width 1062 height 75
click at [243, 35] on button at bounding box center [245, 24] width 30 height 28
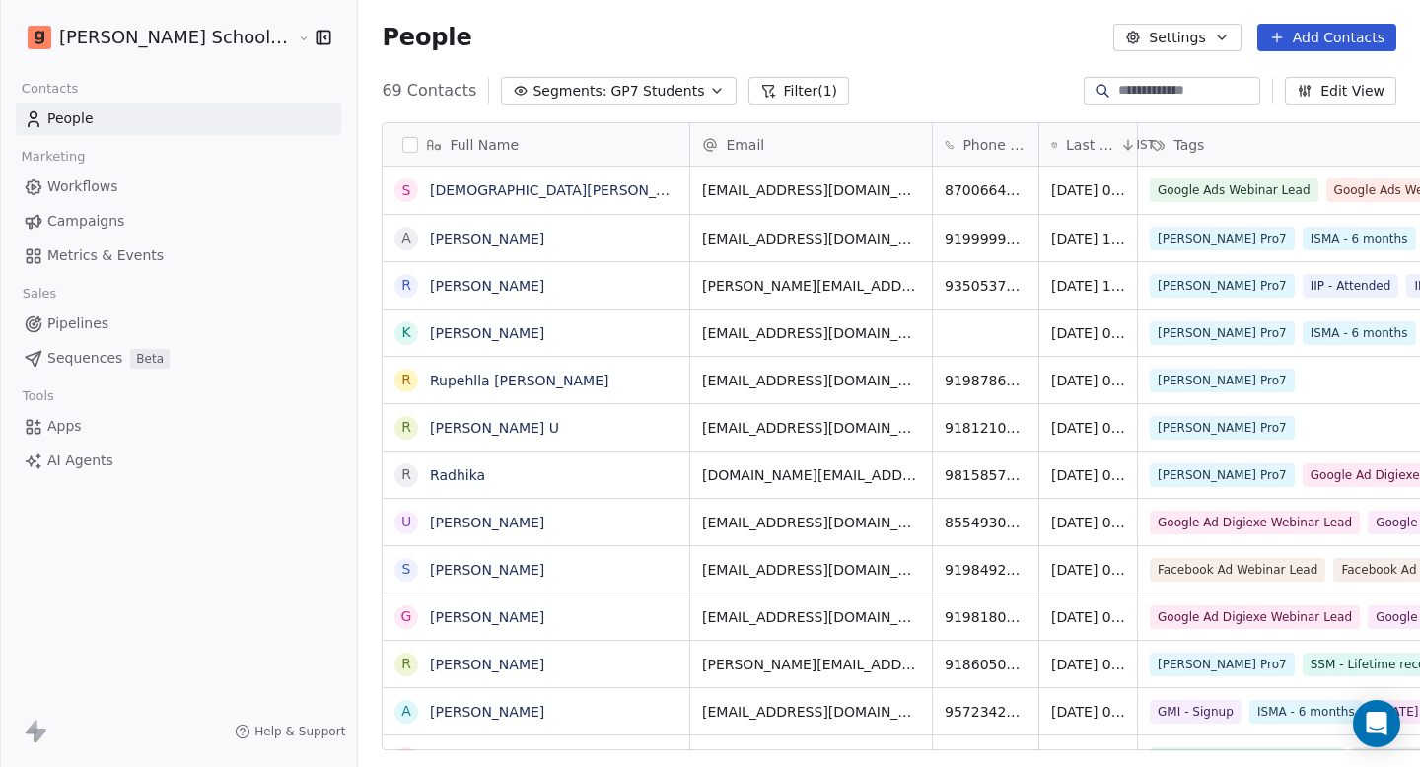
click at [611, 86] on span "GP7 Students" at bounding box center [658, 91] width 94 height 21
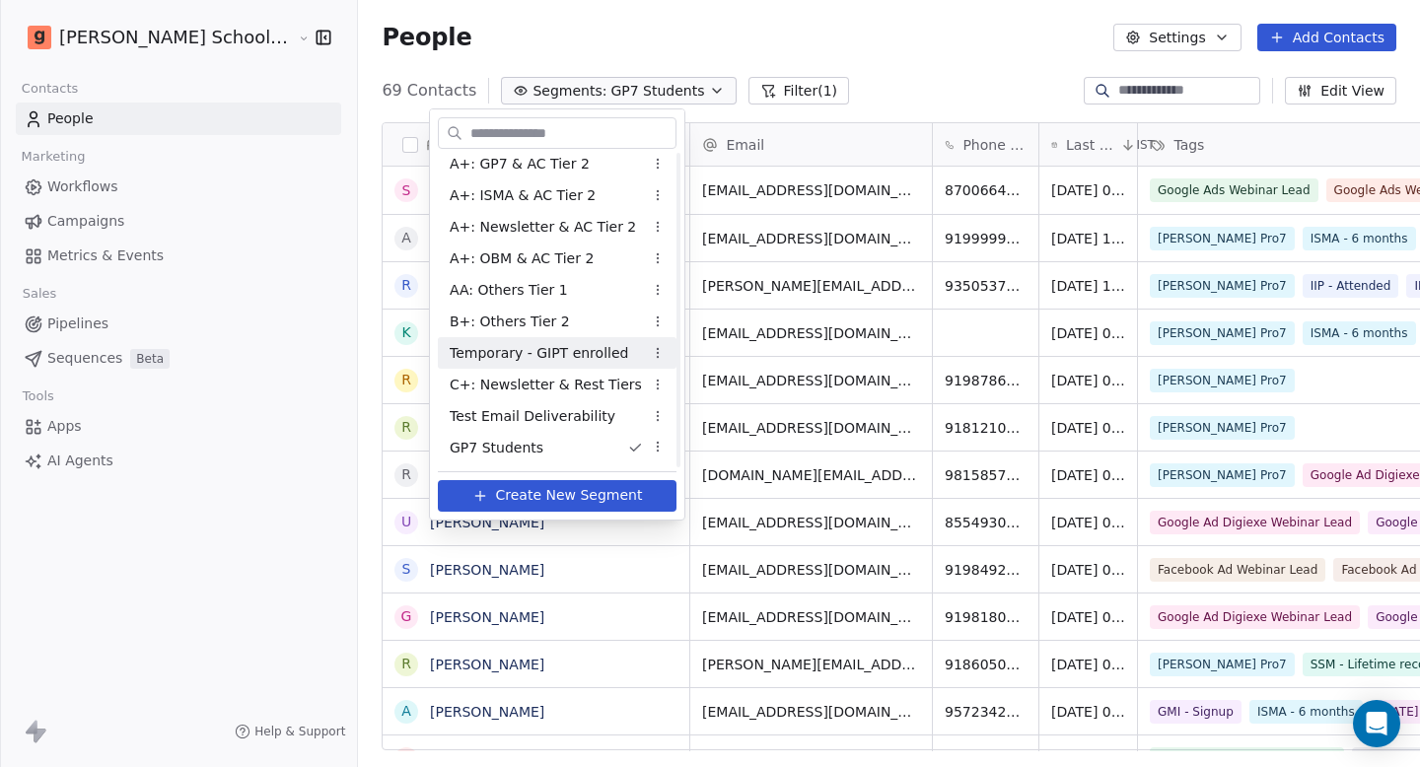
scroll to position [1713, 0]
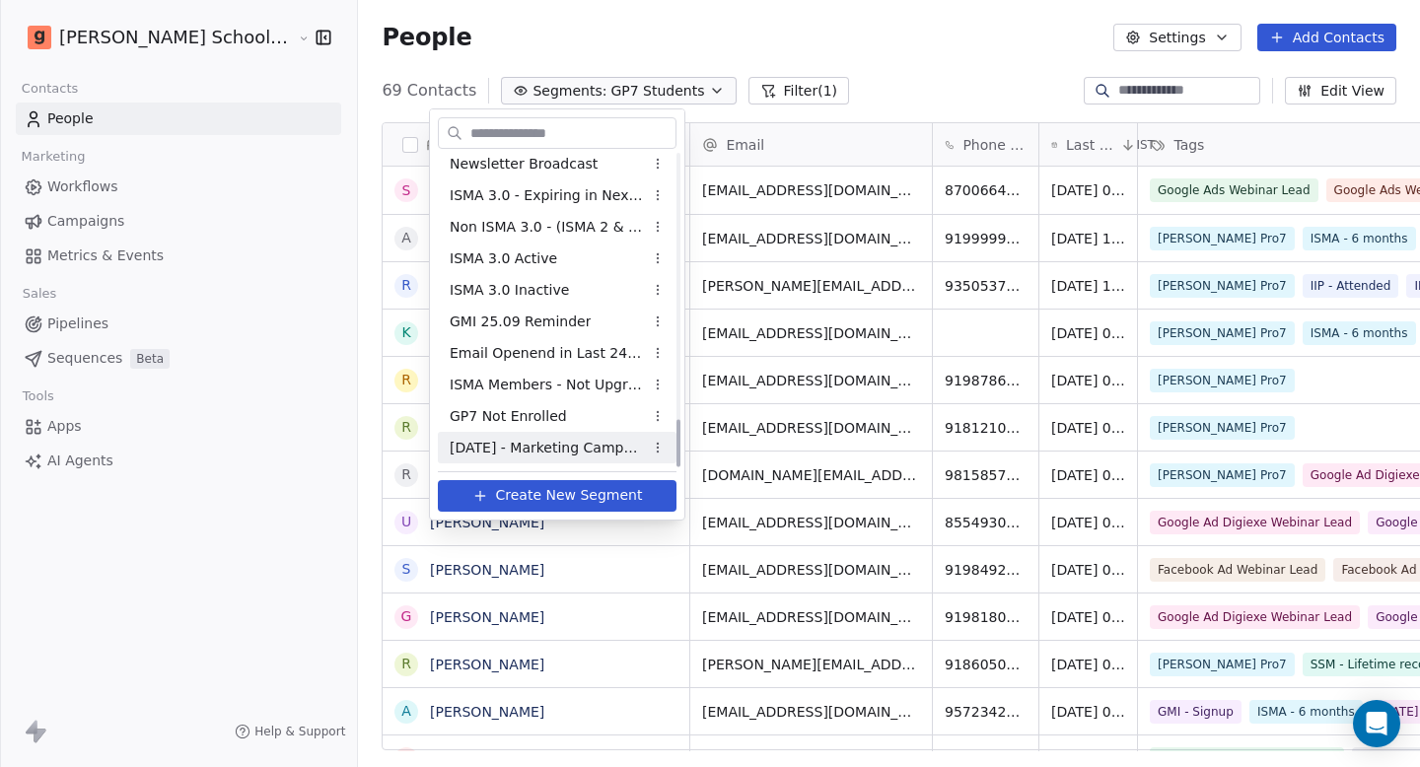
click at [536, 458] on div "[DATE] - Marketing Campaign" at bounding box center [557, 448] width 239 height 32
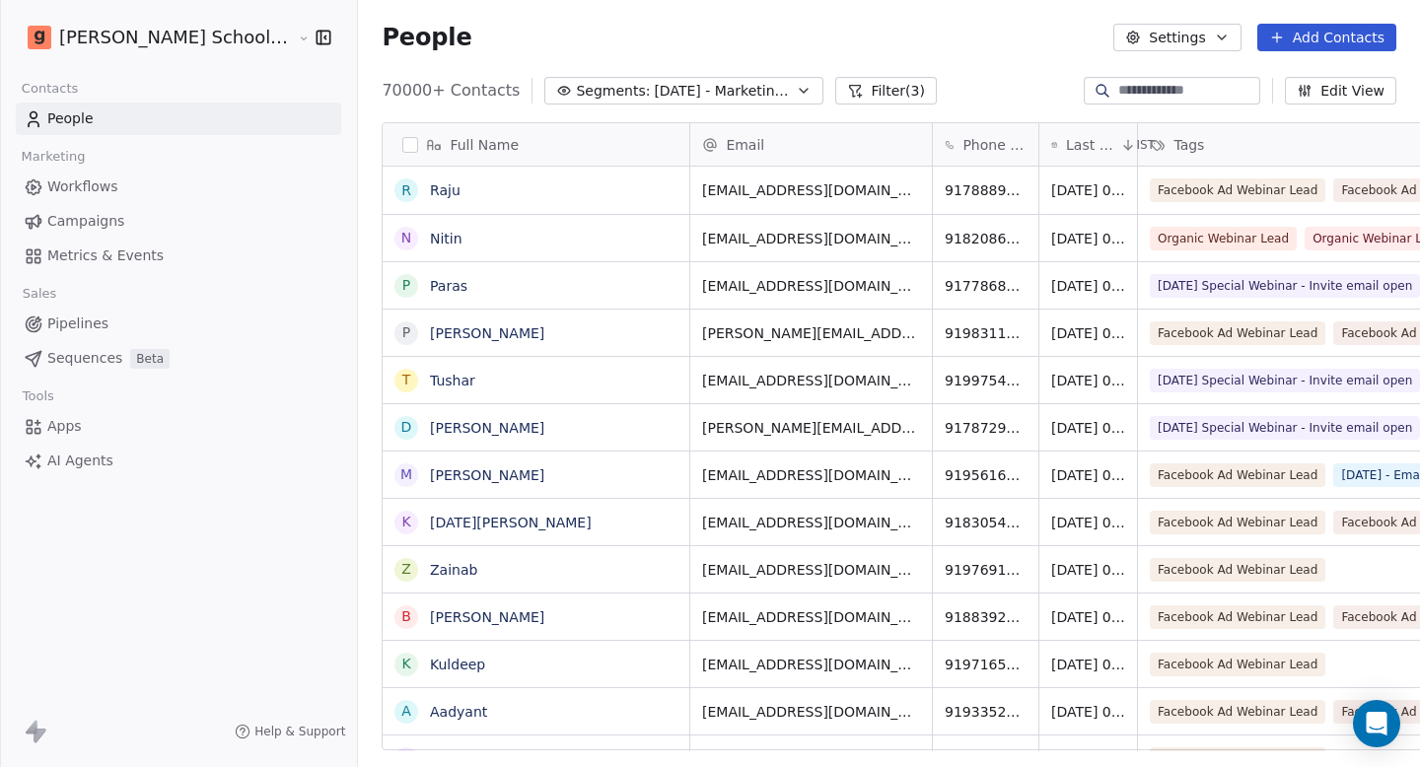
click at [836, 88] on button "Filter (3)" at bounding box center [887, 91] width 102 height 28
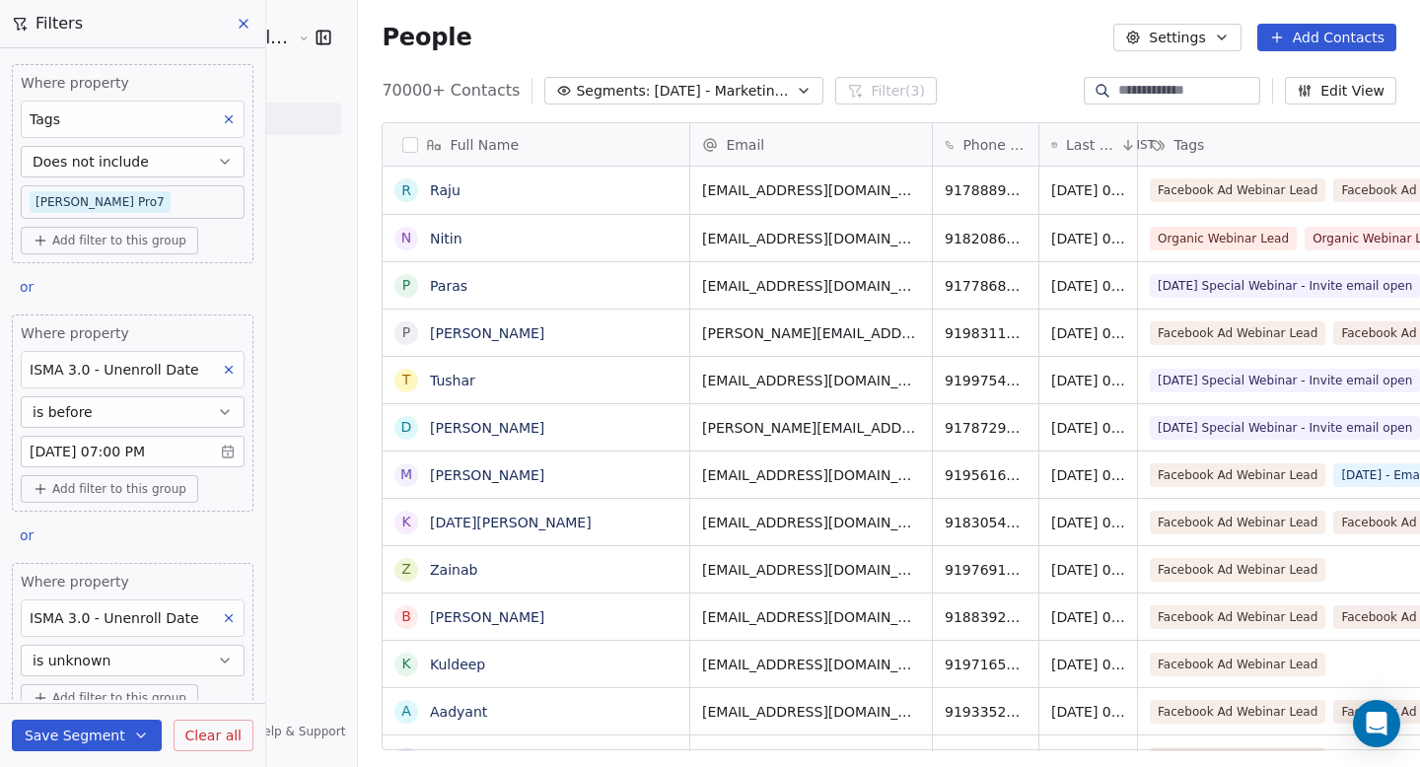
scroll to position [75, 0]
click at [172, 202] on body "Goela School of Finance LLP Contacts People Marketing Workflows Campaigns Metri…" at bounding box center [710, 383] width 1420 height 767
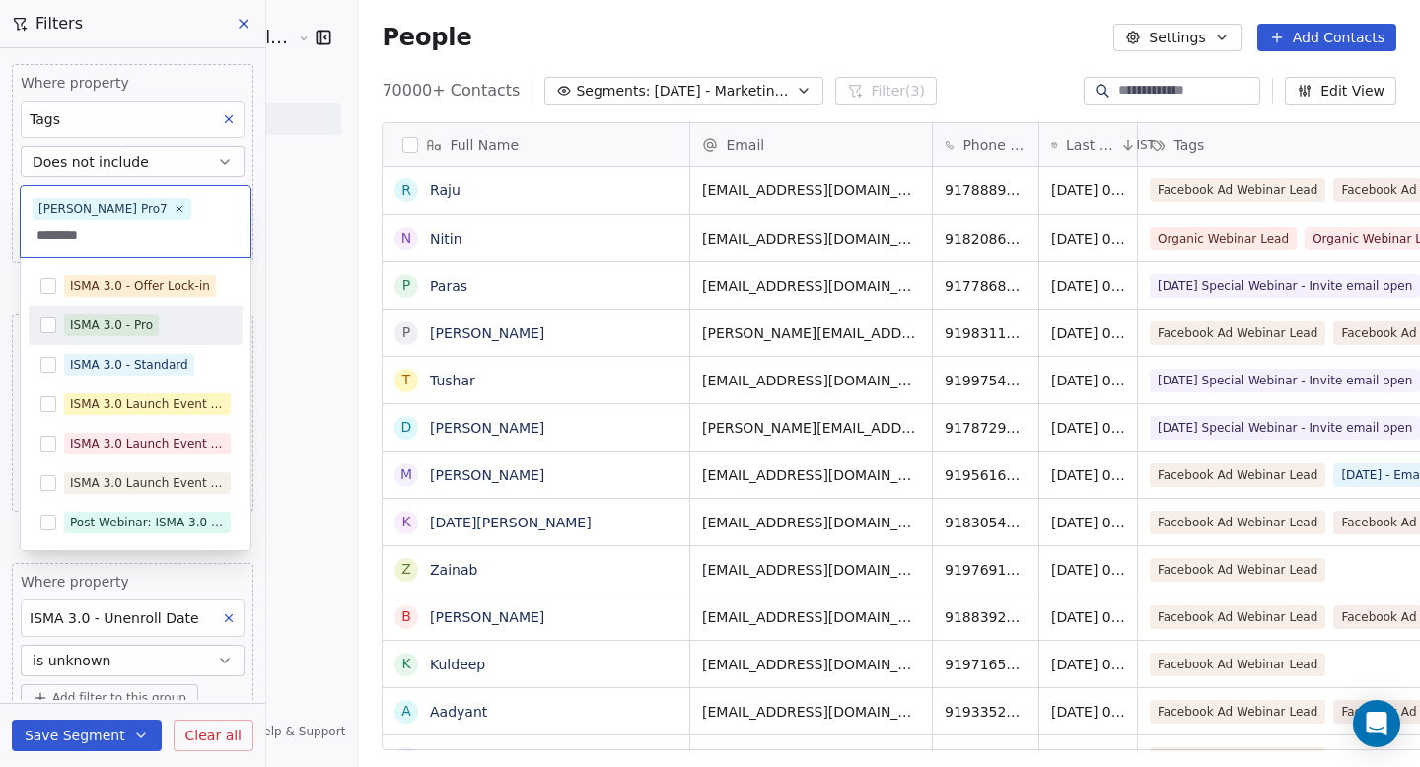
type input "********"
click at [42, 318] on button "Suggestions" at bounding box center [48, 326] width 16 height 16
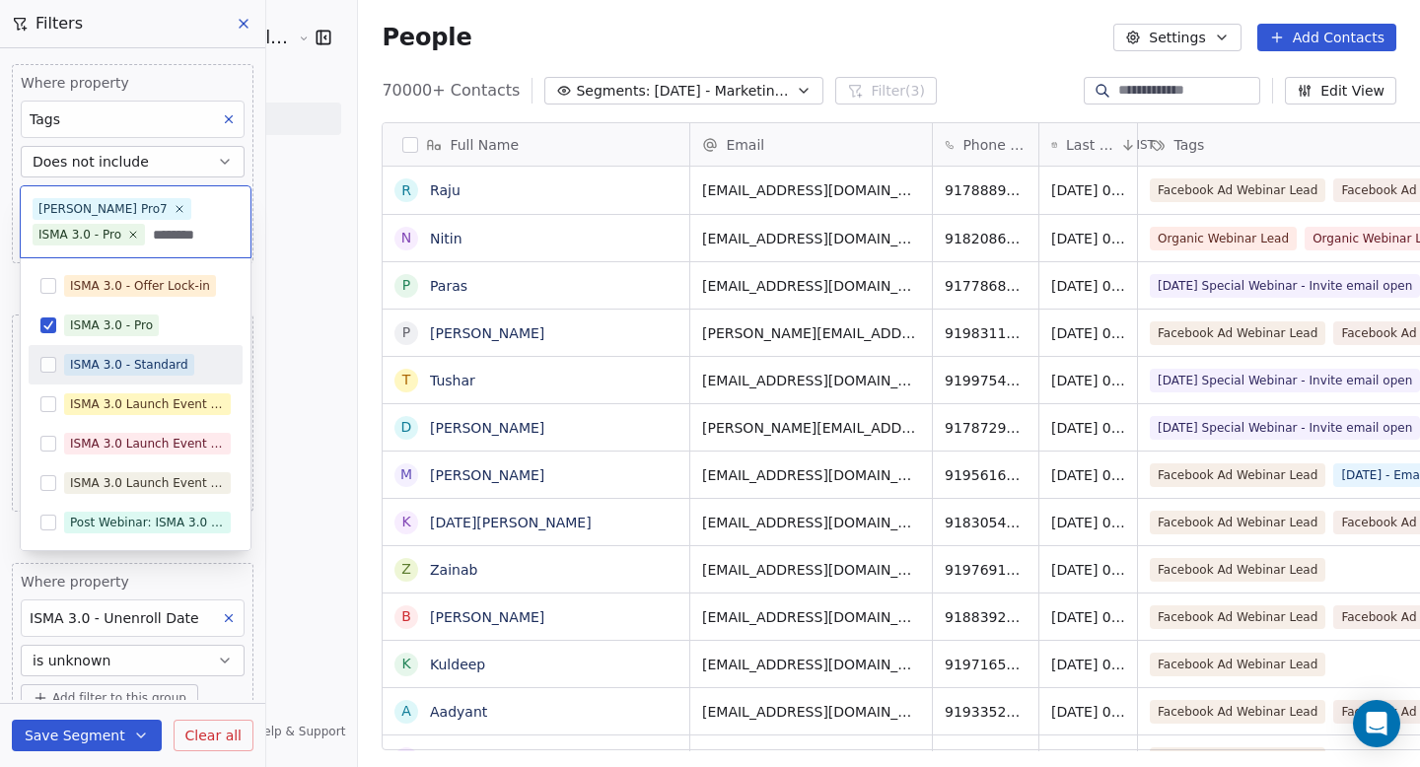
type input "********"
click at [51, 367] on button "Suggestions" at bounding box center [48, 365] width 16 height 16
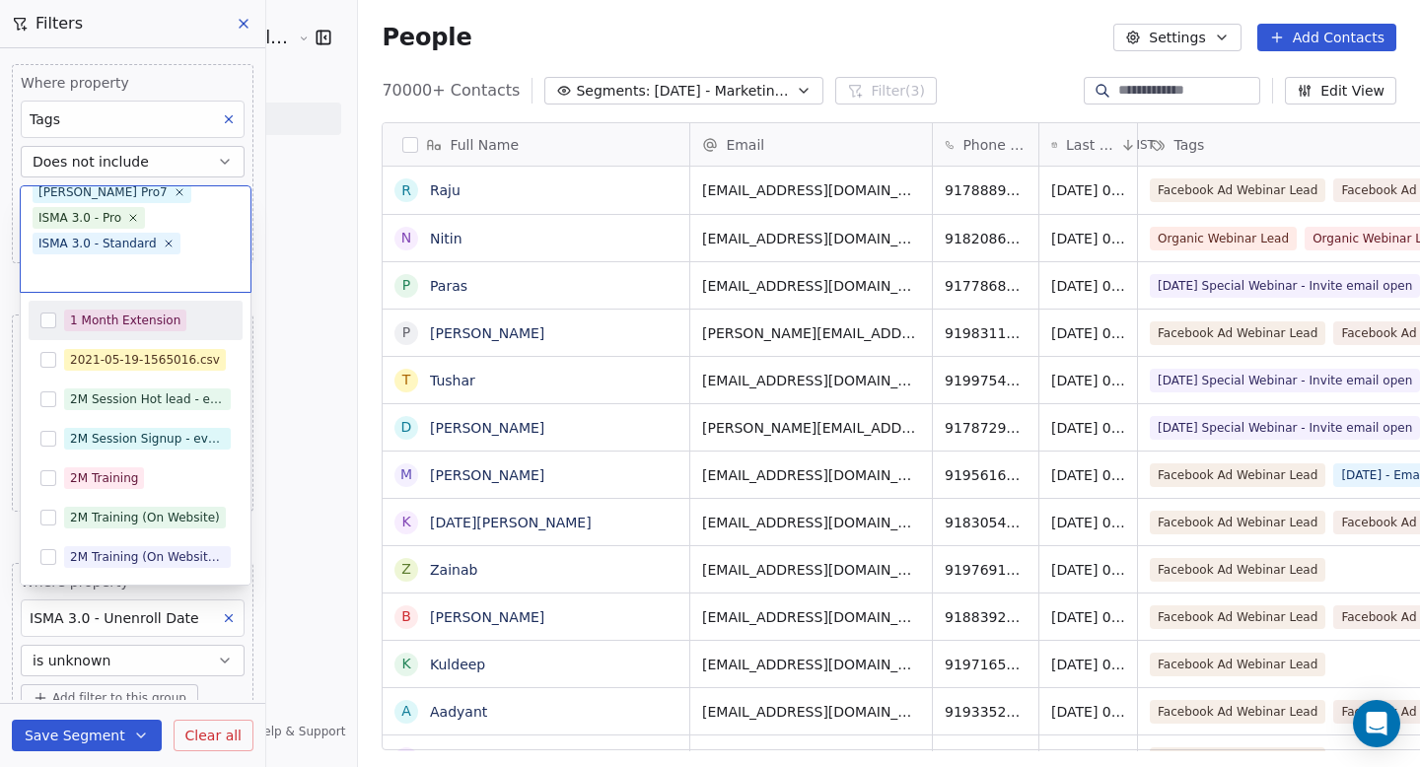
click at [245, 163] on html "Goela School of Finance LLP Contacts People Marketing Workflows Campaigns Metri…" at bounding box center [710, 383] width 1420 height 767
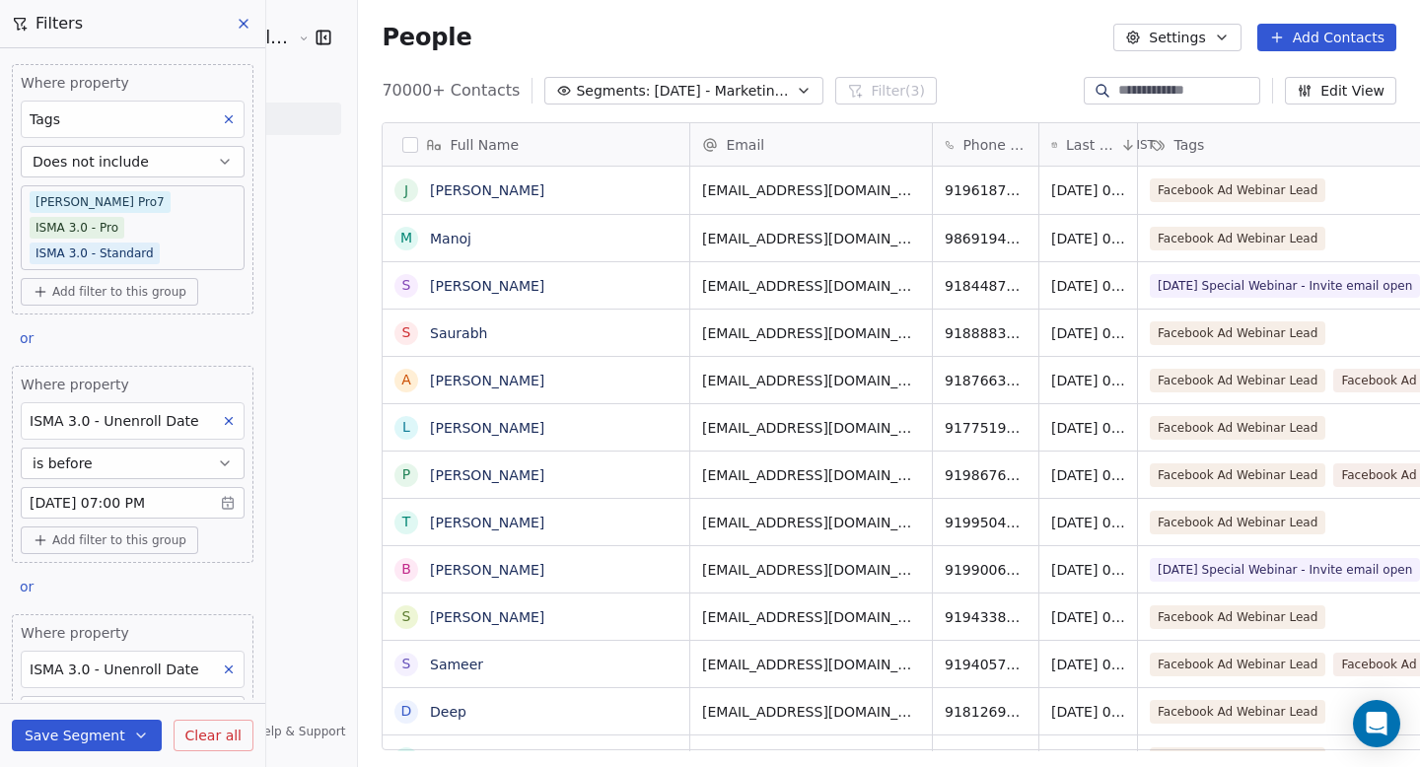
click at [402, 146] on button "button" at bounding box center [410, 145] width 16 height 16
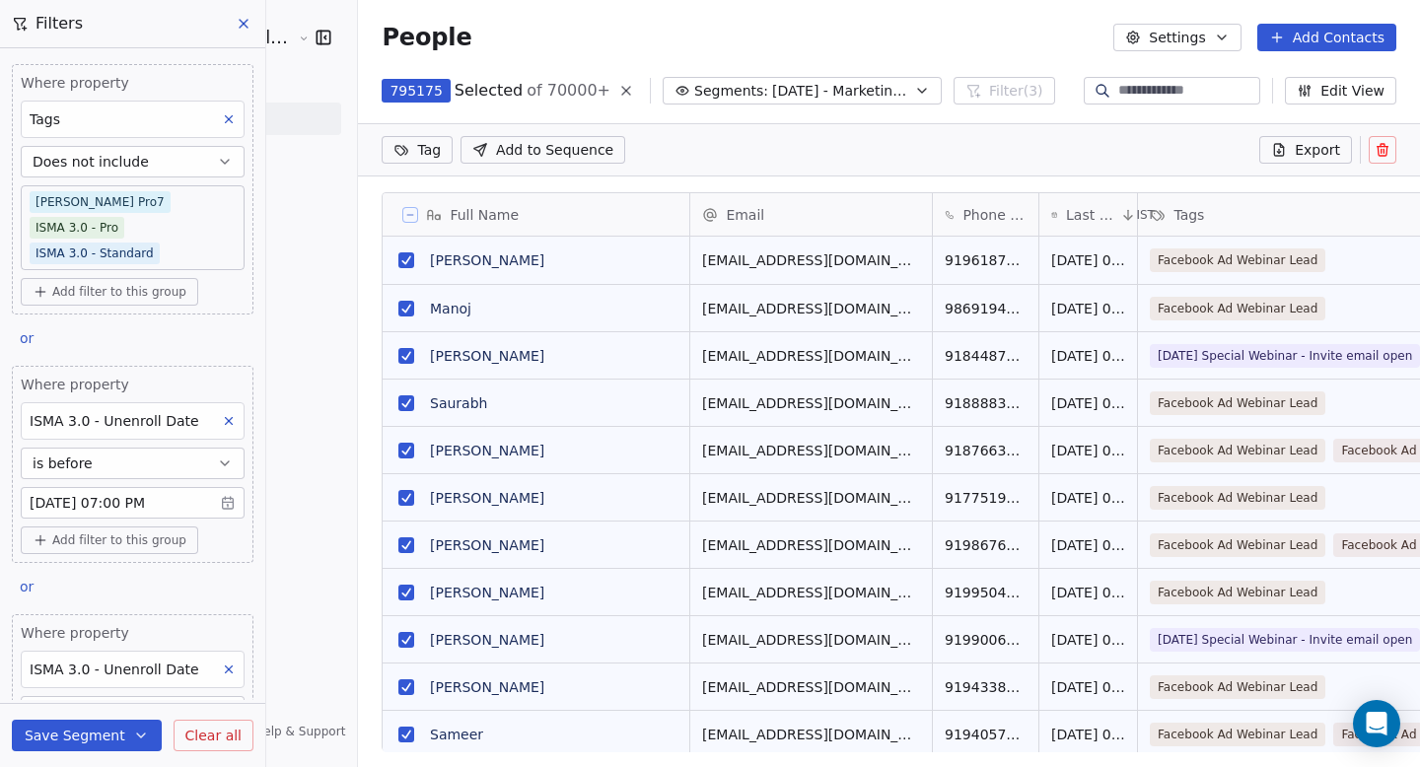
click at [405, 211] on icon at bounding box center [410, 215] width 10 height 10
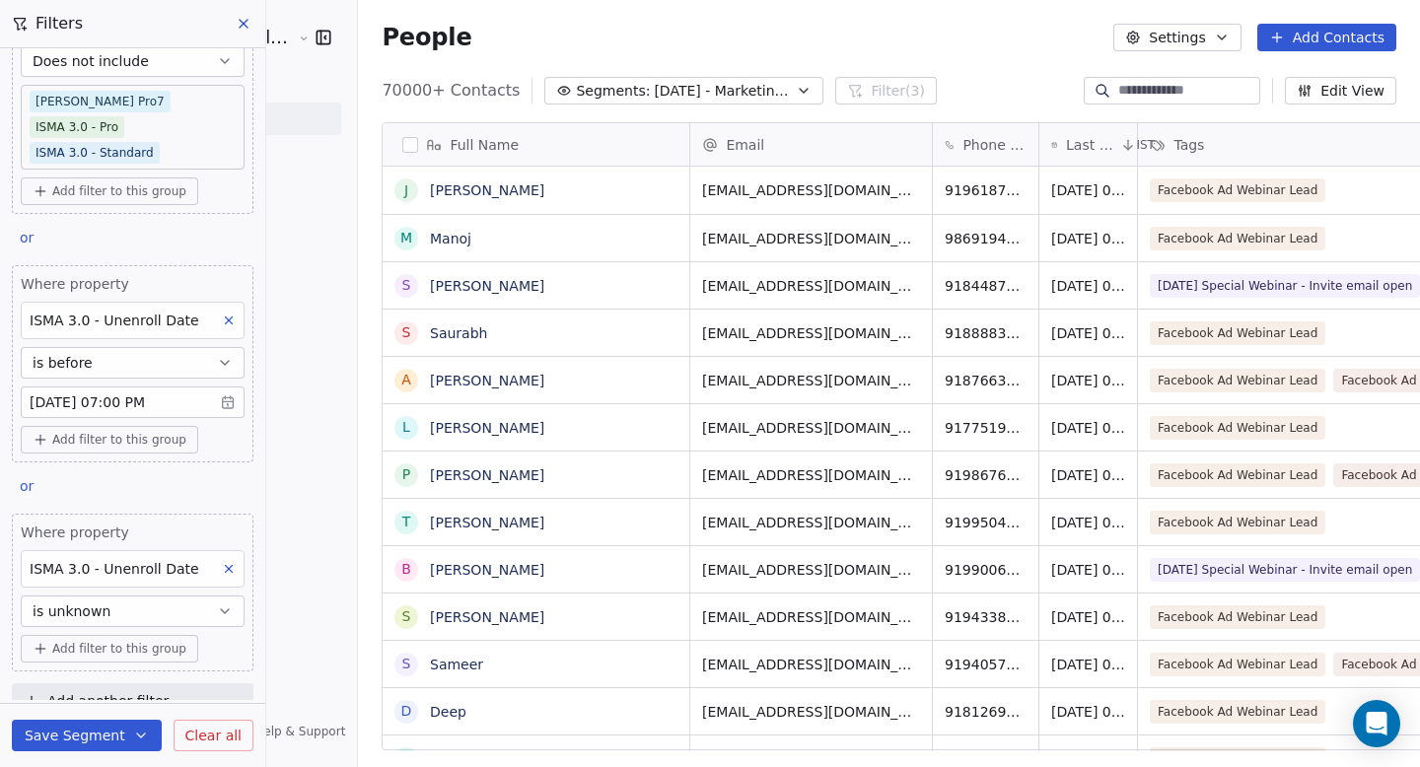
click at [89, 432] on span "Add filter to this group" at bounding box center [119, 440] width 134 height 16
click at [98, 456] on span "Contact properties" at bounding box center [105, 456] width 128 height 21
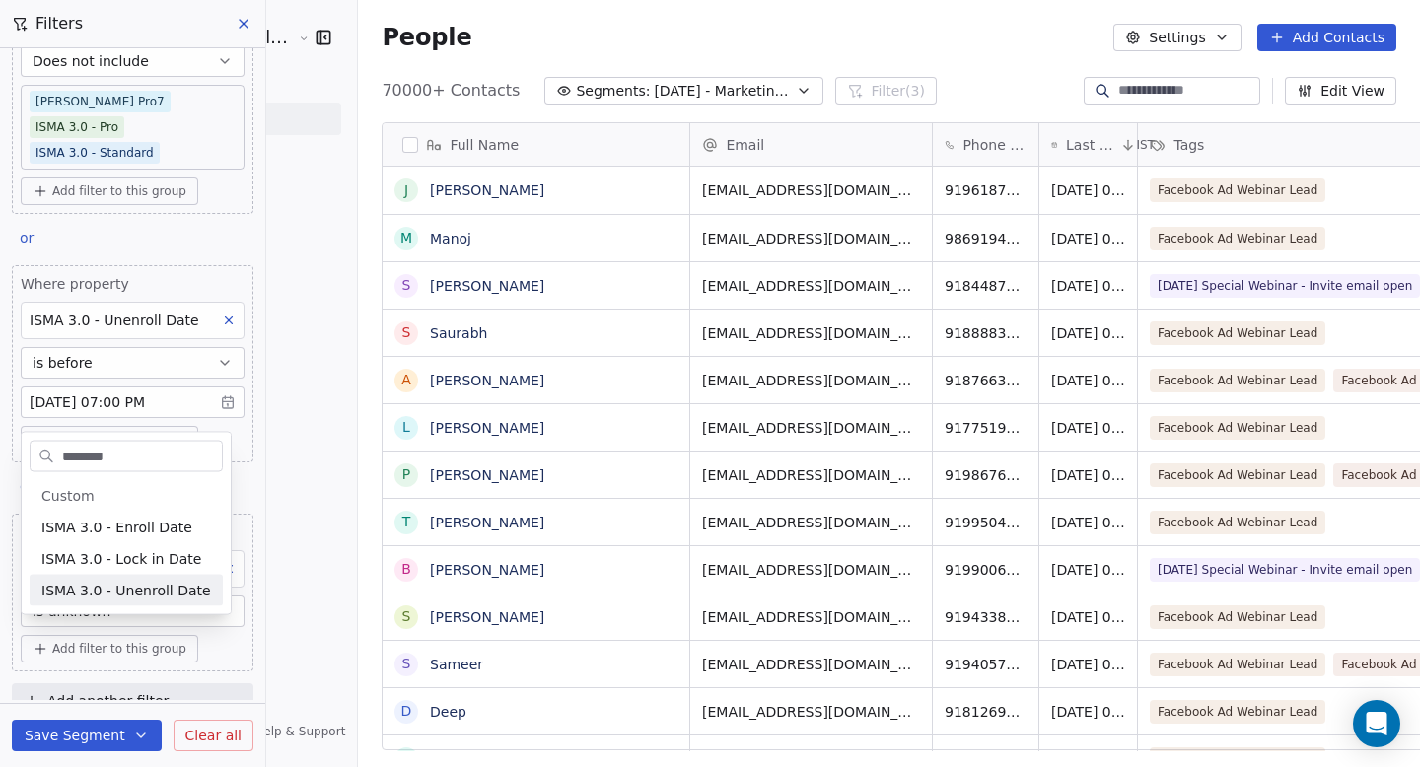
type input "********"
click at [136, 590] on span "ISMA 3.0 - Unenroll Date" at bounding box center [126, 591] width 170 height 20
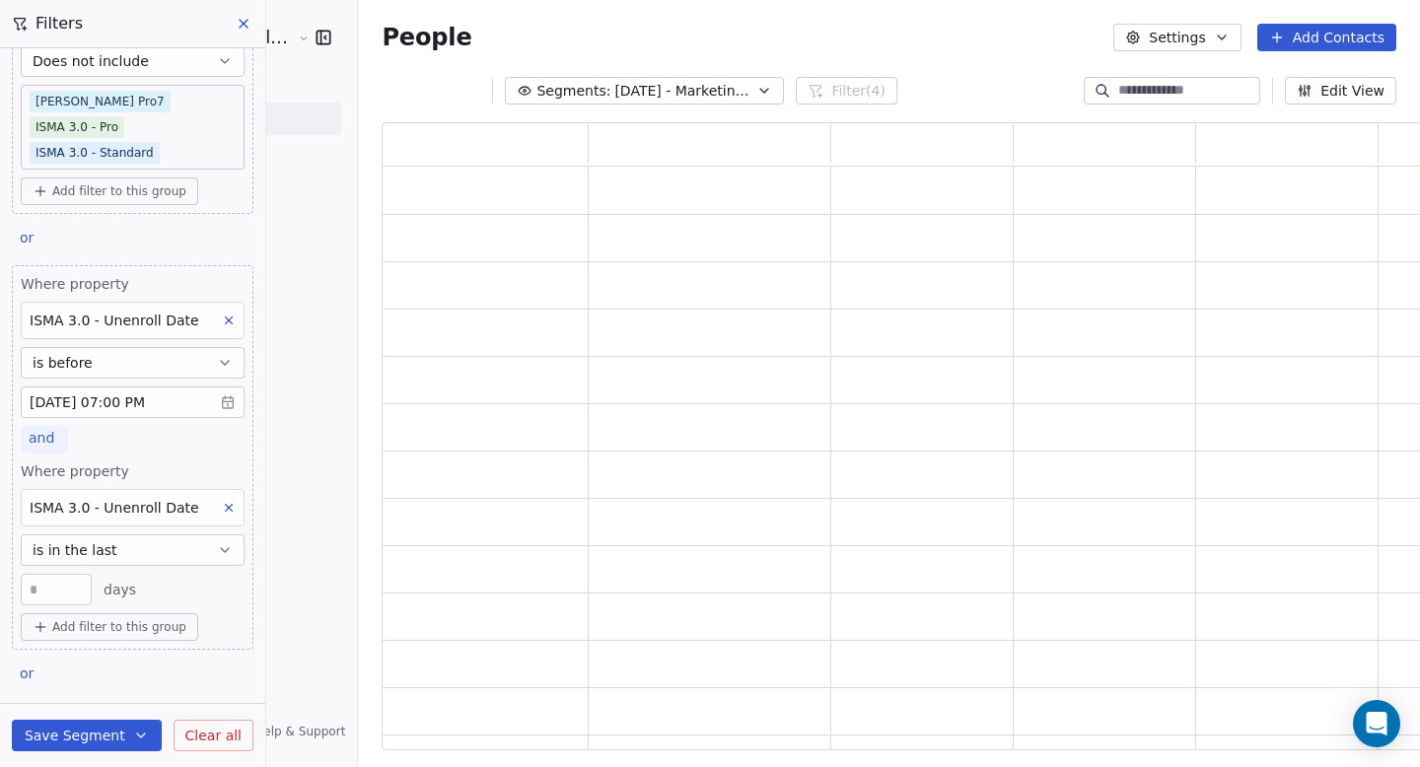
click at [49, 430] on span "and" at bounding box center [42, 438] width 26 height 16
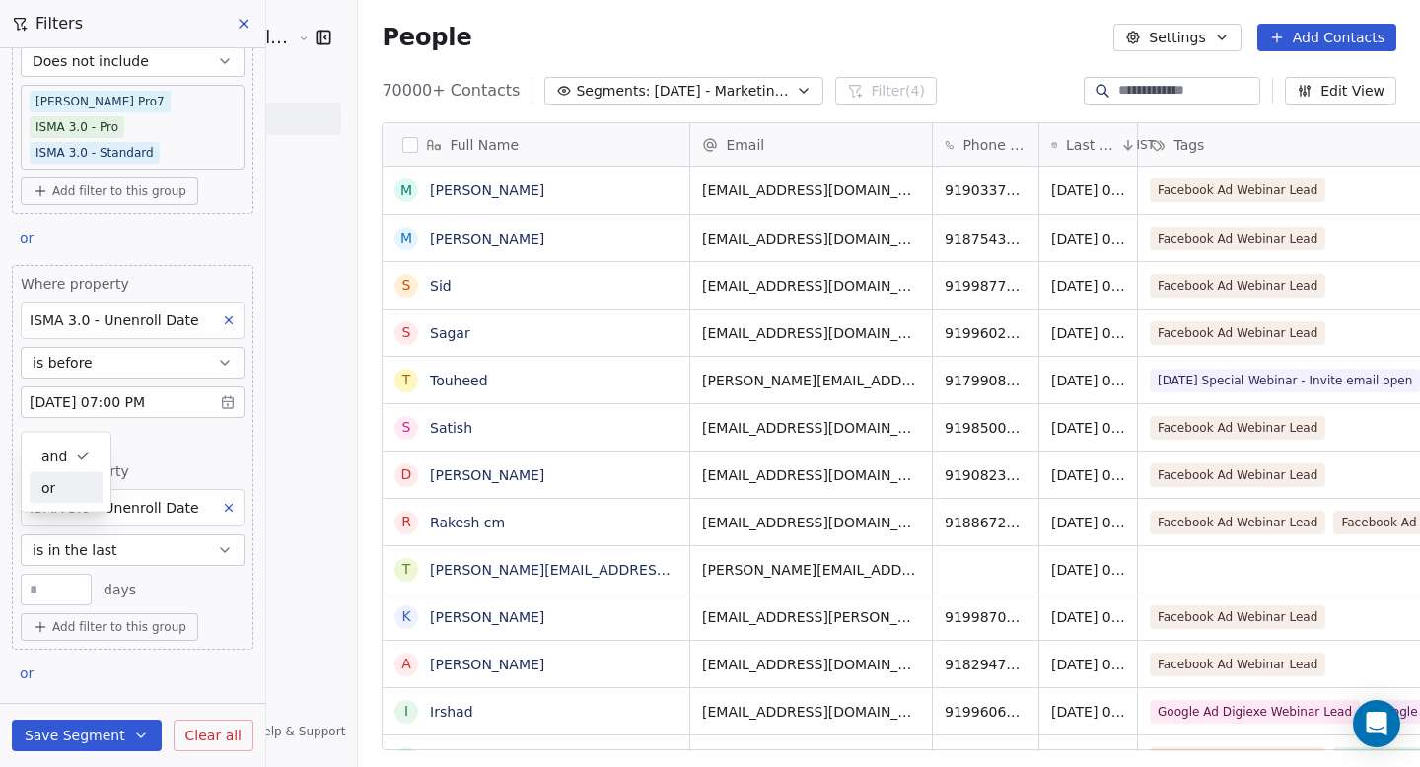
click at [72, 477] on div "or" at bounding box center [65, 487] width 49 height 21
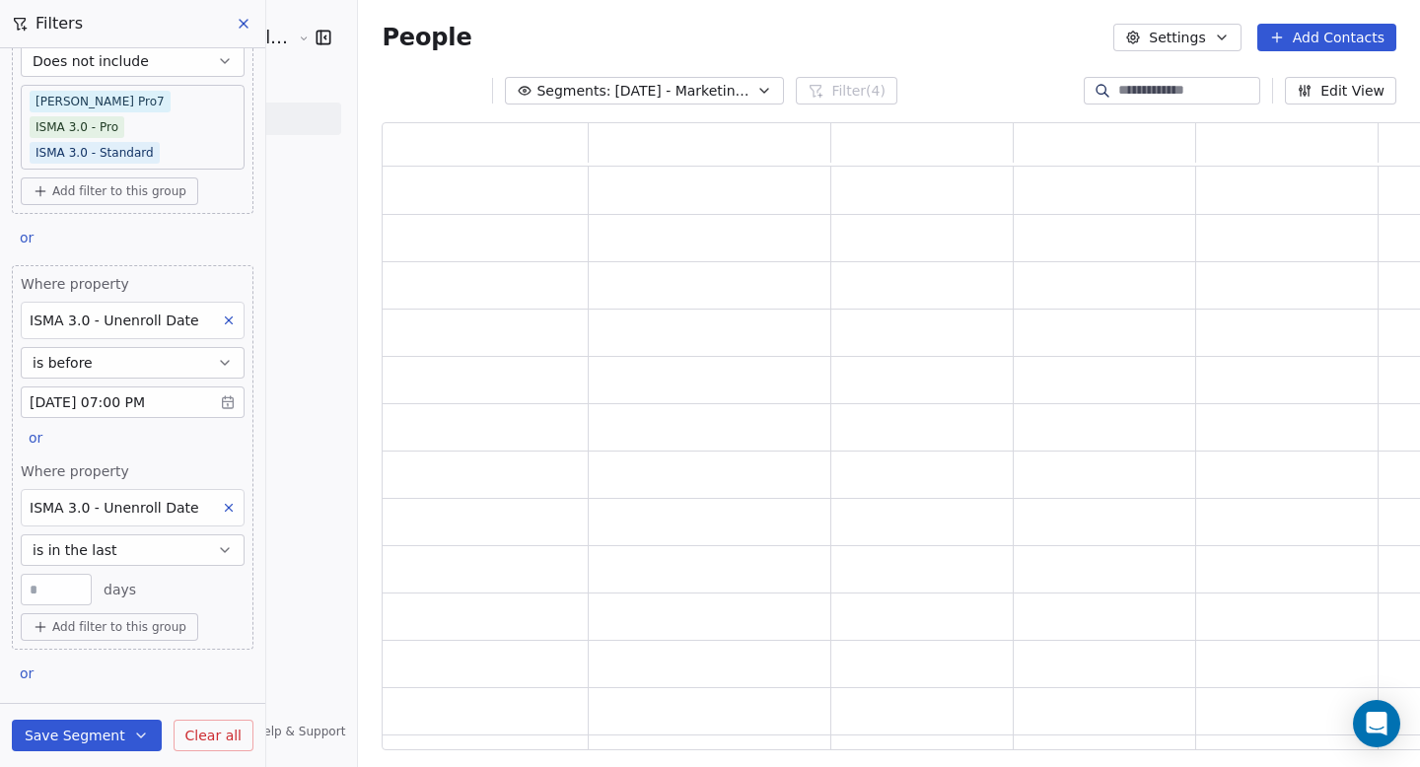
click at [124, 535] on button "is in the last" at bounding box center [133, 551] width 224 height 32
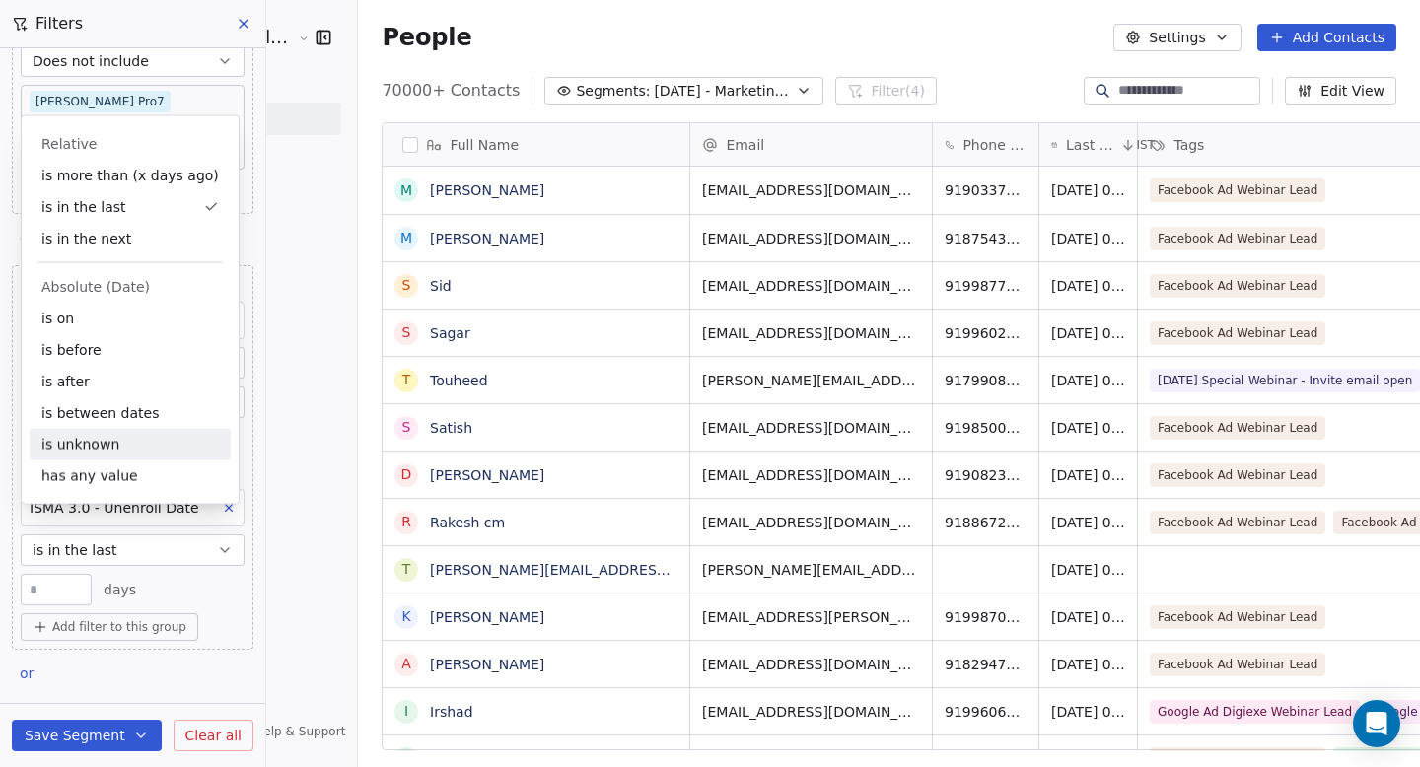
click at [114, 440] on div "is unknown" at bounding box center [130, 445] width 201 height 32
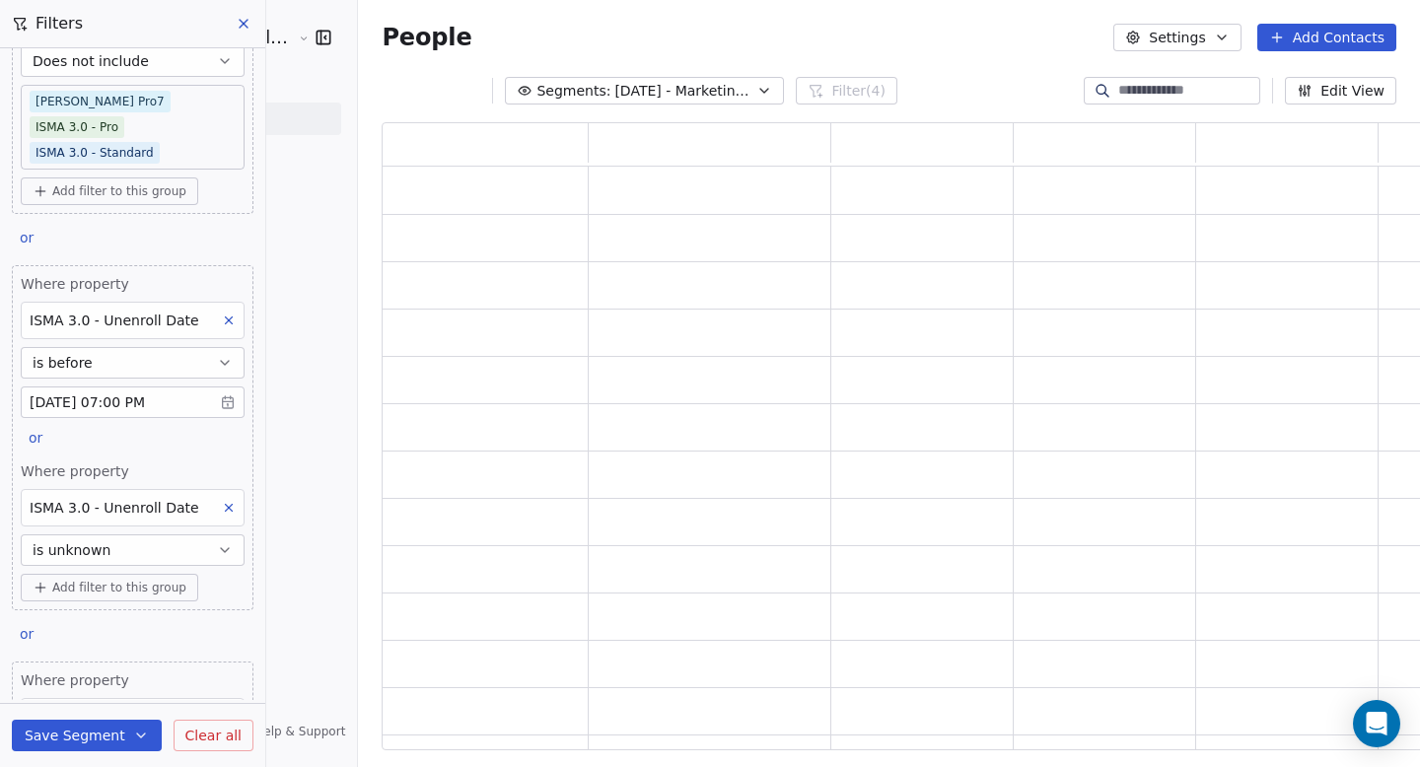
scroll to position [16, 16]
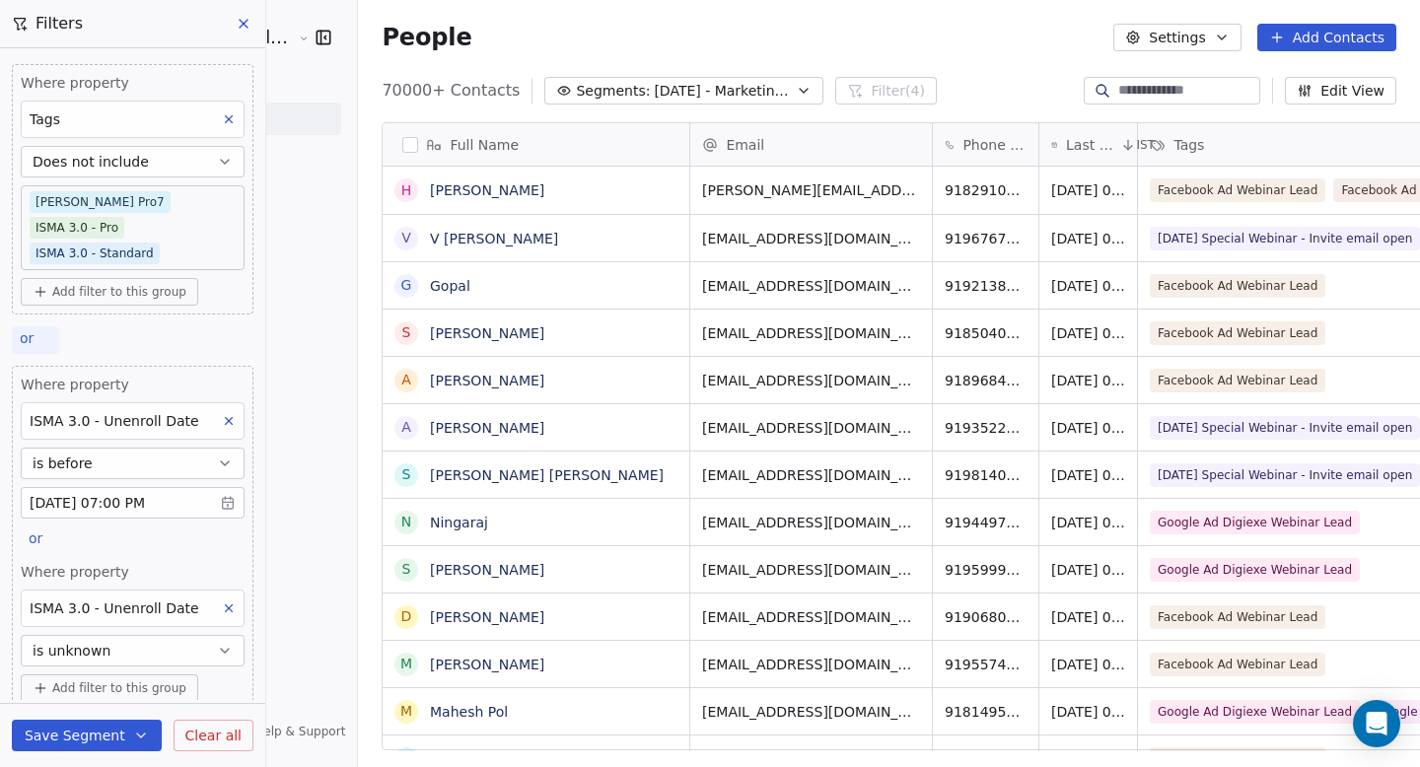
click at [31, 330] on span "or" at bounding box center [27, 338] width 14 height 16
click at [41, 348] on span "and" at bounding box center [46, 357] width 26 height 21
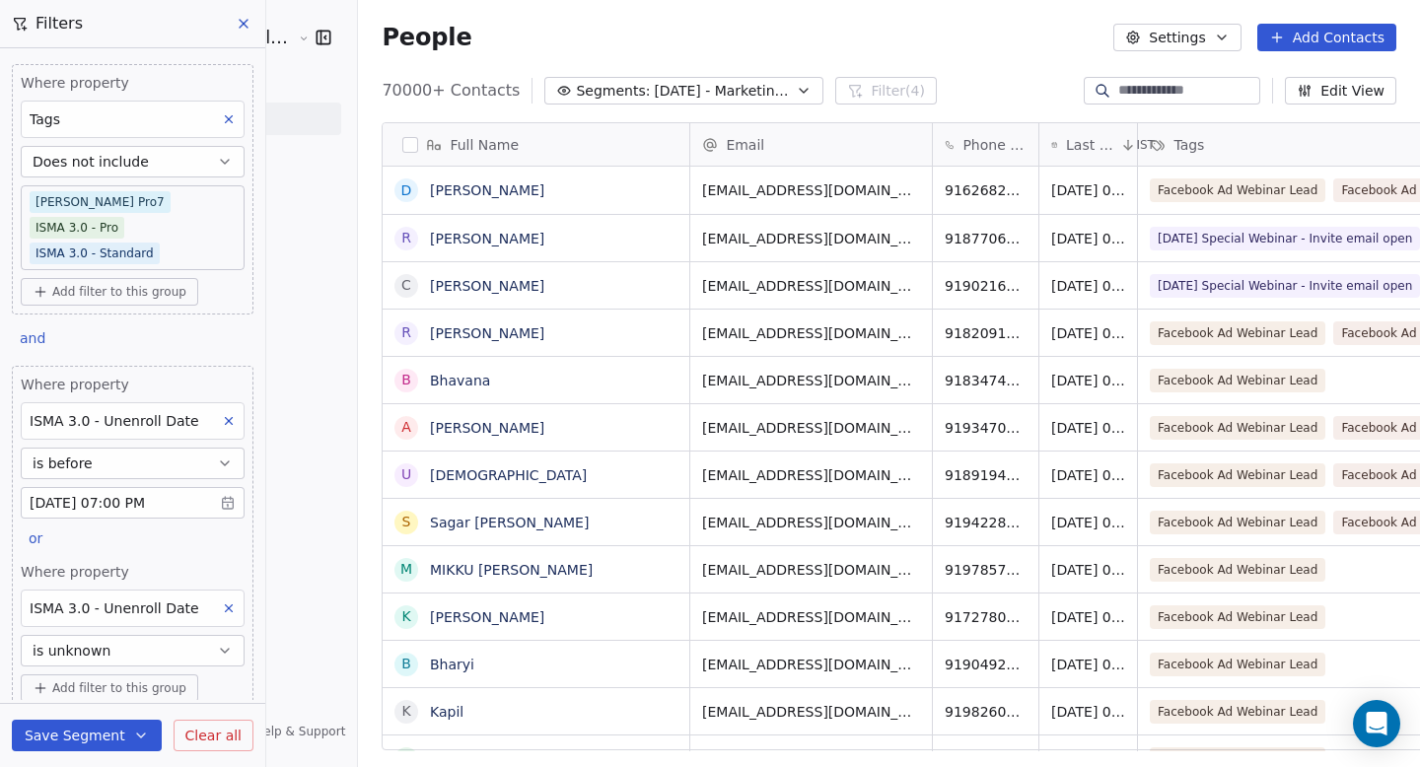
scroll to position [661, 1115]
click at [163, 225] on body "Goela School of Finance LLP Contacts People Marketing Workflows Campaigns Metri…" at bounding box center [710, 383] width 1420 height 767
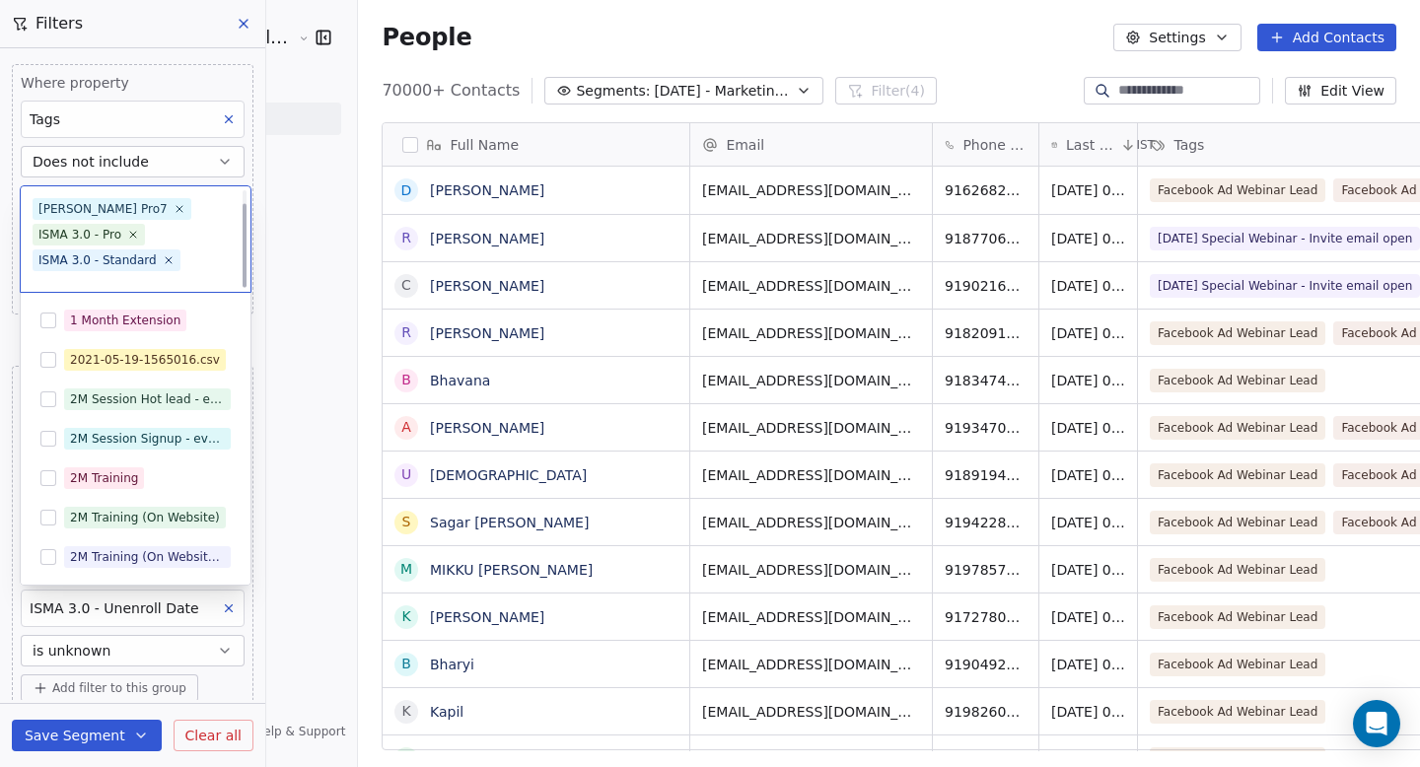
scroll to position [17, 0]
click at [165, 241] on icon at bounding box center [168, 244] width 7 height 7
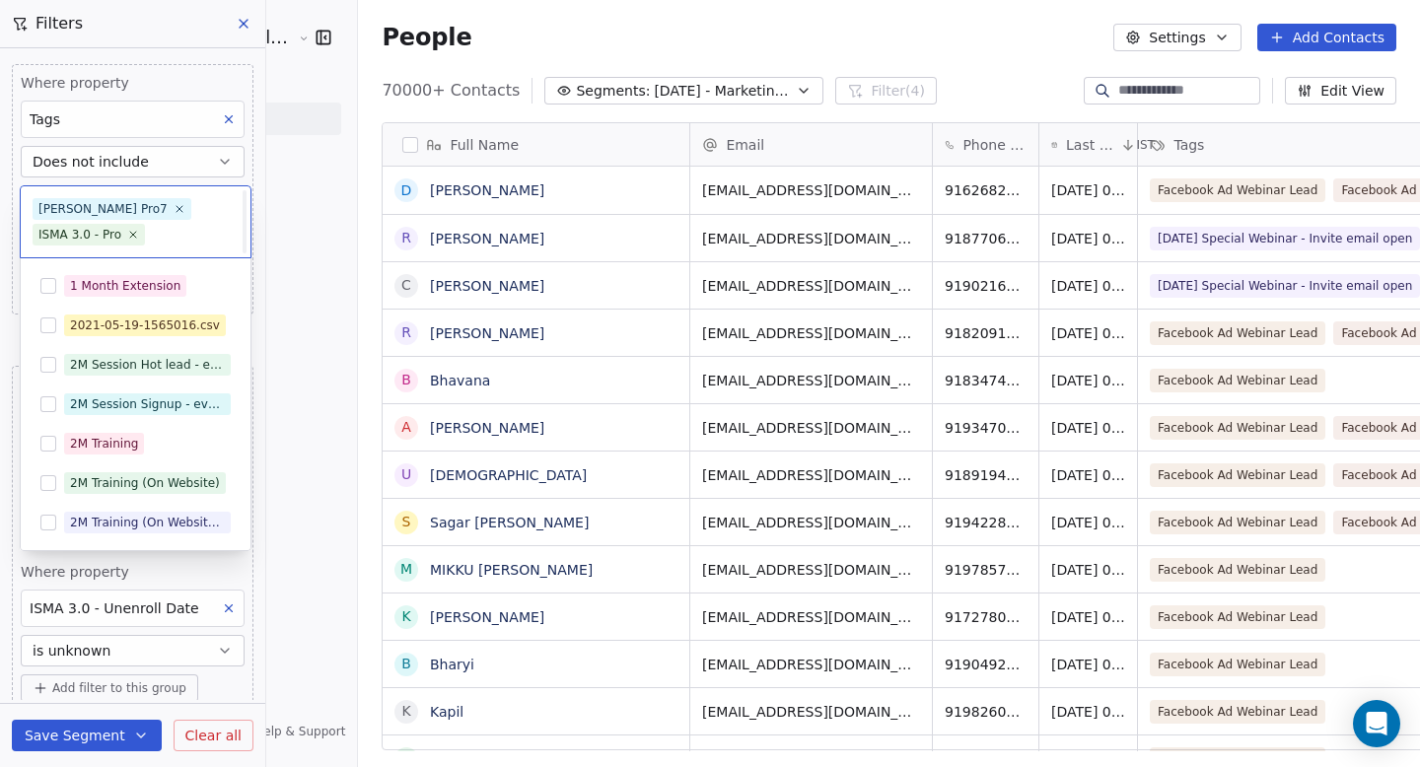
click at [136, 234] on icon at bounding box center [133, 235] width 12 height 12
click at [244, 100] on html "Goela School of Finance LLP Contacts People Marketing Workflows Campaigns Metri…" at bounding box center [710, 383] width 1420 height 767
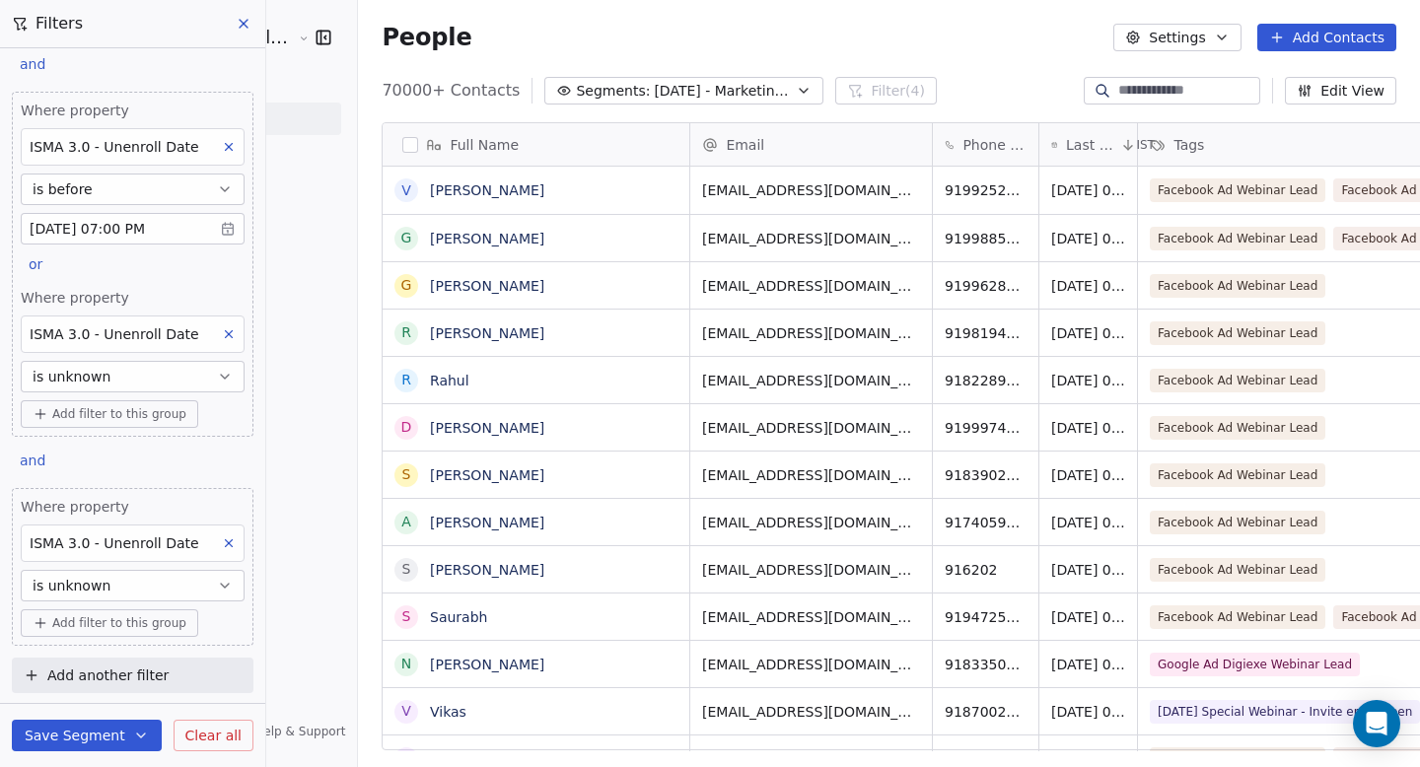
click at [226, 545] on icon at bounding box center [229, 544] width 7 height 7
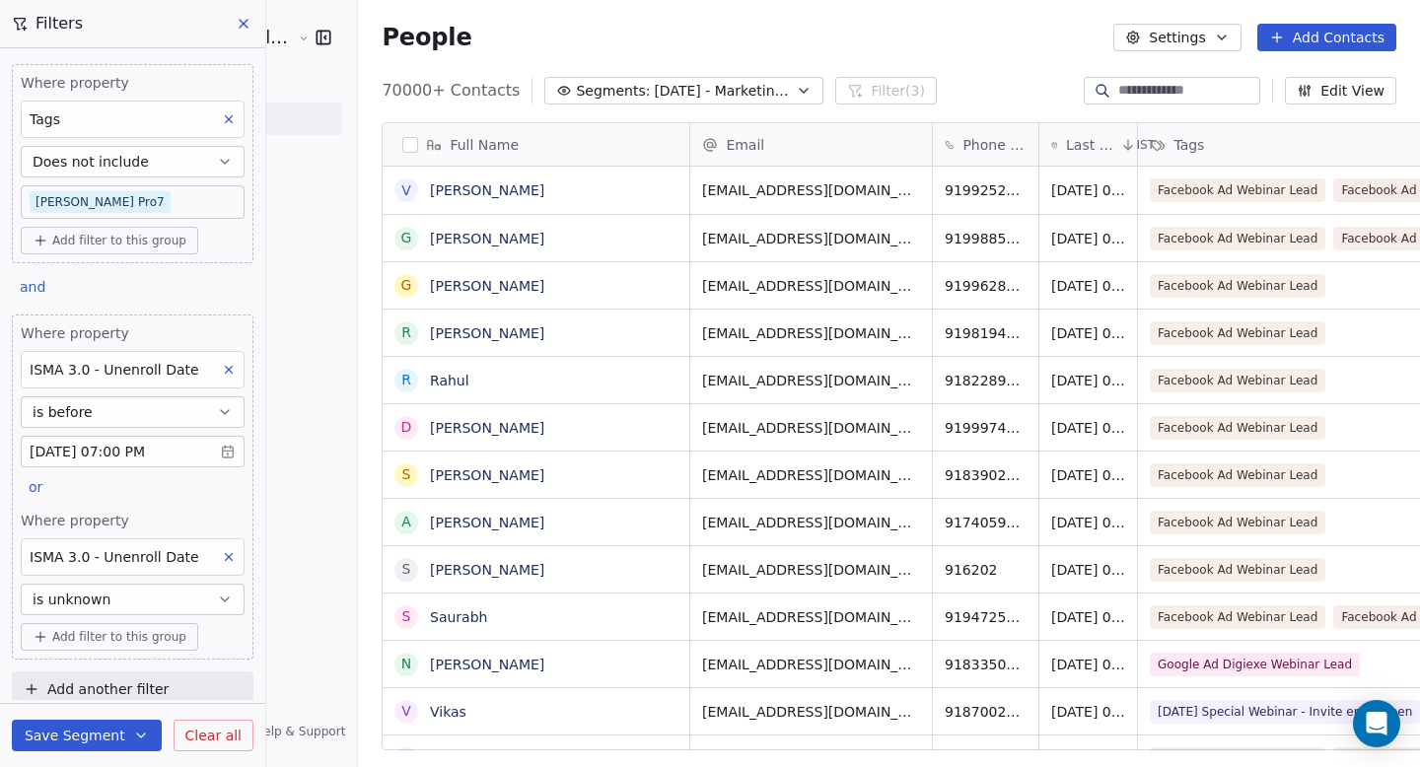
click at [402, 147] on button "button" at bounding box center [410, 145] width 16 height 16
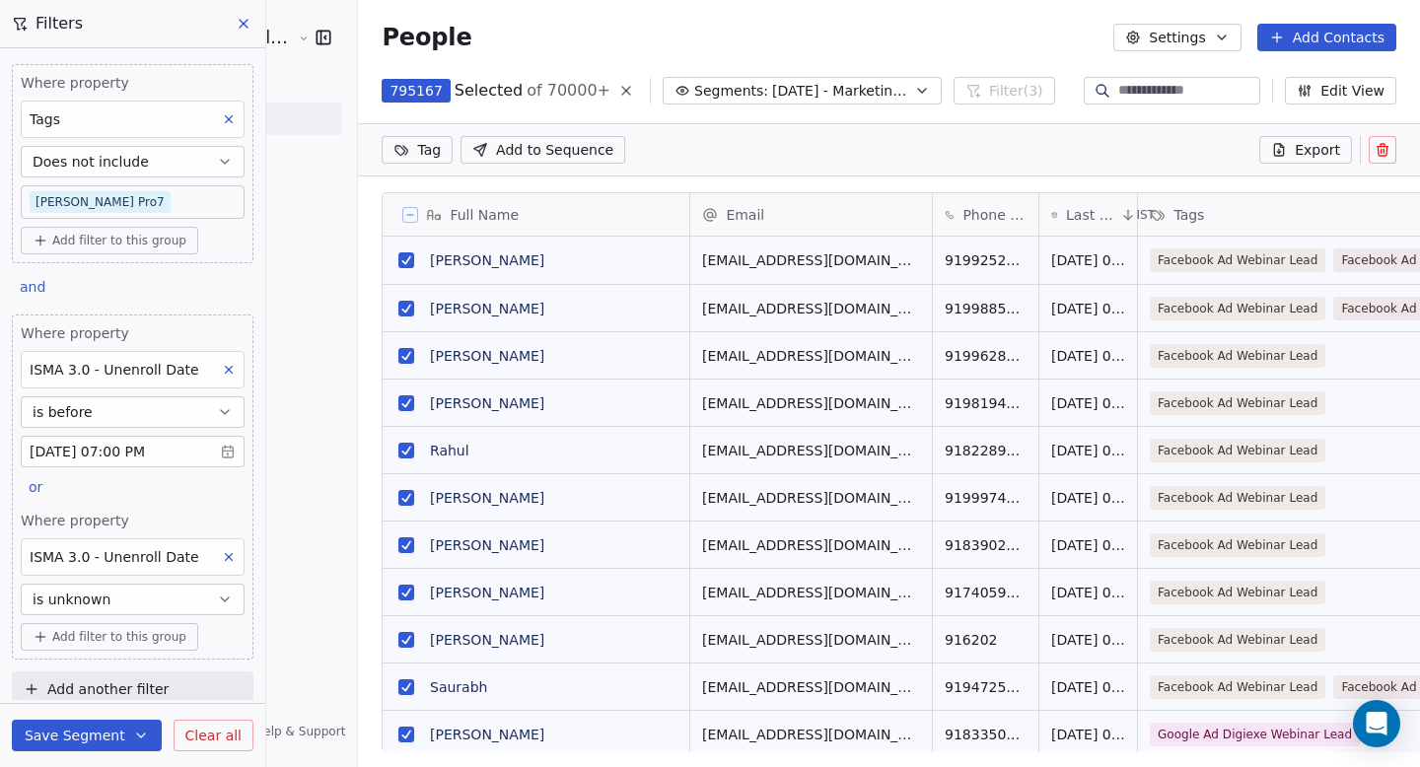
click at [405, 211] on icon at bounding box center [410, 215] width 10 height 10
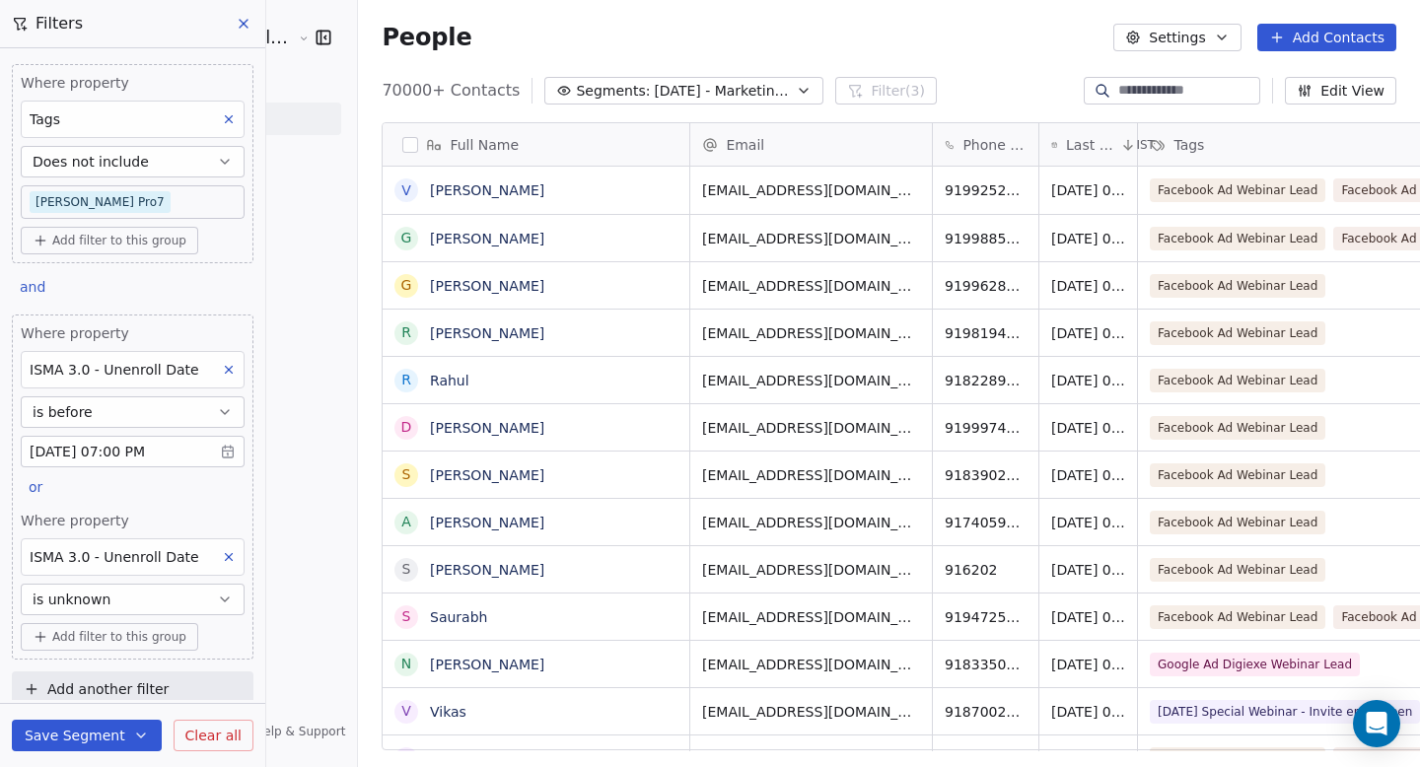
click at [204, 277] on div "Where property Tags Does not include Goela Pro7 Add filter to this group and Wh…" at bounding box center [132, 374] width 265 height 652
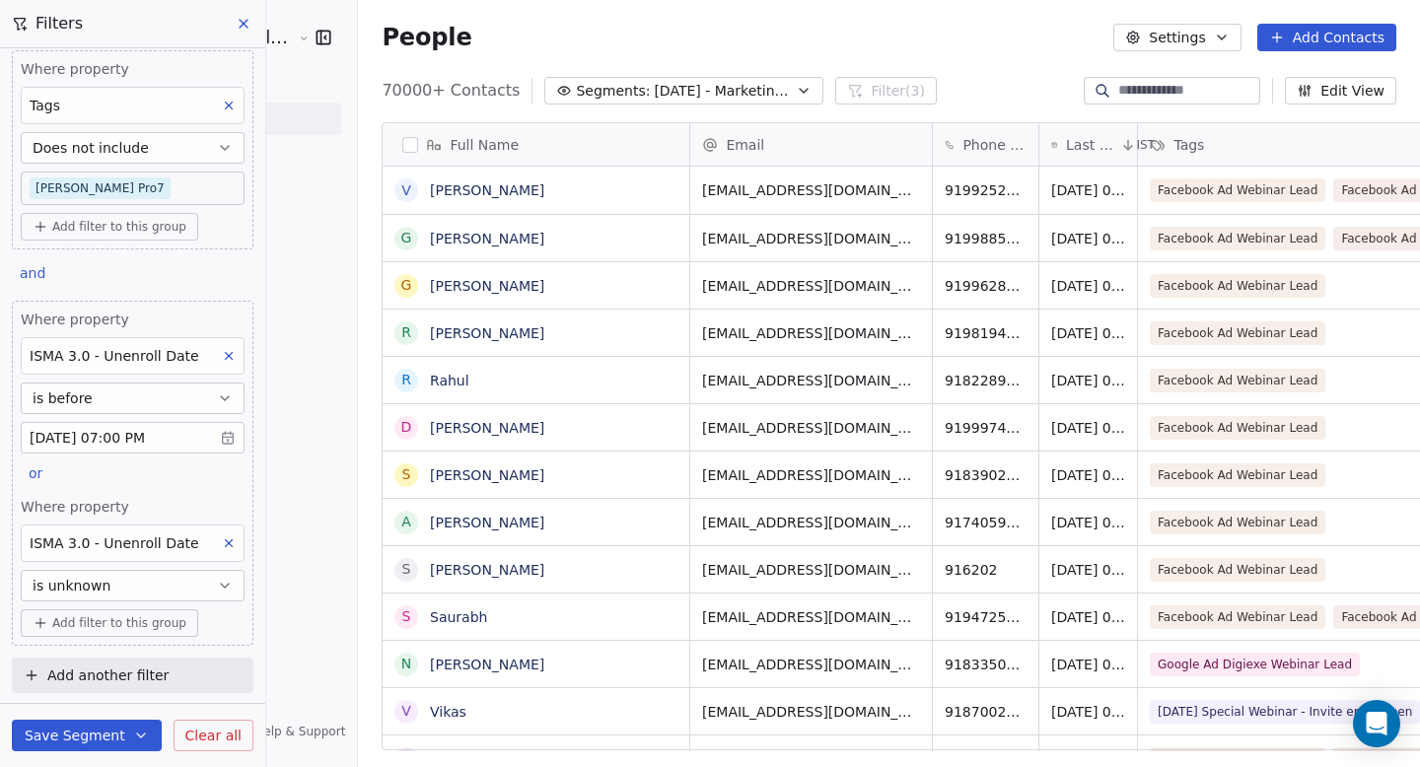
click at [133, 732] on icon "button" at bounding box center [141, 736] width 16 height 16
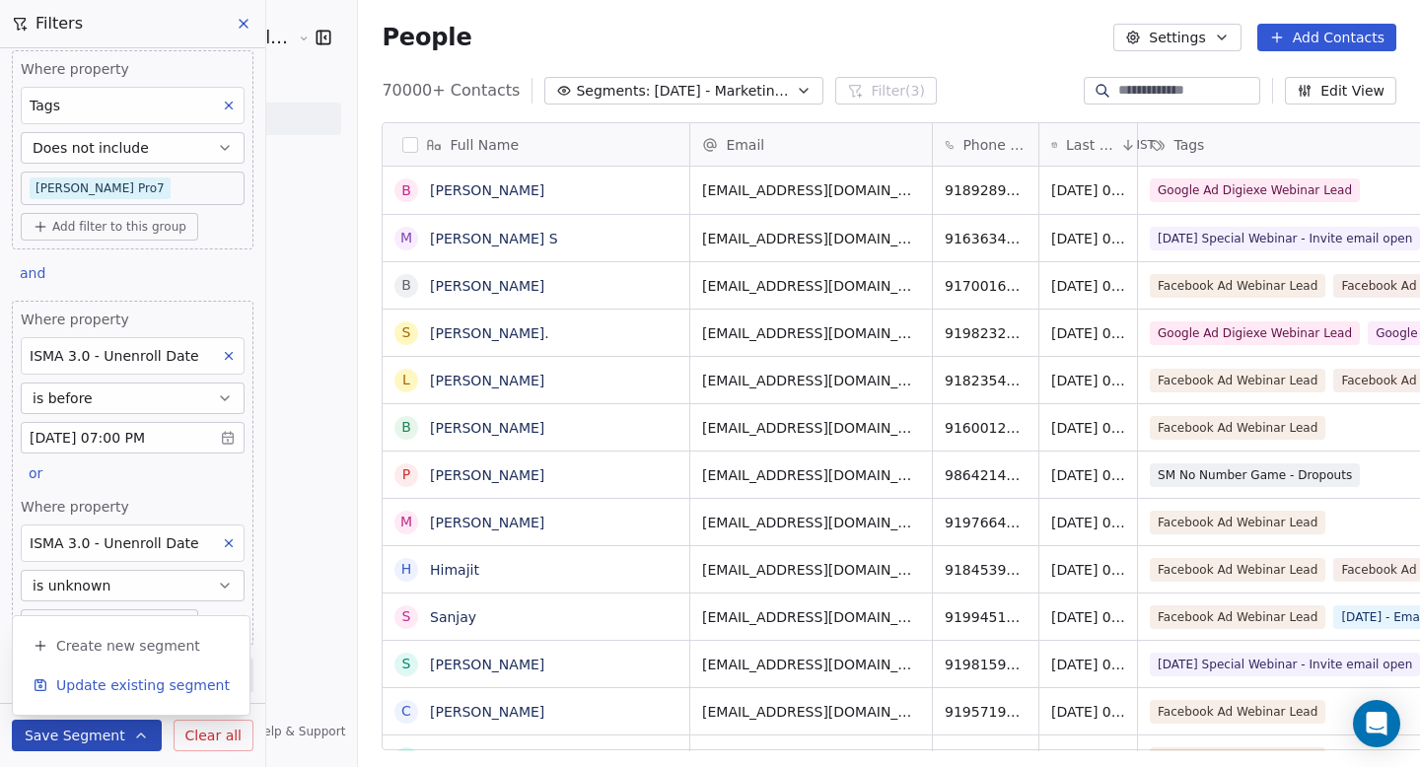
click at [131, 691] on span "Update existing segment" at bounding box center [143, 686] width 174 height 20
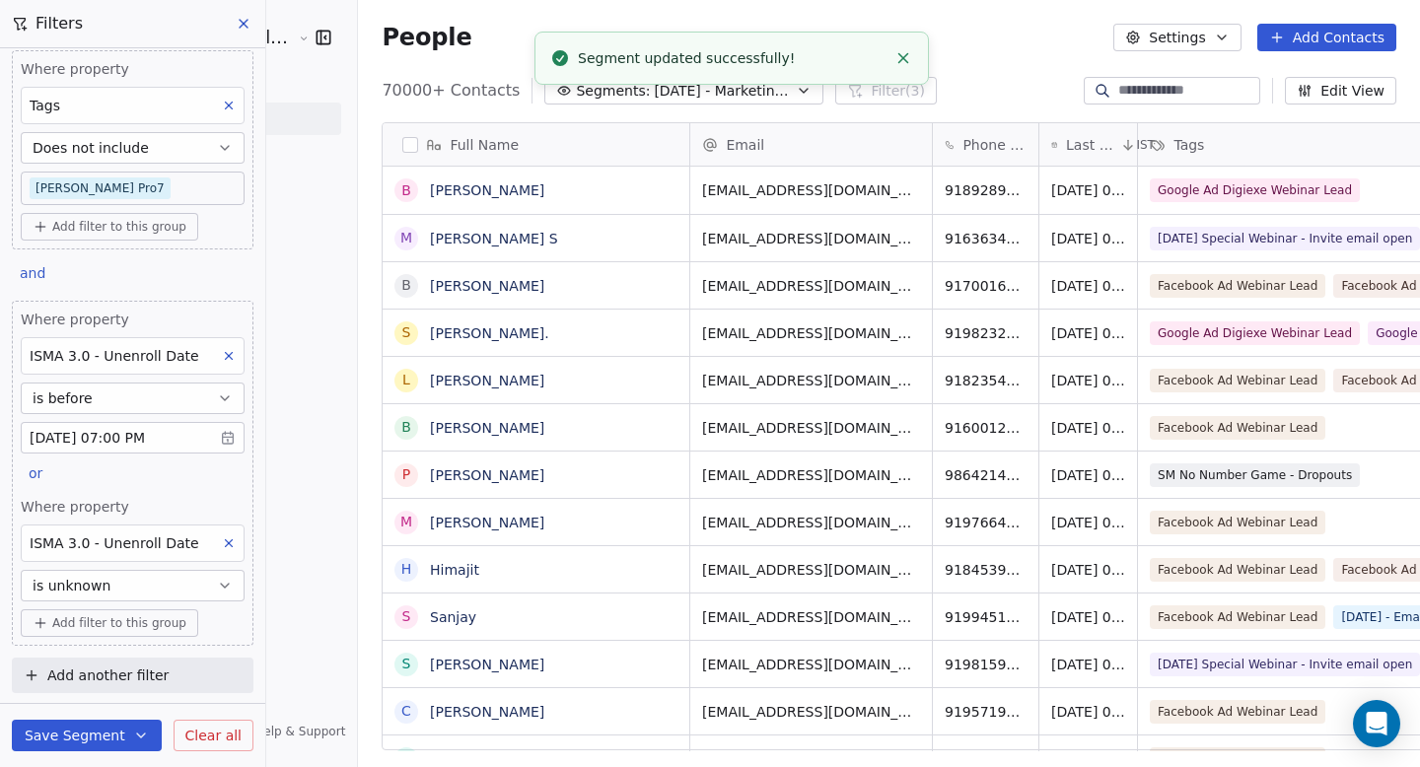
click at [43, 677] on button "Add another filter" at bounding box center [133, 676] width 242 height 36
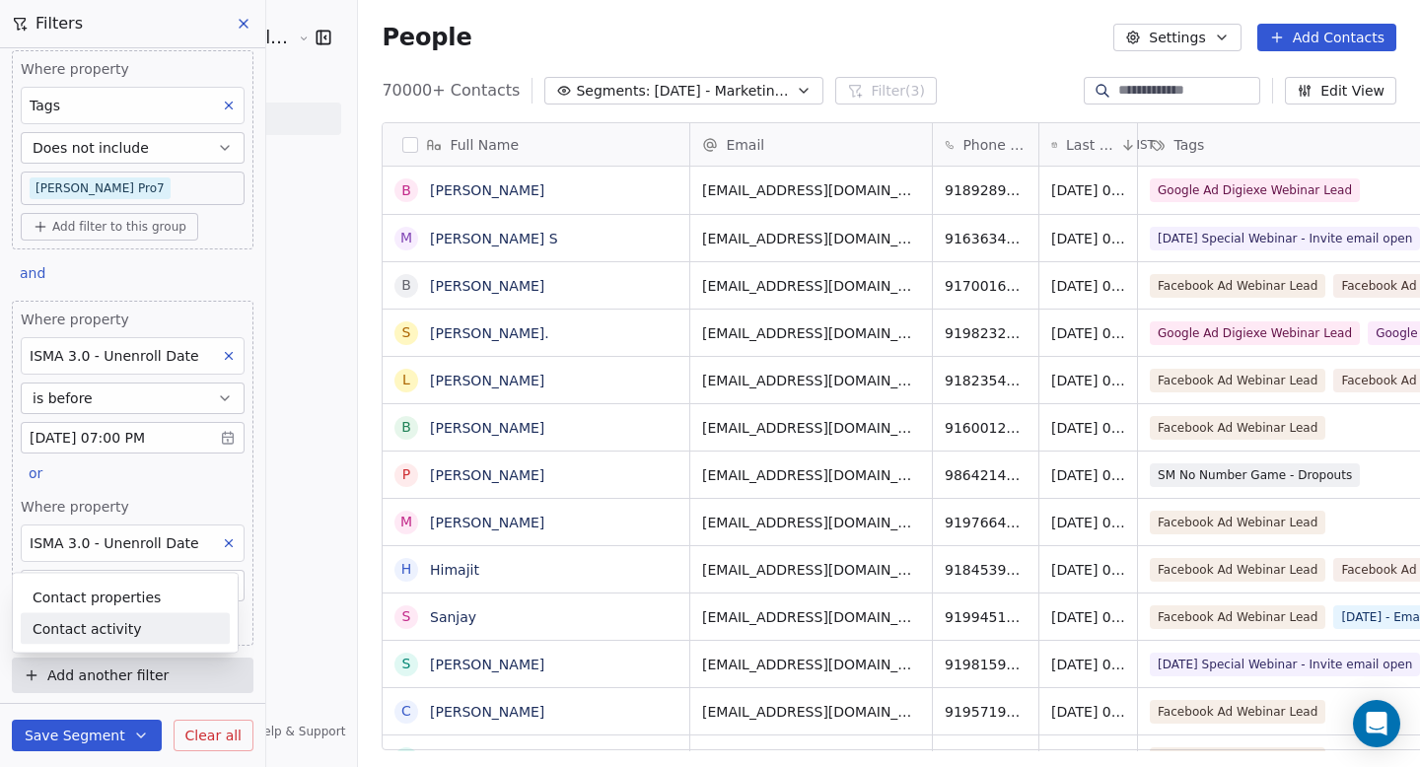
click at [76, 625] on span "Contact activity" at bounding box center [87, 628] width 109 height 21
click at [94, 622] on span "Email Opened" at bounding box center [81, 629] width 97 height 20
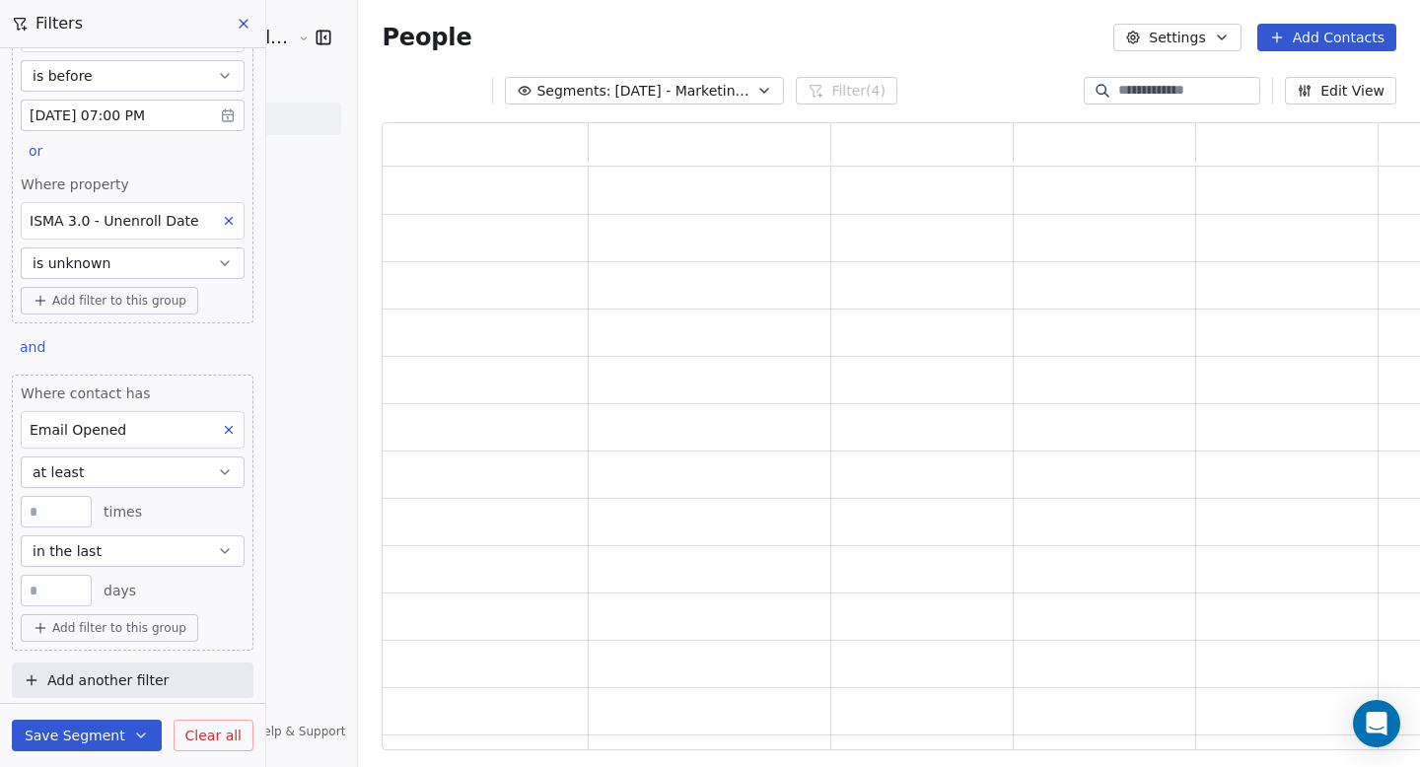
scroll to position [341, 0]
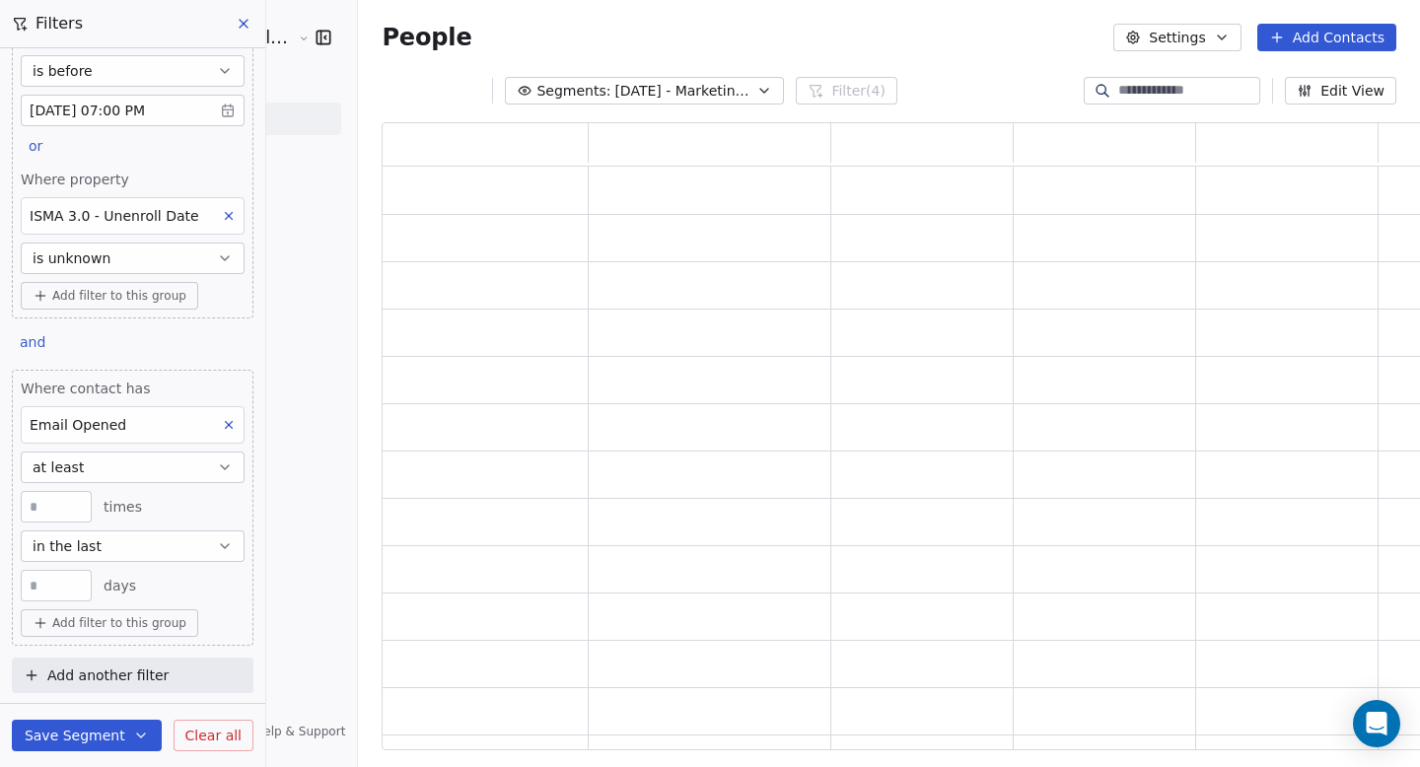
click at [68, 581] on input "**" at bounding box center [56, 586] width 61 height 15
type input "*"
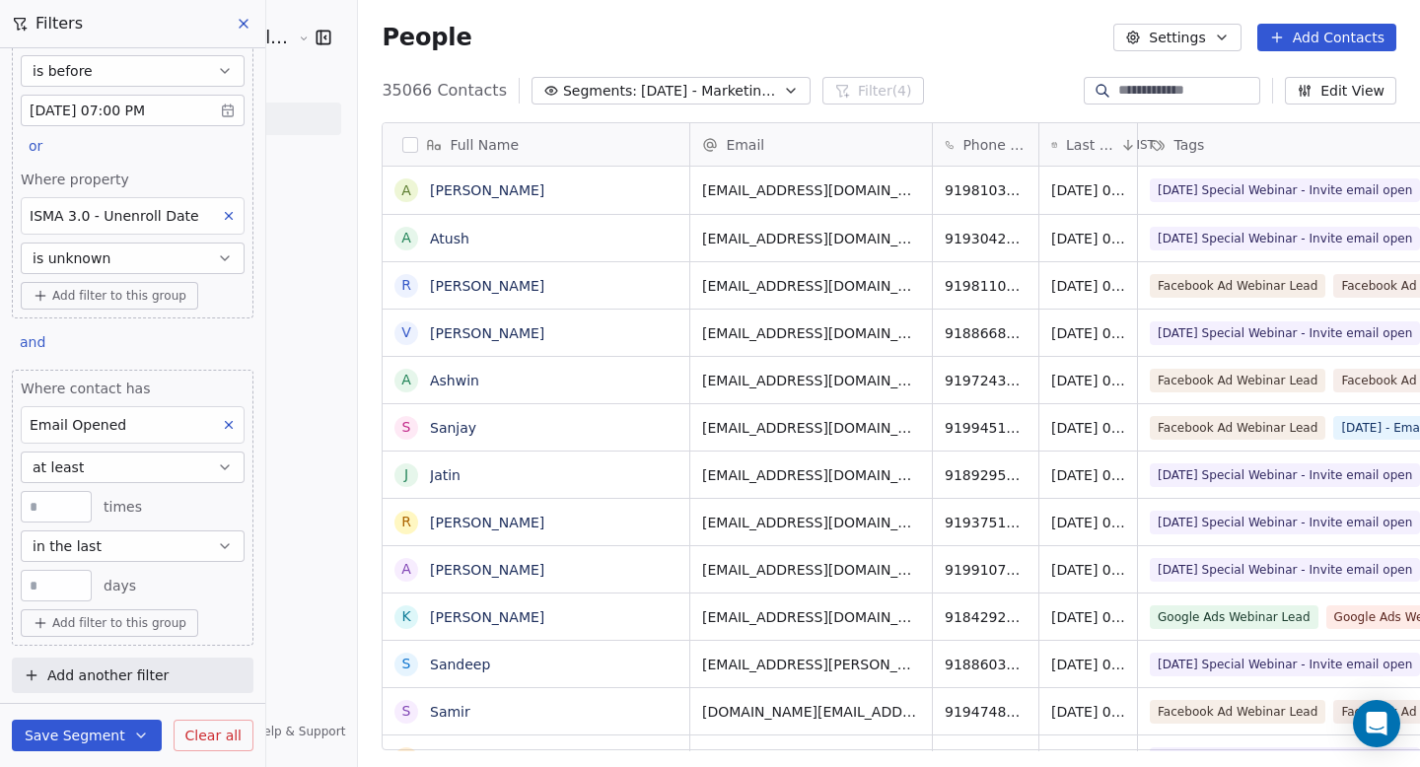
scroll to position [661, 1115]
type input "*"
click at [178, 578] on div "* days" at bounding box center [133, 586] width 224 height 32
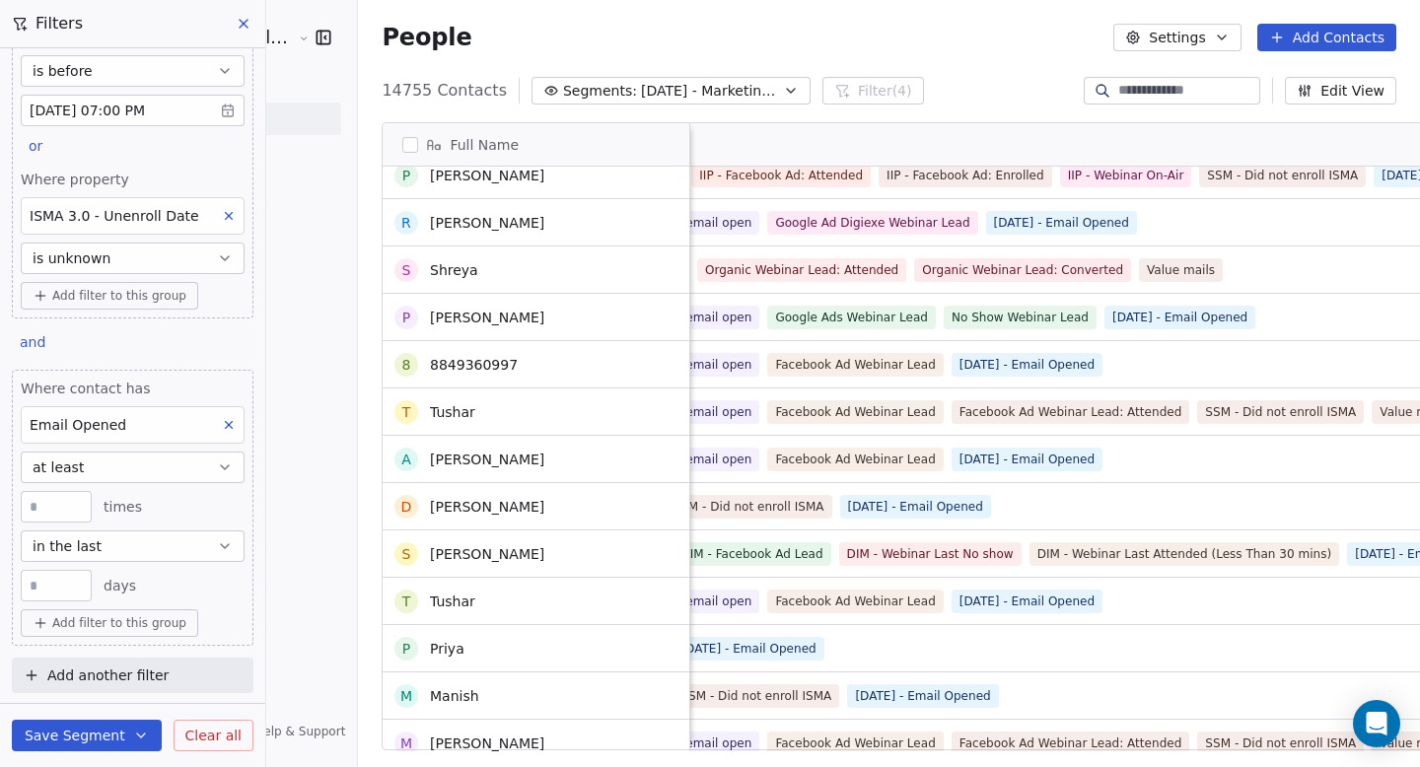
scroll to position [3378, 0]
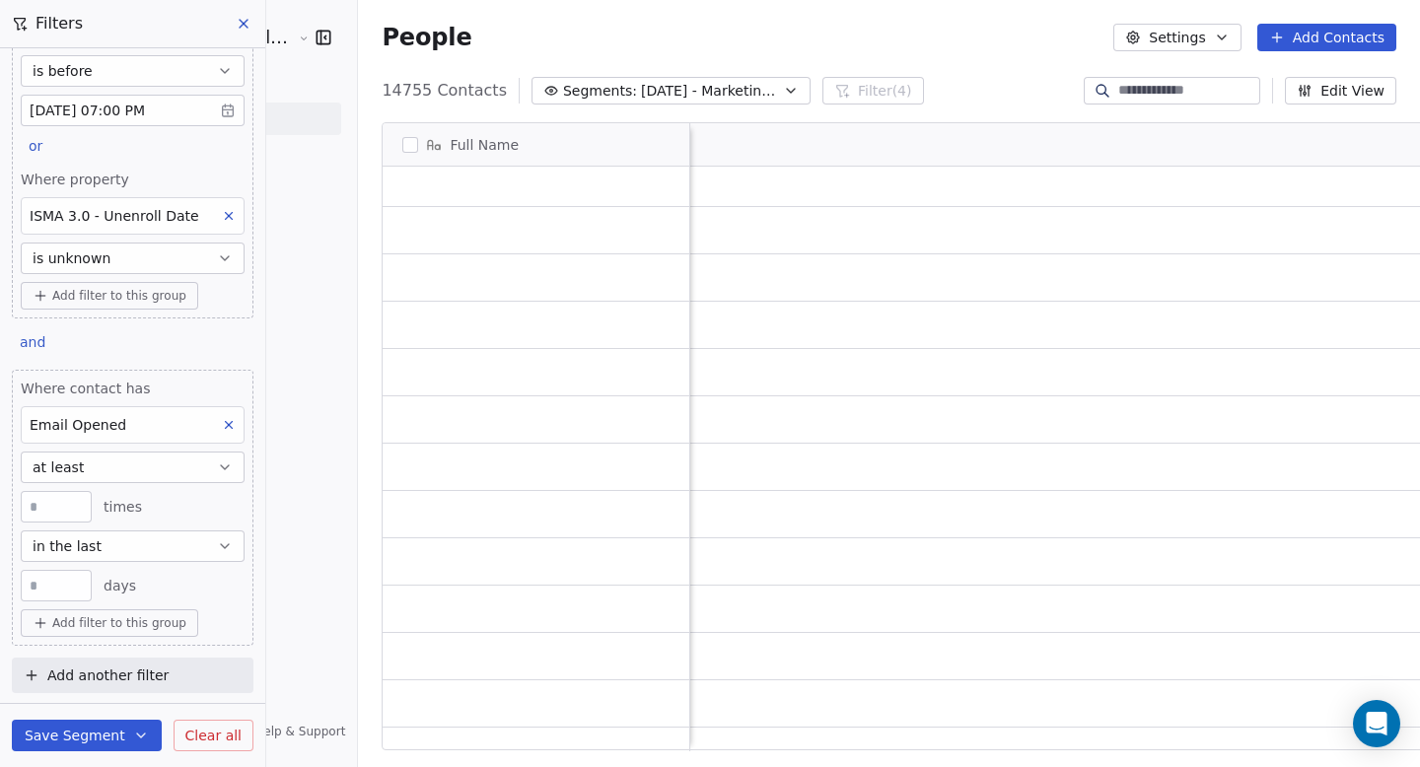
click at [57, 587] on input "*" at bounding box center [56, 586] width 61 height 15
type input "*"
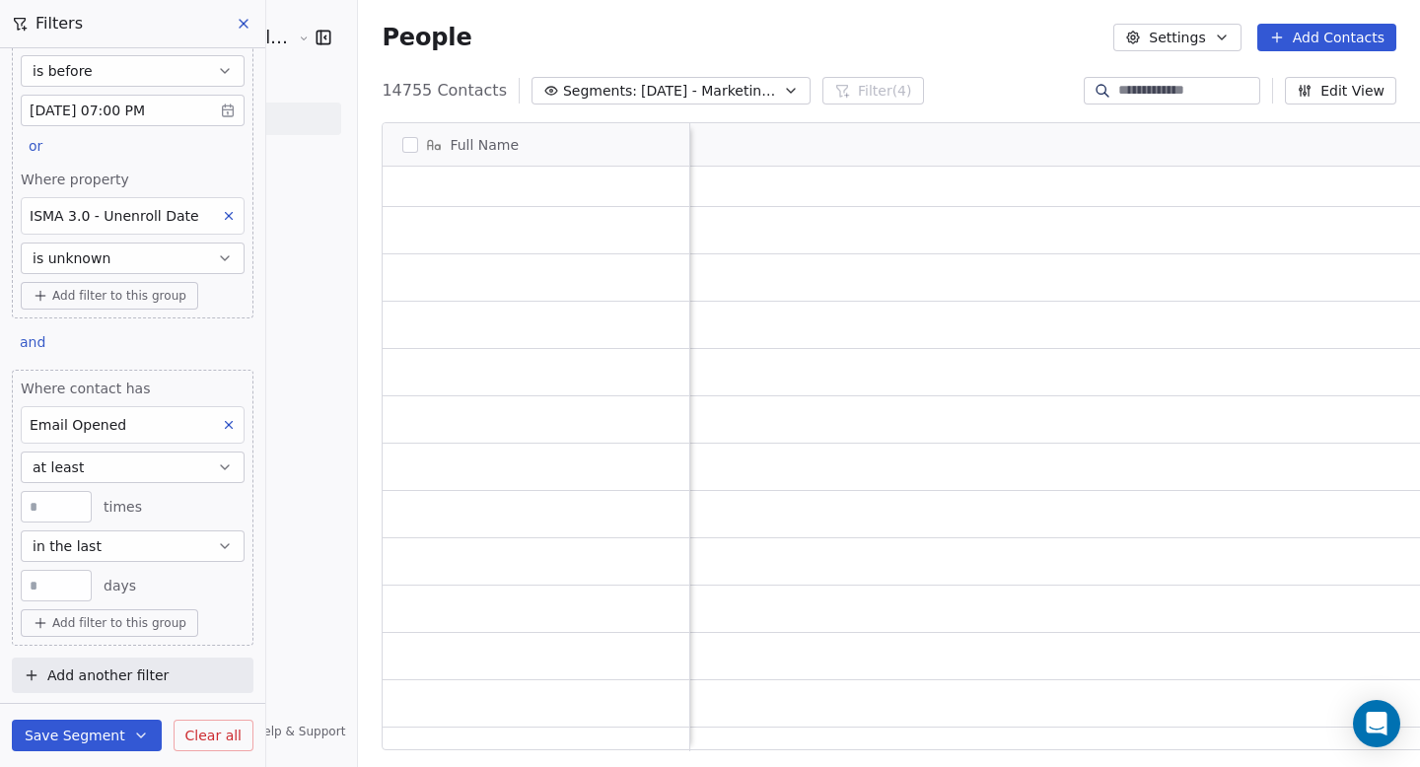
click at [245, 648] on div "Where property Tags Does not include Goela Pro7 Add filter to this group and Wh…" at bounding box center [132, 374] width 265 height 652
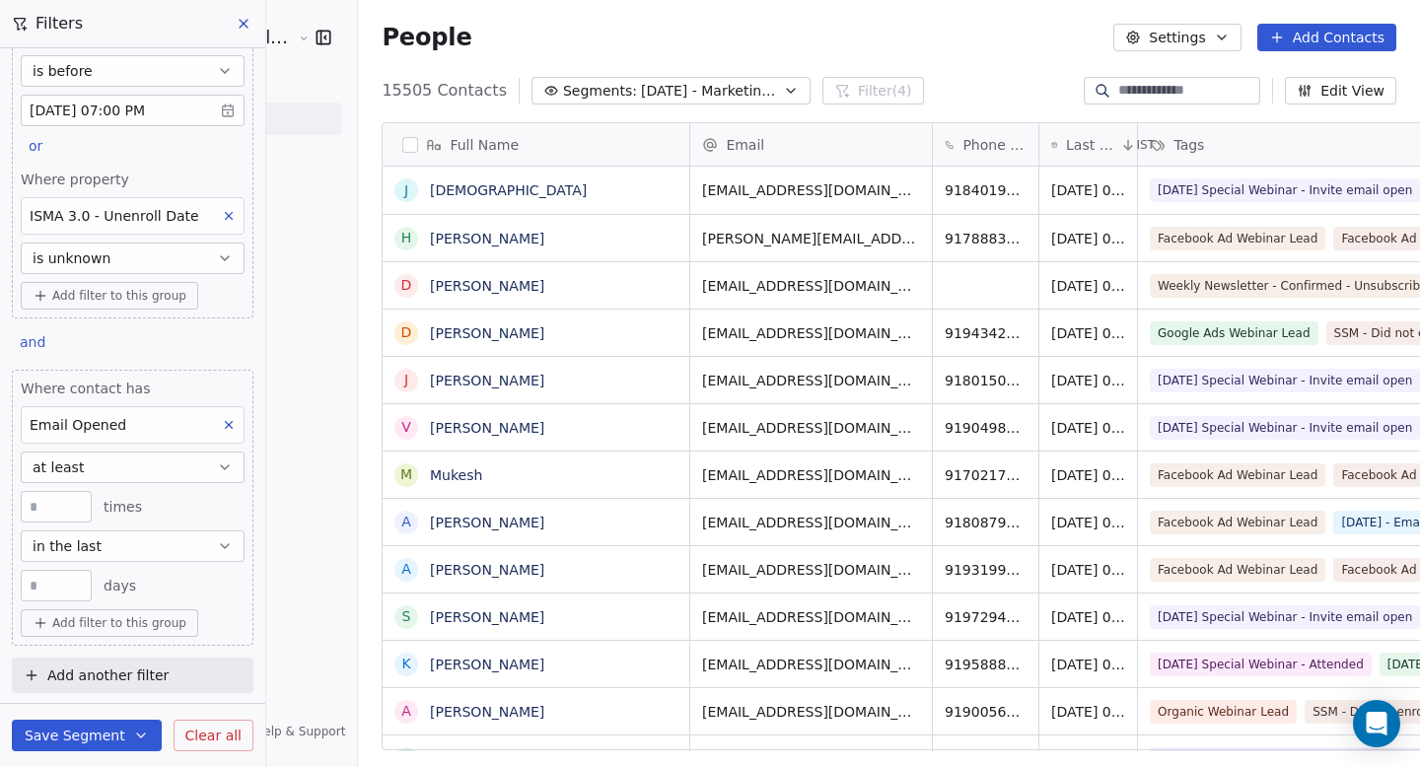
click at [402, 145] on button "button" at bounding box center [410, 145] width 16 height 16
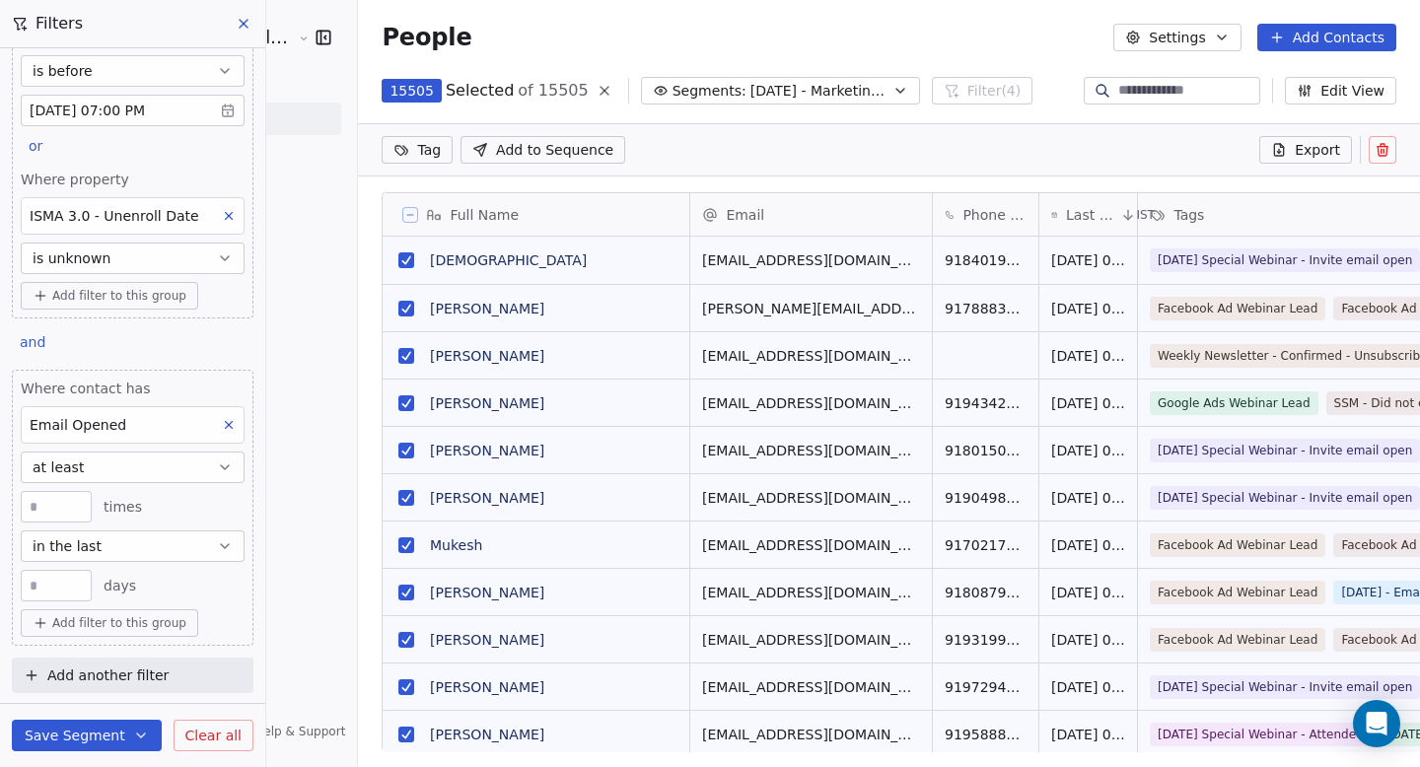
scroll to position [592, 1115]
click at [363, 148] on html "Goela School of Finance LLP Contacts People Marketing Workflows Campaigns Metri…" at bounding box center [710, 383] width 1420 height 767
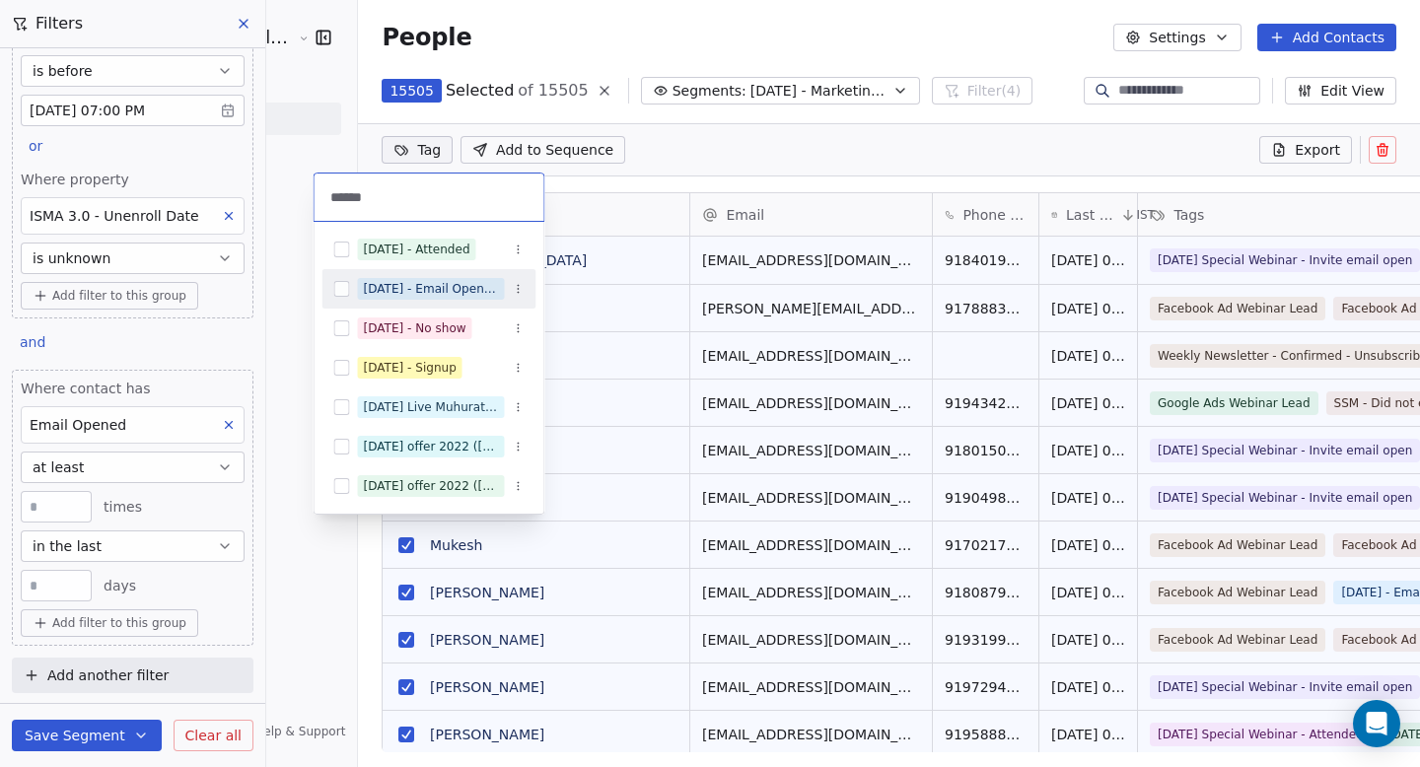
type input "******"
click at [341, 288] on button "Suggestions" at bounding box center [342, 289] width 16 height 16
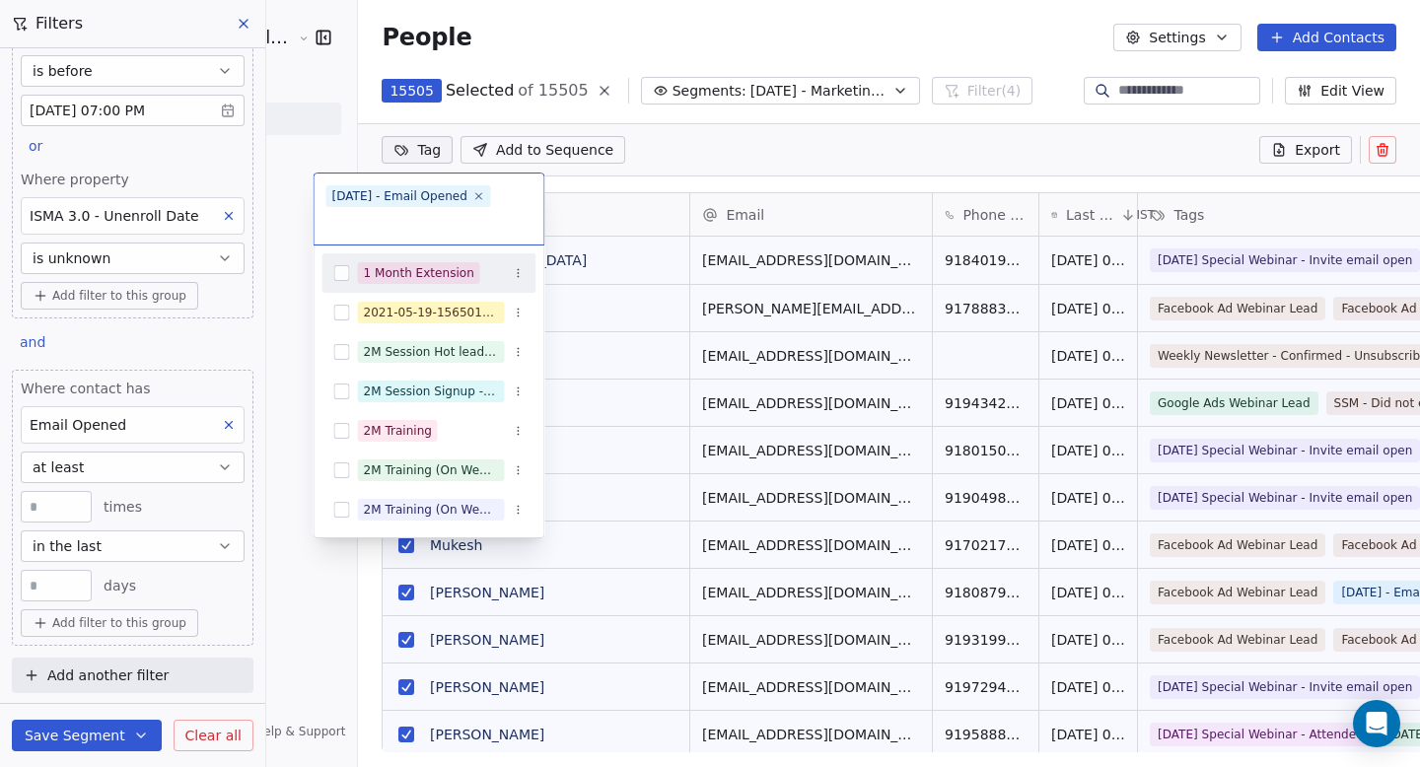
click at [641, 152] on html "Goela School of Finance LLP Contacts People Marketing Workflows Campaigns Metri…" at bounding box center [710, 383] width 1420 height 767
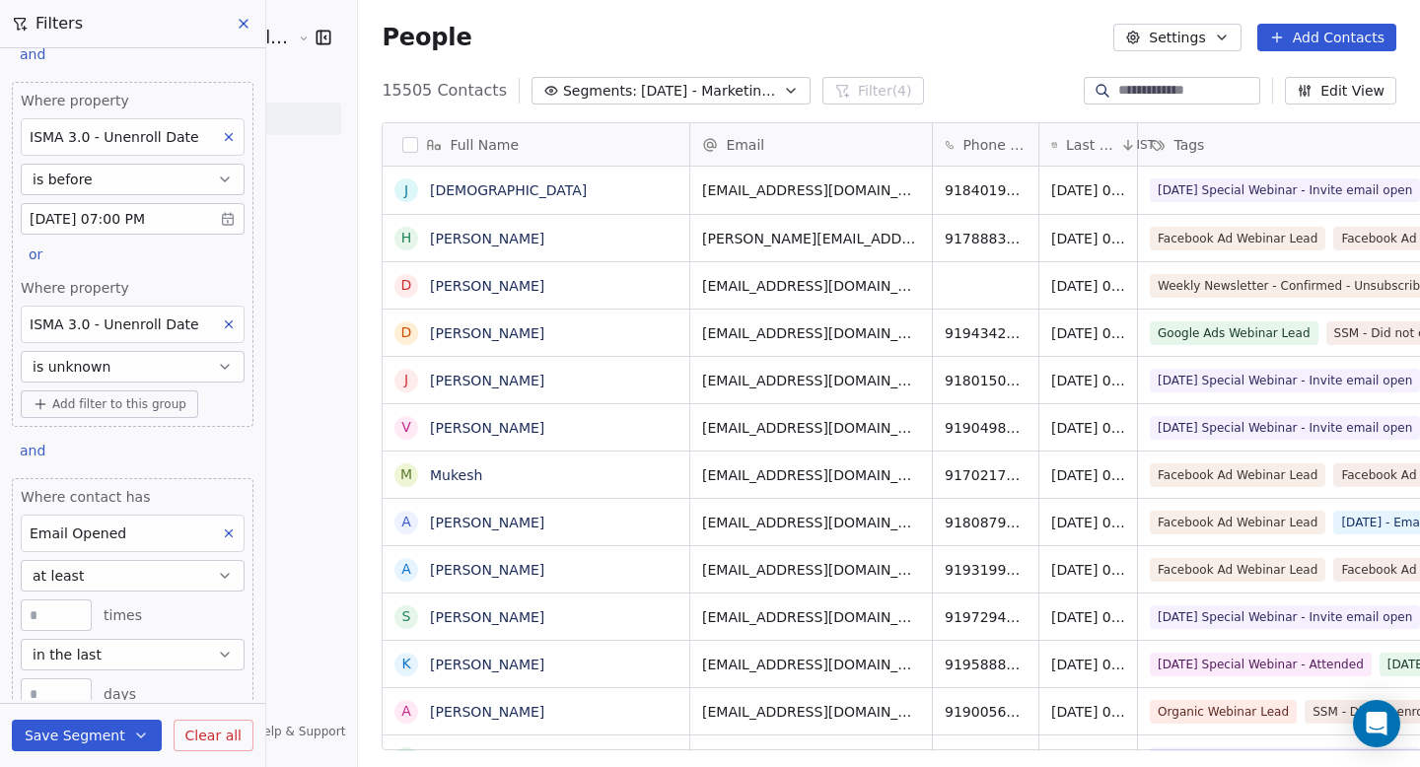
scroll to position [341, 0]
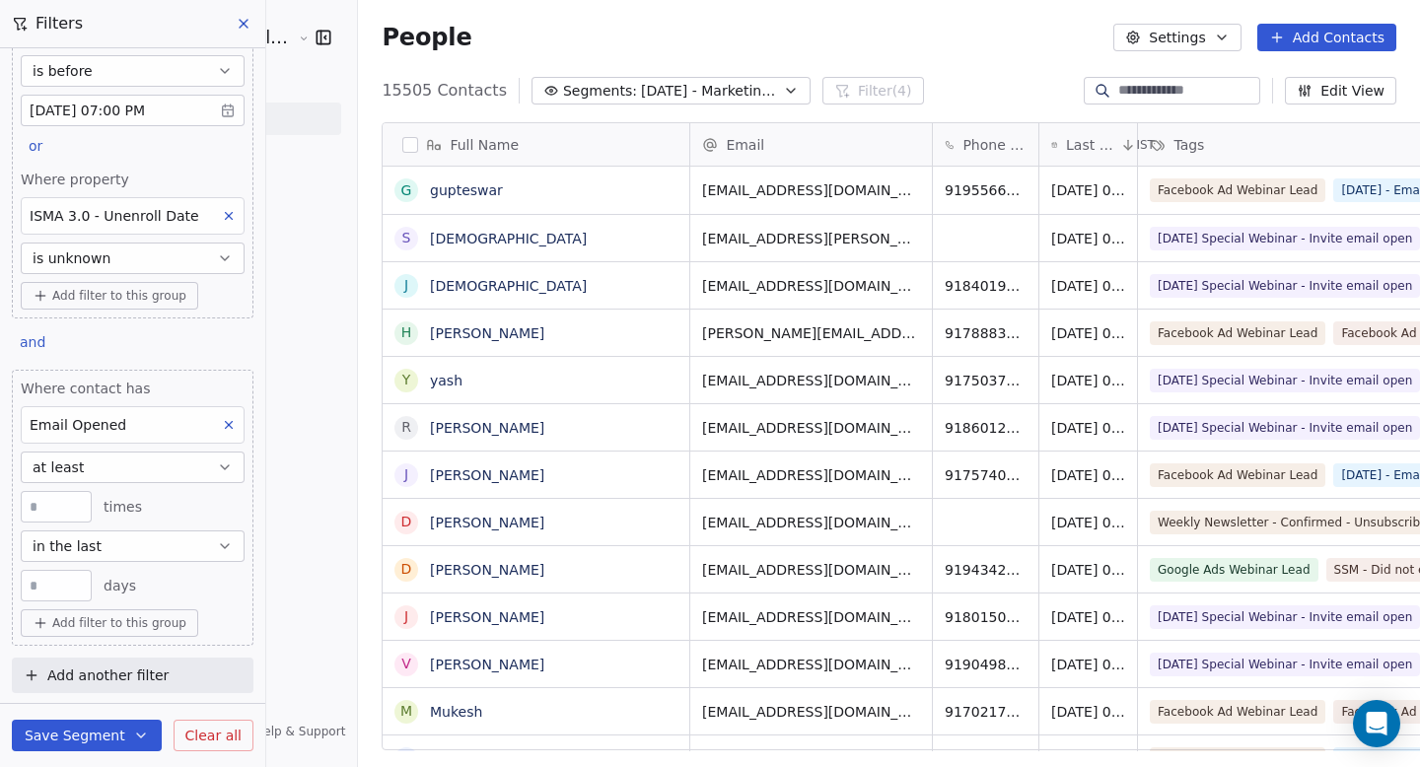
click at [226, 422] on icon at bounding box center [229, 425] width 7 height 7
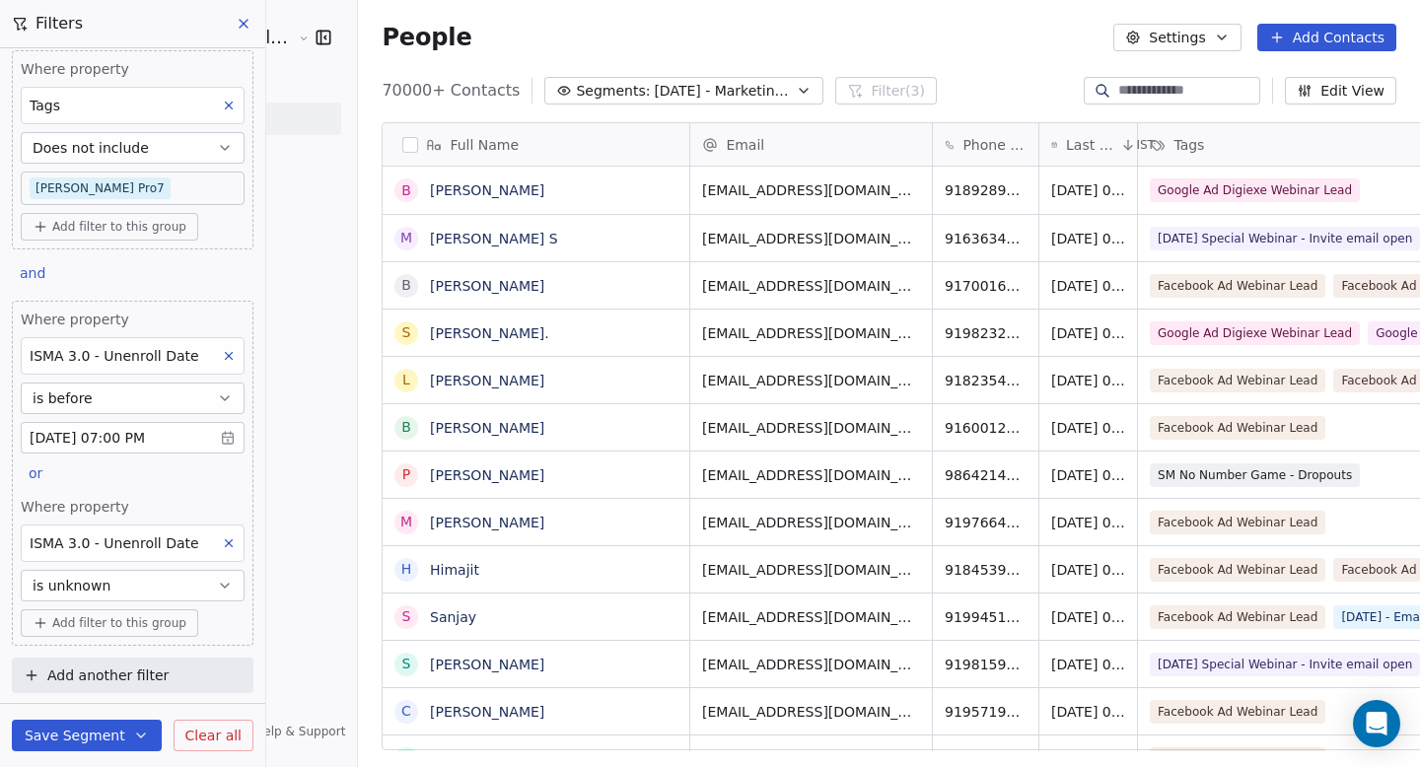
click at [117, 742] on button "Save Segment" at bounding box center [87, 736] width 150 height 32
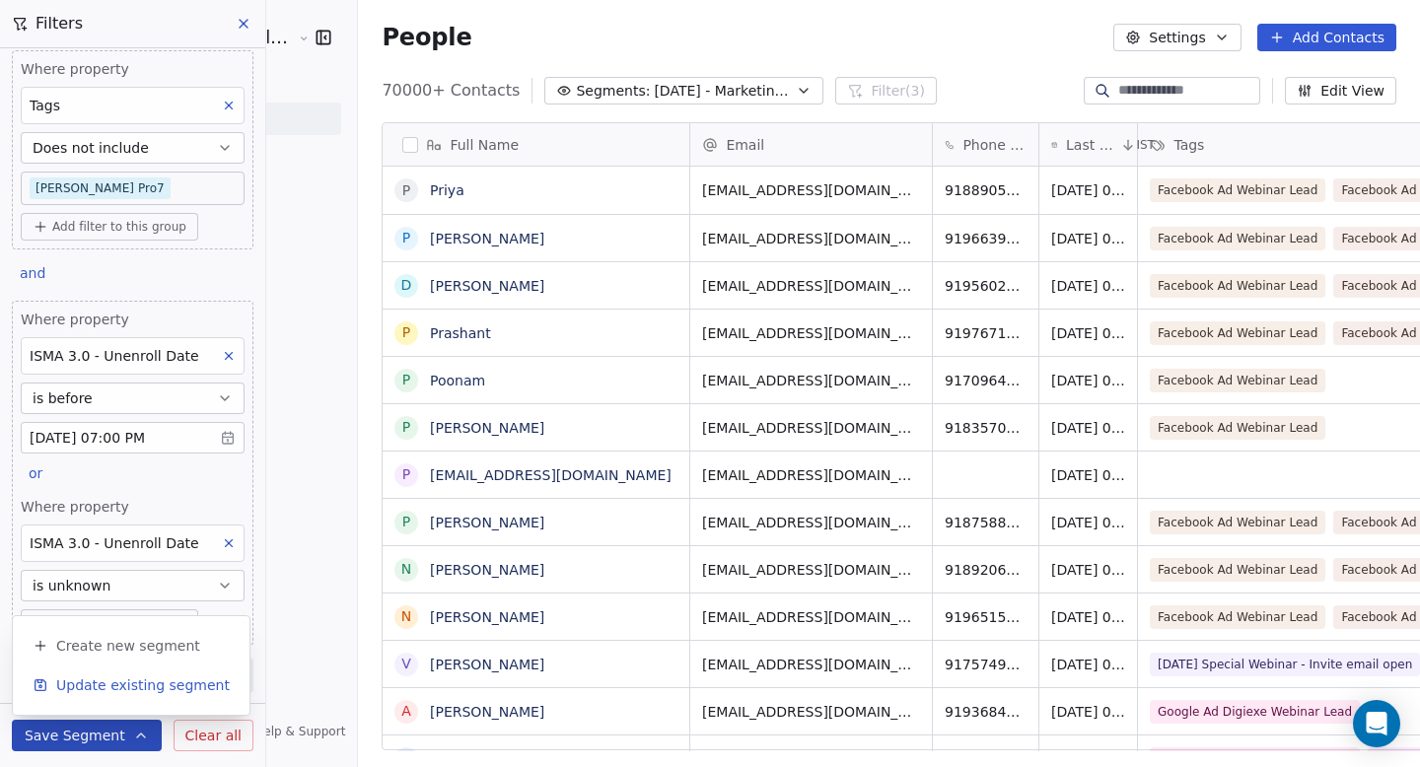
click at [123, 691] on span "Update existing segment" at bounding box center [143, 686] width 174 height 20
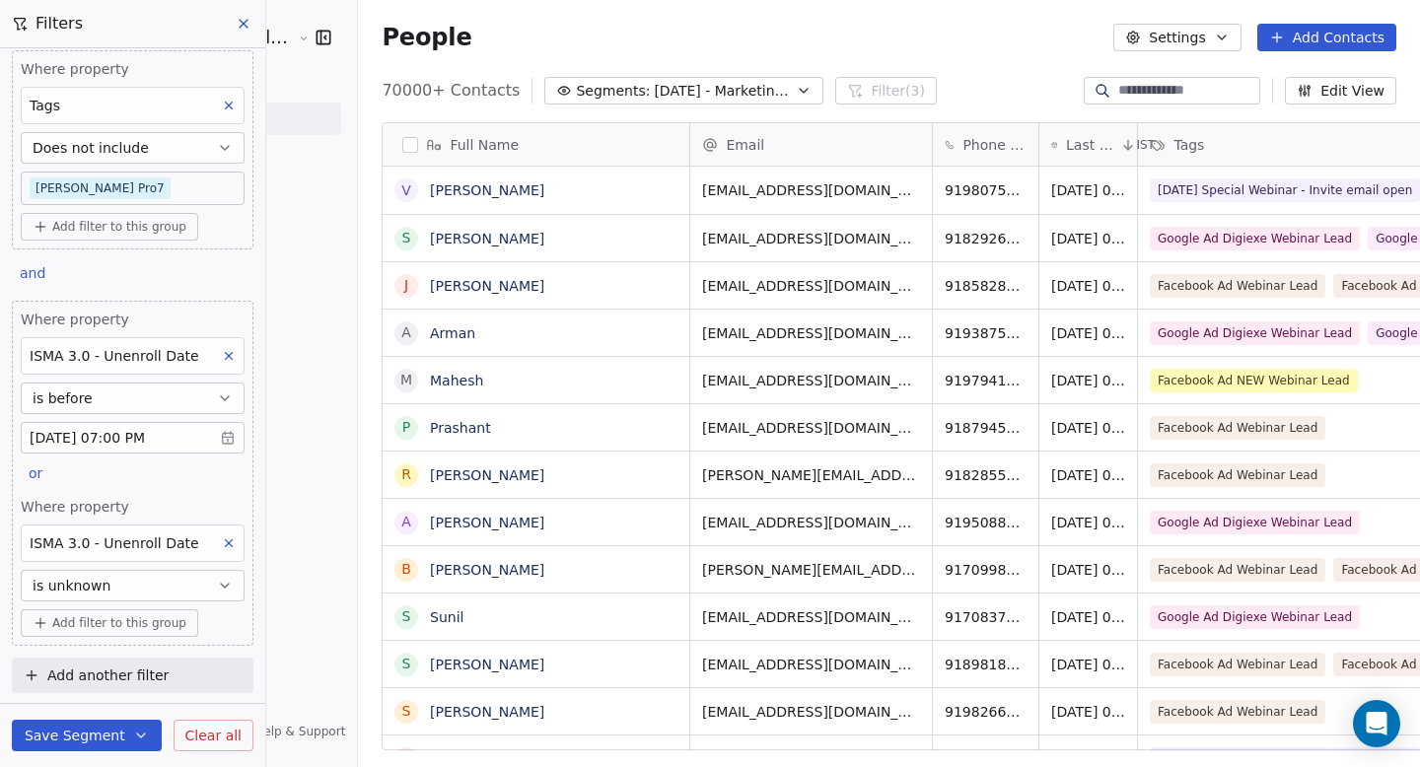
click at [796, 87] on icon "button" at bounding box center [804, 91] width 16 height 16
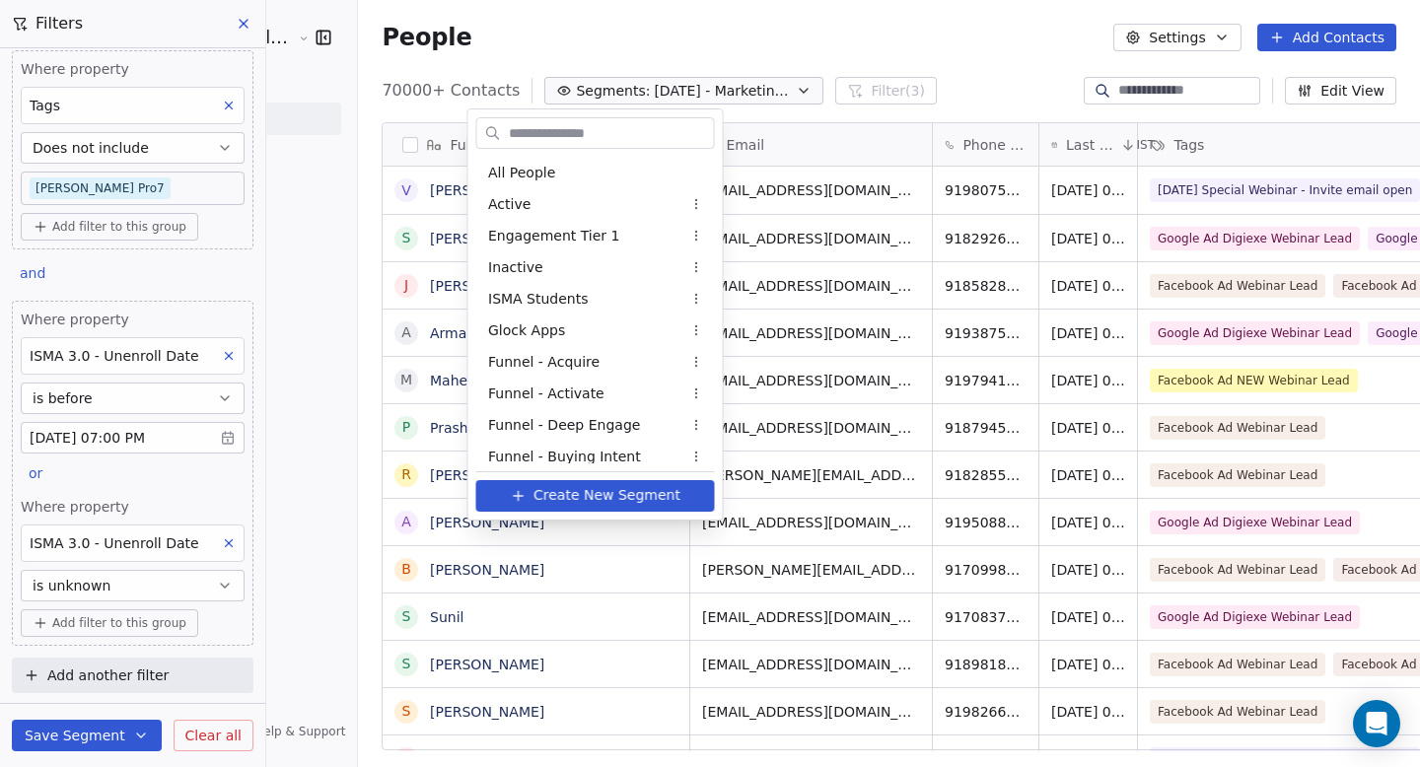
scroll to position [1713, 0]
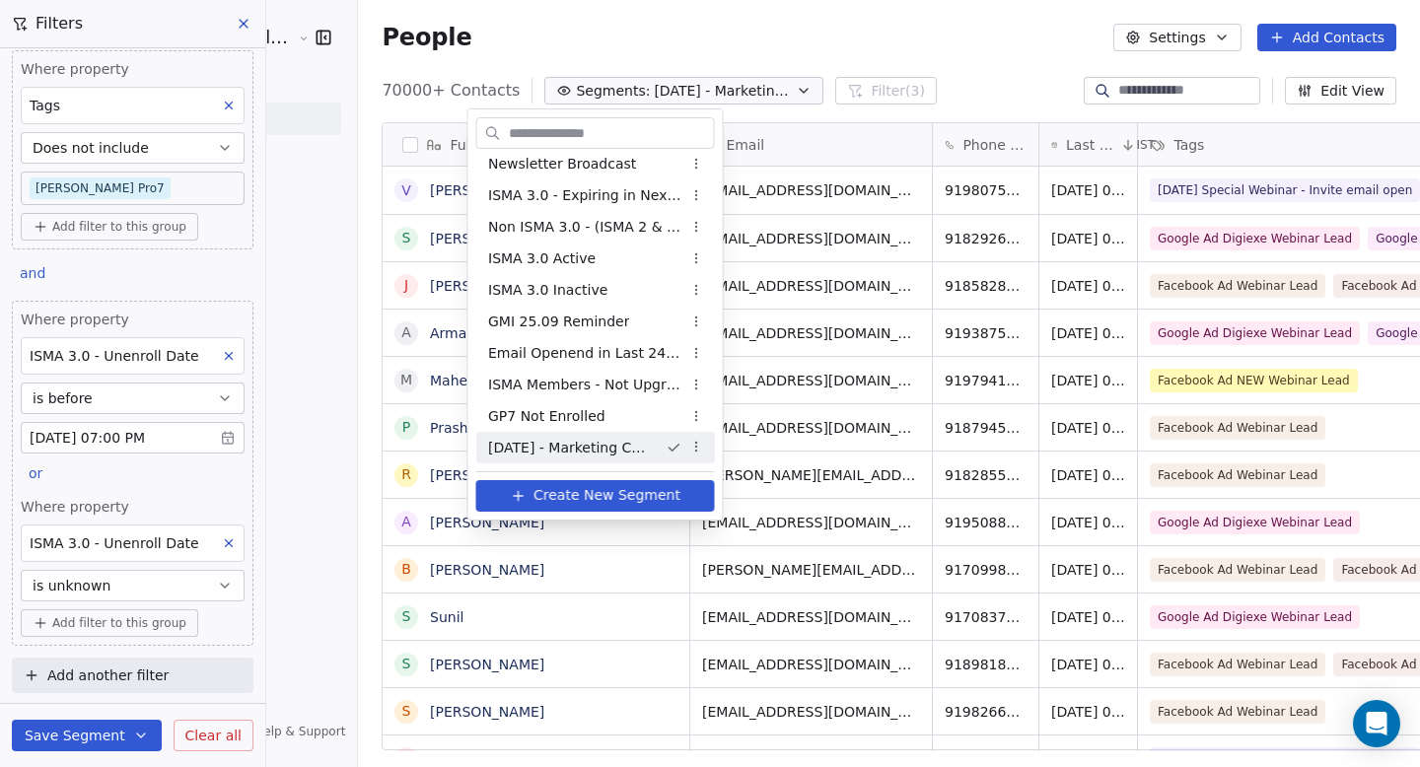
click at [99, 699] on html "Goela School of Finance LLP Contacts People Marketing Workflows Campaigns Metri…" at bounding box center [710, 383] width 1420 height 767
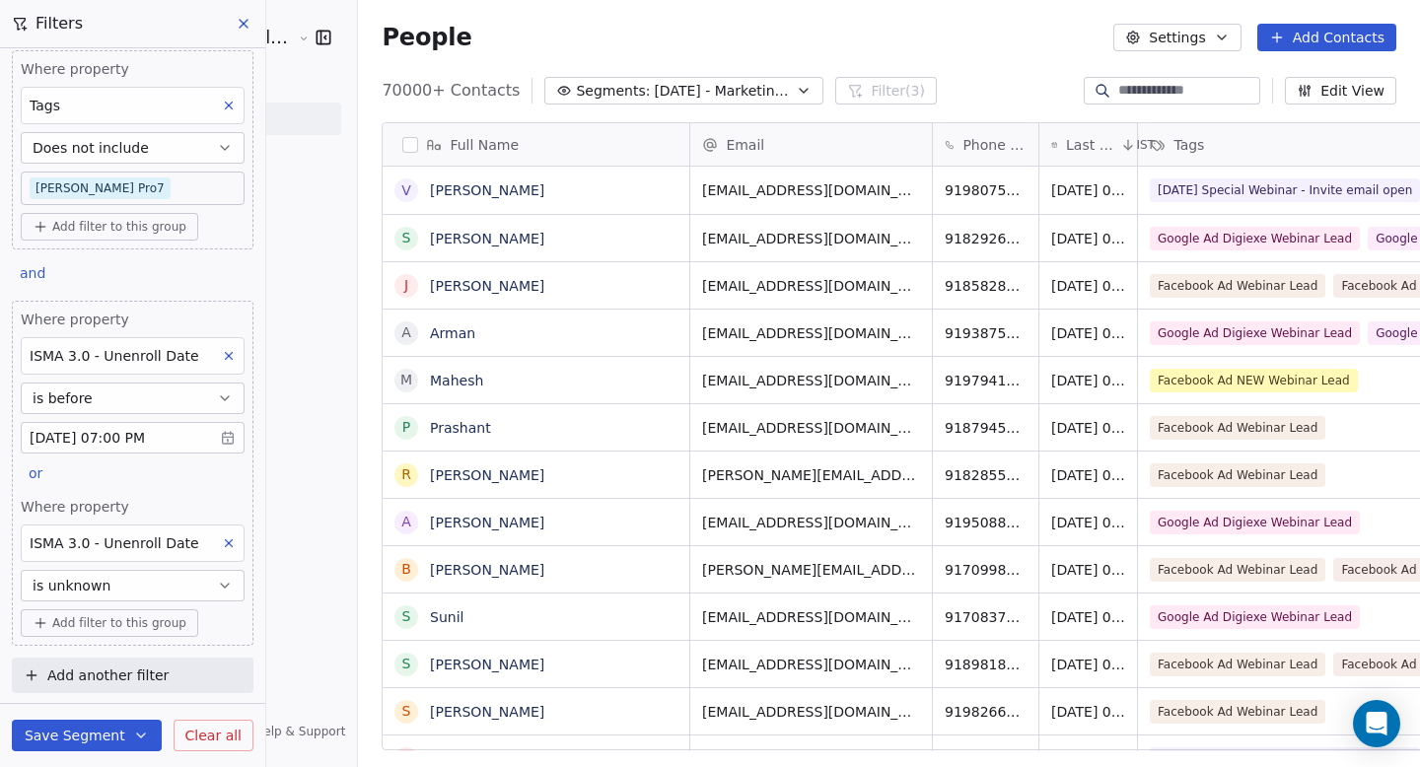
click at [141, 736] on icon "button" at bounding box center [141, 736] width 16 height 16
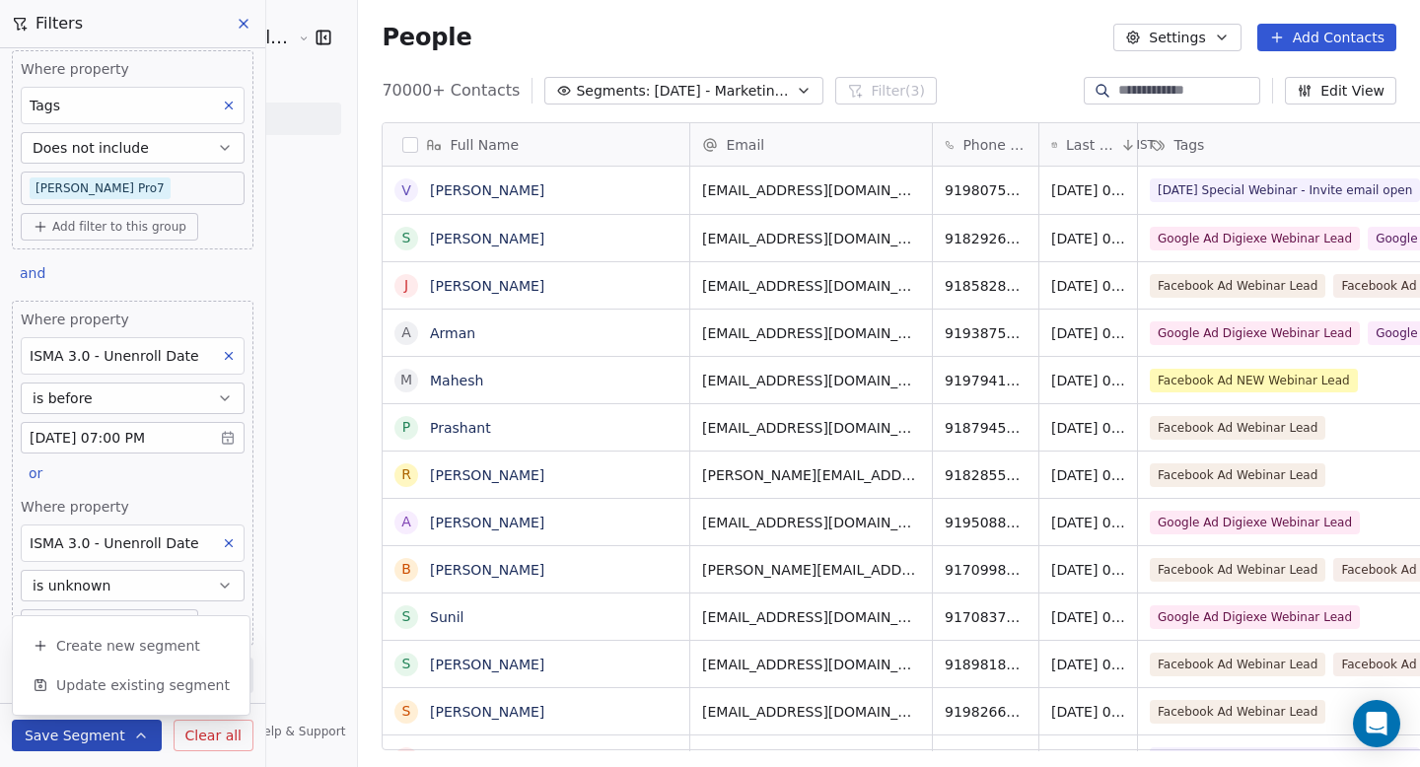
click at [240, 30] on icon at bounding box center [244, 24] width 16 height 16
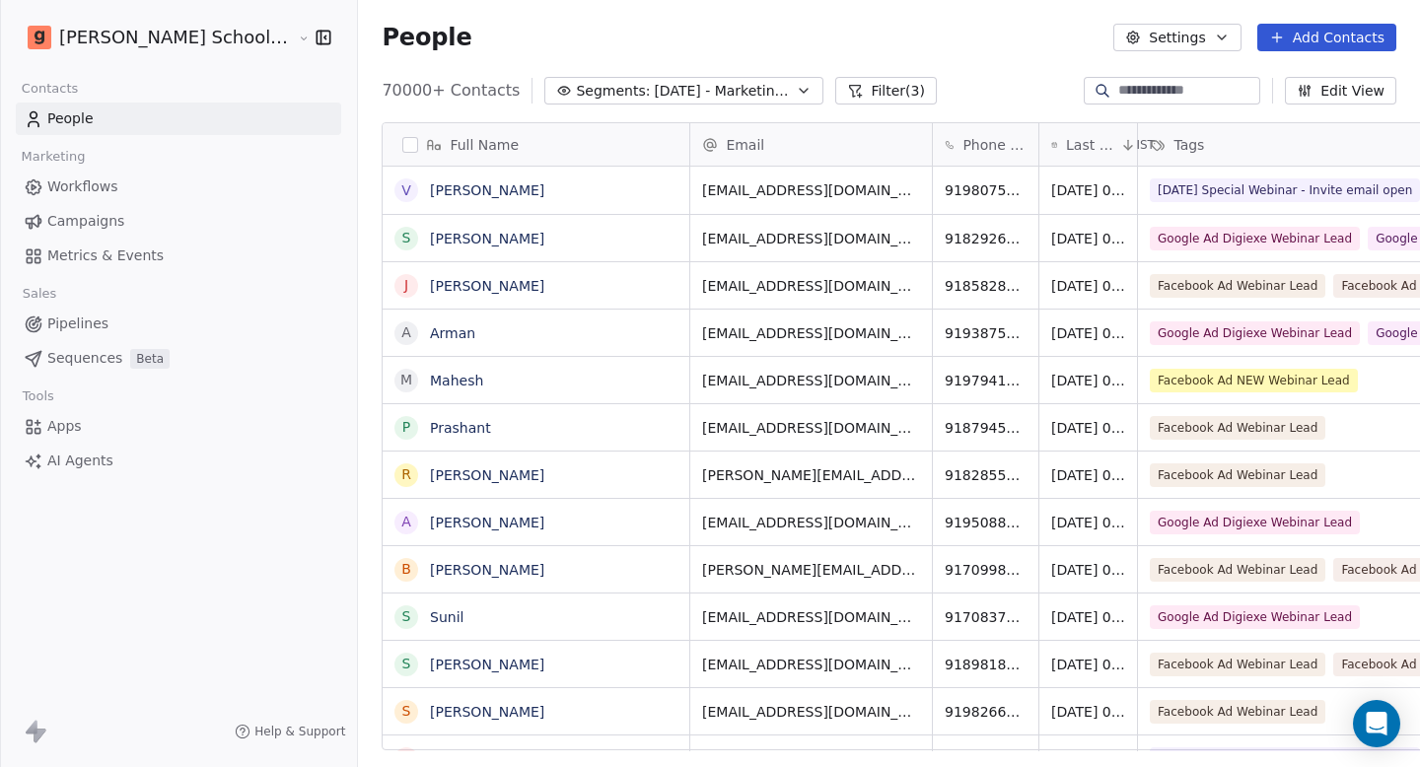
scroll to position [816, 0]
click at [685, 91] on span "[DATE] - Marketing Campaign" at bounding box center [723, 91] width 138 height 21
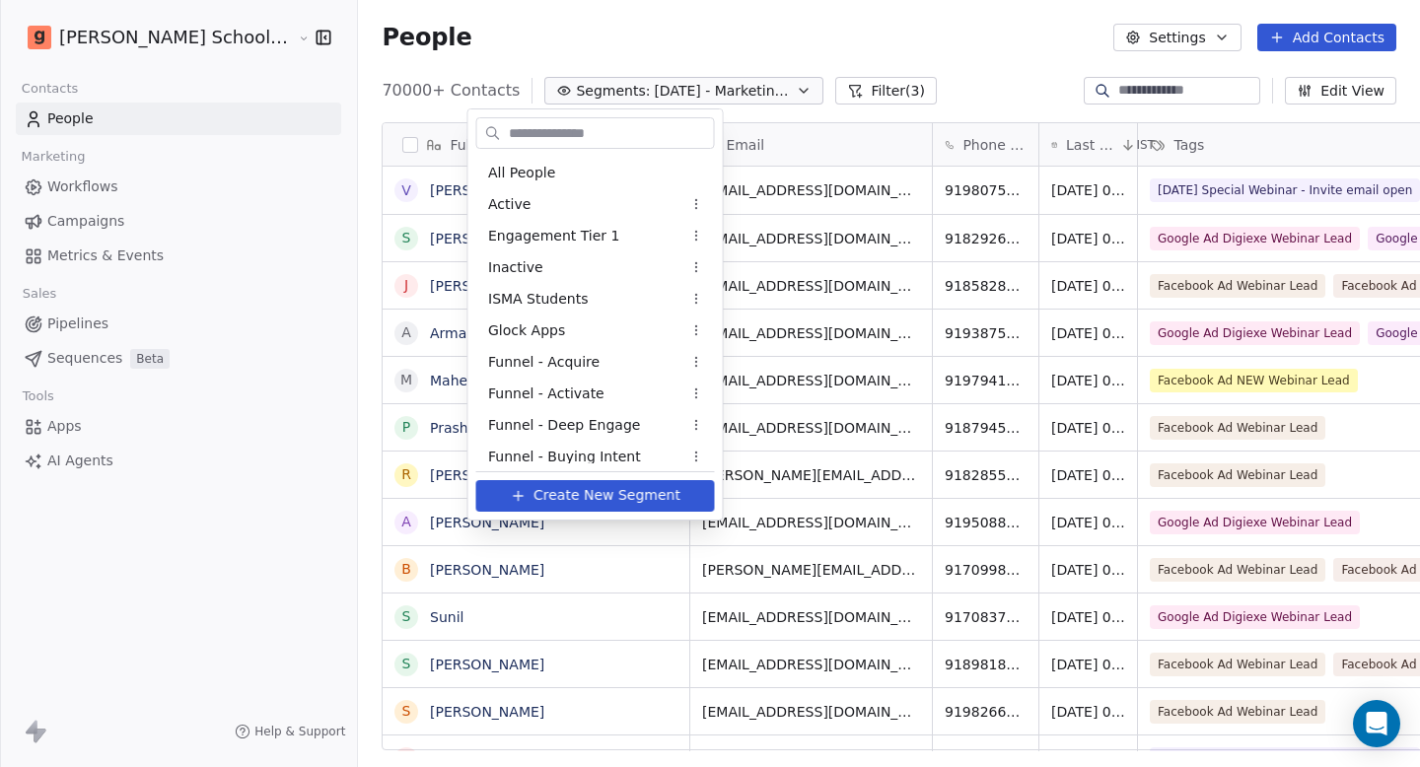
scroll to position [1713, 0]
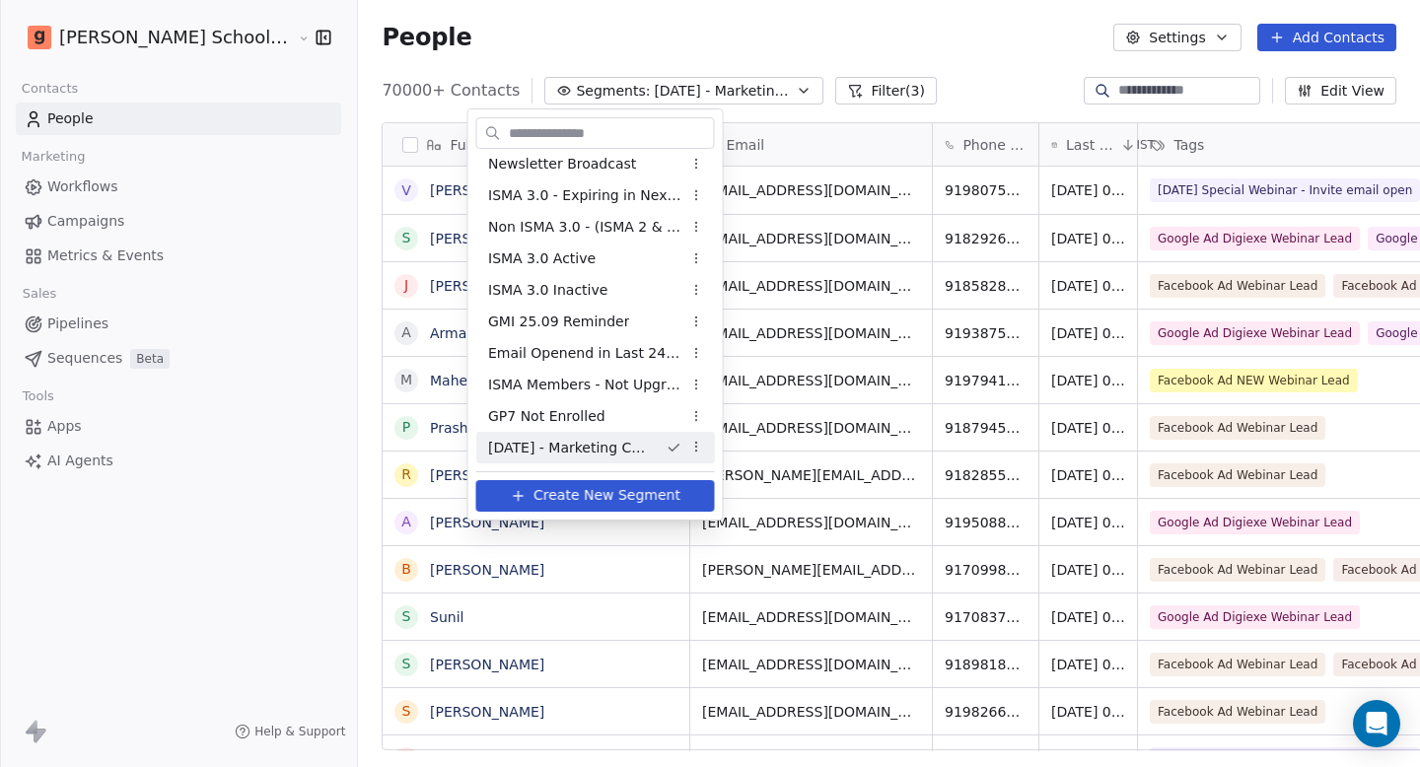
click at [806, 89] on html "Goela School of Finance LLP Contacts People Marketing Workflows Campaigns Metri…" at bounding box center [710, 383] width 1420 height 767
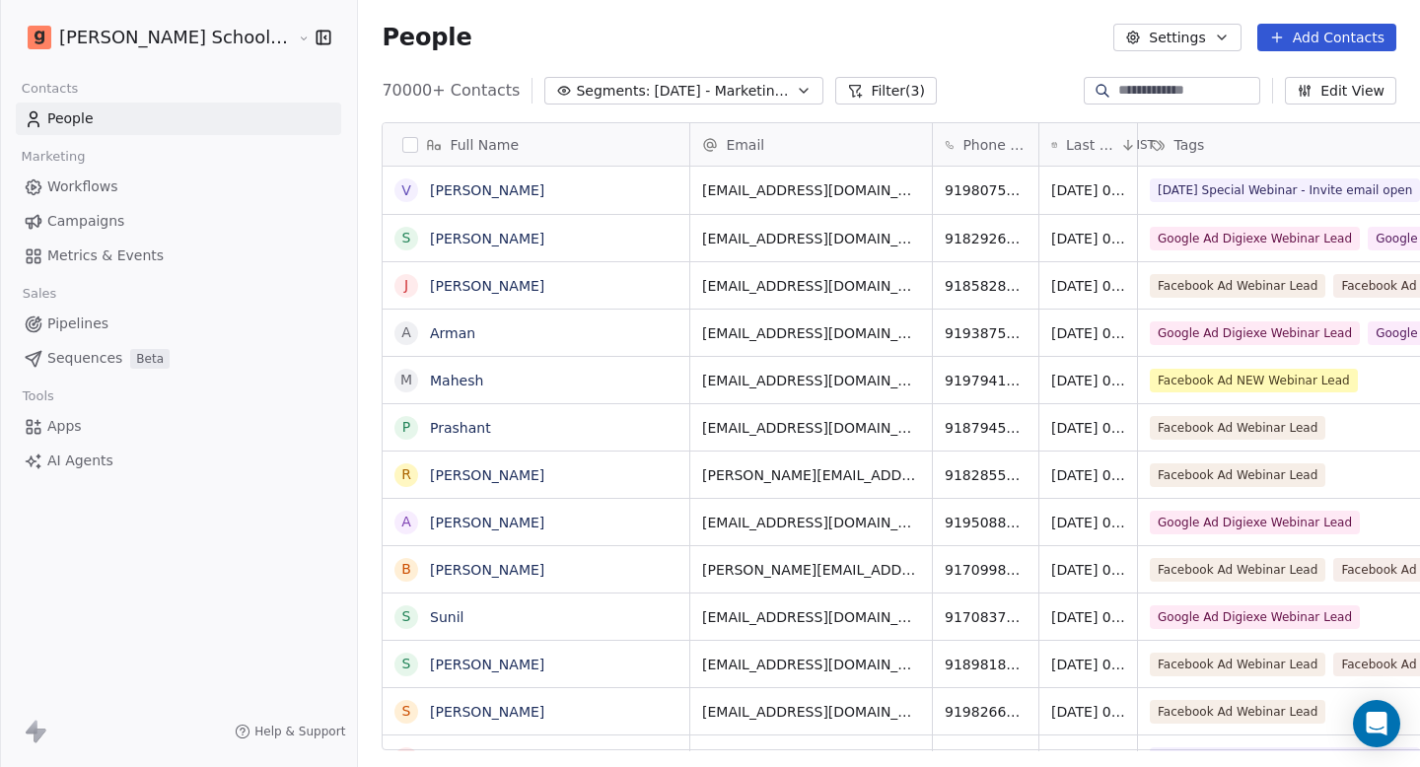
click at [836, 92] on button "Filter (3)" at bounding box center [887, 91] width 102 height 28
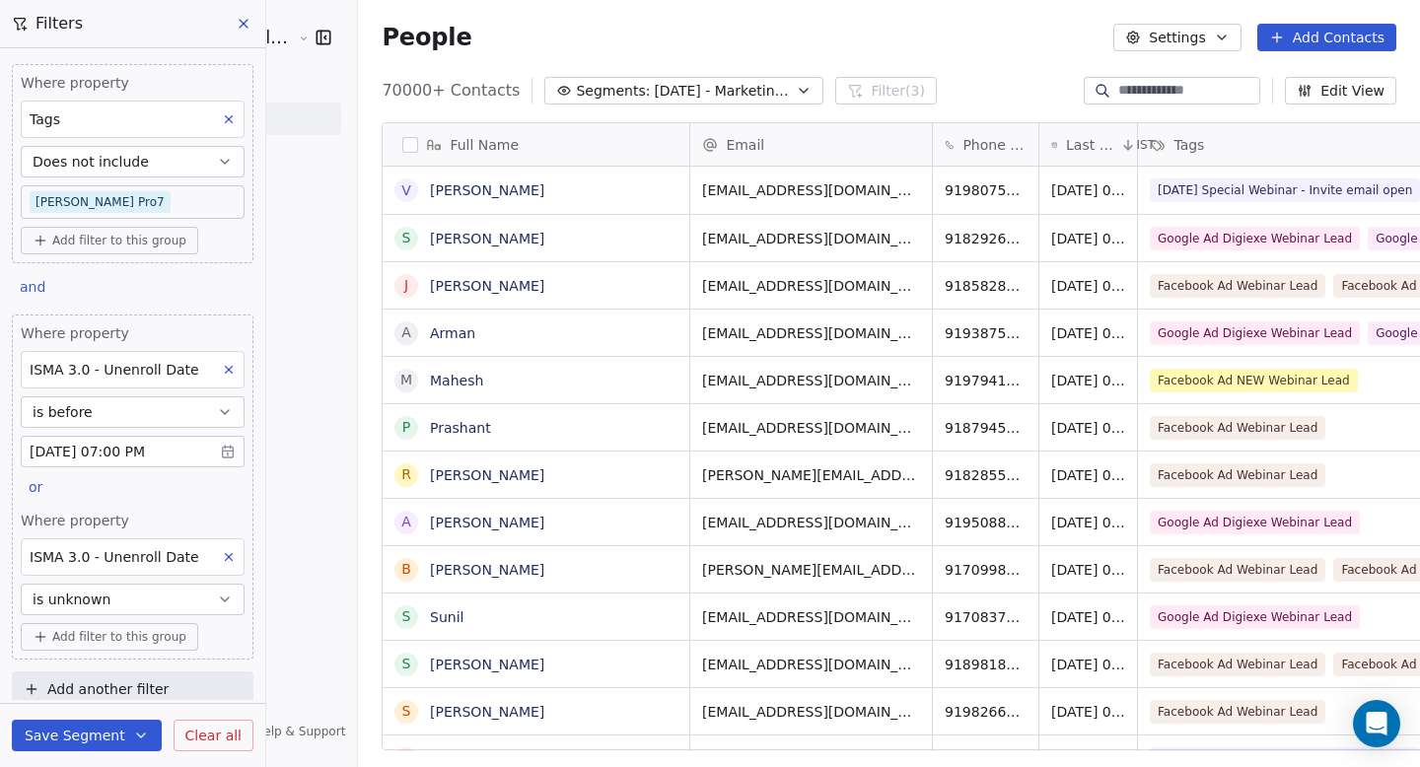
click at [171, 169] on button "Does not include" at bounding box center [133, 162] width 224 height 32
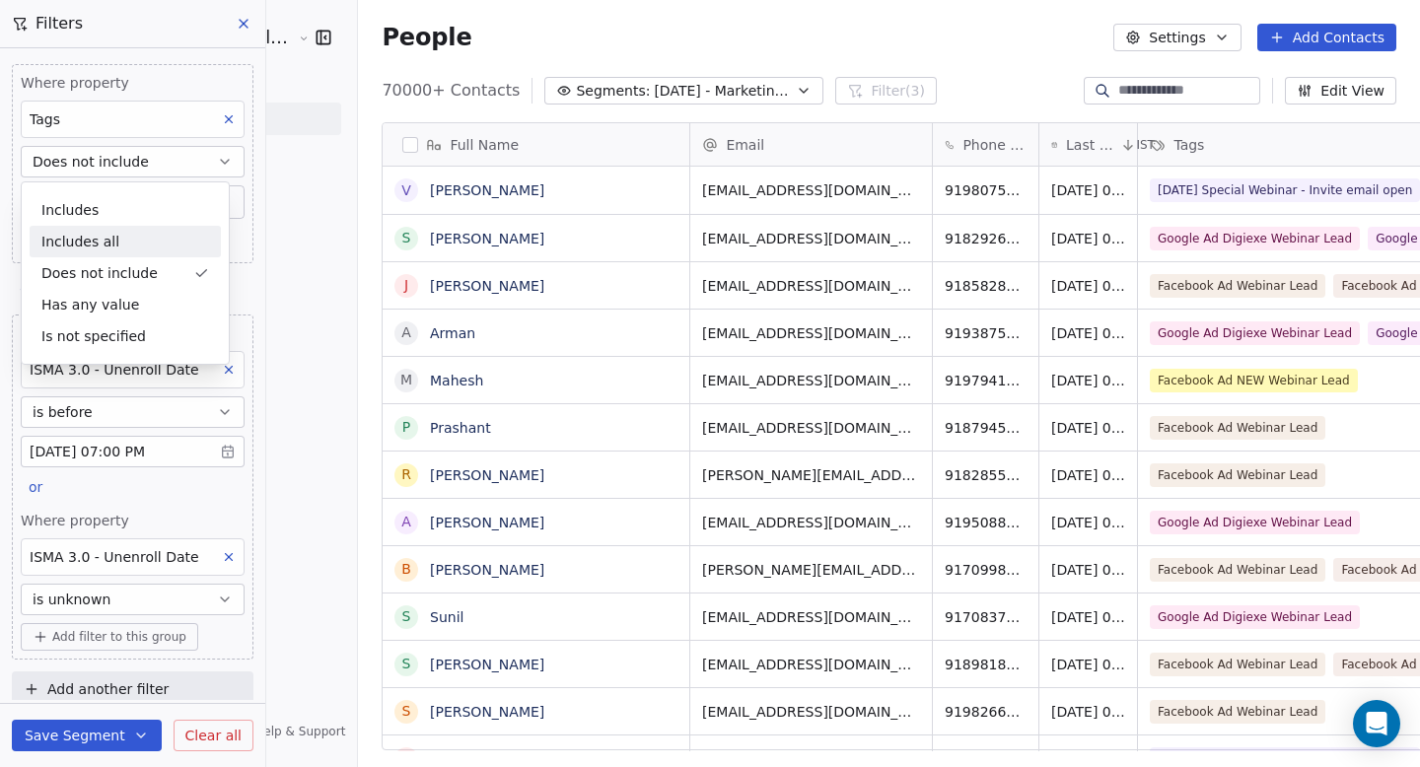
click at [112, 228] on div "Includes all" at bounding box center [125, 242] width 191 height 32
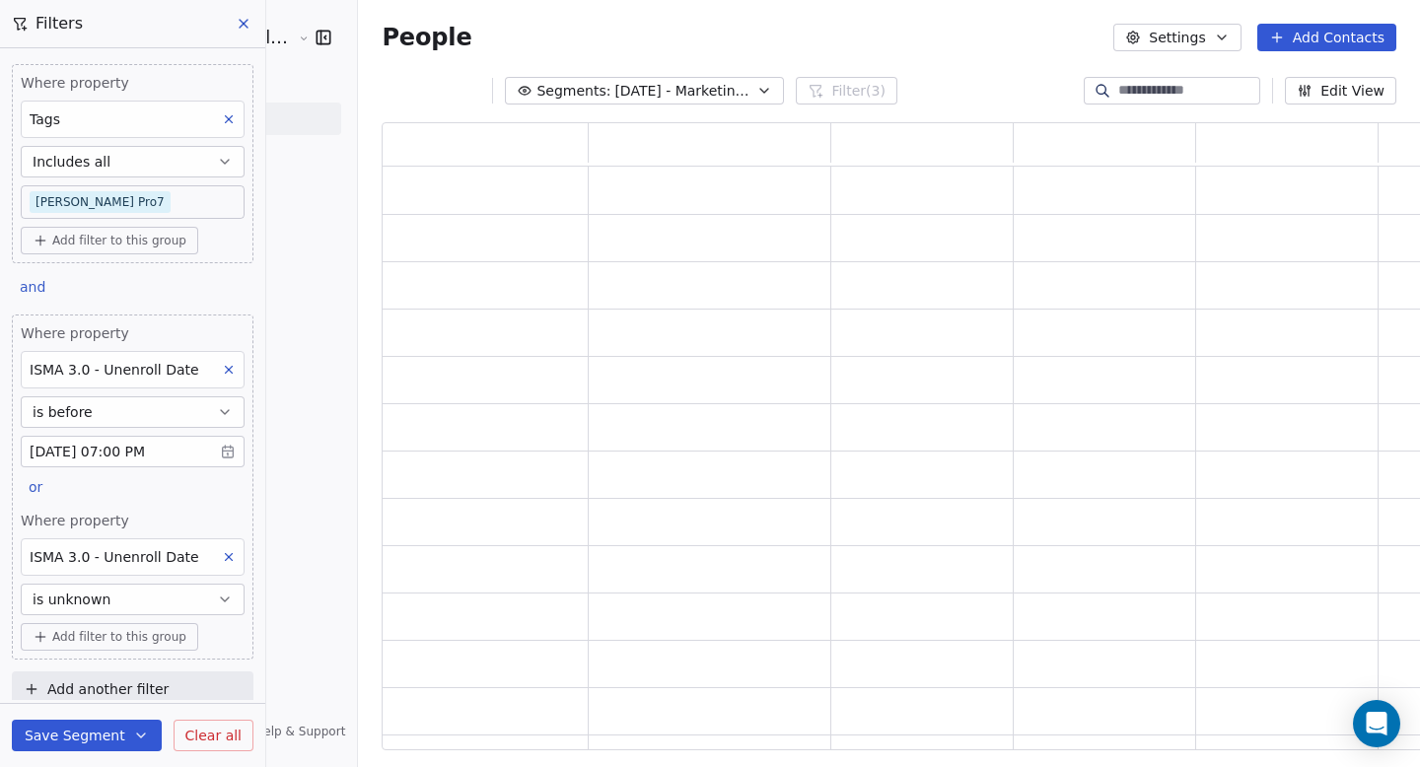
scroll to position [614, 1067]
click at [136, 160] on button "Includes all" at bounding box center [133, 162] width 224 height 32
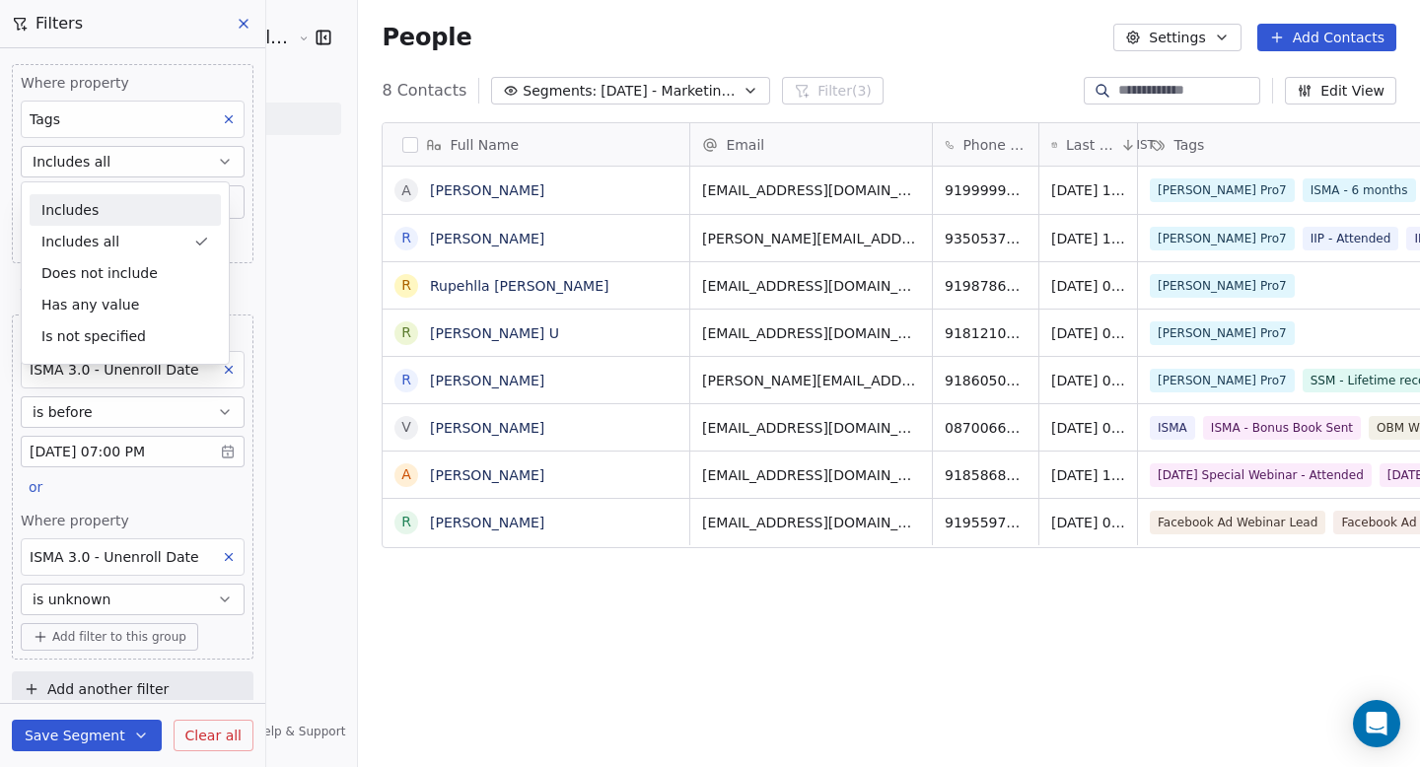
click at [97, 210] on div "Includes" at bounding box center [125, 210] width 191 height 32
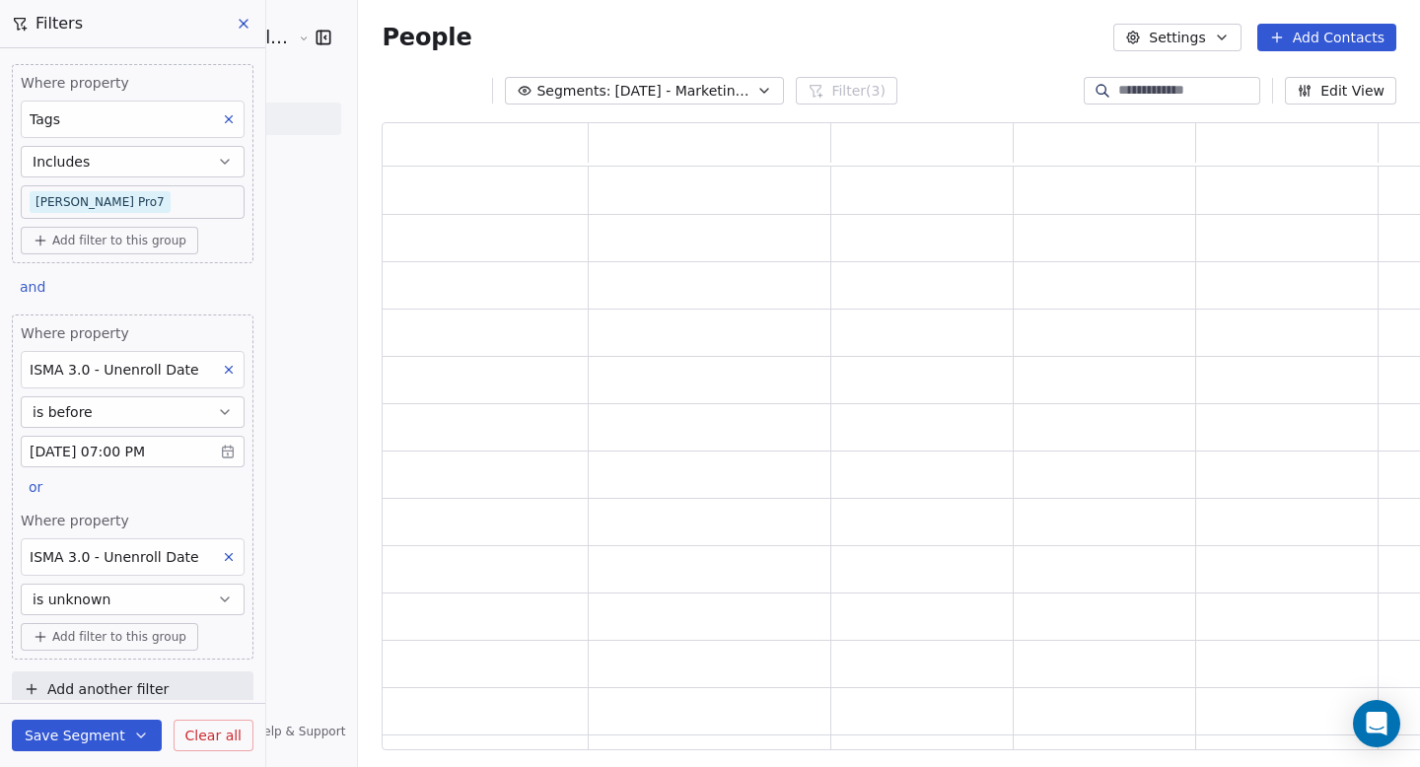
click at [124, 204] on body "Goela School of Finance LLP Contacts People Marketing Workflows Campaigns Metri…" at bounding box center [710, 383] width 1420 height 767
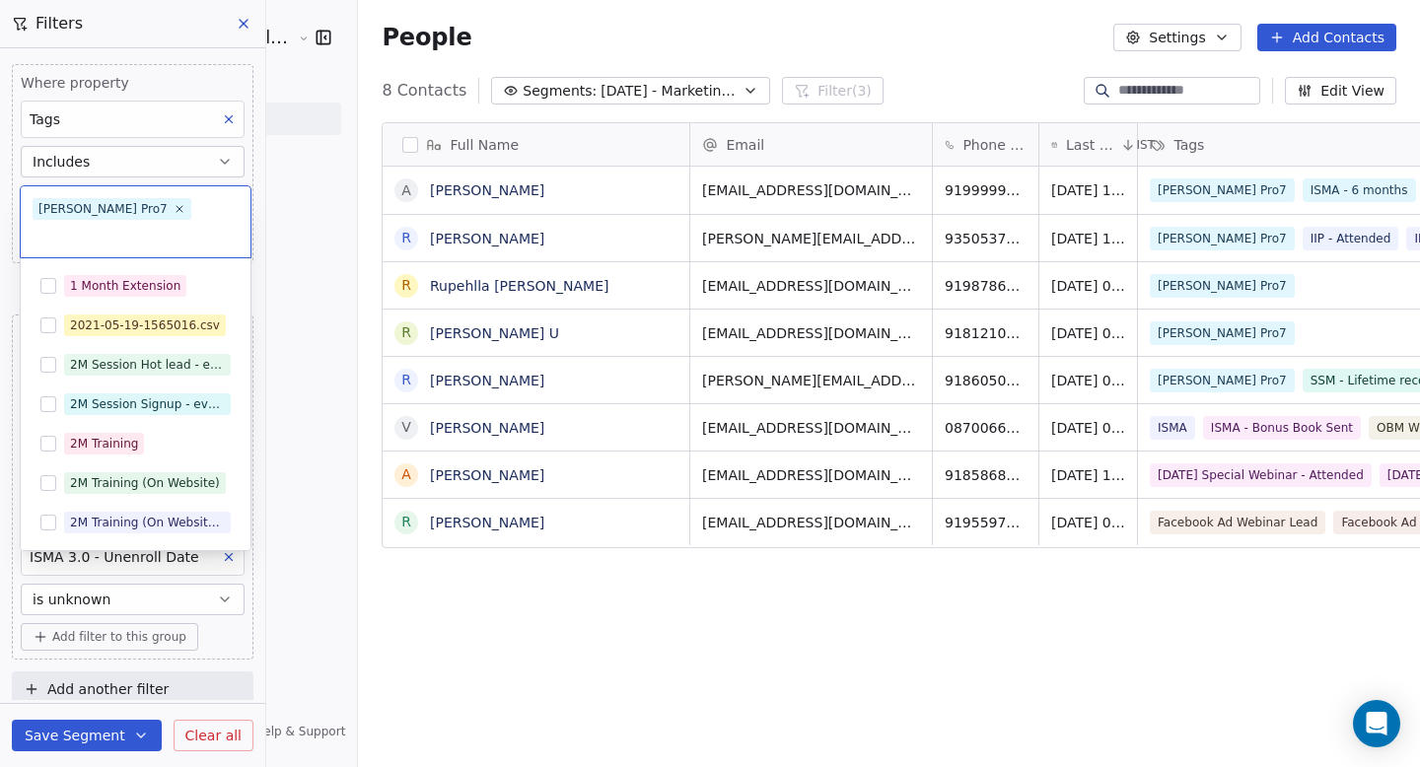
scroll to position [661, 1115]
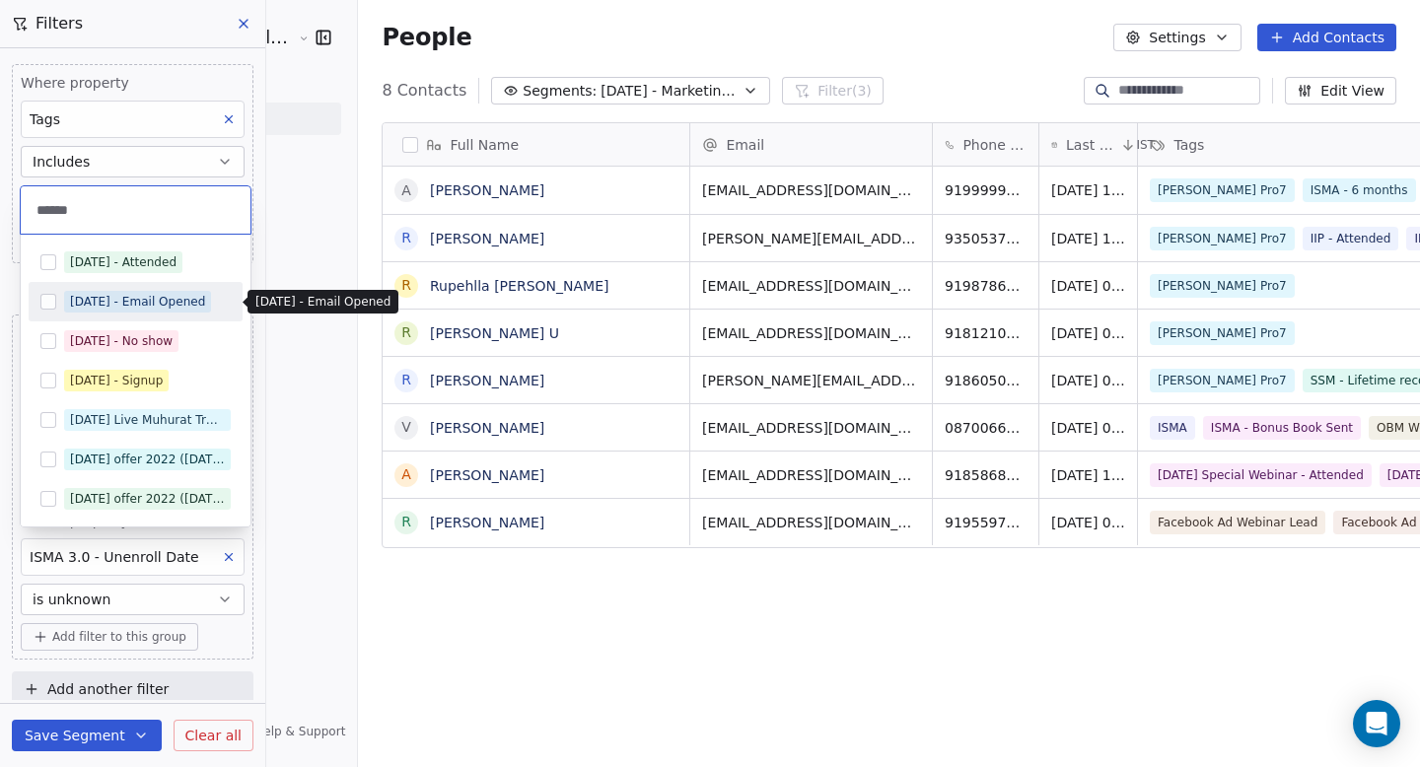
type input "******"
click at [142, 305] on div "[DATE] - Email Opened" at bounding box center [137, 302] width 135 height 18
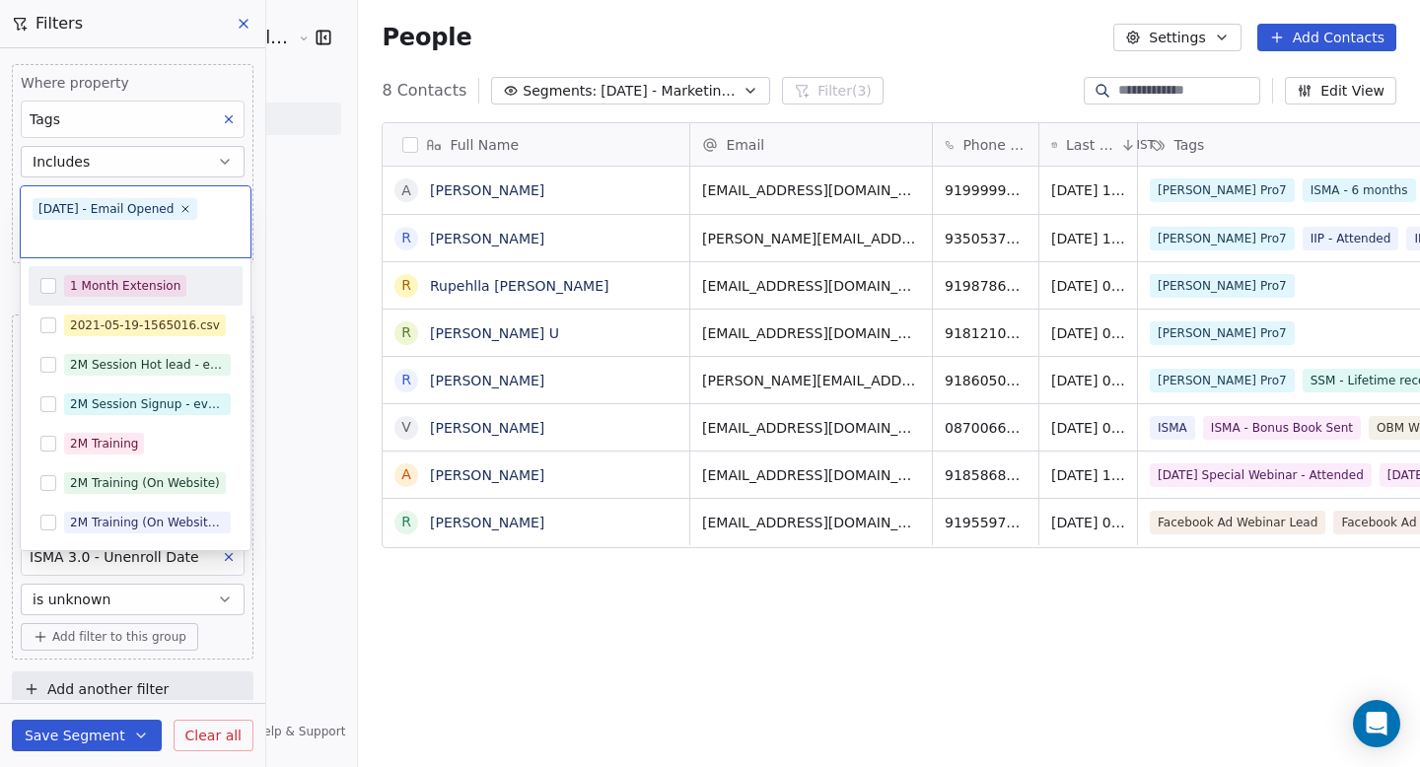
click at [5, 239] on html "Goela School of Finance LLP Contacts People Marketing Workflows Campaigns Metri…" at bounding box center [710, 383] width 1420 height 767
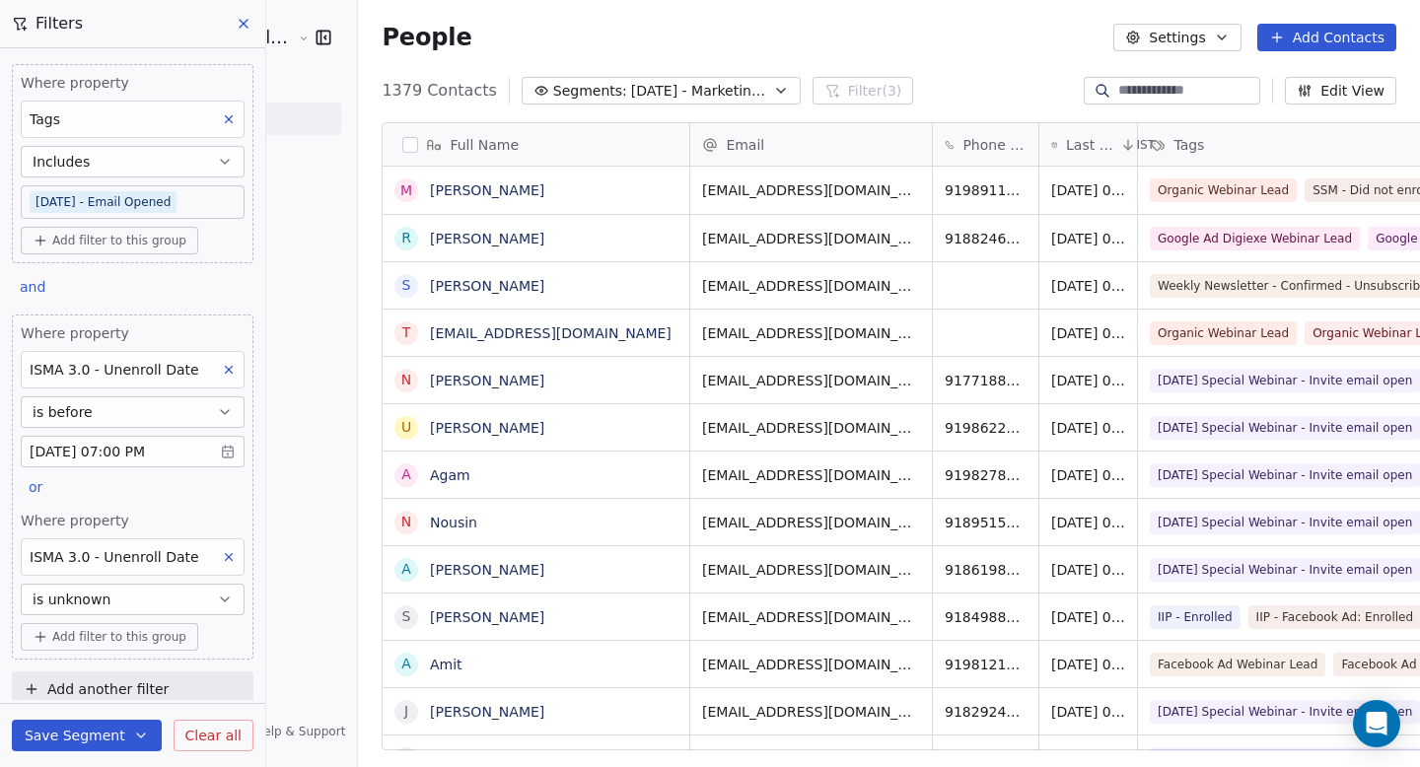
click at [215, 198] on body "Goela School of Finance LLP Contacts People Marketing Workflows Campaigns Metri…" at bounding box center [710, 383] width 1420 height 767
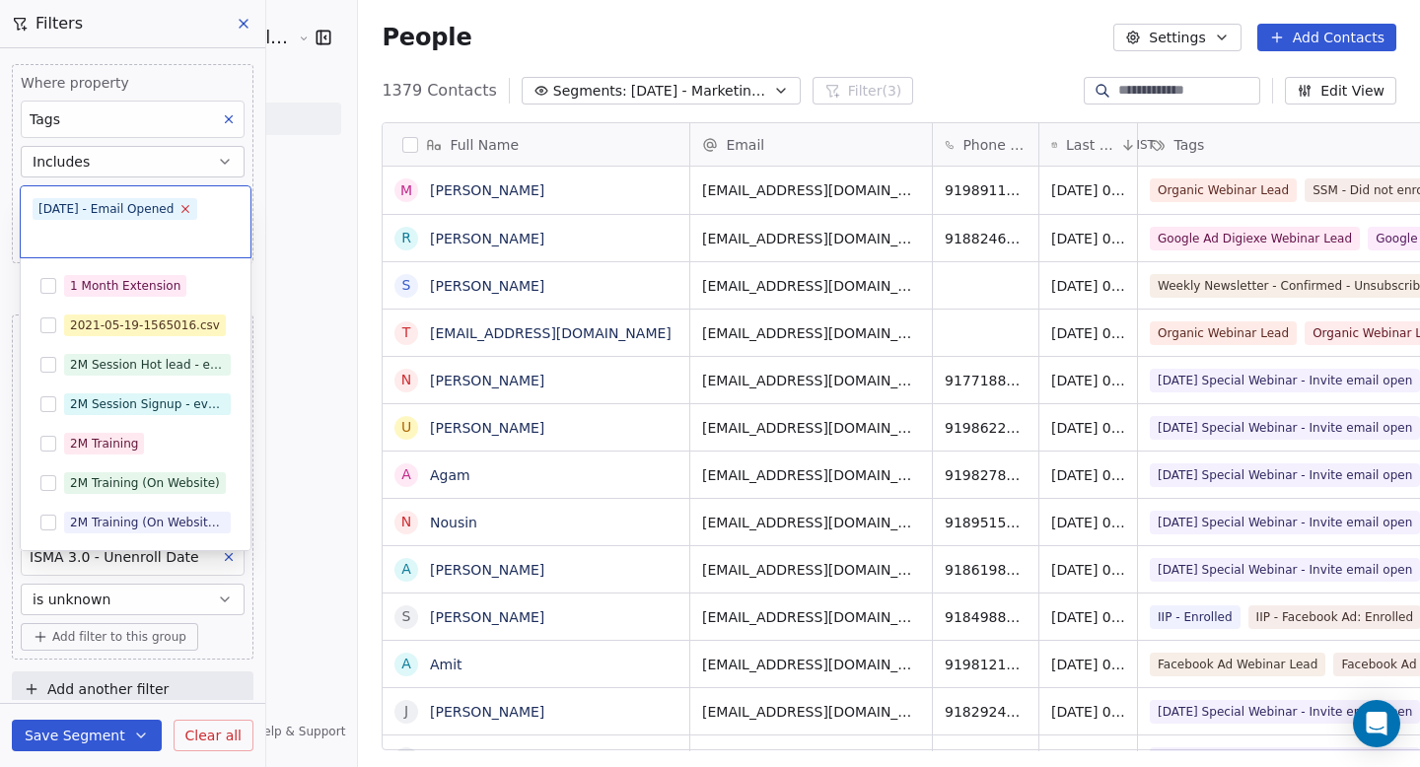
click at [192, 206] on icon at bounding box center [186, 208] width 13 height 13
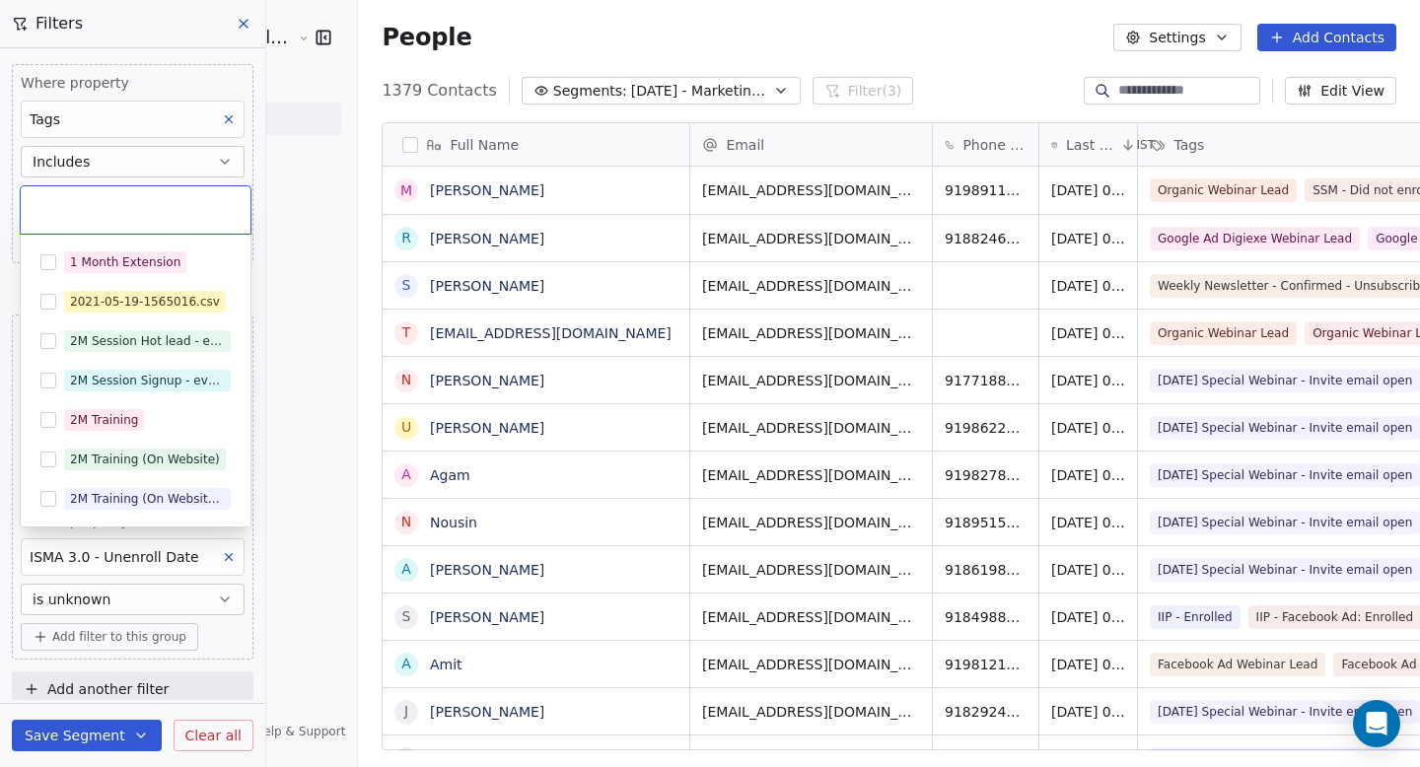
click at [144, 163] on html "Goela School of Finance LLP Contacts People Marketing Workflows Campaigns Metri…" at bounding box center [710, 383] width 1420 height 767
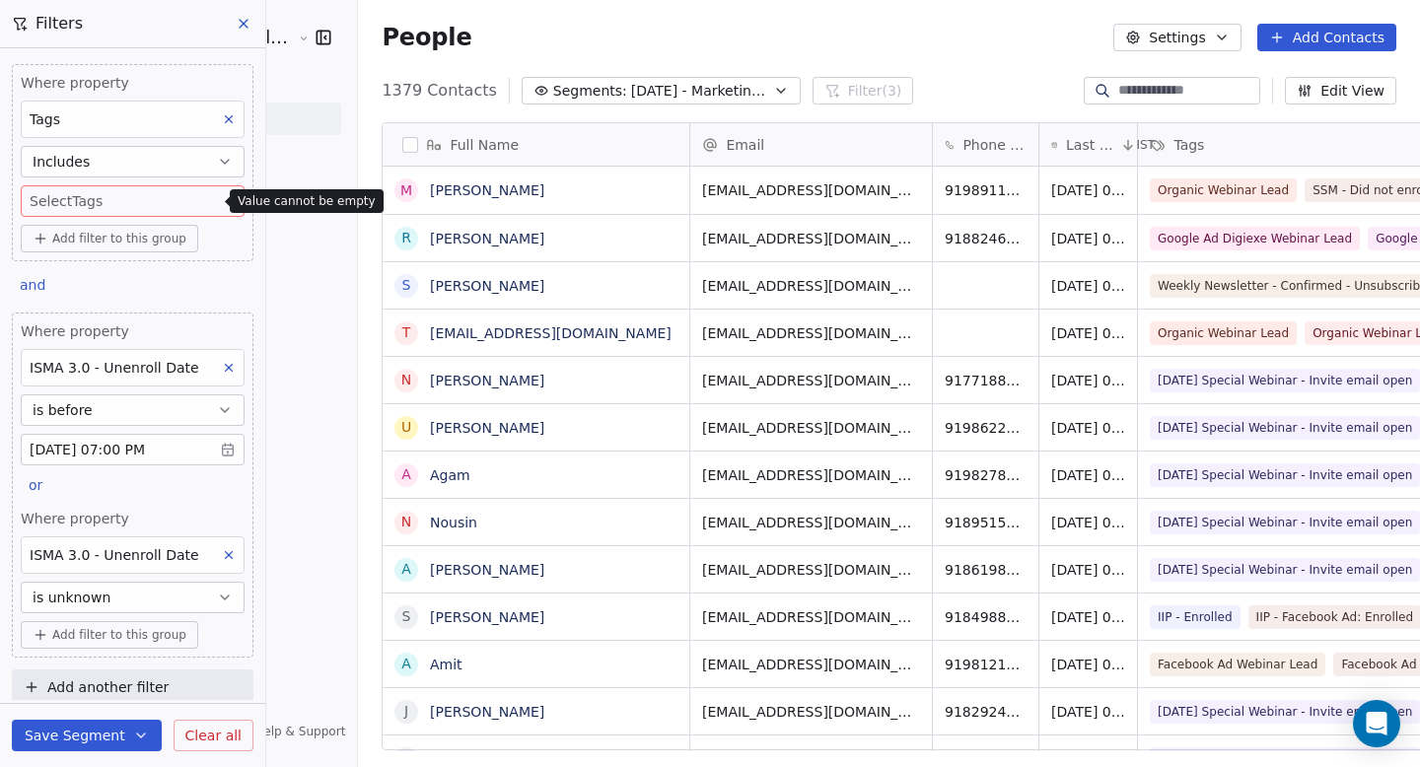
click at [144, 163] on button "Includes" at bounding box center [133, 162] width 224 height 32
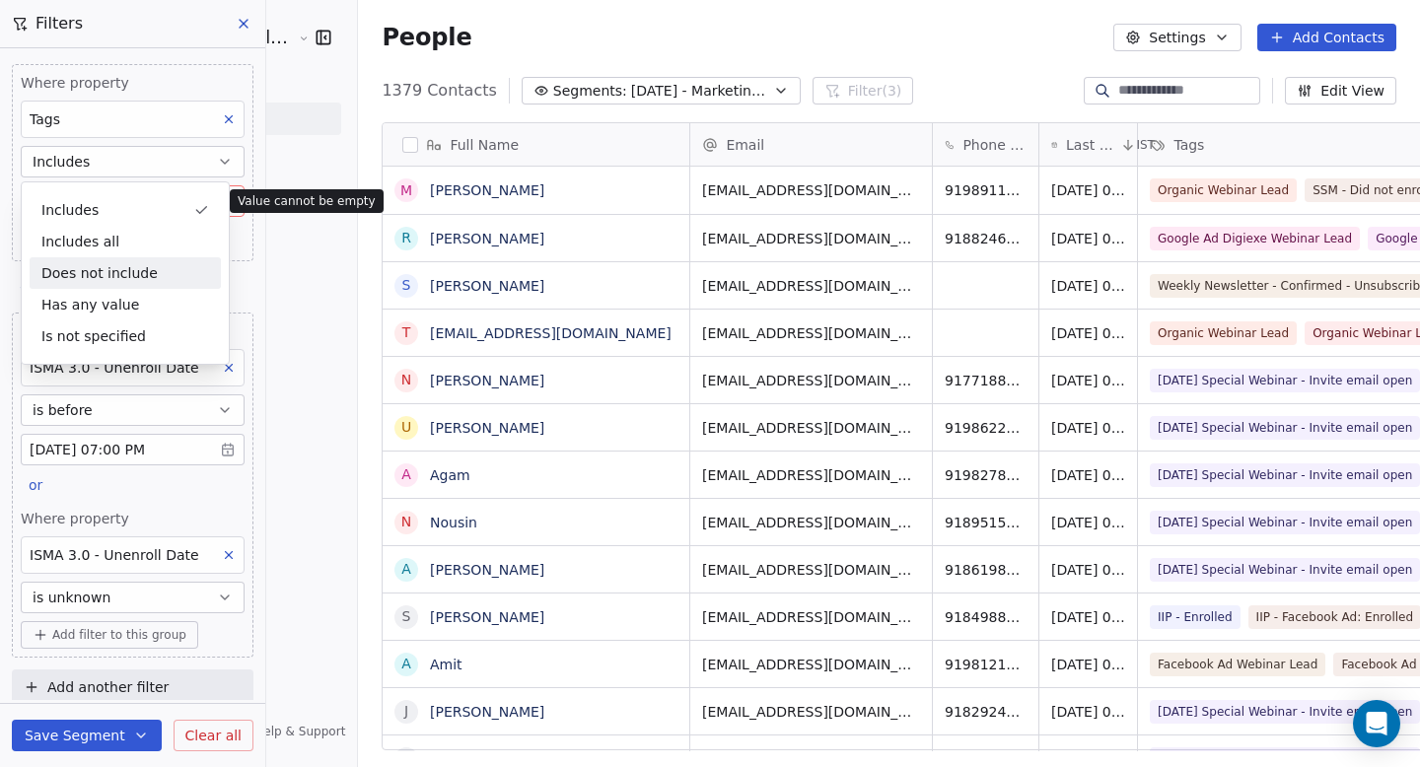
click at [124, 268] on div "Does not include" at bounding box center [125, 273] width 191 height 32
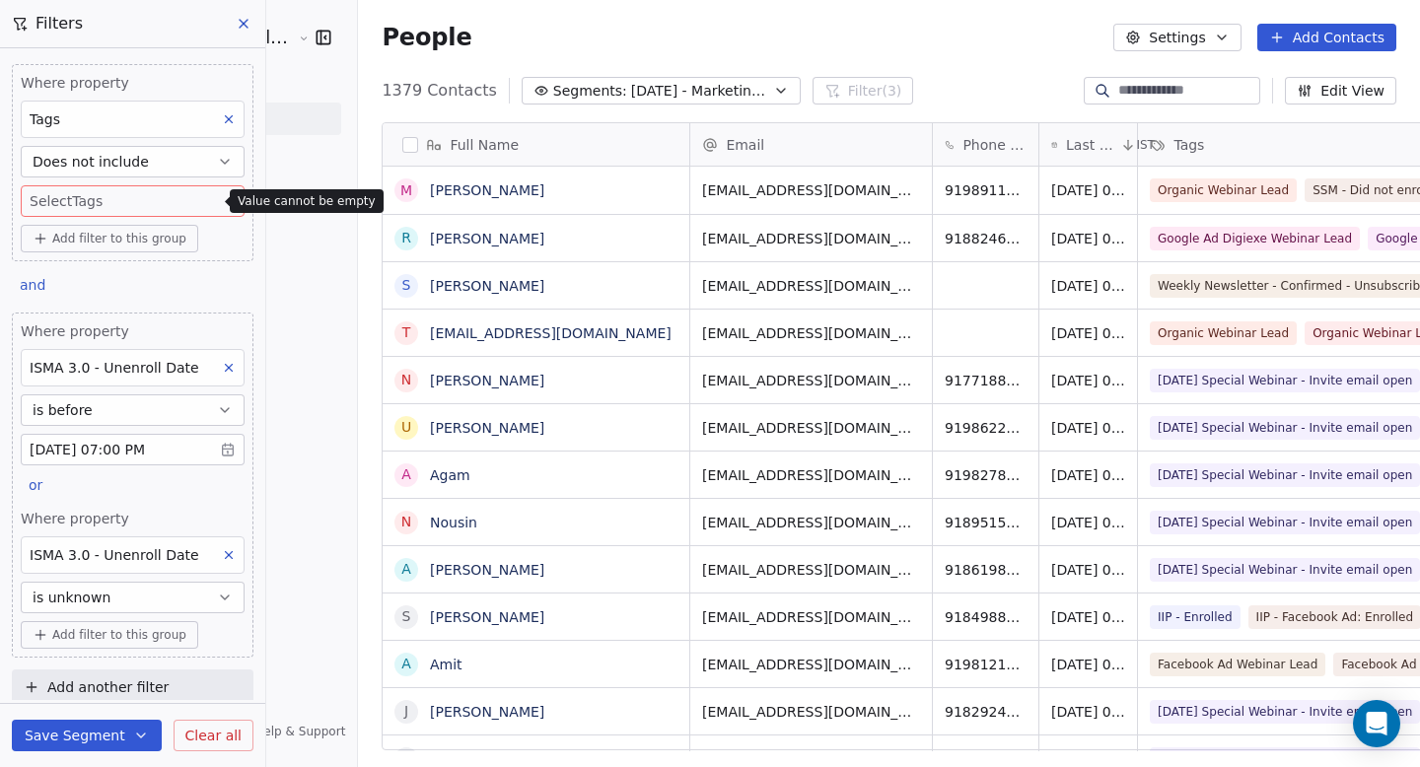
click at [108, 200] on body "Goela School of Finance LLP Contacts People Marketing Workflows Campaigns Metri…" at bounding box center [710, 383] width 1420 height 767
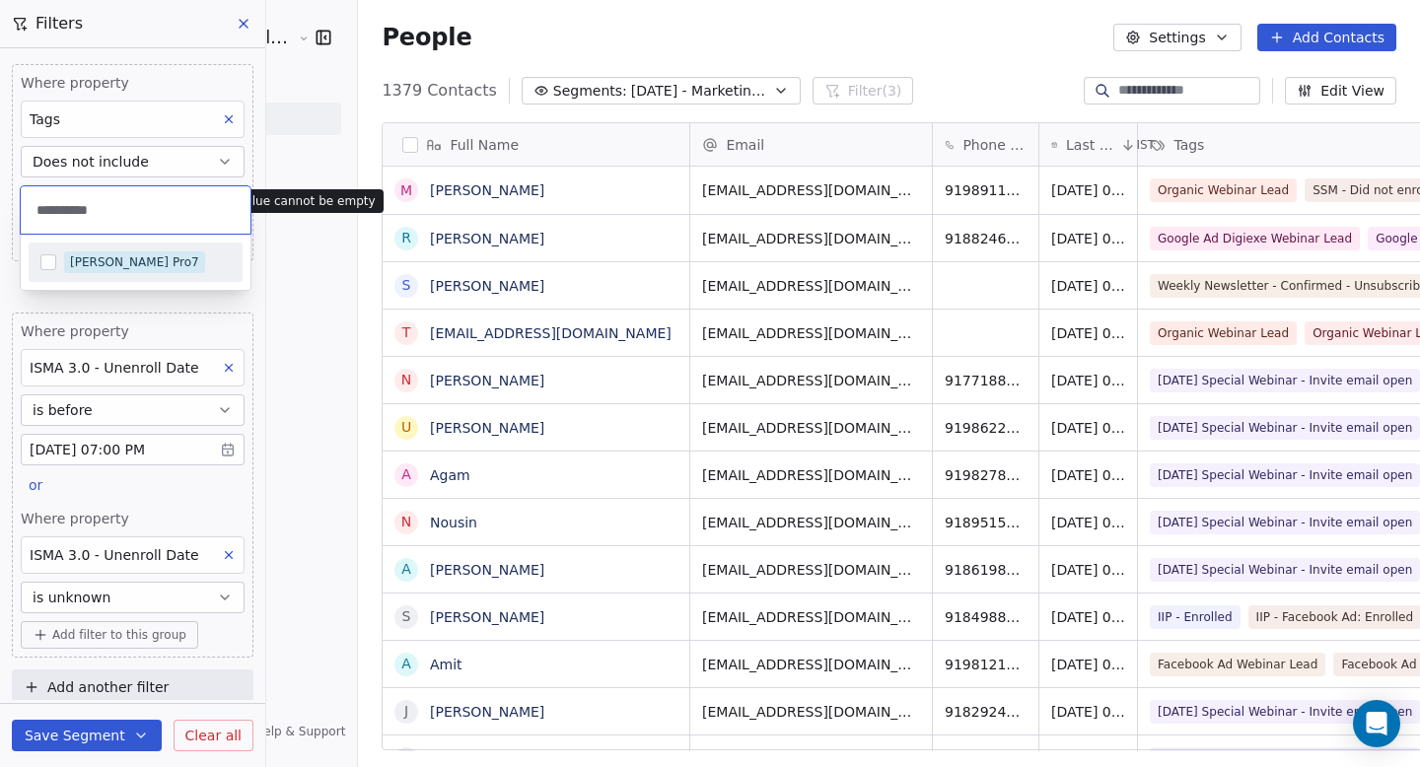
type input "**********"
click at [44, 265] on button "Suggestions" at bounding box center [48, 263] width 16 height 16
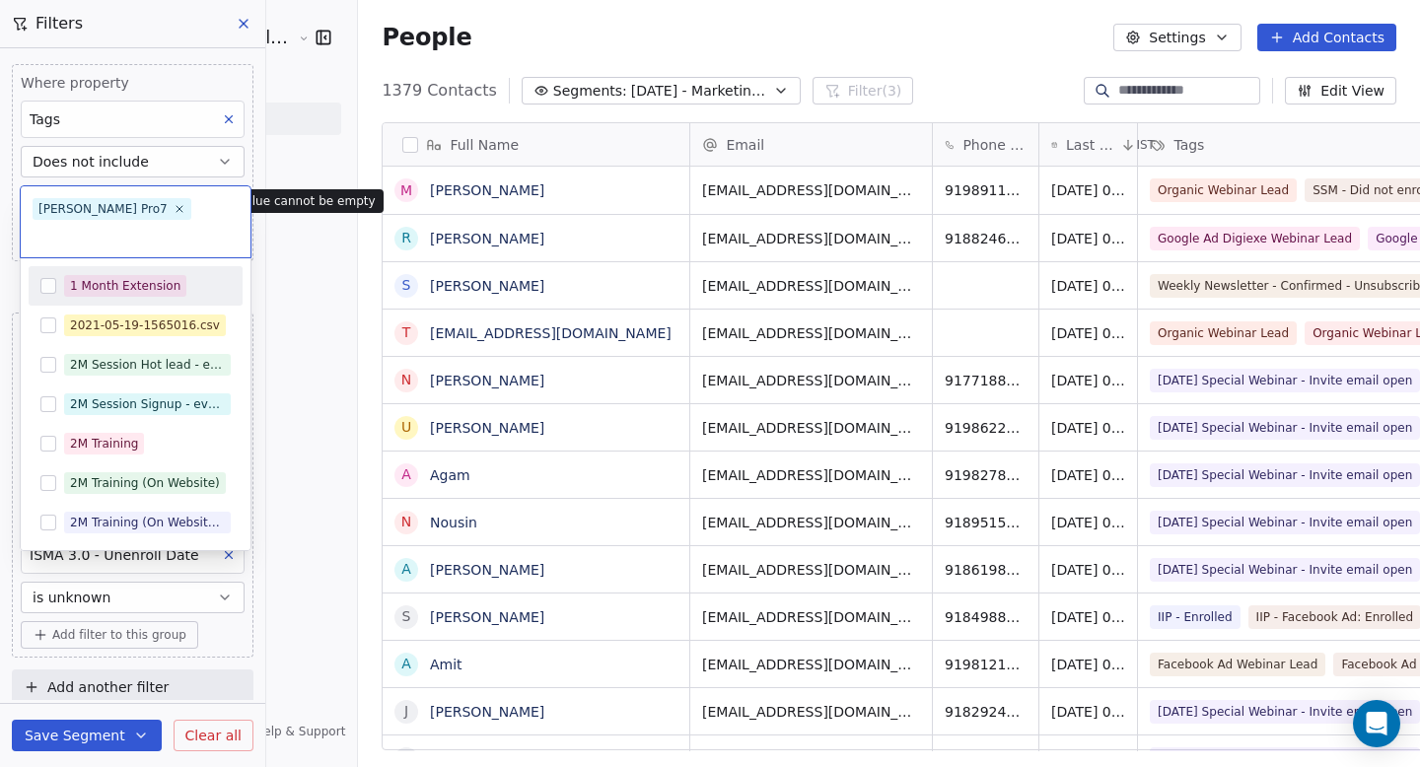
click at [7, 259] on html "Goela School of Finance LLP Contacts People Marketing Workflows Campaigns Metri…" at bounding box center [710, 383] width 1420 height 767
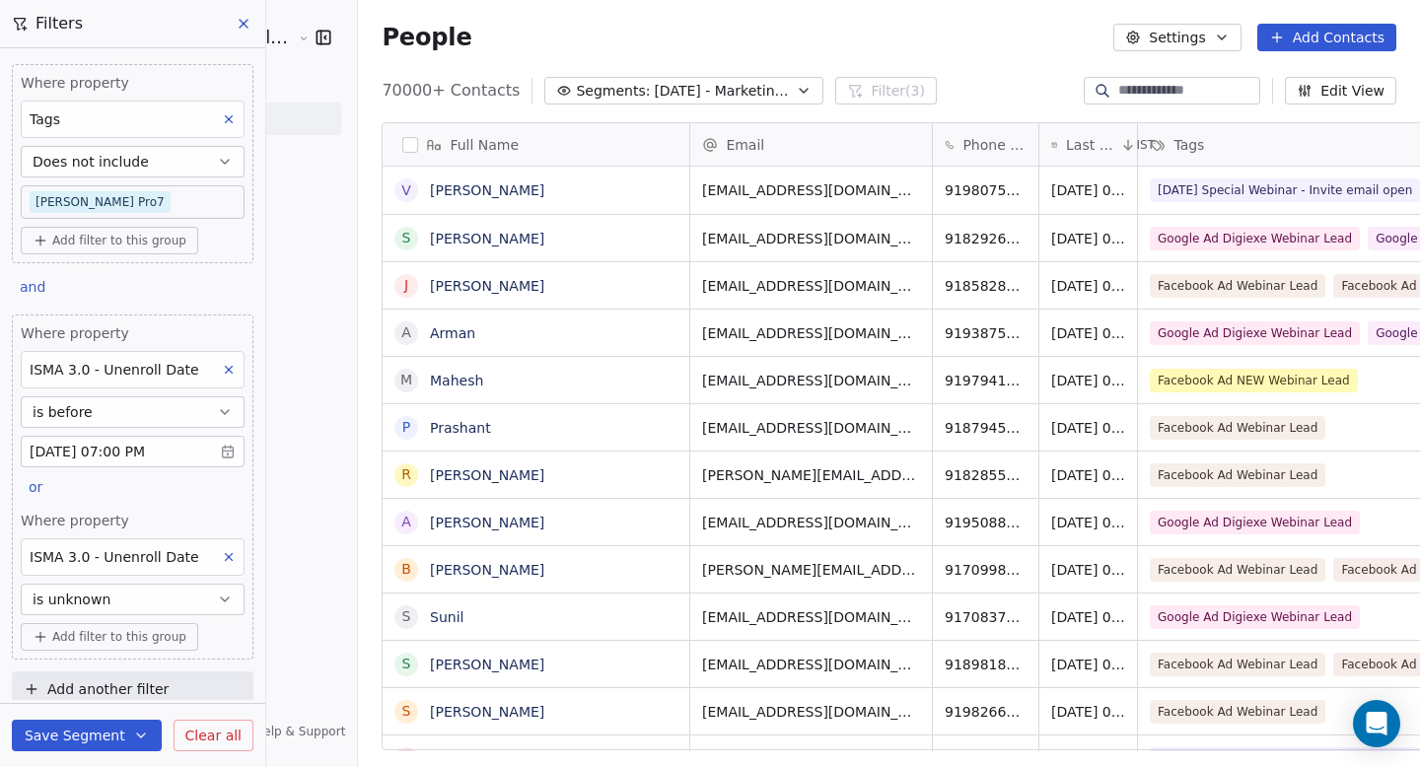
scroll to position [14, 0]
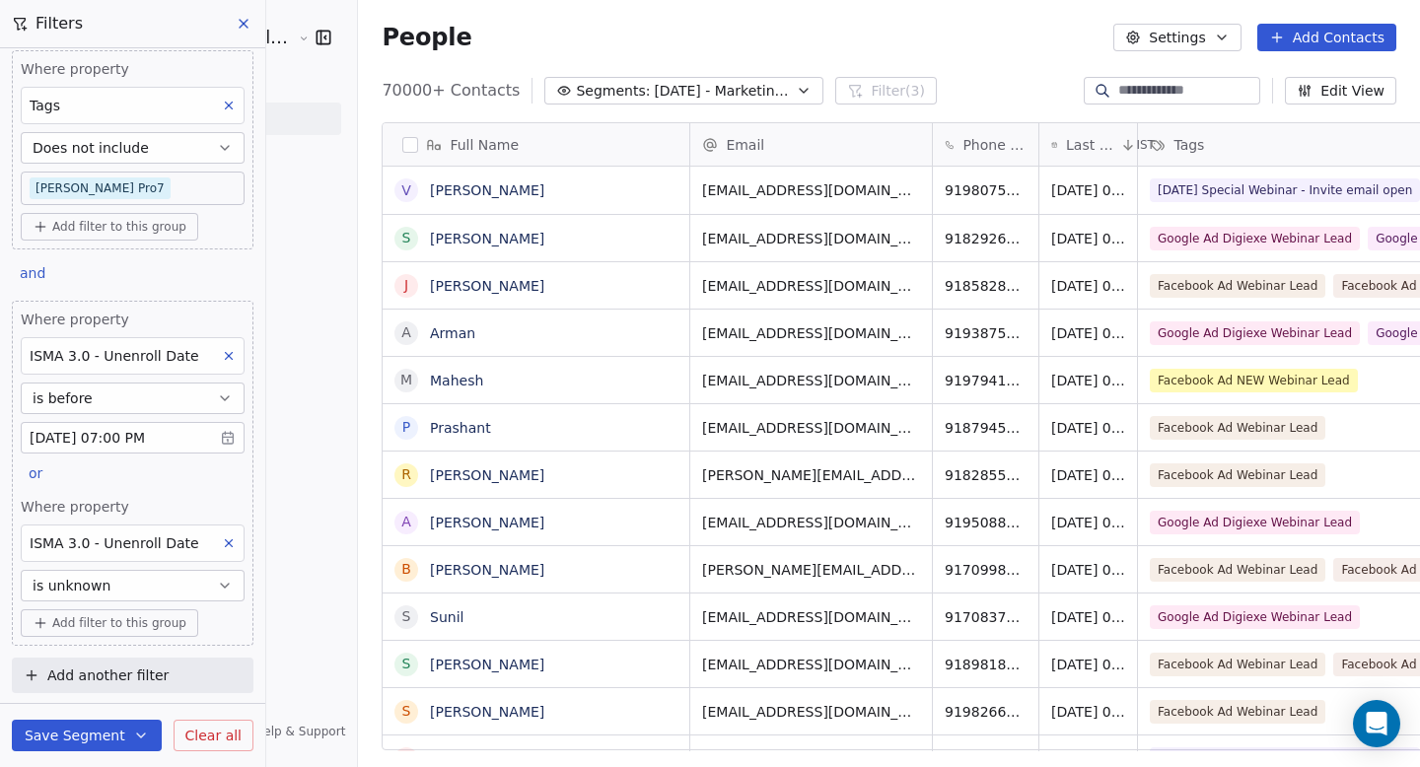
click at [88, 669] on span "Add another filter" at bounding box center [107, 676] width 121 height 21
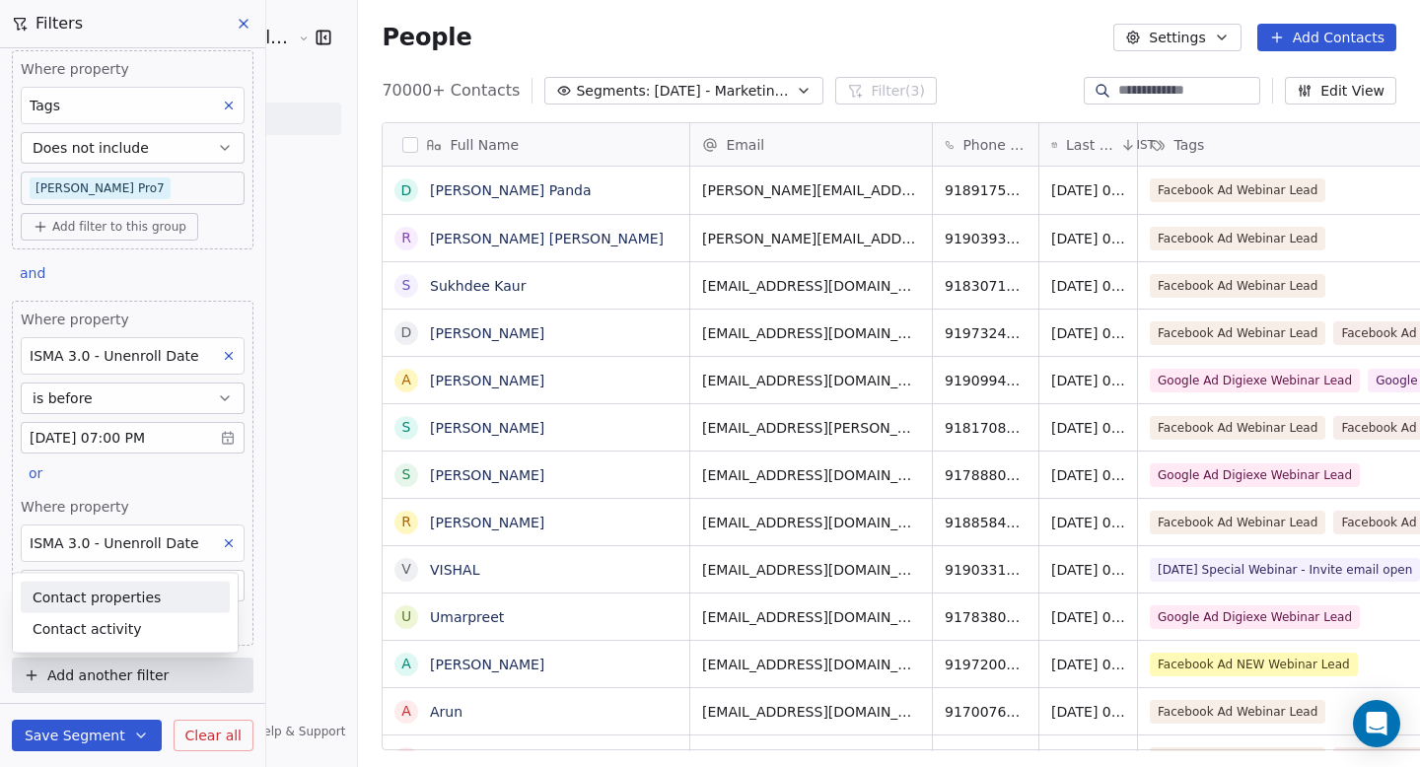
click at [117, 598] on span "Contact properties" at bounding box center [97, 597] width 128 height 21
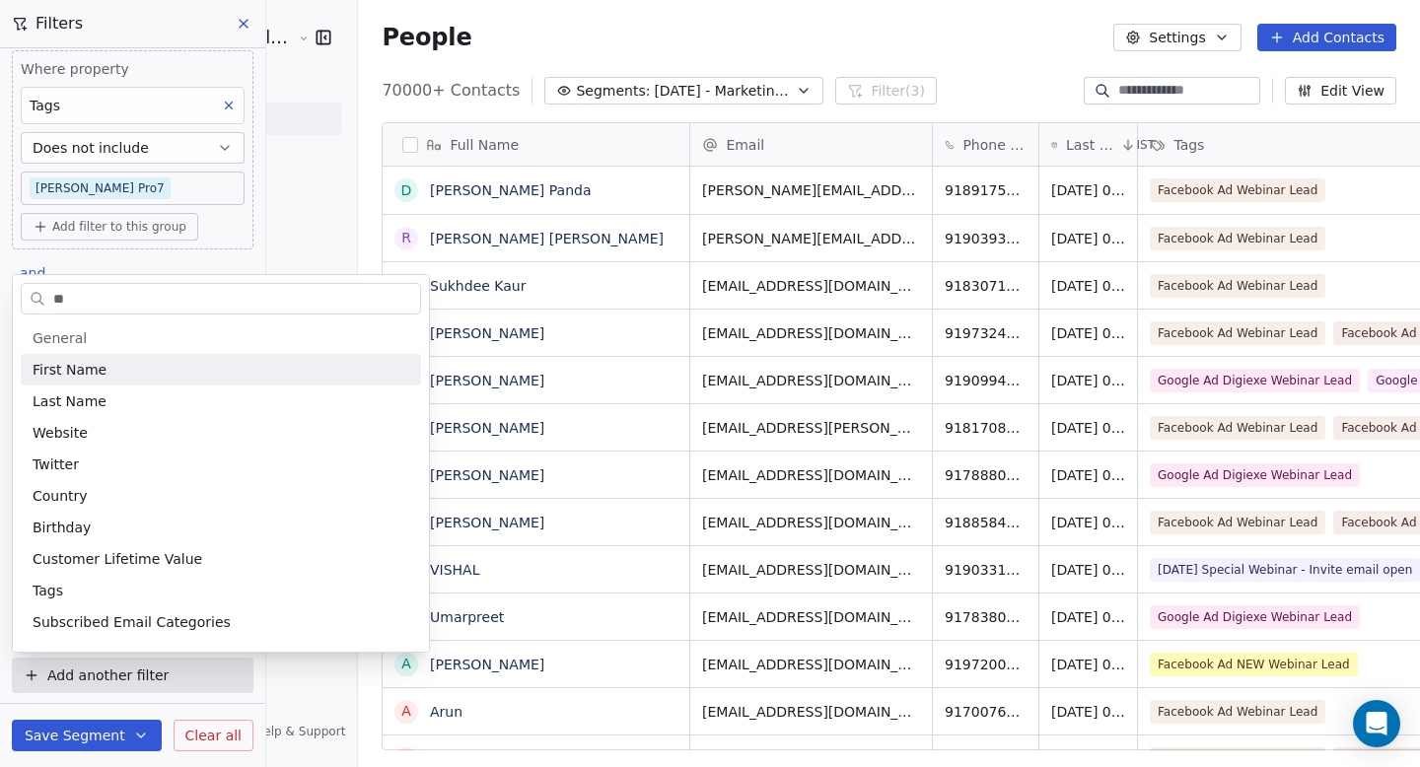
type input "***"
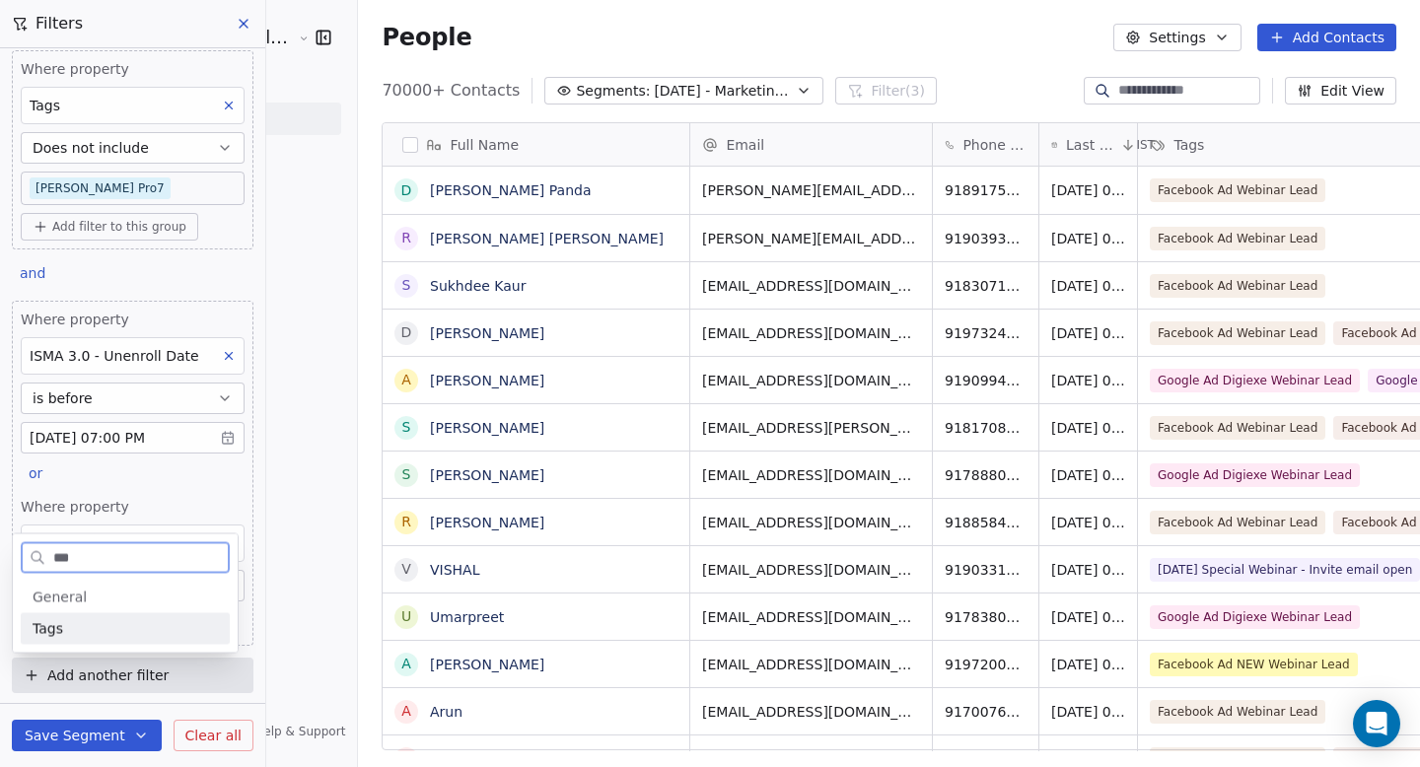
click at [66, 634] on div "Tags" at bounding box center [125, 629] width 185 height 20
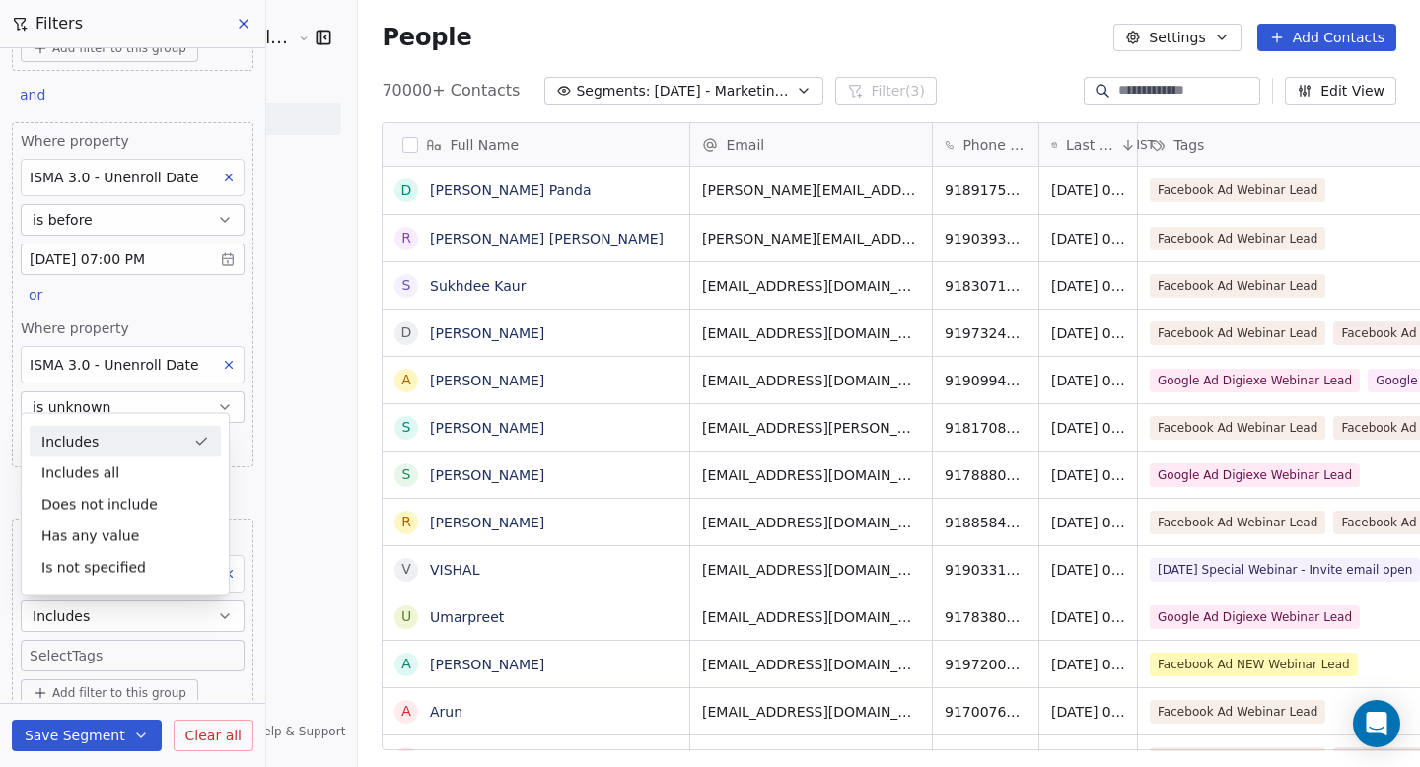
scroll to position [262, 0]
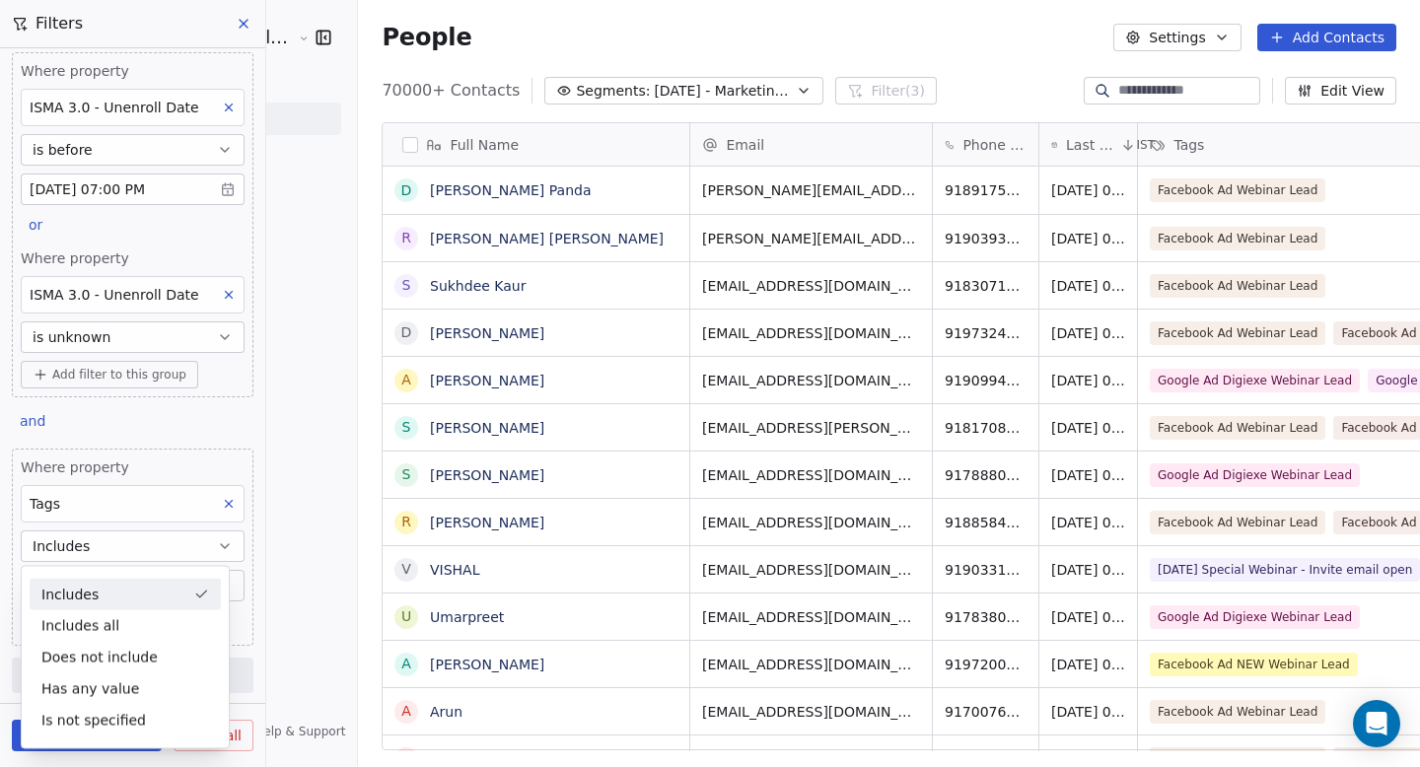
click at [110, 596] on div "Includes" at bounding box center [125, 595] width 191 height 32
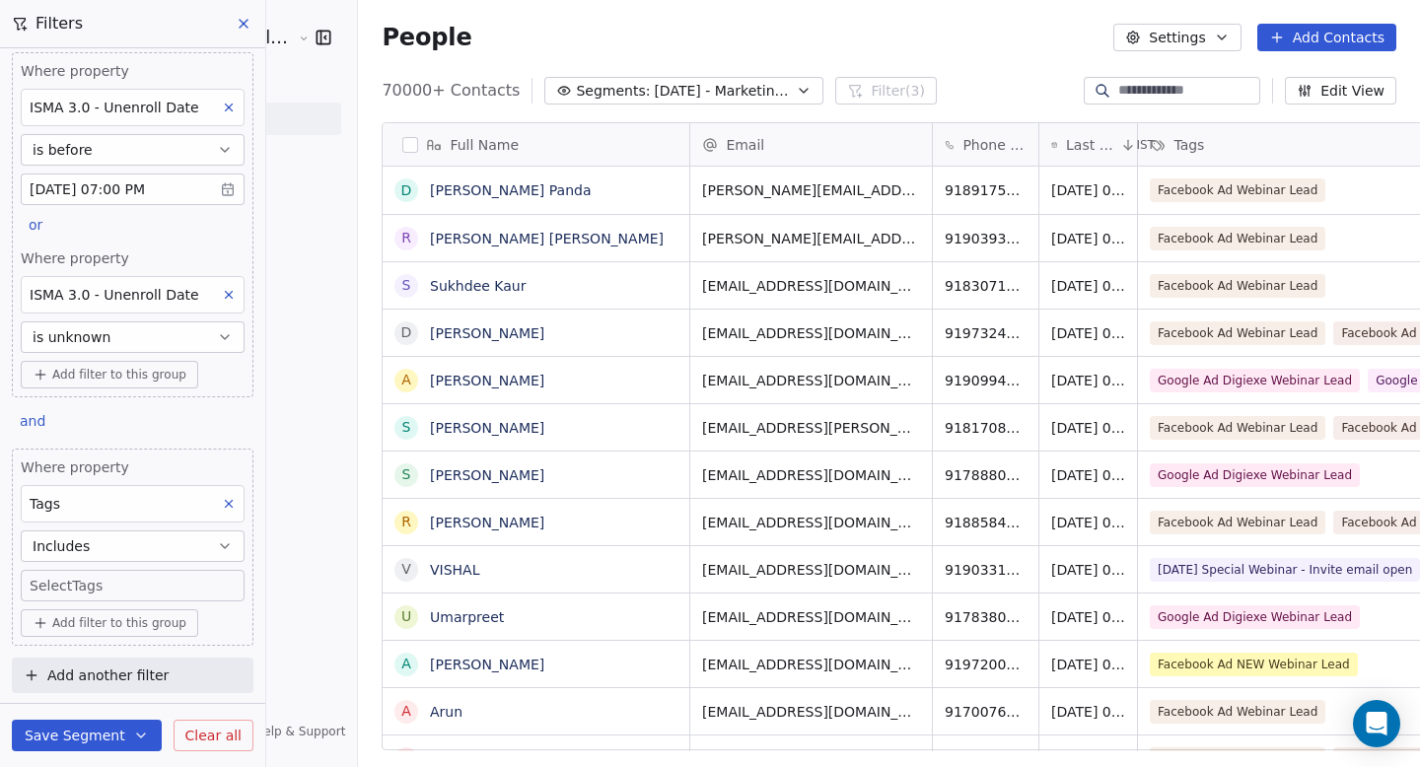
click at [85, 586] on body "Goela School of Finance LLP Contacts People Marketing Workflows Campaigns Metri…" at bounding box center [710, 383] width 1420 height 767
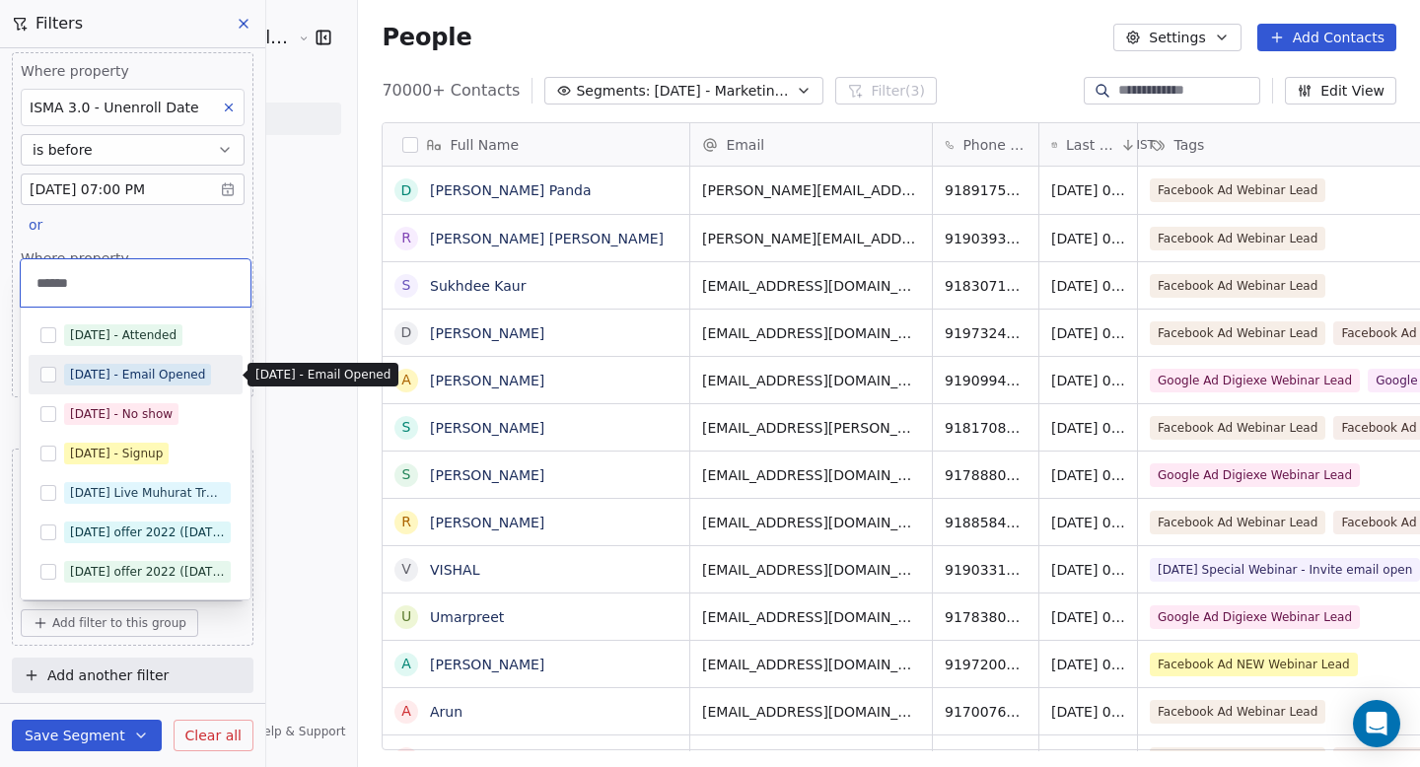
type input "******"
click at [70, 374] on div "[DATE] - Email Opened" at bounding box center [137, 375] width 135 height 18
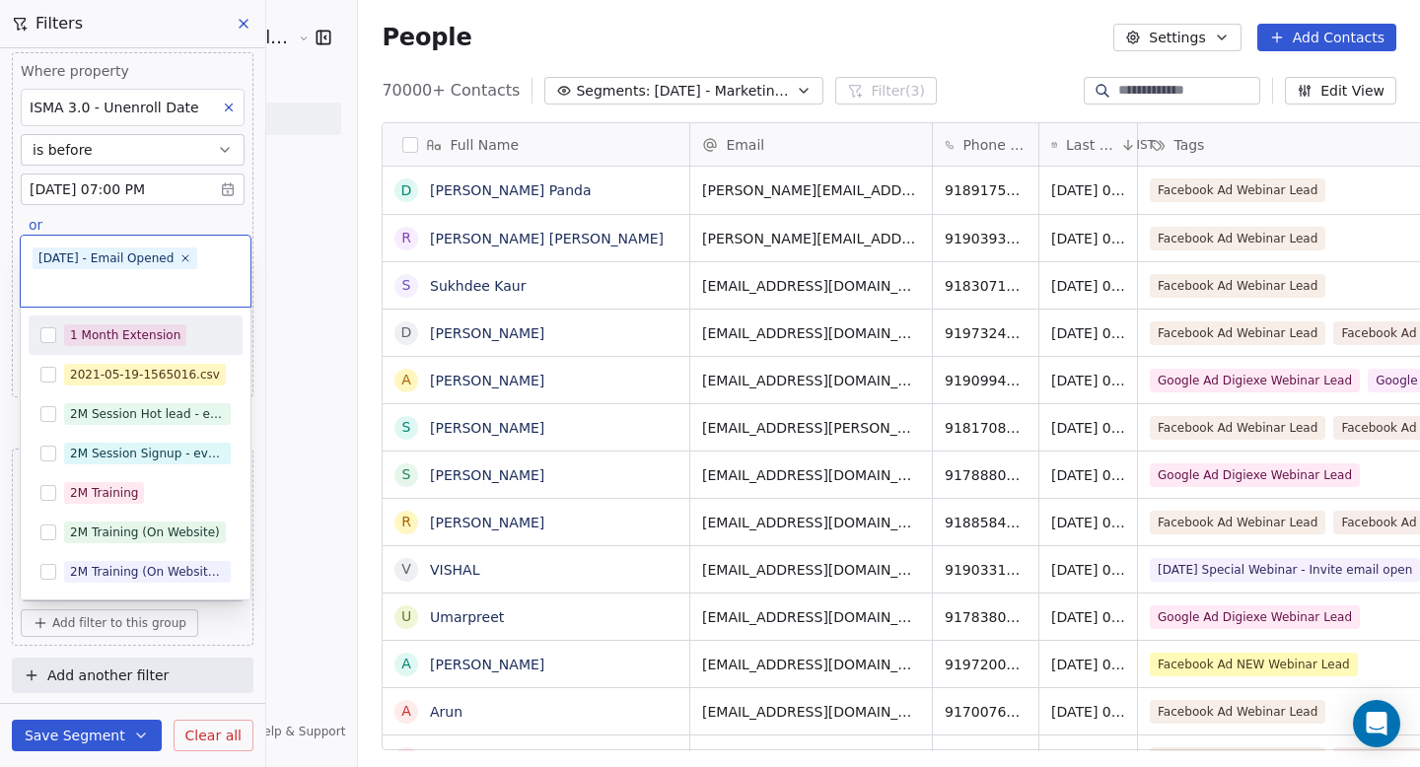
click at [244, 214] on html "Goela School of Finance LLP Contacts People Marketing Workflows Campaigns Metri…" at bounding box center [710, 383] width 1420 height 767
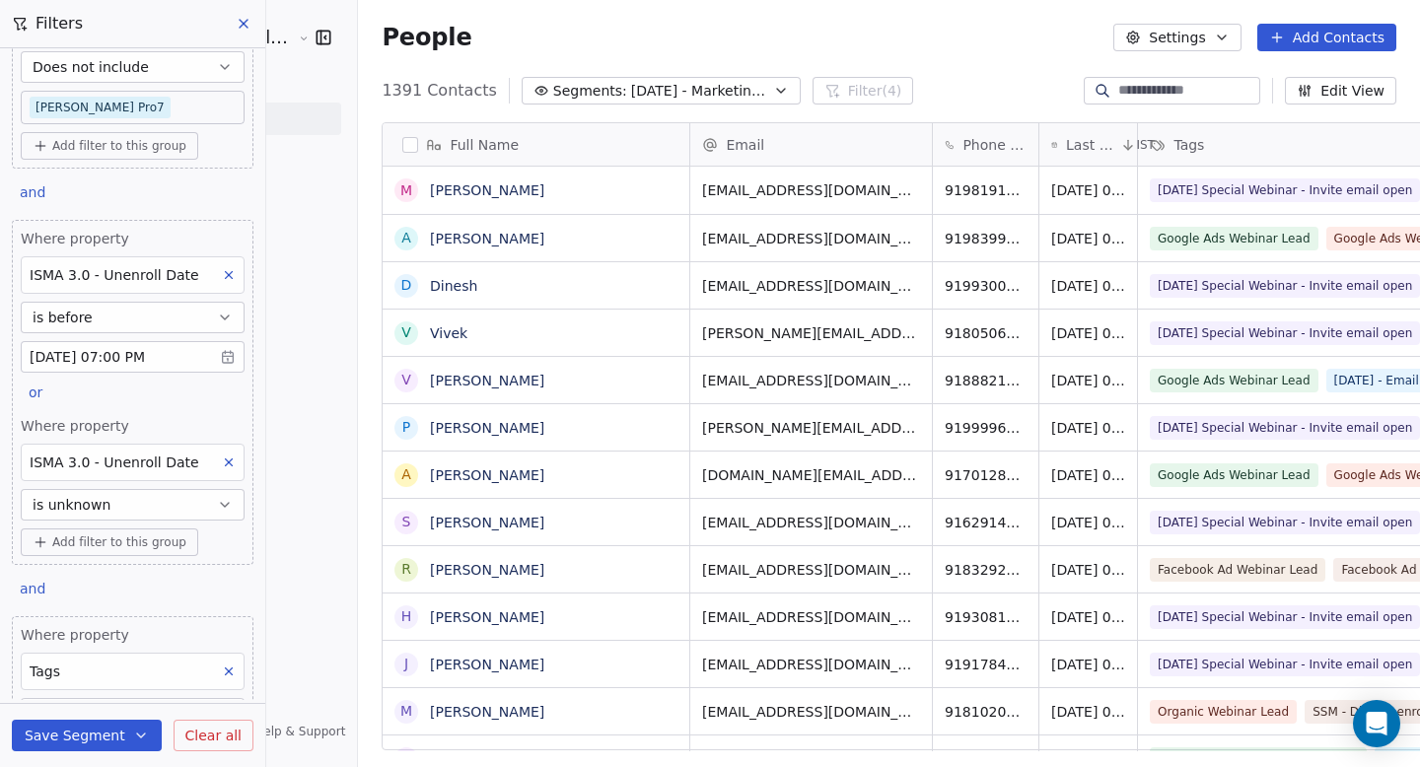
scroll to position [264, 0]
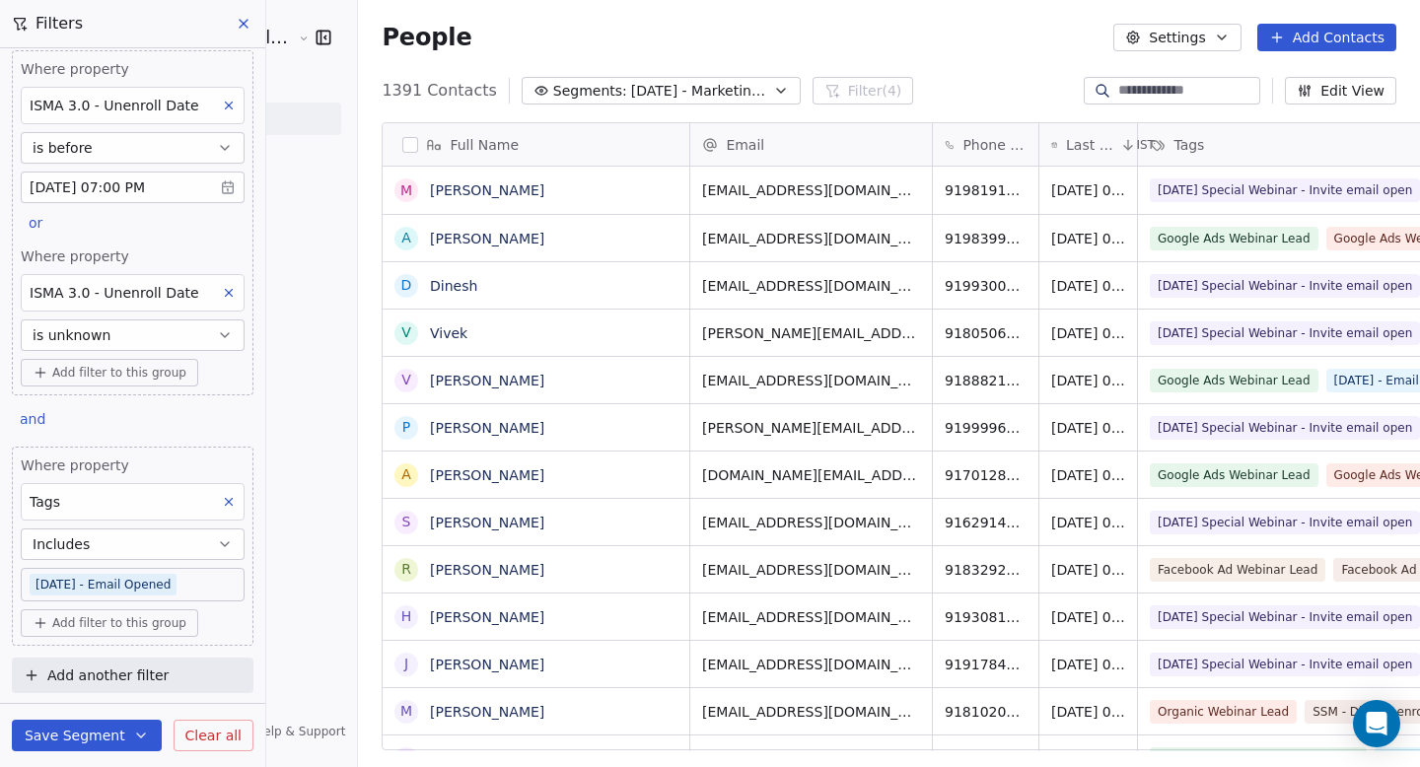
click at [98, 733] on button "Save Segment" at bounding box center [87, 736] width 150 height 32
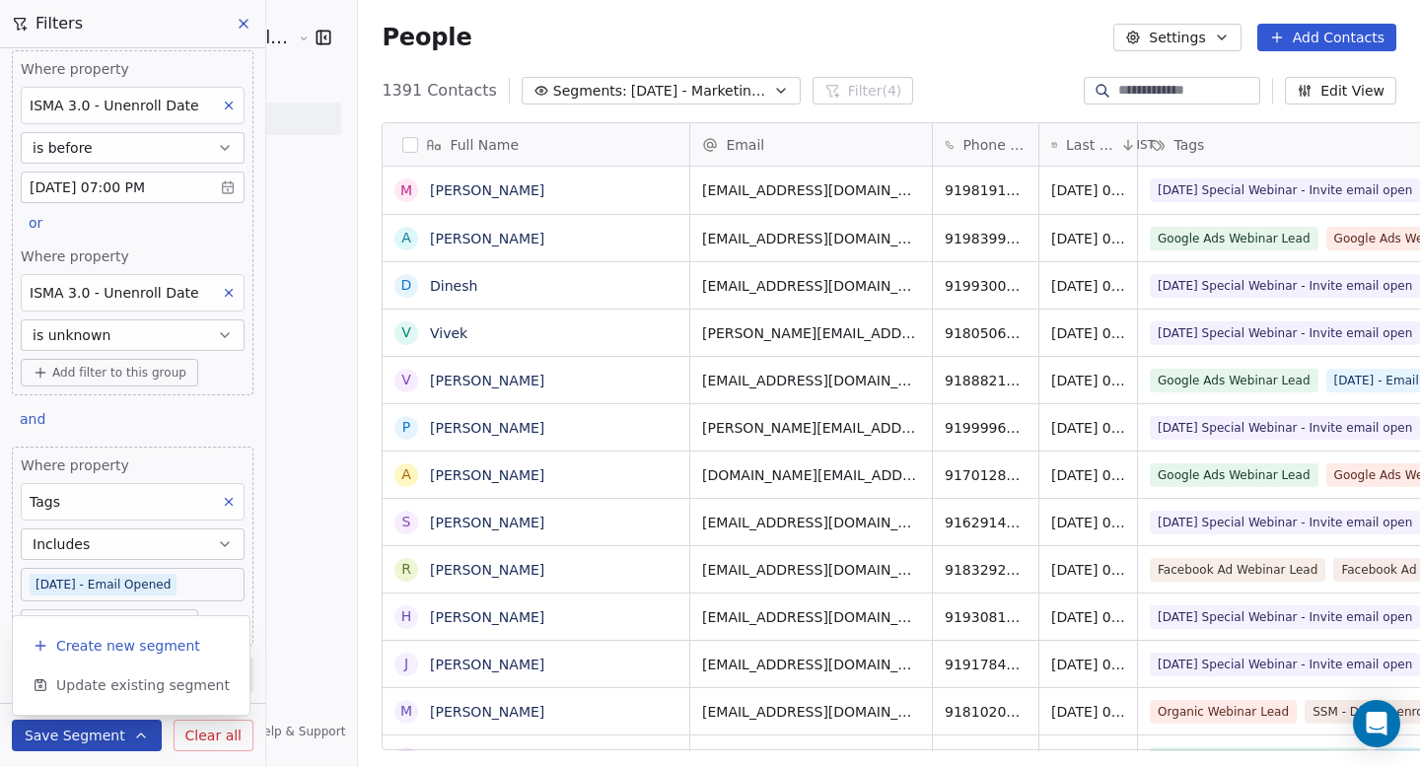
click at [109, 648] on span "Create new segment" at bounding box center [128, 646] width 144 height 20
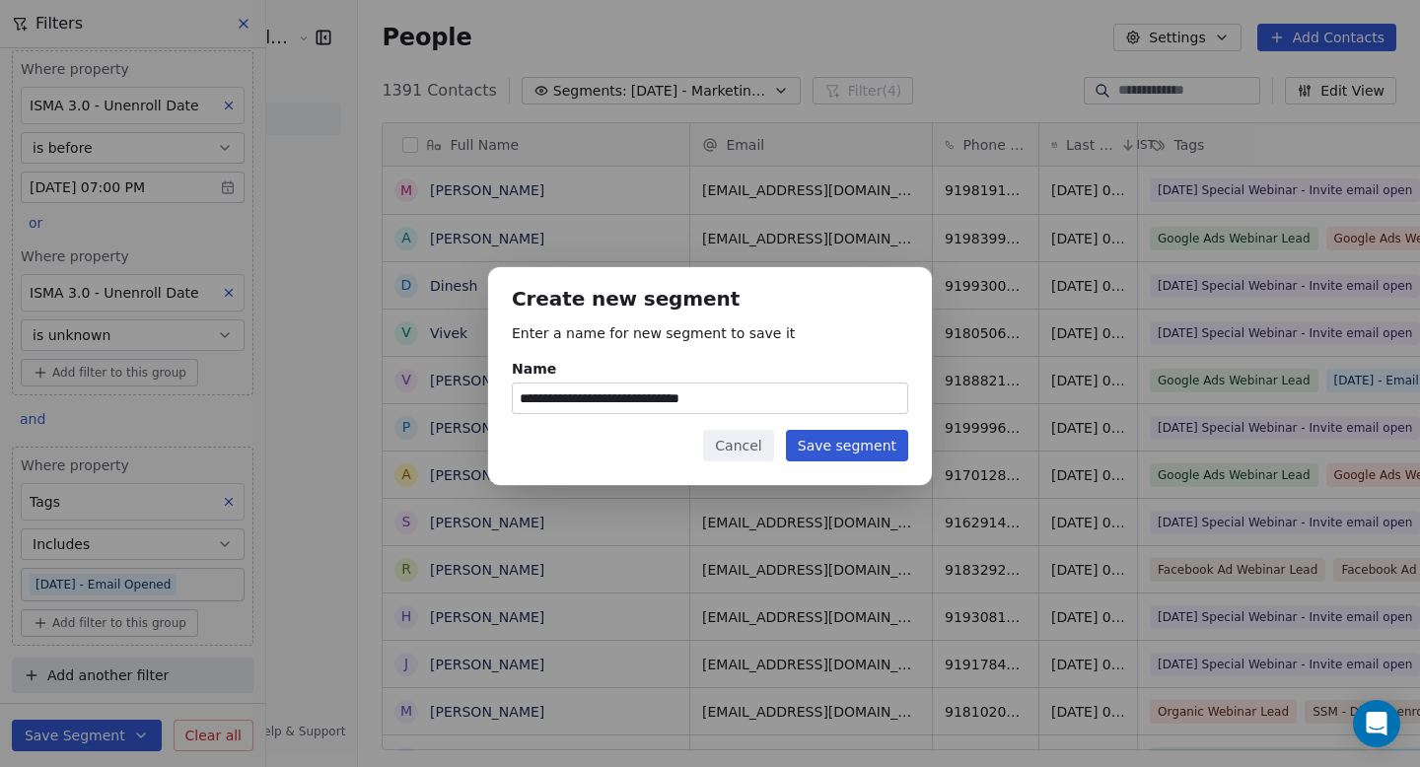
click at [611, 400] on input "**********" at bounding box center [710, 399] width 395 height 30
type input "**********"
click at [874, 455] on button "Save segment" at bounding box center [847, 446] width 122 height 32
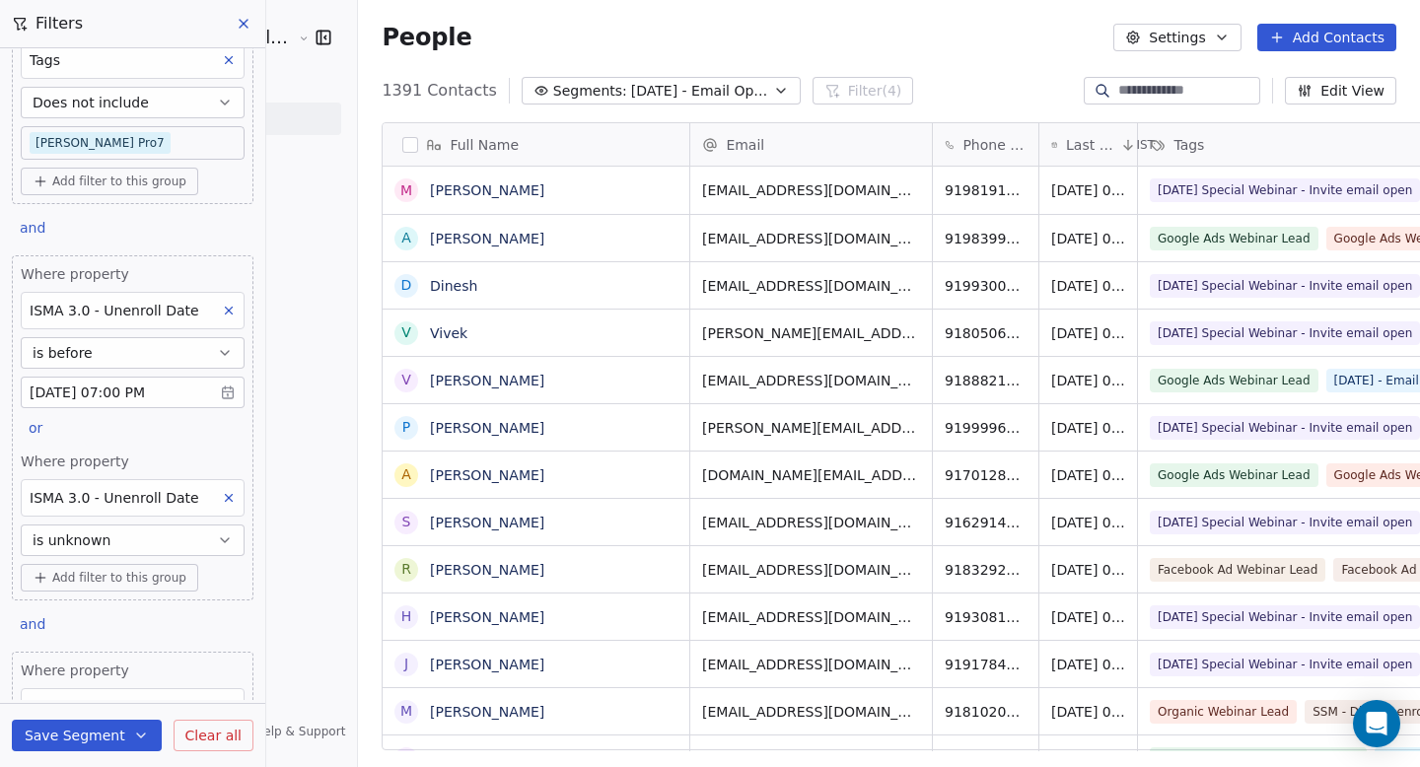
scroll to position [0, 0]
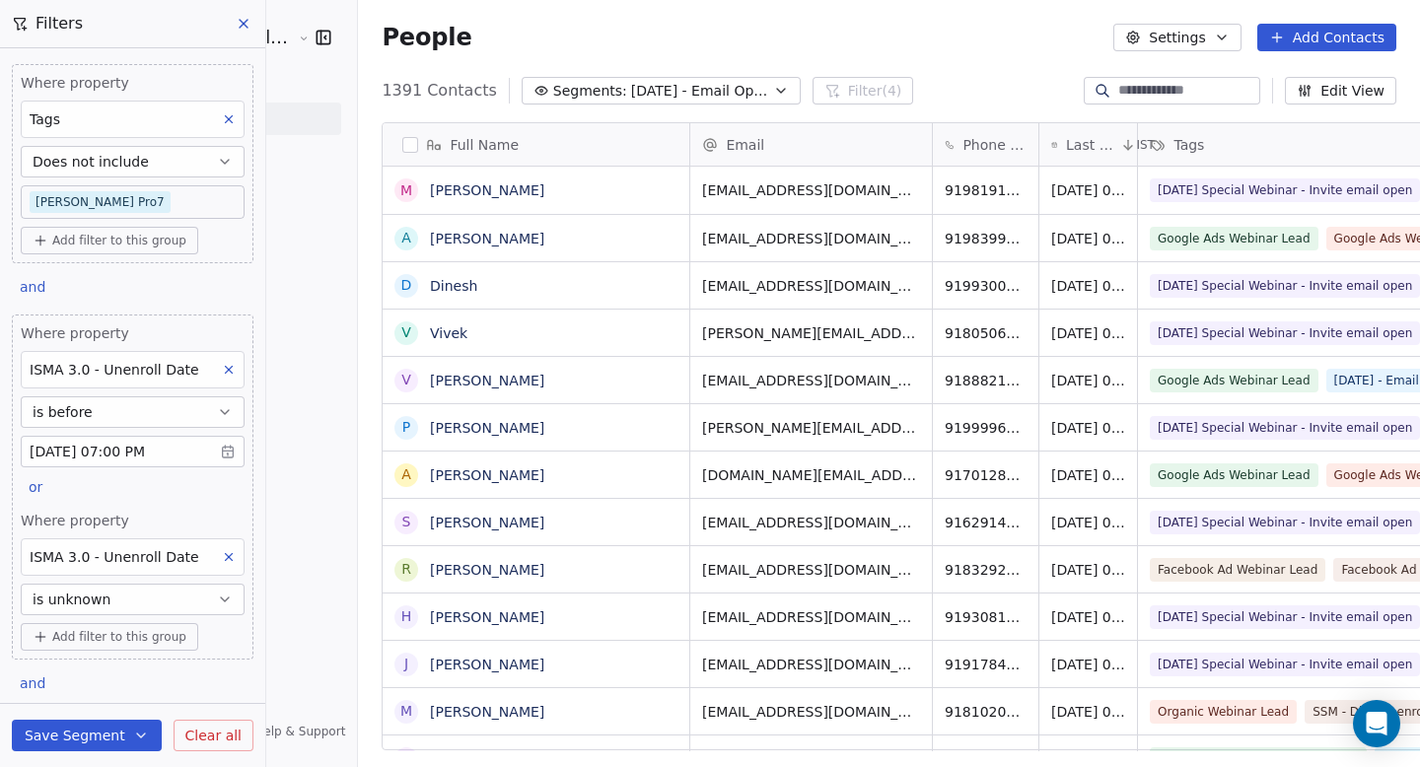
click at [216, 127] on button at bounding box center [229, 120] width 26 height 26
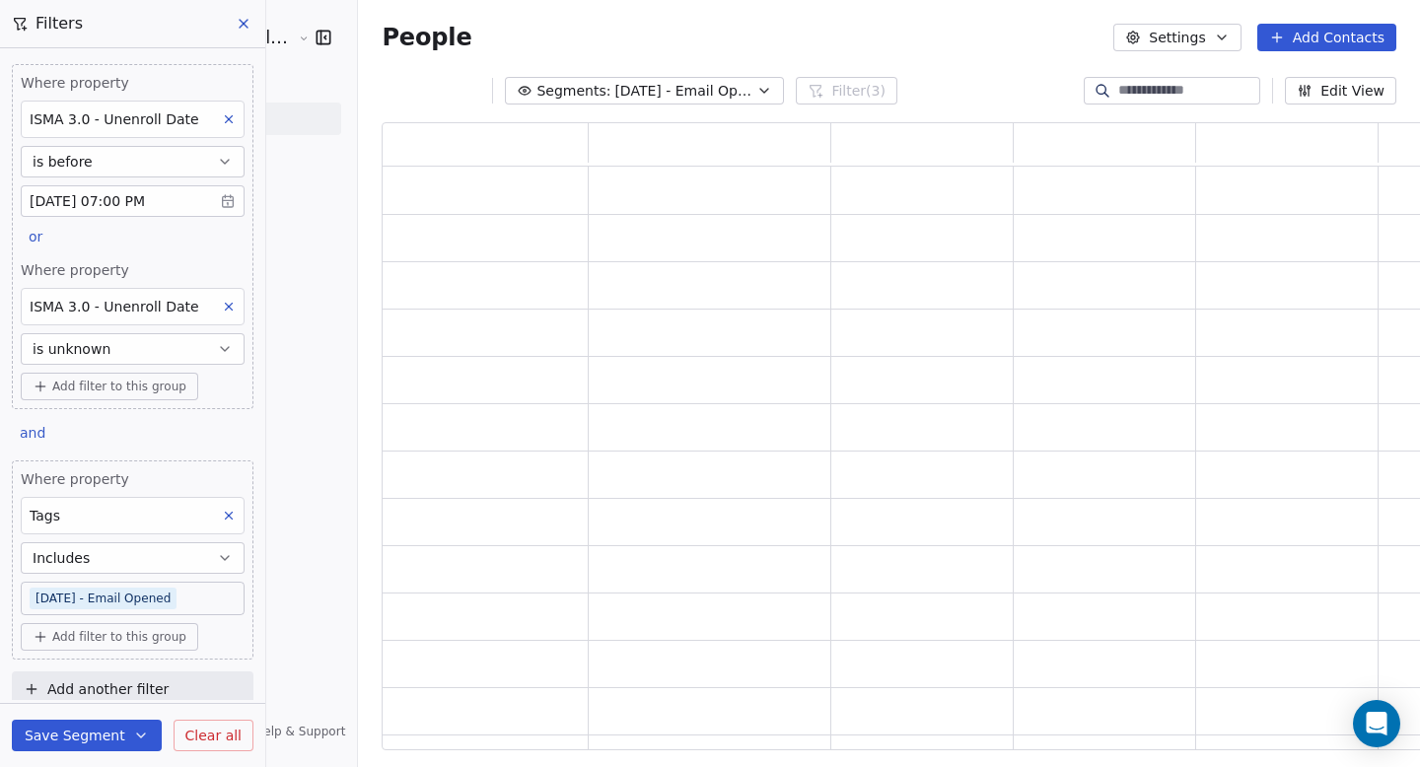
scroll to position [614, 1067]
click at [216, 127] on button at bounding box center [229, 120] width 26 height 26
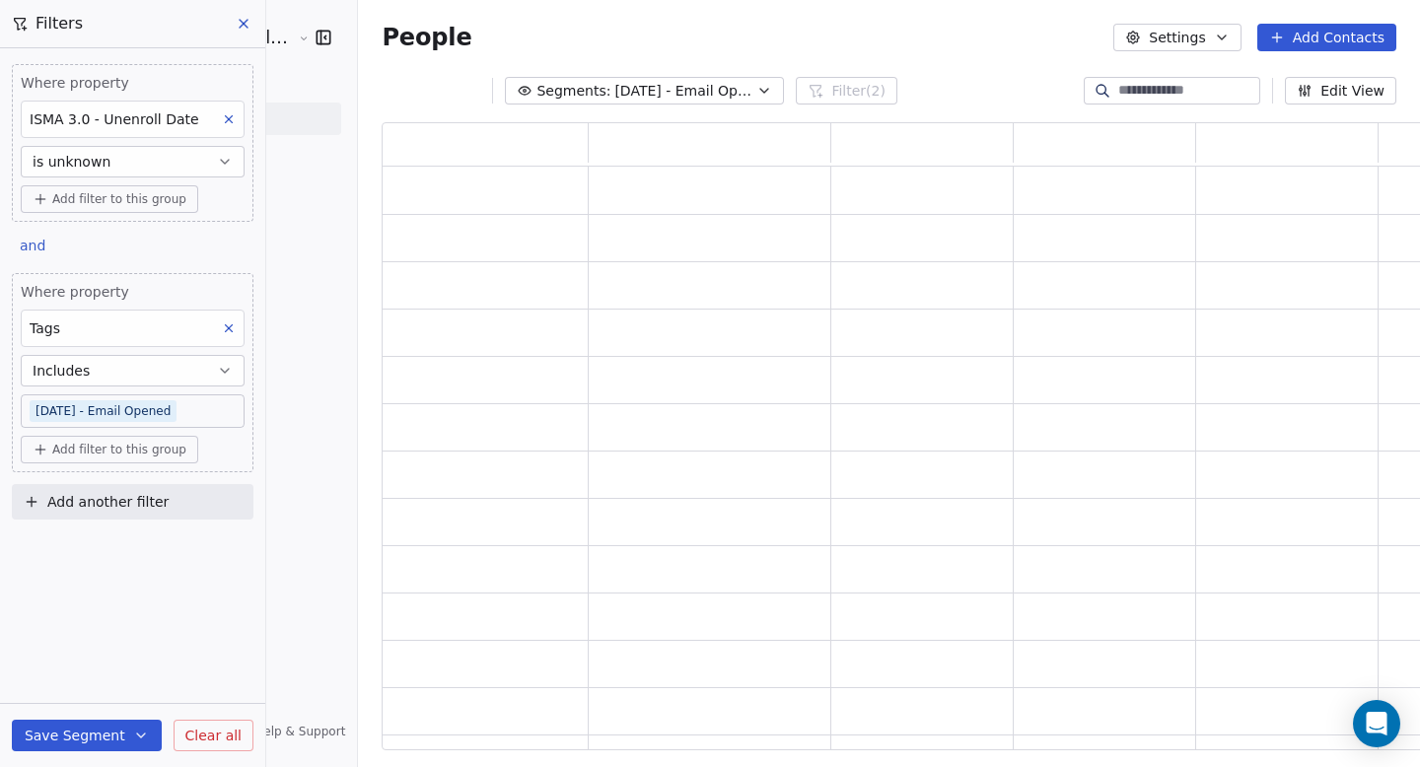
click at [224, 123] on icon at bounding box center [229, 119] width 14 height 14
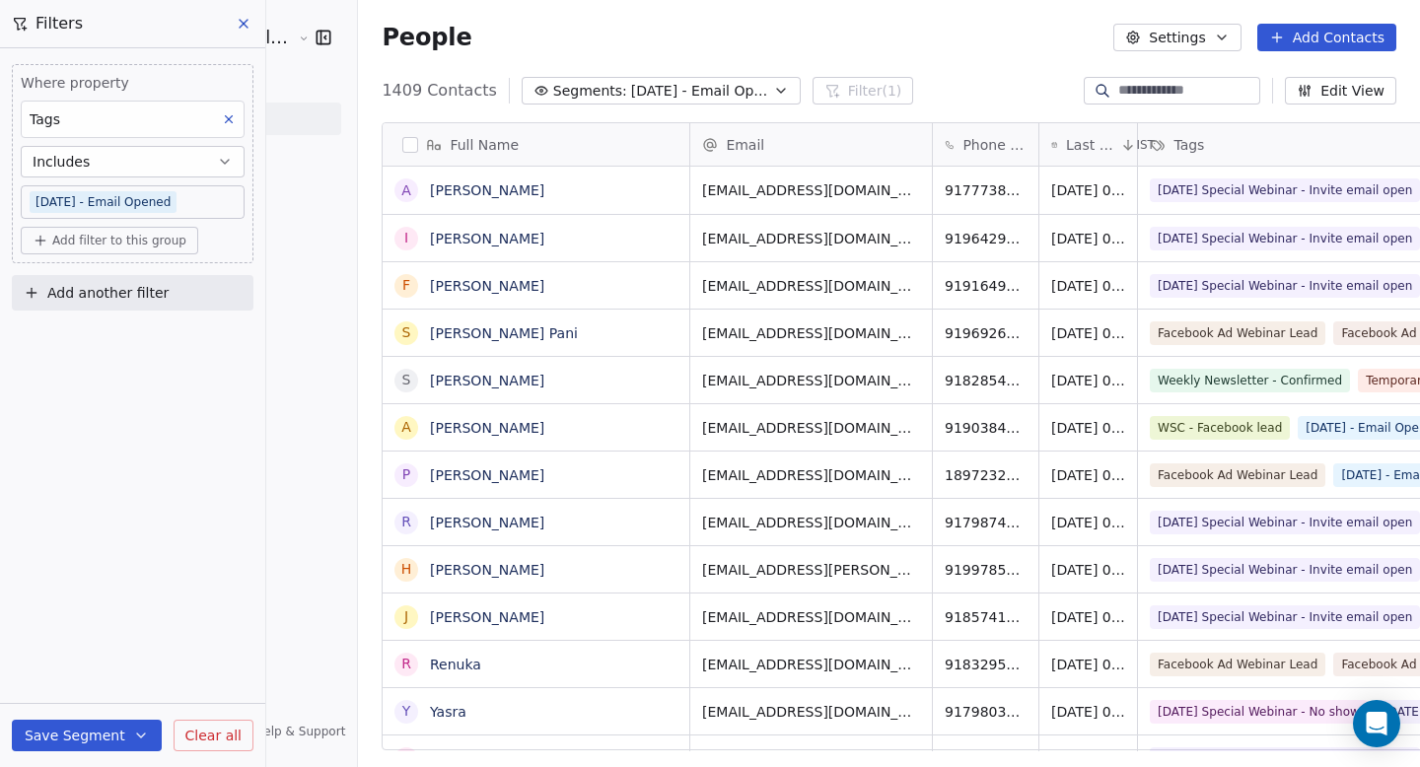
scroll to position [661, 1115]
click at [243, 26] on icon at bounding box center [244, 24] width 16 height 16
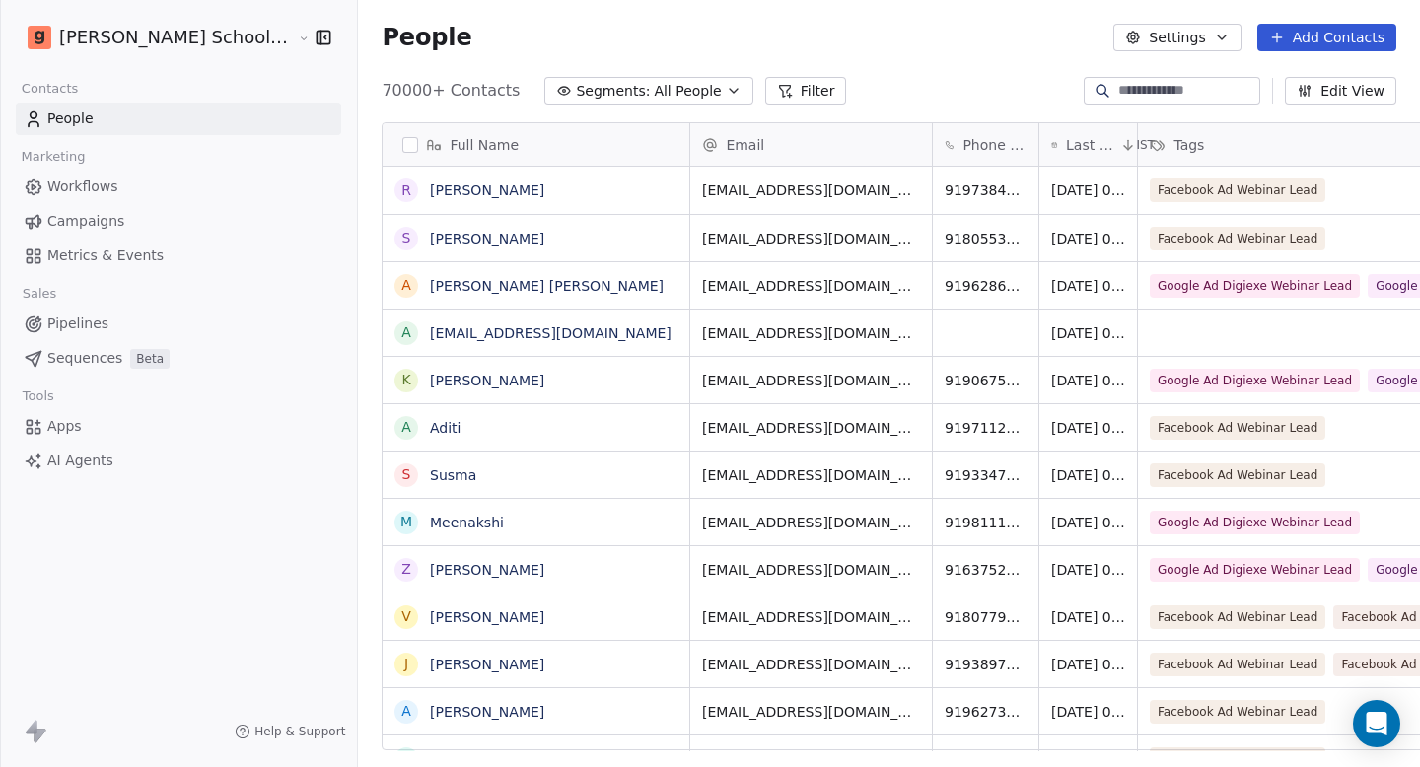
scroll to position [661, 1115]
click at [765, 88] on button "Filter" at bounding box center [806, 91] width 82 height 28
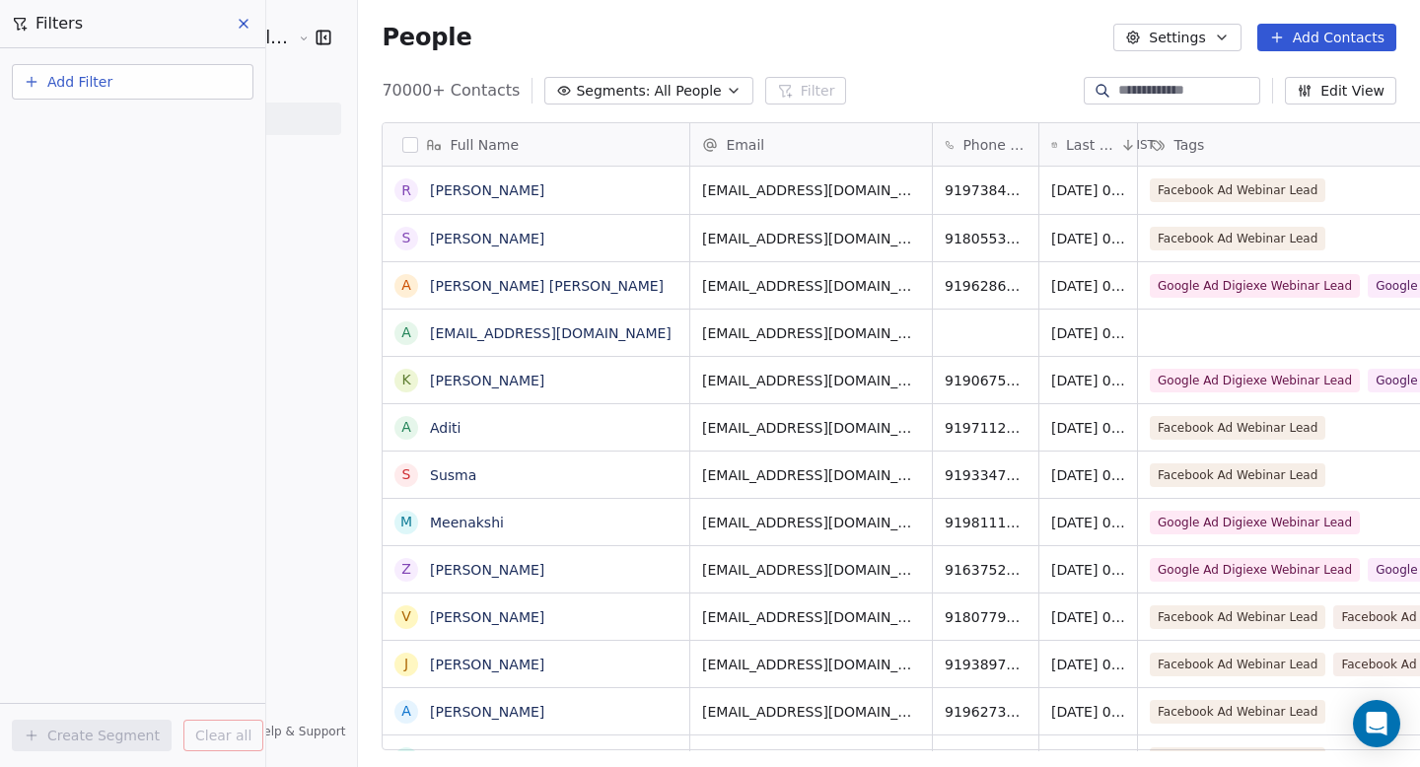
click at [127, 82] on button "Add Filter" at bounding box center [133, 82] width 242 height 36
click at [105, 119] on span "Contact properties" at bounding box center [97, 128] width 128 height 21
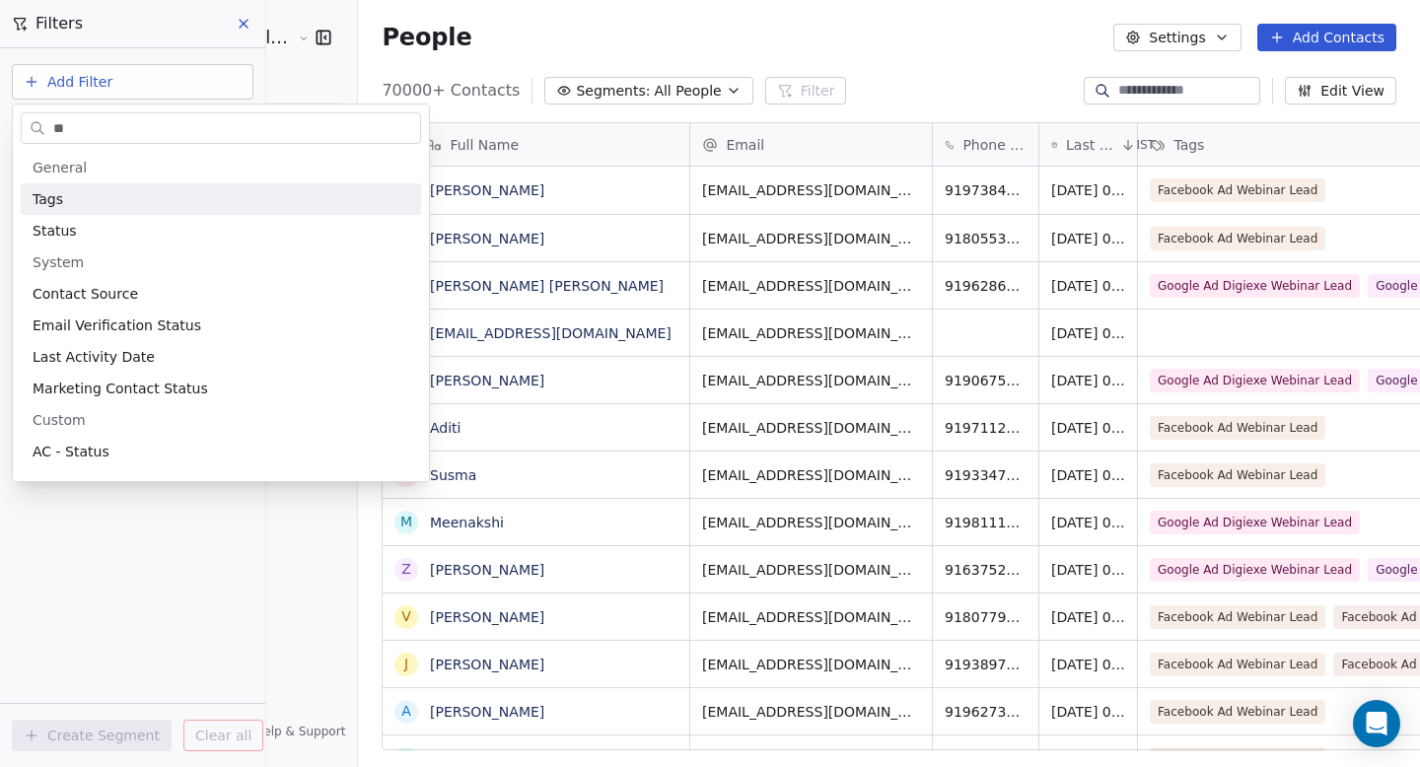
type input "***"
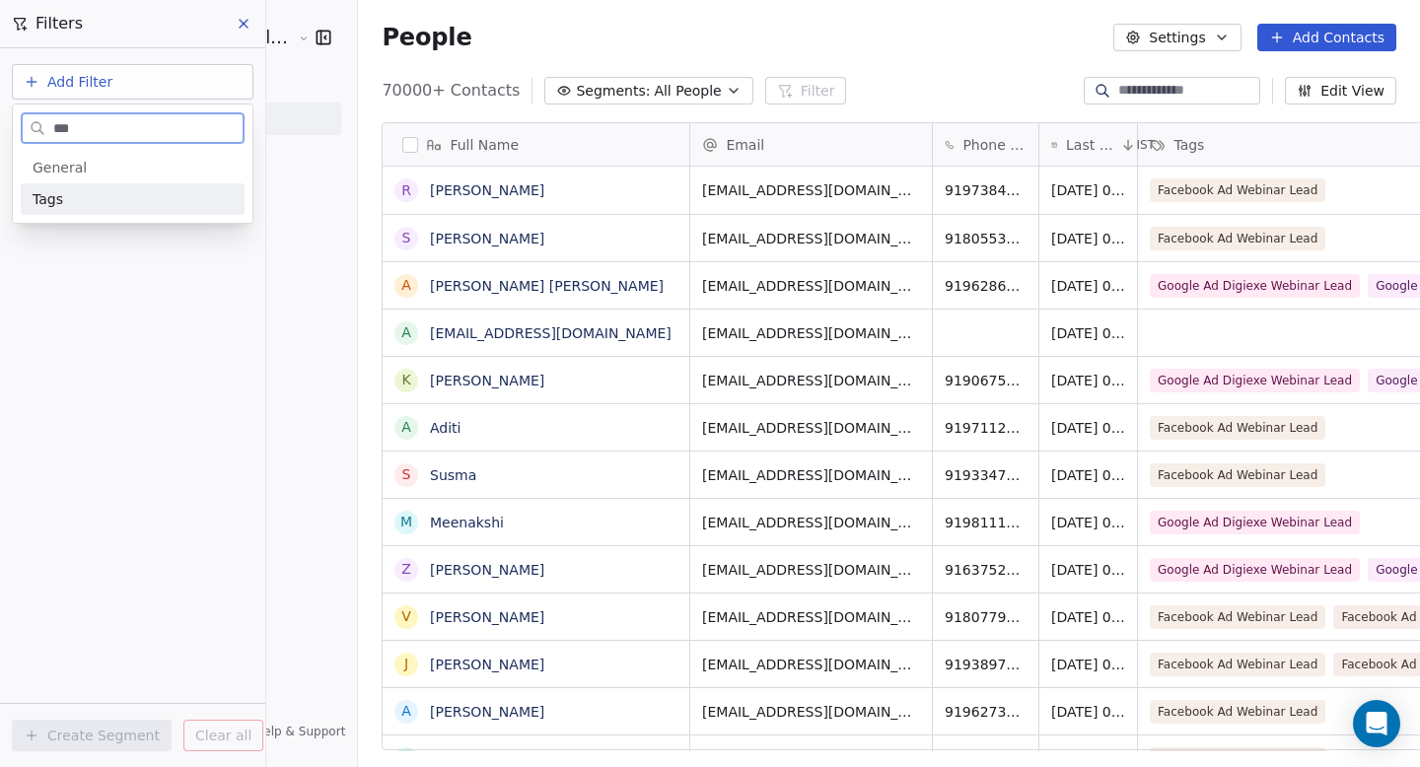
click at [82, 193] on div "Tags" at bounding box center [133, 199] width 200 height 20
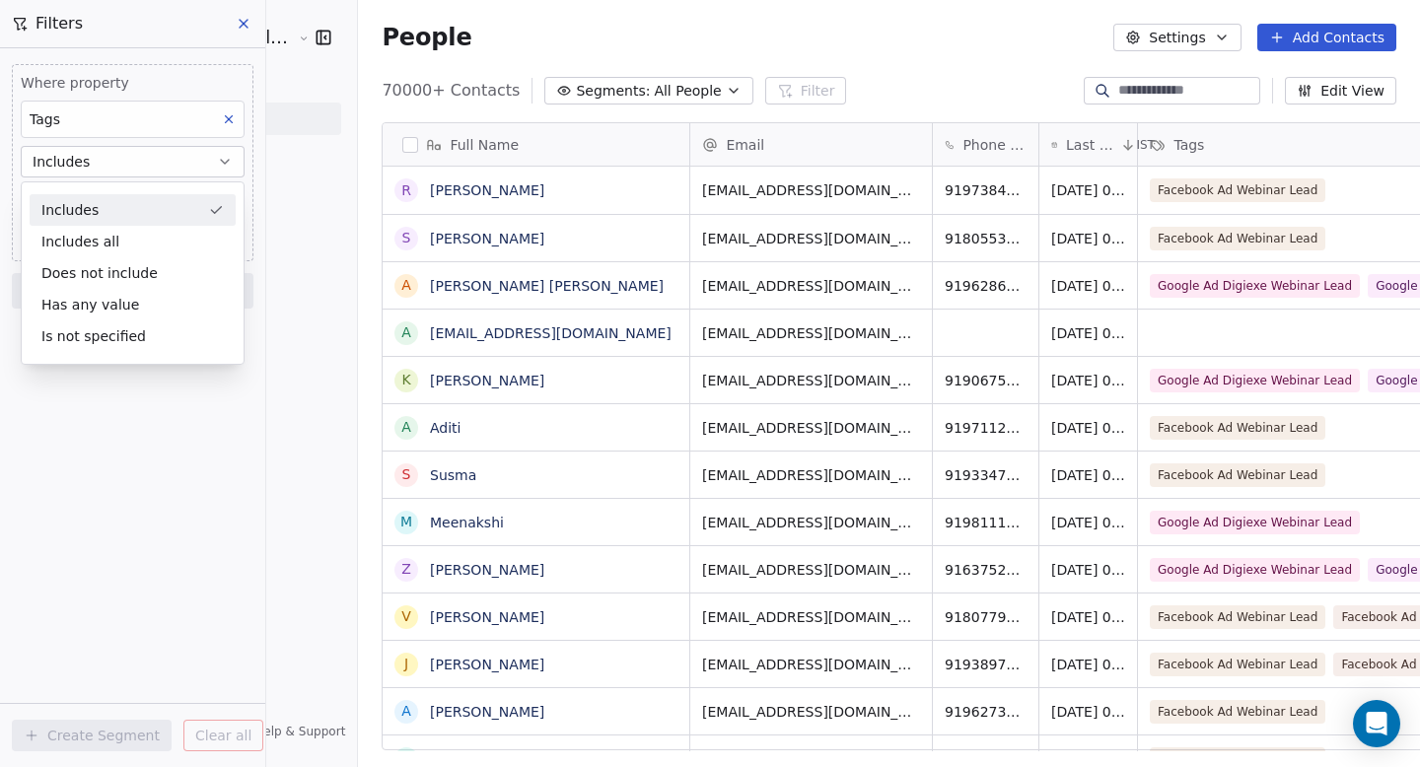
click at [107, 211] on div "Includes" at bounding box center [133, 210] width 206 height 32
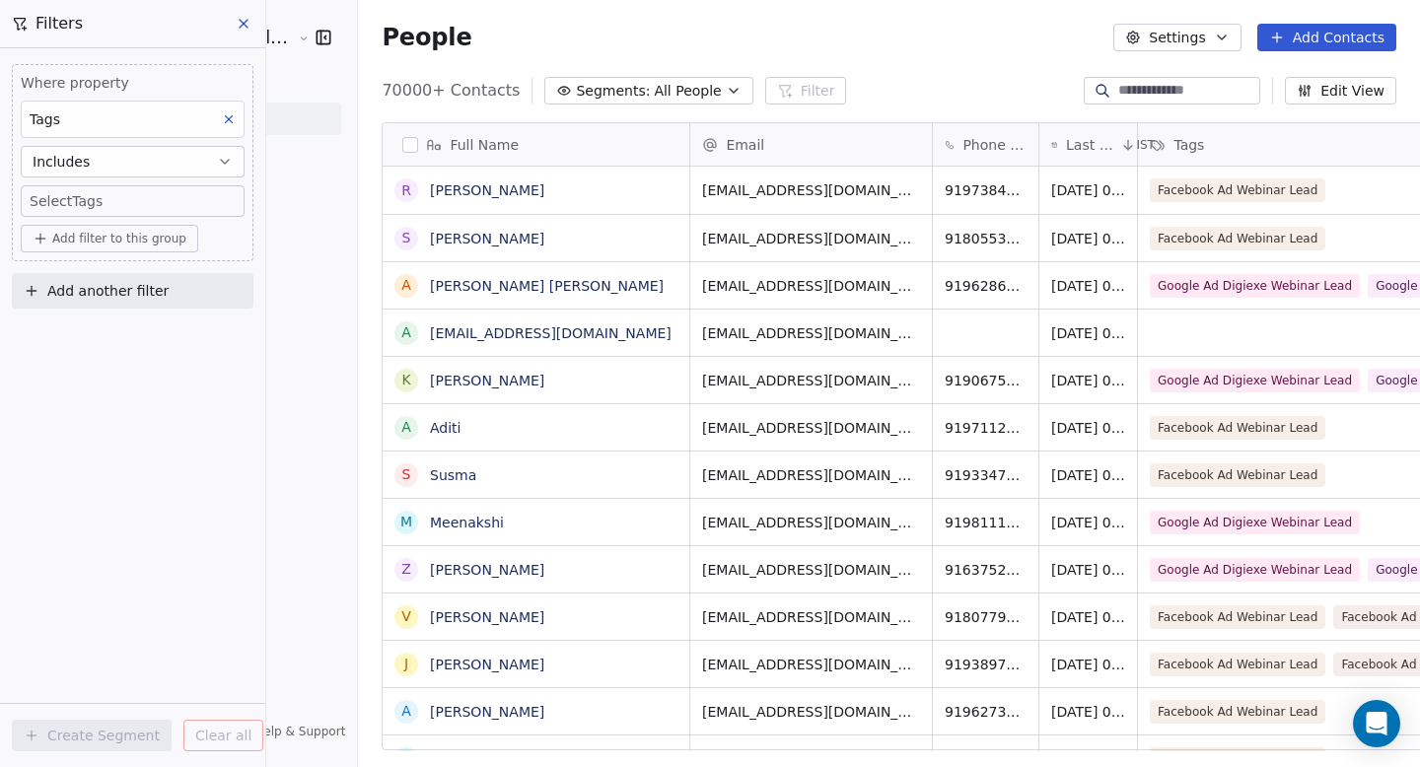
click at [101, 207] on body "Goela School of Finance LLP Contacts People Marketing Workflows Campaigns Metri…" at bounding box center [710, 383] width 1420 height 767
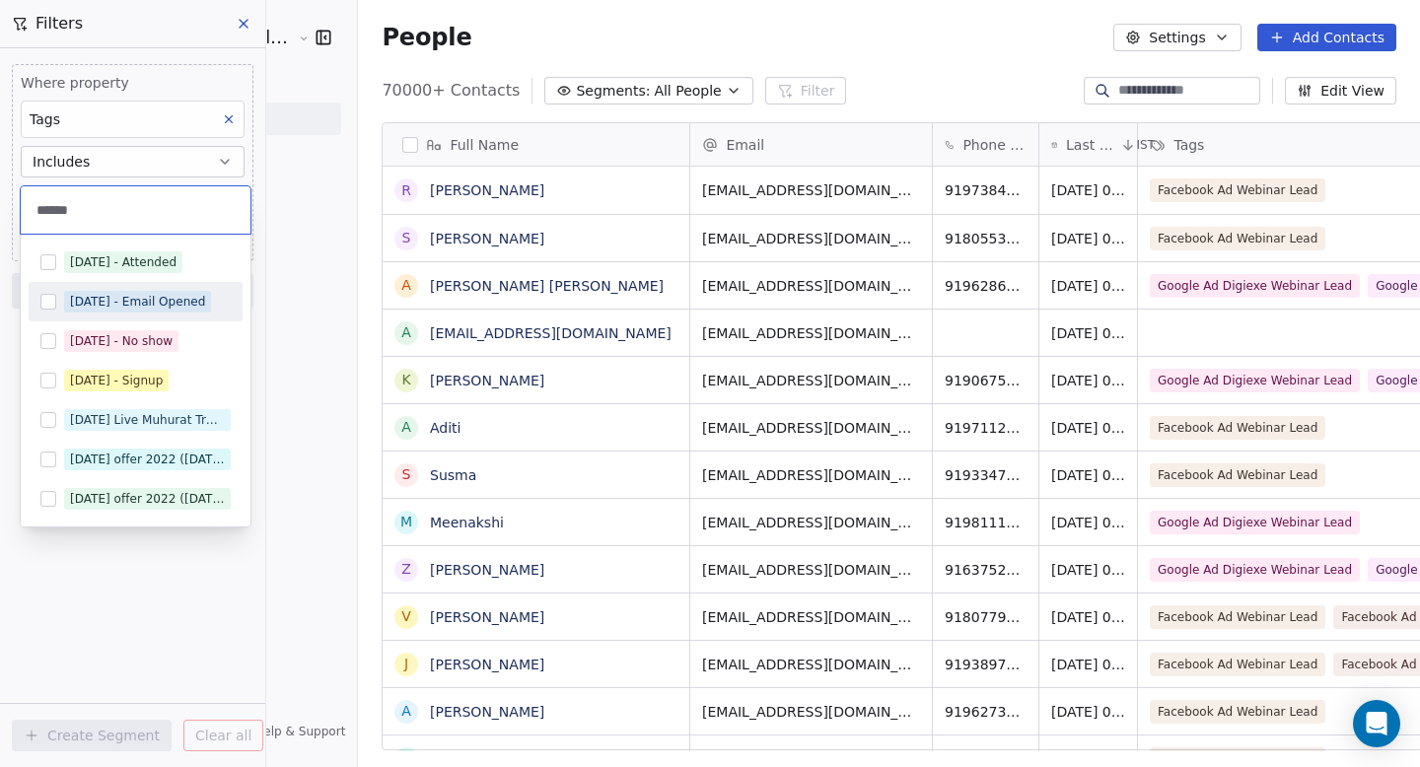
type input "******"
click at [85, 294] on div "[DATE] - Email Opened" at bounding box center [137, 302] width 135 height 18
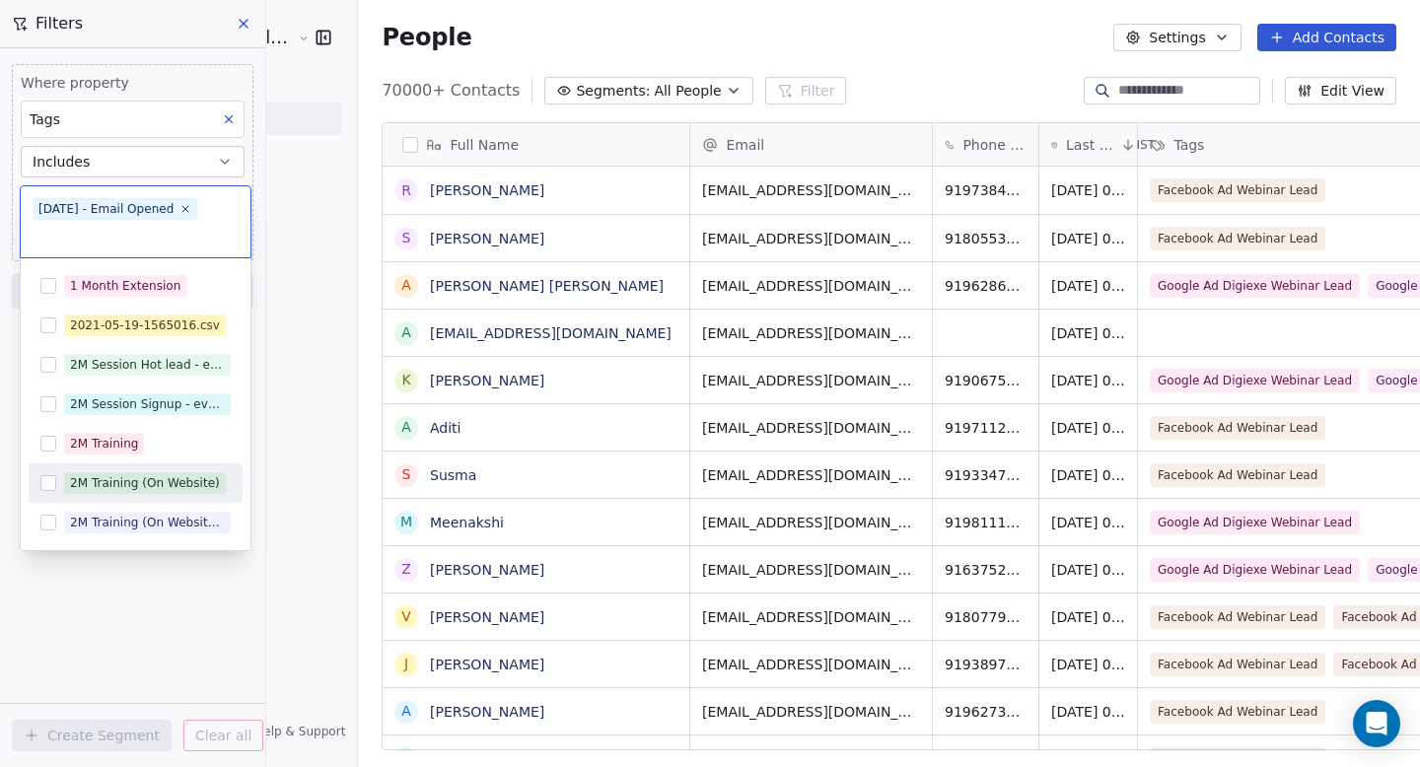
click at [198, 669] on html "Goela School of Finance LLP Contacts People Marketing Workflows Campaigns Metri…" at bounding box center [710, 383] width 1420 height 767
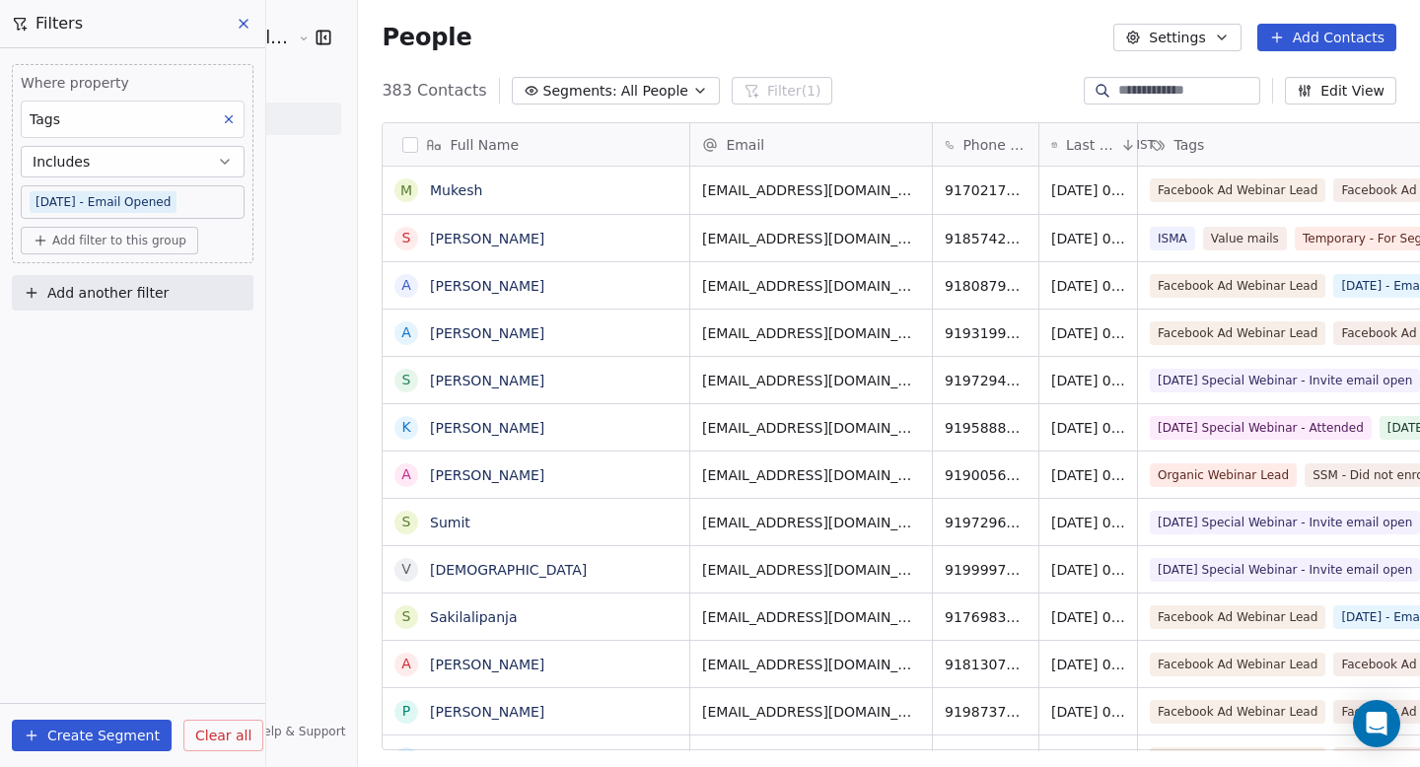
click at [246, 20] on icon at bounding box center [244, 24] width 8 height 8
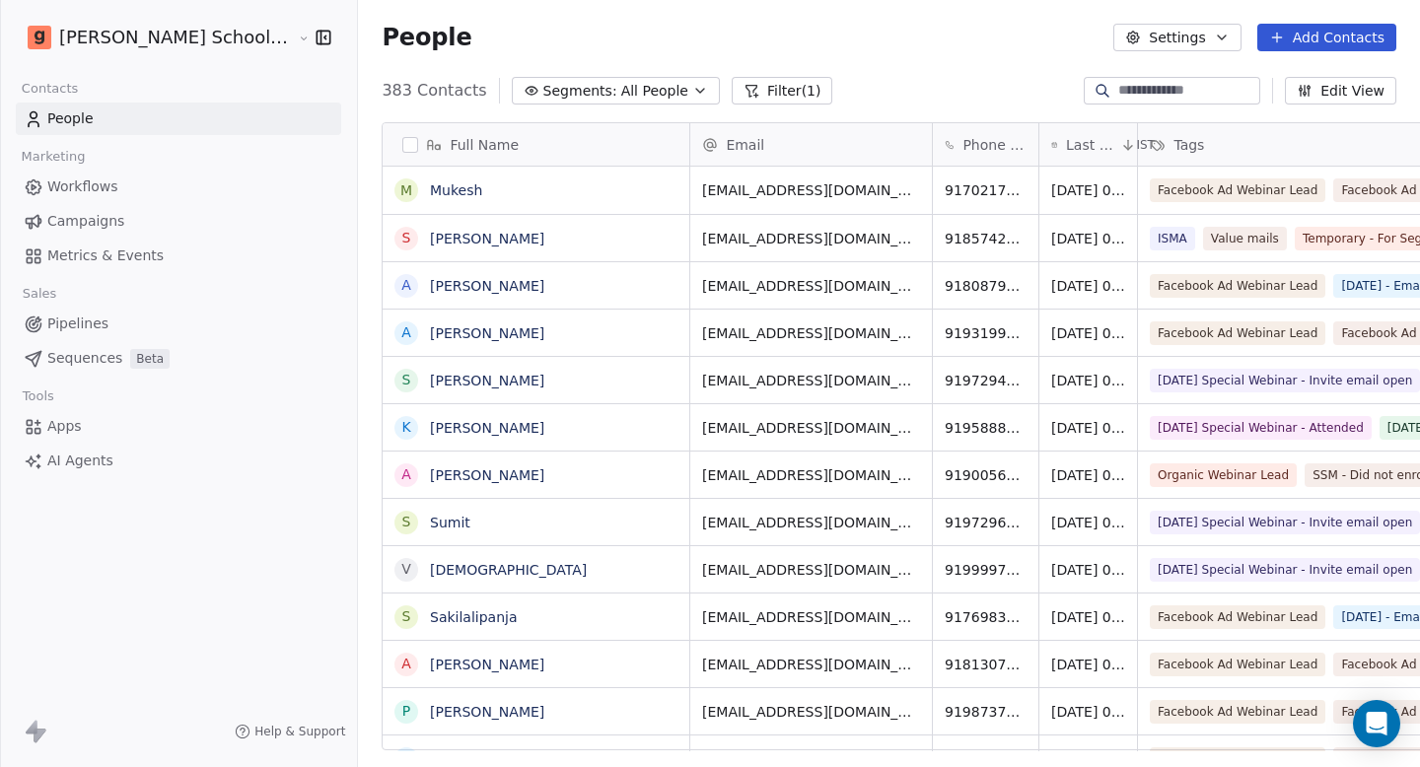
click at [115, 224] on span "Campaigns" at bounding box center [85, 221] width 77 height 21
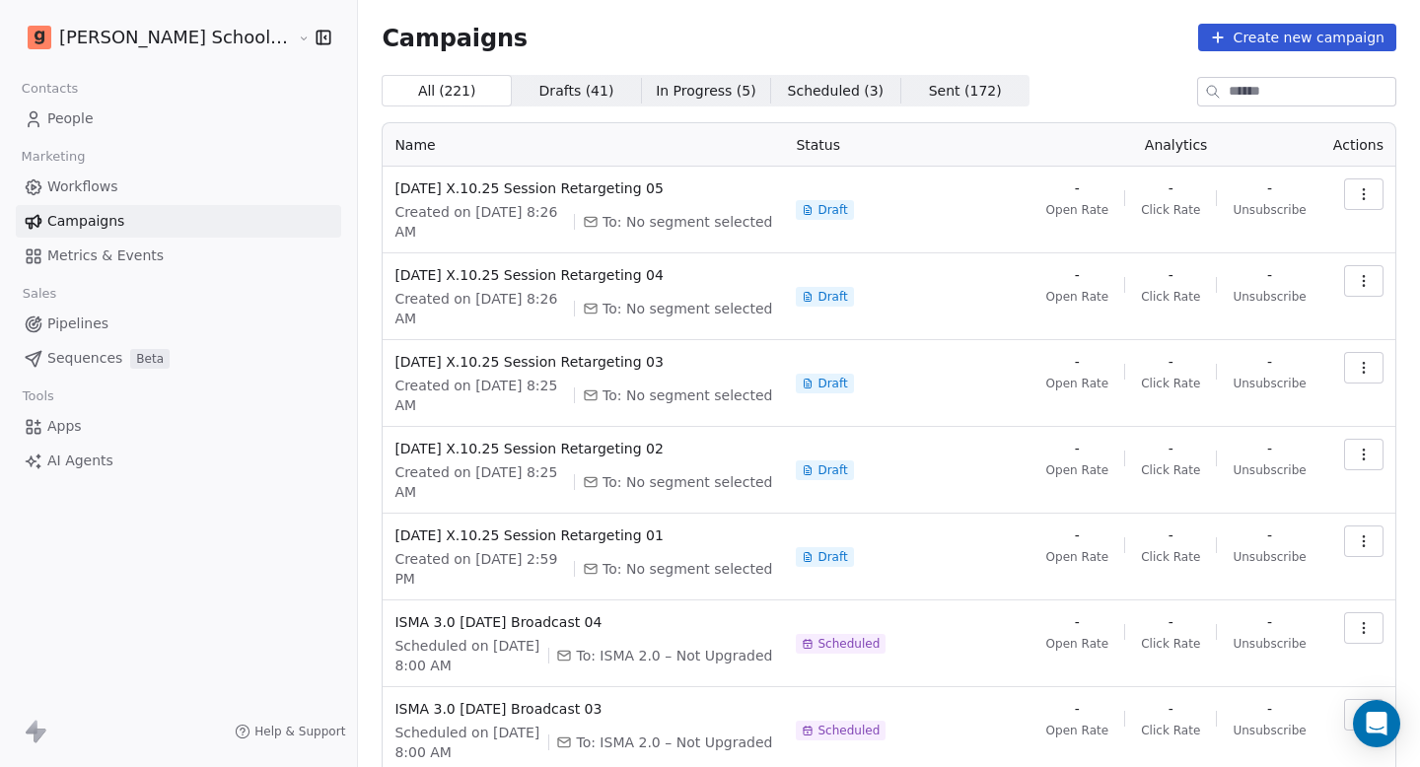
scroll to position [245, 0]
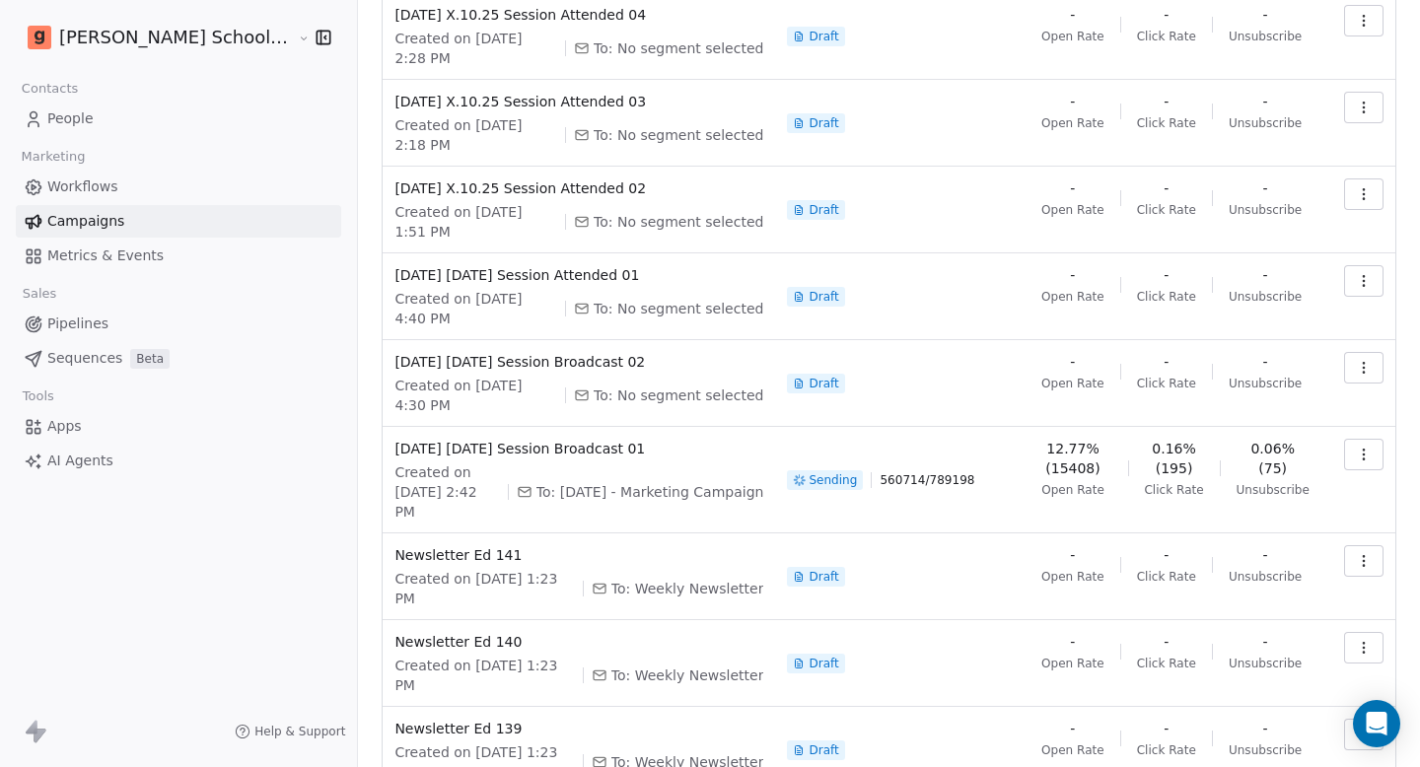
scroll to position [189, 0]
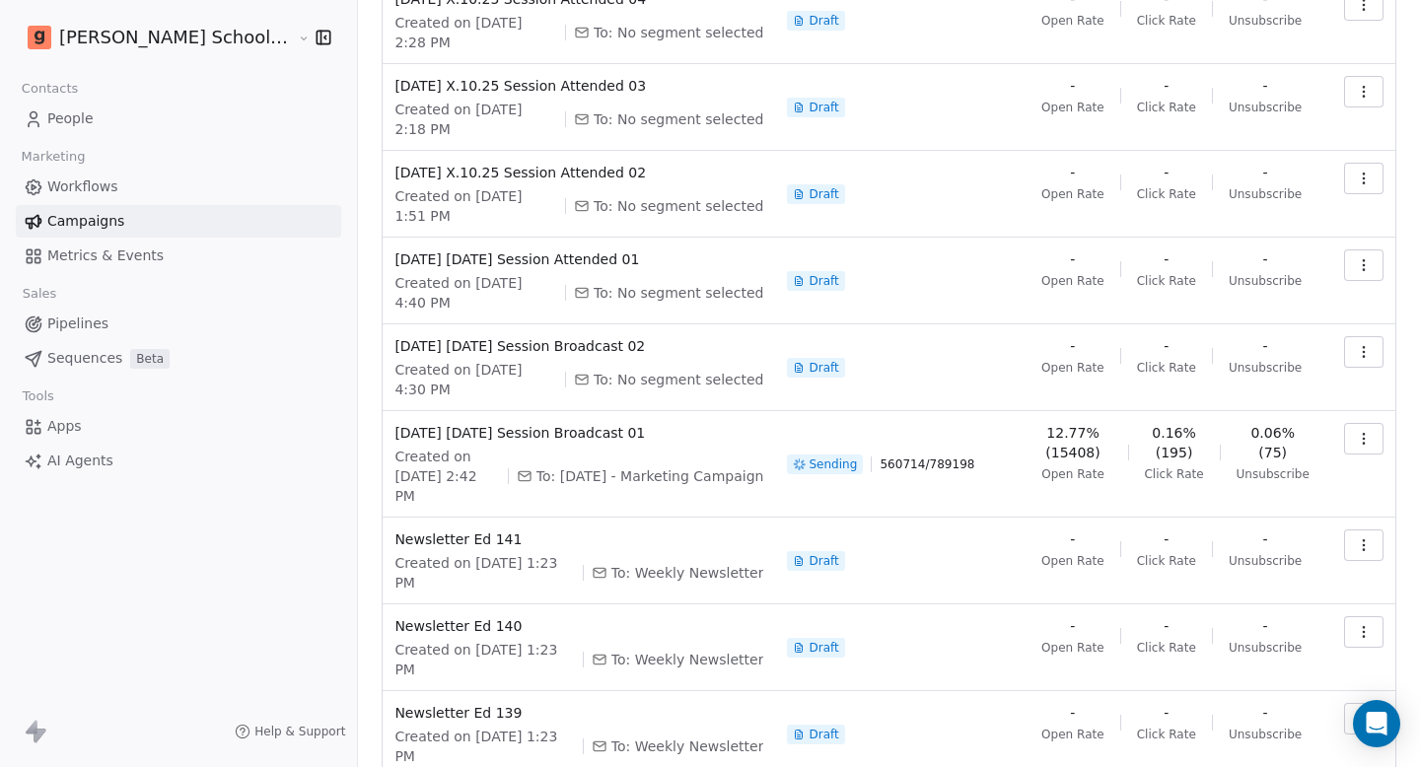
click at [1058, 423] on span "12.77% (15408)" at bounding box center [1073, 442] width 78 height 39
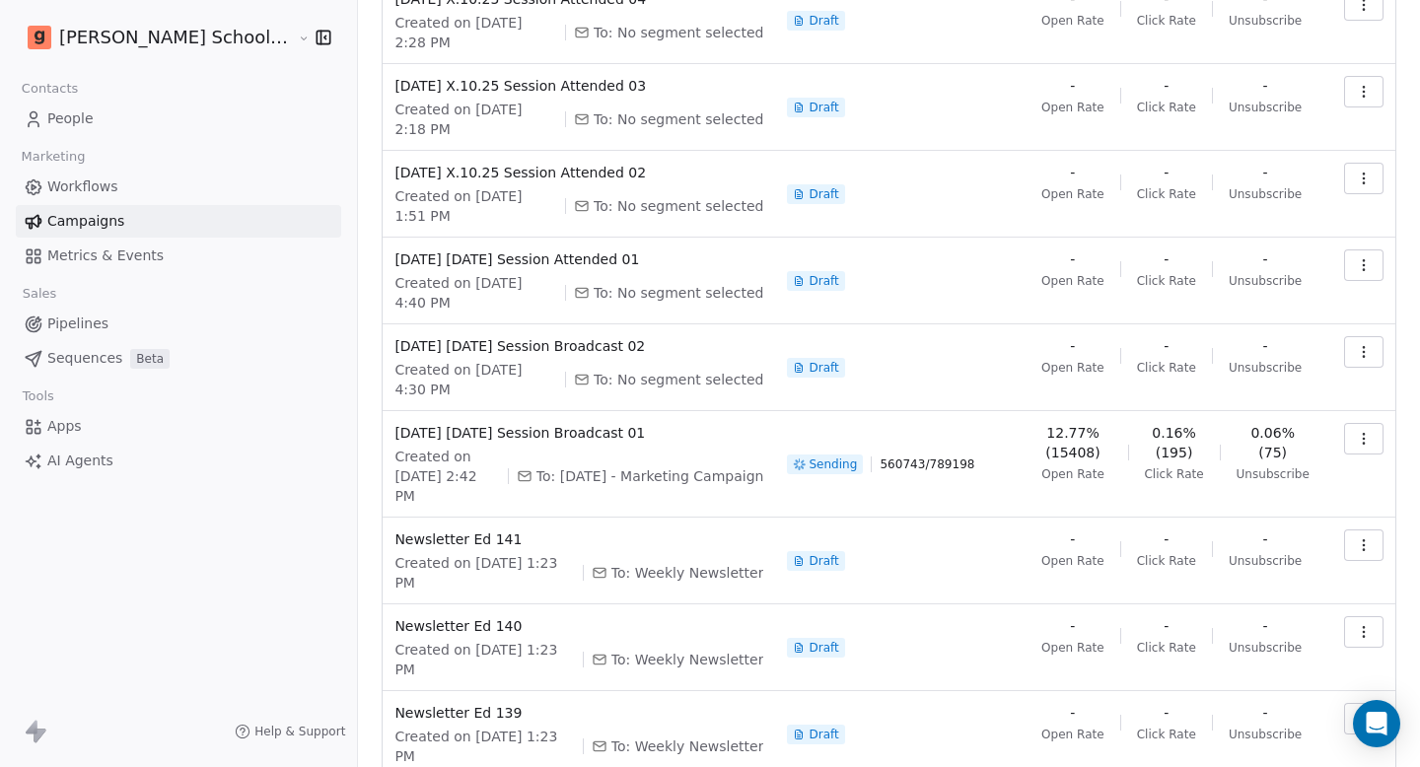
click at [1058, 423] on span "12.77% (15408)" at bounding box center [1073, 442] width 78 height 39
click at [1052, 423] on span "12.77% (15408)" at bounding box center [1073, 442] width 78 height 39
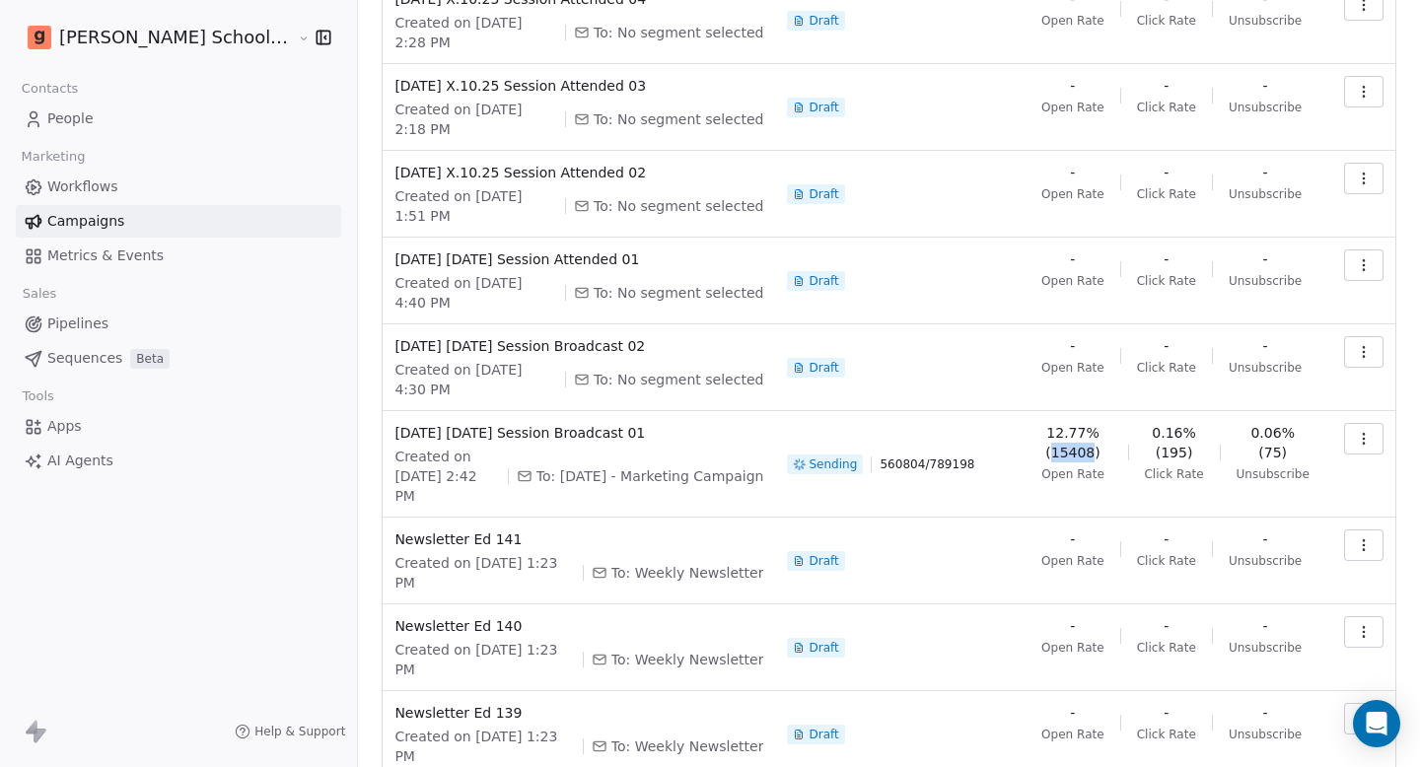
click at [1052, 423] on span "12.77% (15408)" at bounding box center [1073, 442] width 78 height 39
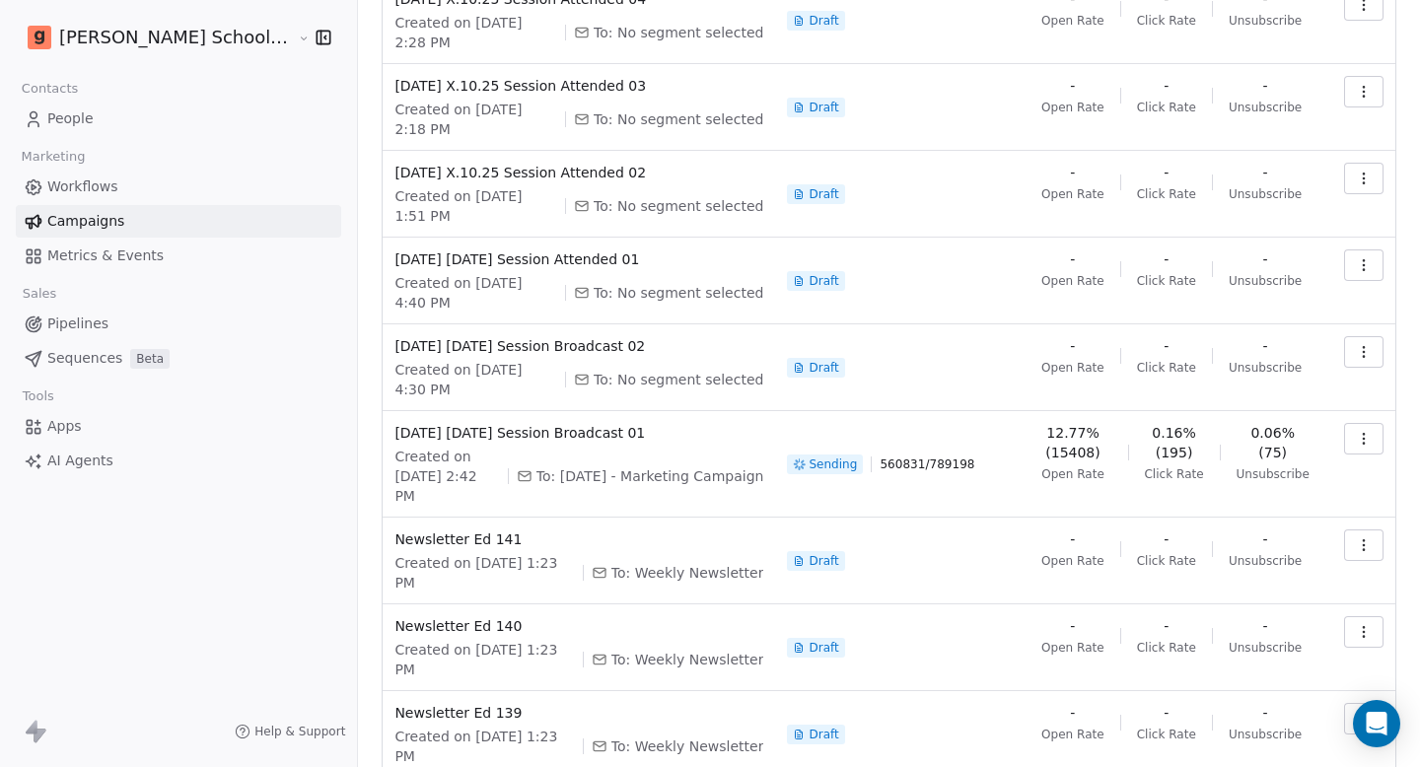
click at [1052, 423] on span "12.77% (15408)" at bounding box center [1073, 442] width 78 height 39
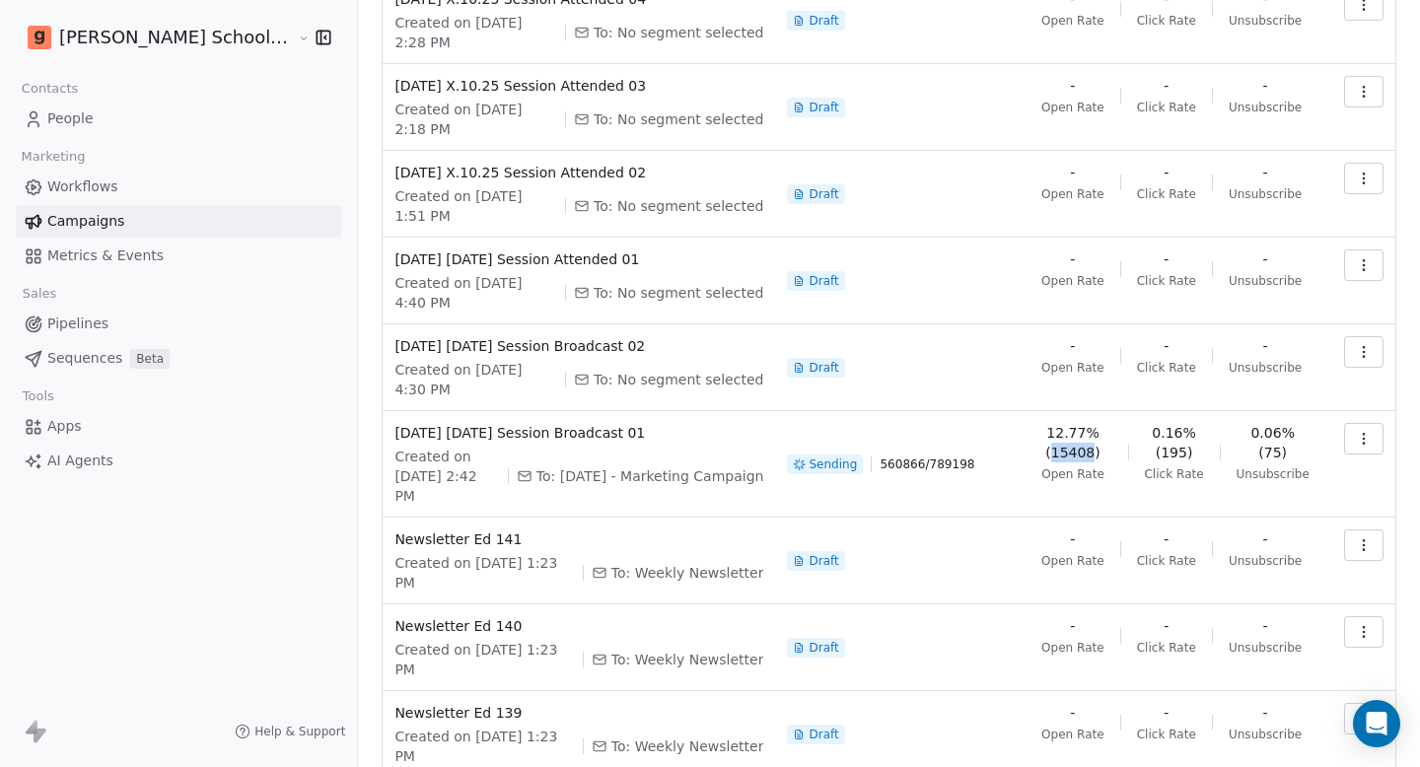
click at [1052, 423] on span "12.77% (15408)" at bounding box center [1073, 442] width 78 height 39
click at [1356, 431] on icon "button" at bounding box center [1364, 439] width 16 height 16
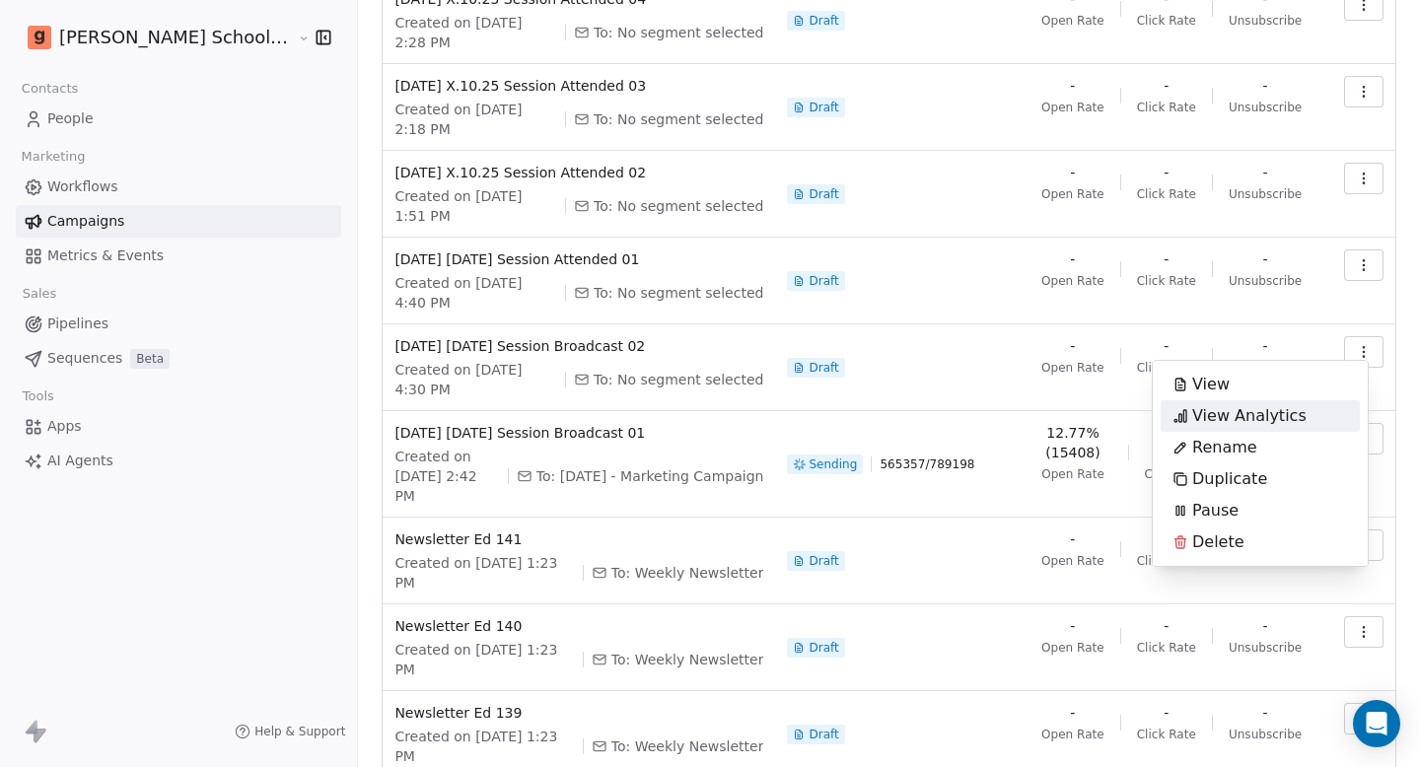
click at [1273, 418] on span "View Analytics" at bounding box center [1250, 416] width 114 height 24
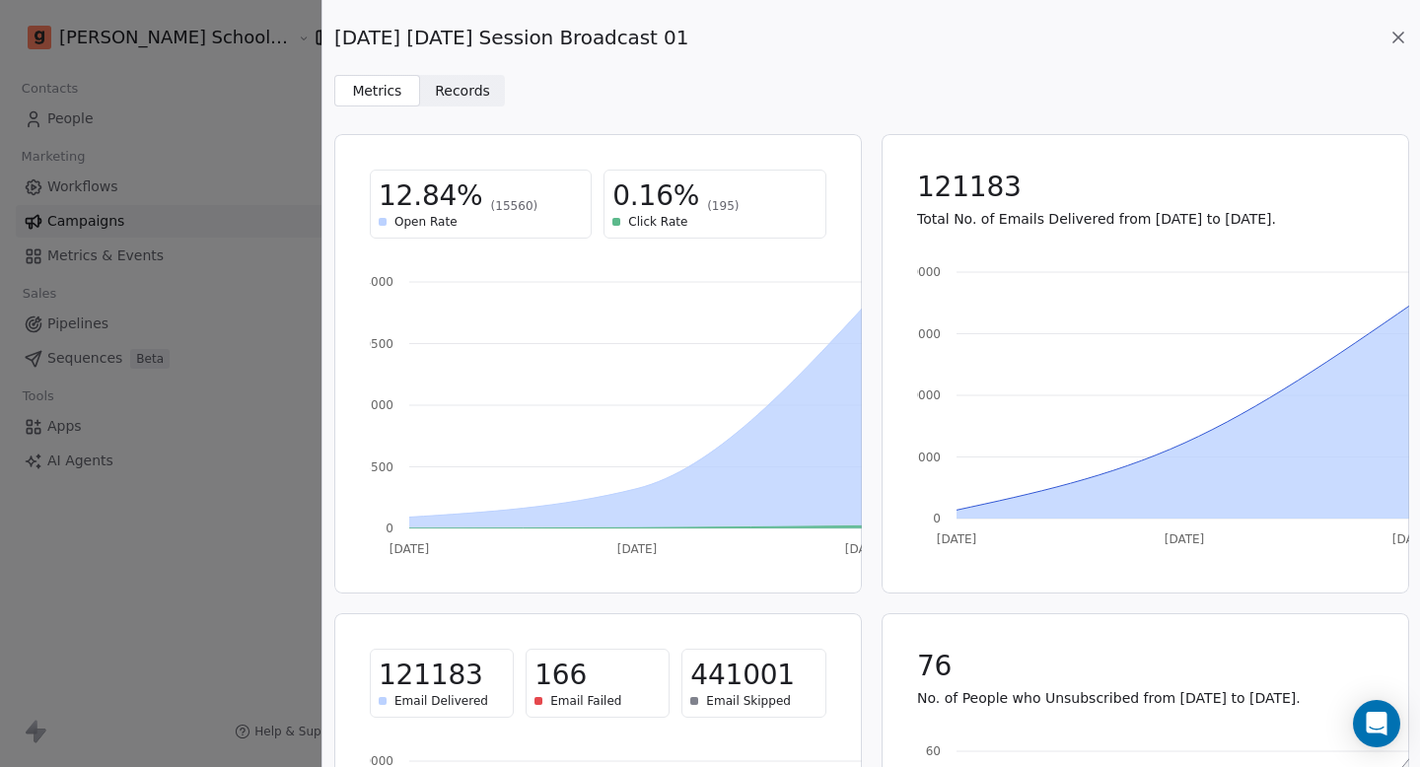
click at [1401, 40] on icon at bounding box center [1399, 38] width 20 height 20
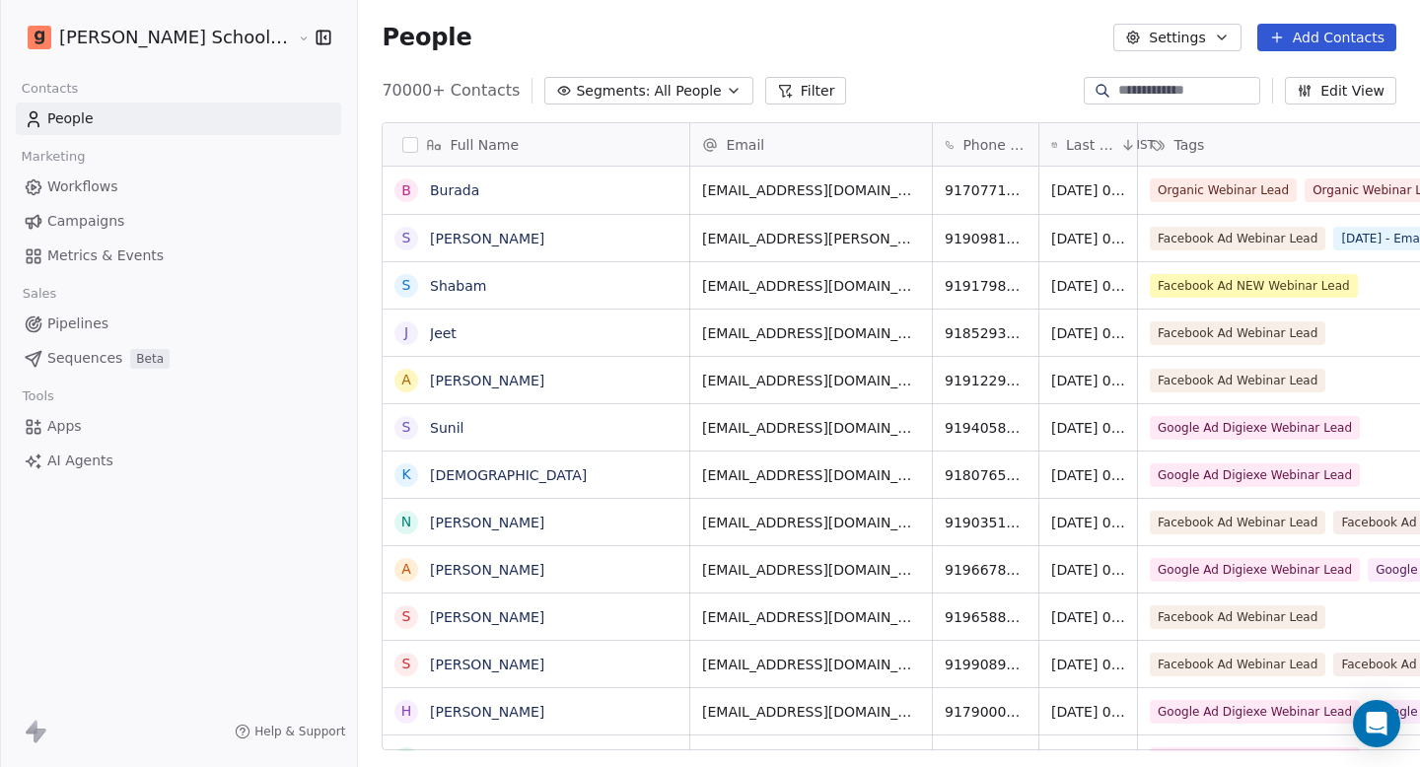
scroll to position [661, 1115]
click at [576, 82] on span "Segments:" at bounding box center [613, 91] width 74 height 21
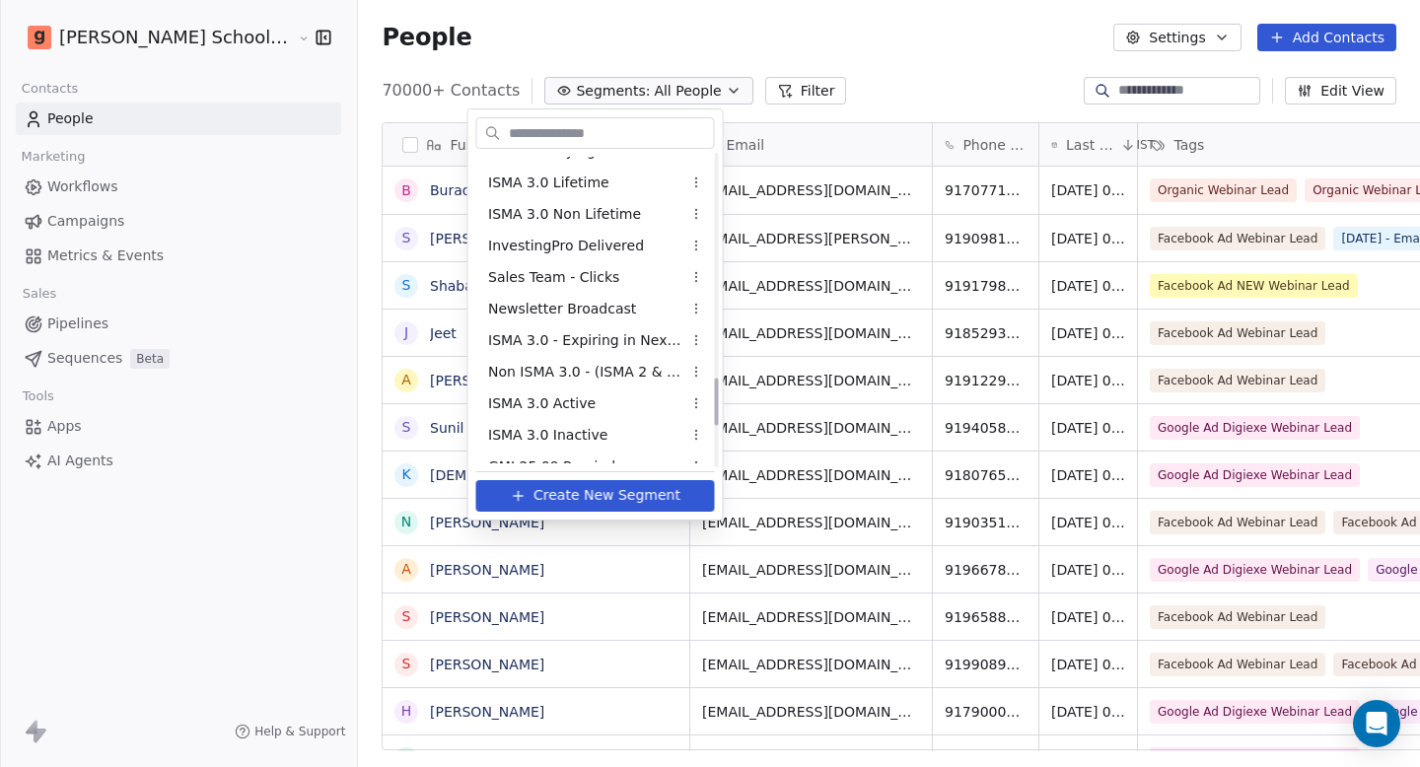
scroll to position [1745, 0]
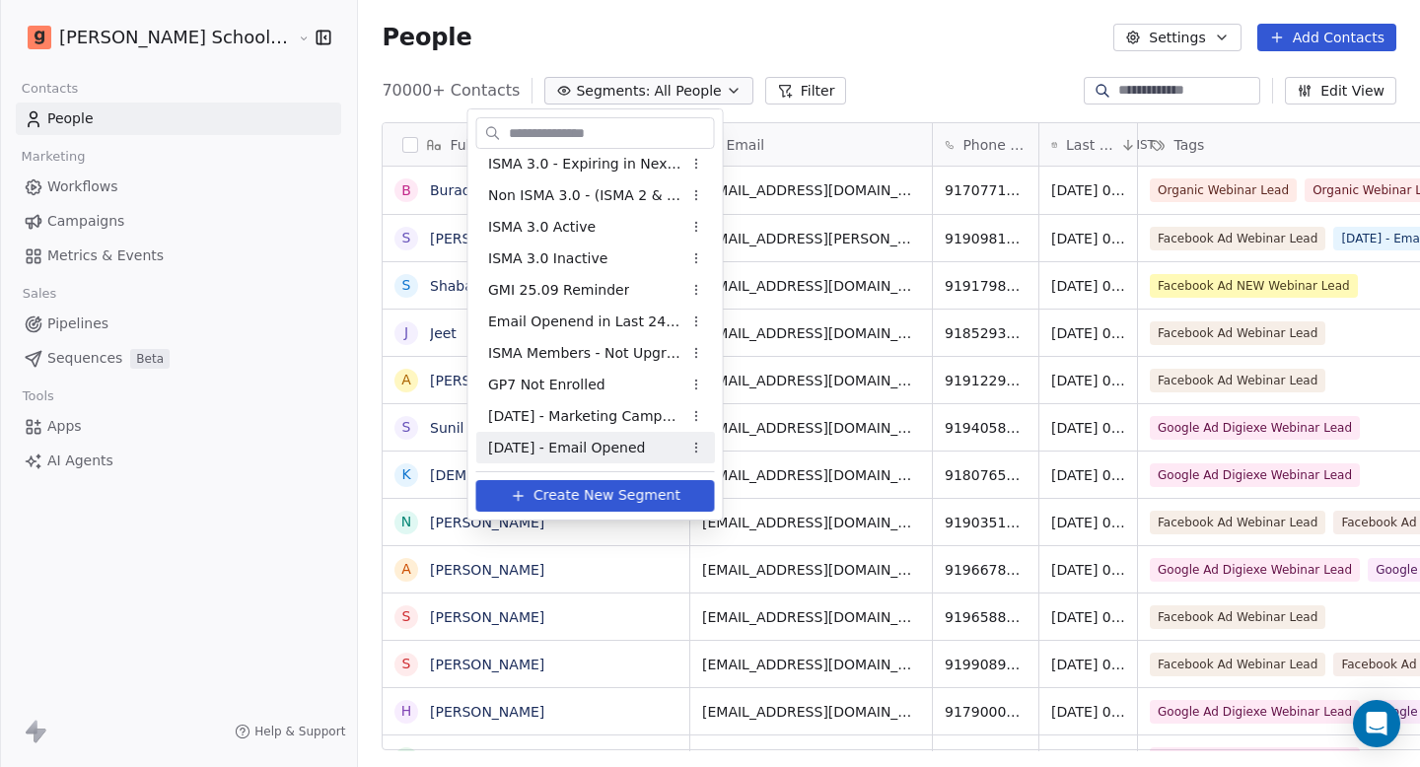
click at [550, 450] on span "[DATE] - Email Opened" at bounding box center [566, 448] width 157 height 21
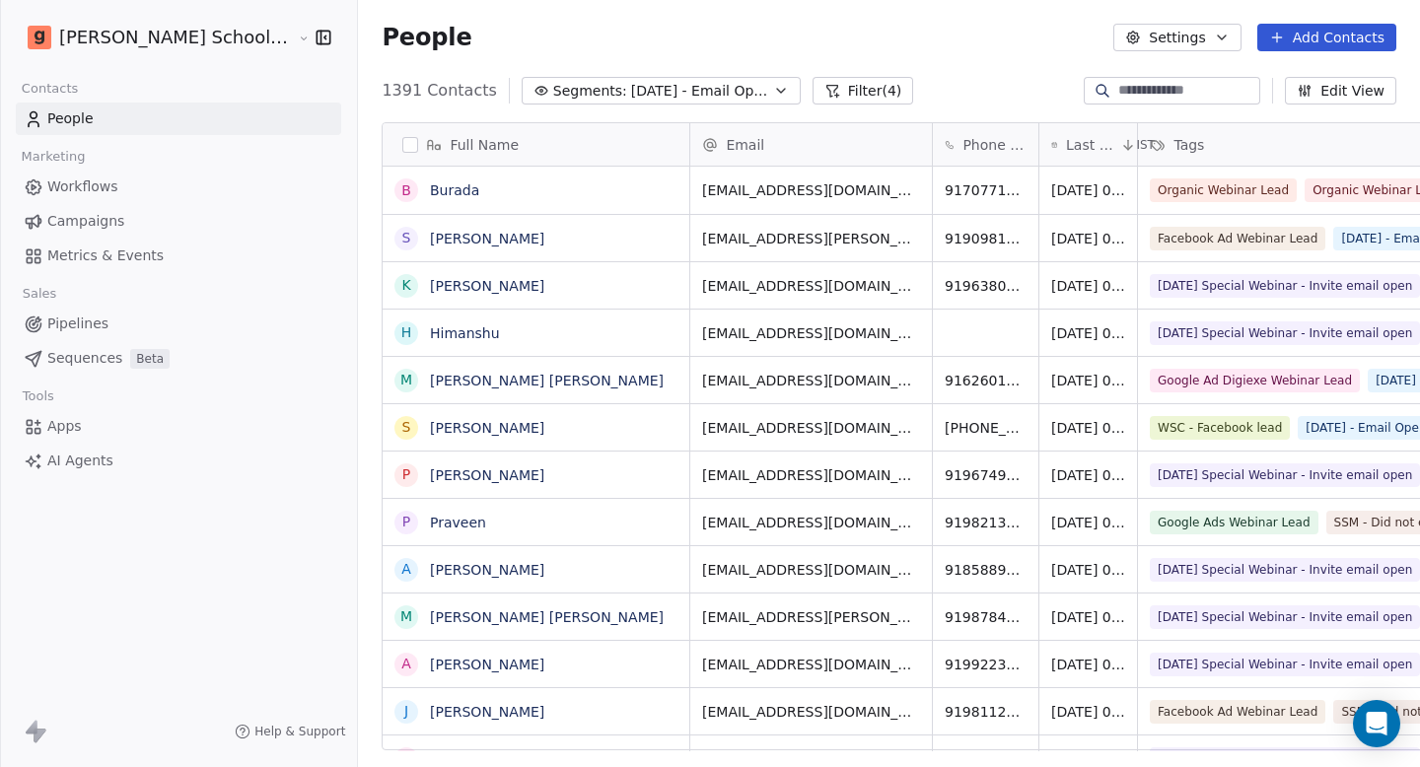
scroll to position [661, 1115]
